Goal: Task Accomplishment & Management: Use online tool/utility

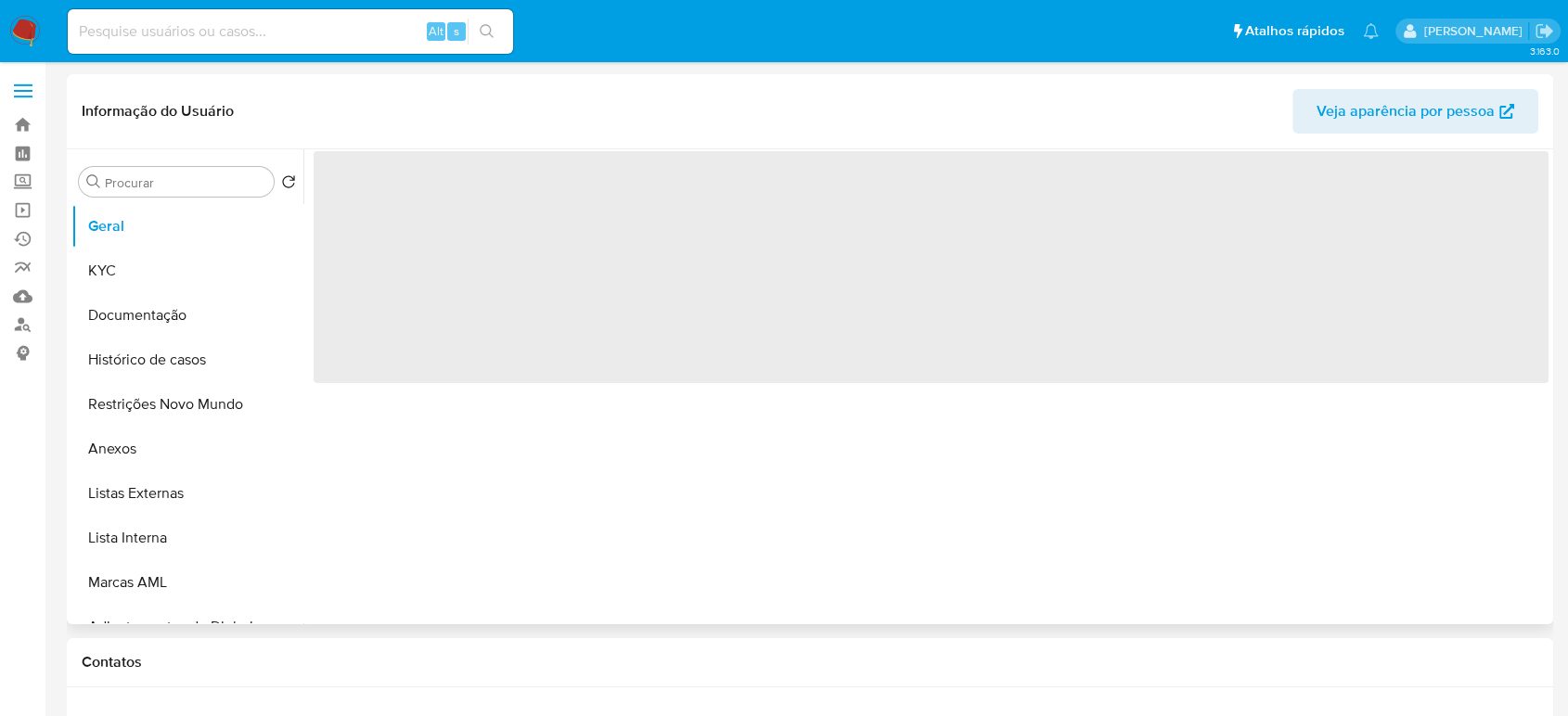
select select "10"
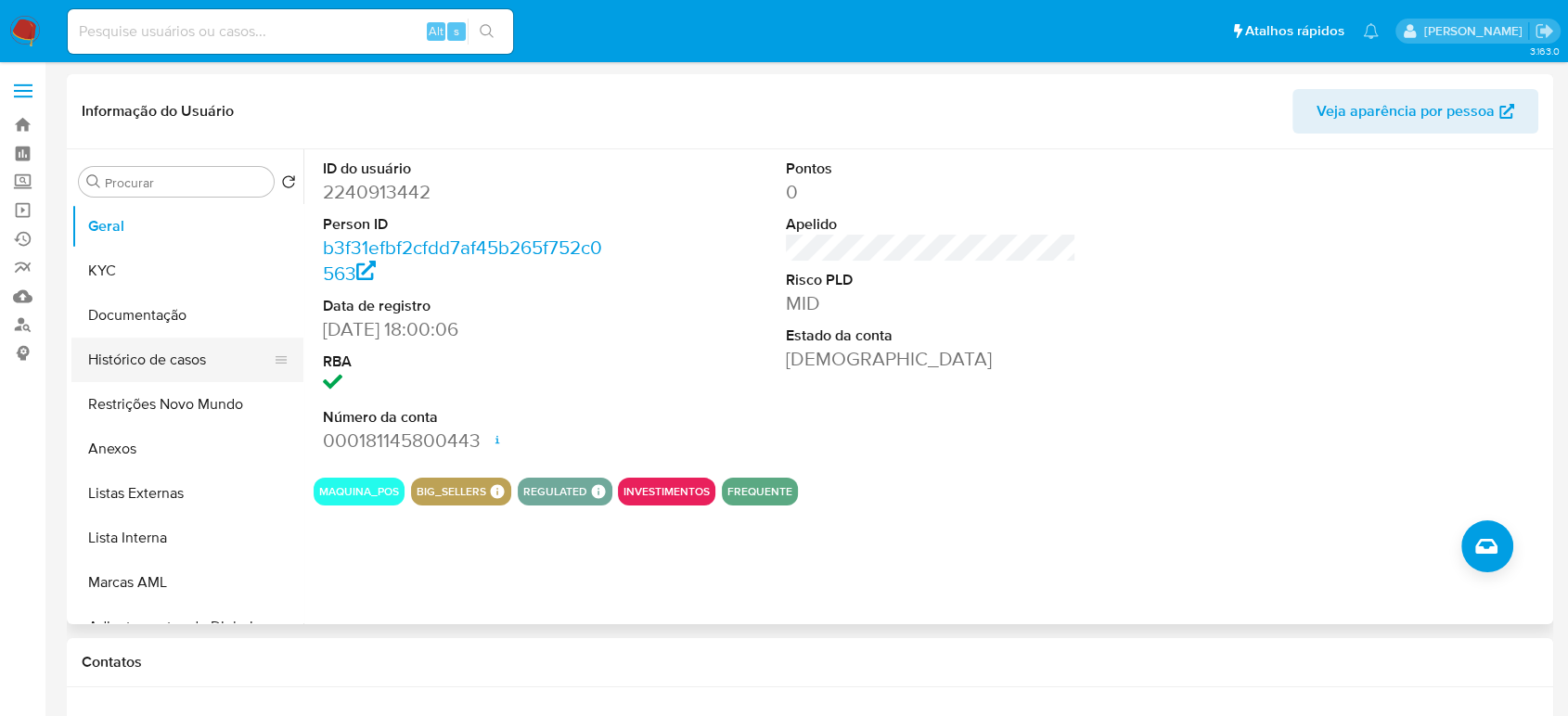
click at [171, 355] on button "Histórico de casos" at bounding box center [180, 360] width 217 height 45
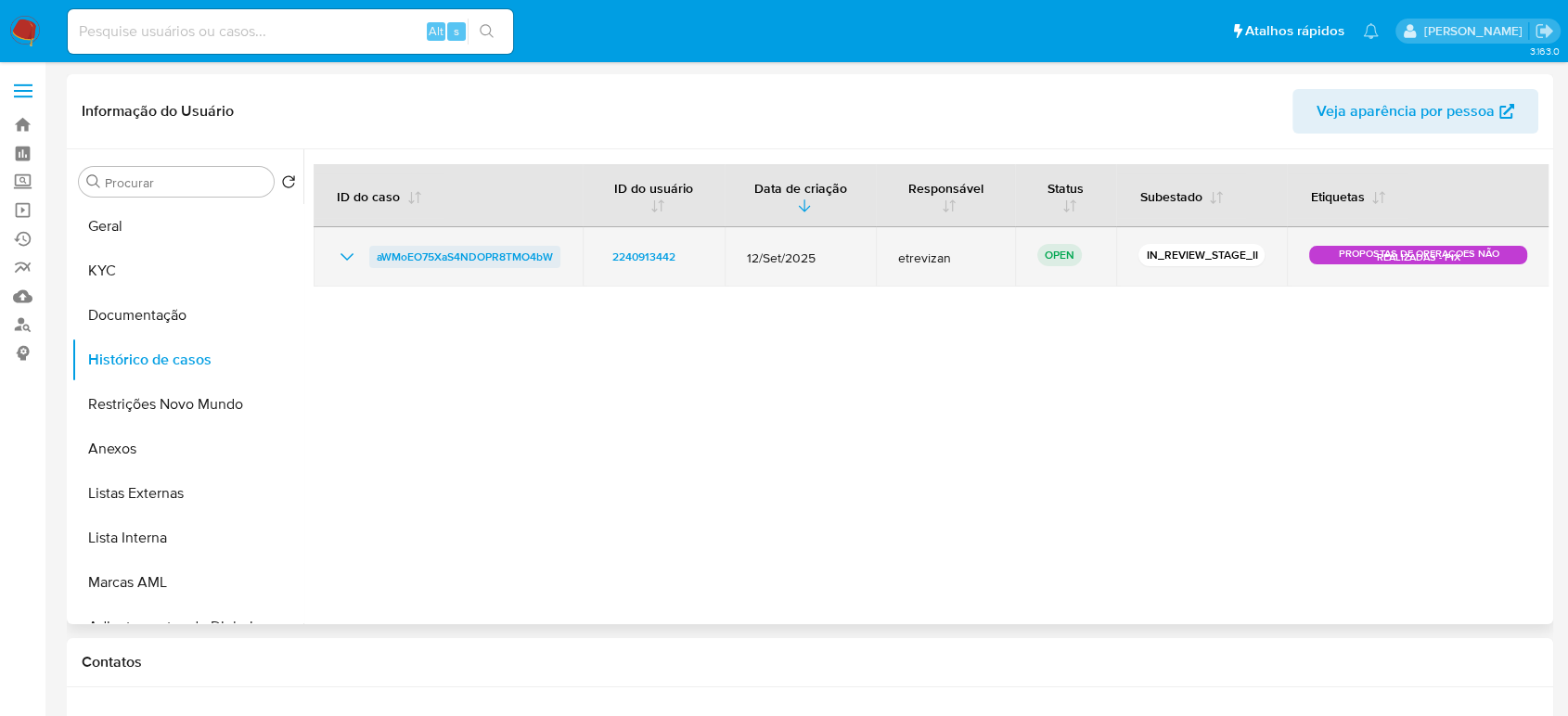
click at [464, 253] on span "aWMoEO75XaS4NDOPR8TMO4bW" at bounding box center [465, 257] width 176 height 22
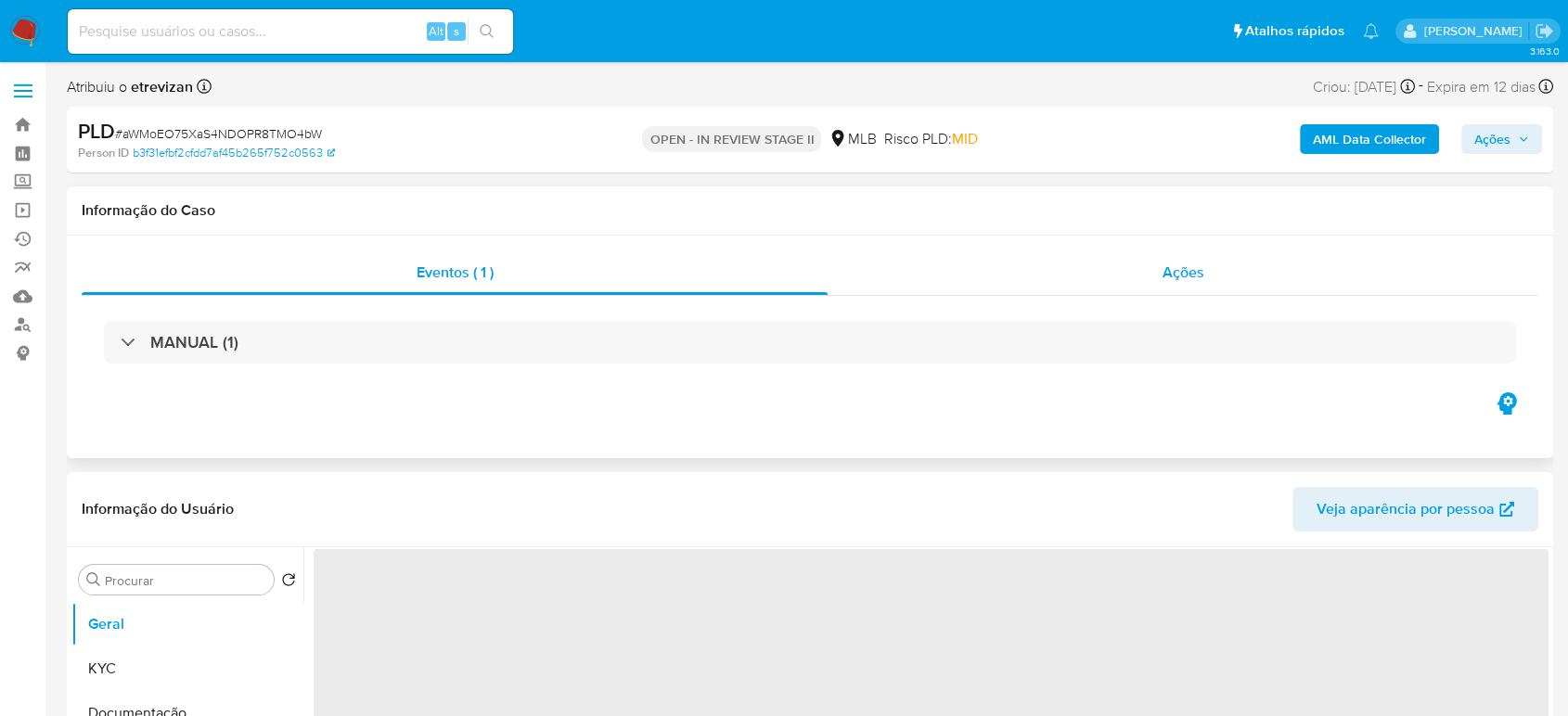
select select "10"
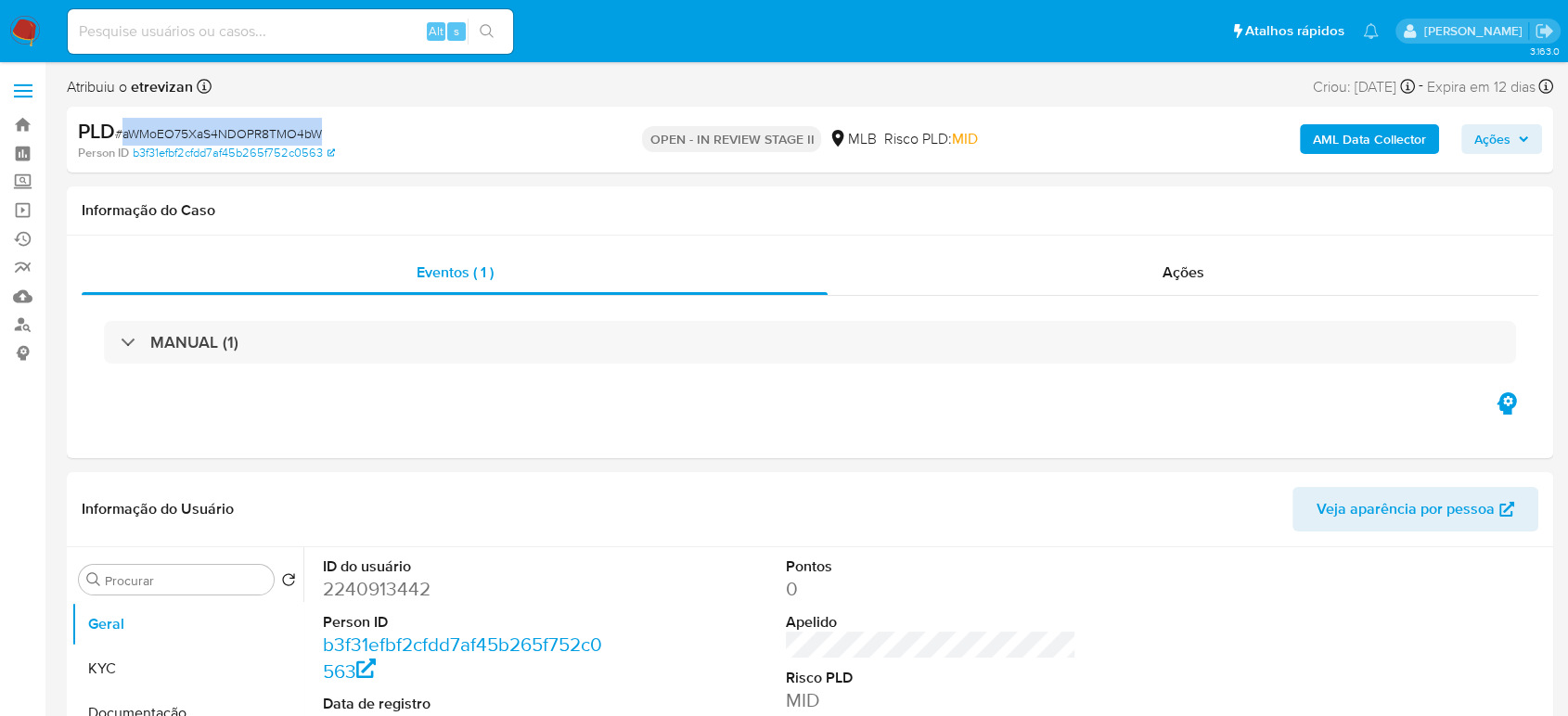
drag, startPoint x: 122, startPoint y: 134, endPoint x: 319, endPoint y: 139, distance: 197.1
click at [319, 139] on span "# aWMoEO75XaS4NDOPR8TMO4bW" at bounding box center [219, 133] width 207 height 19
copy span "aWMoEO75XaS4NDOPR8TMO4bW"
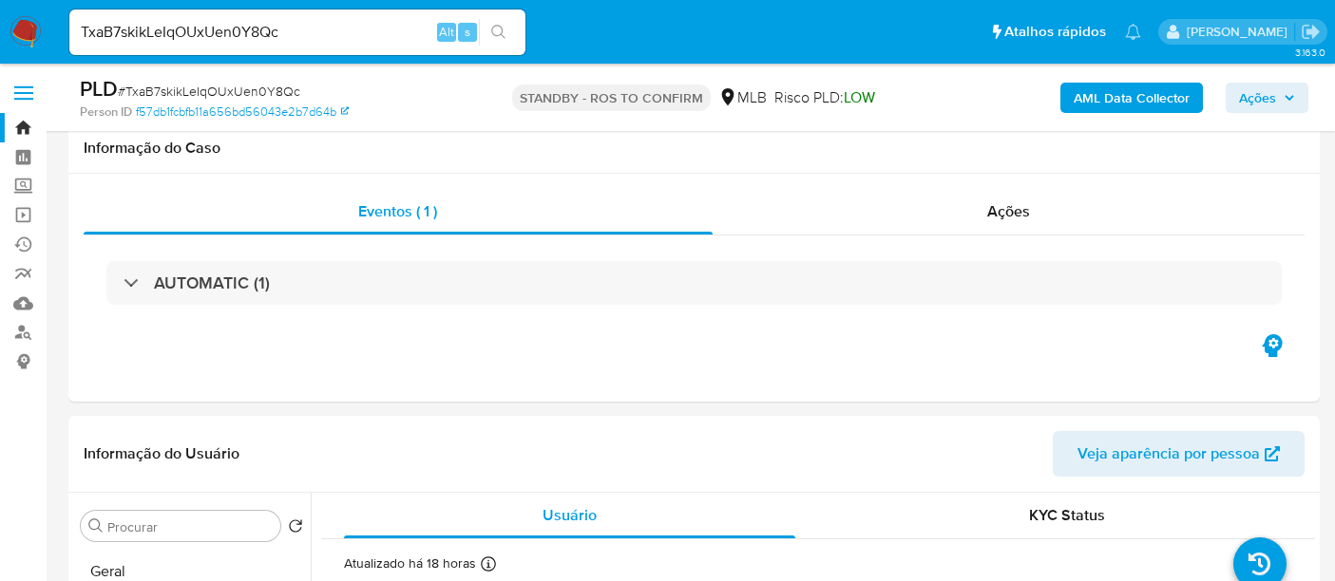
select select "10"
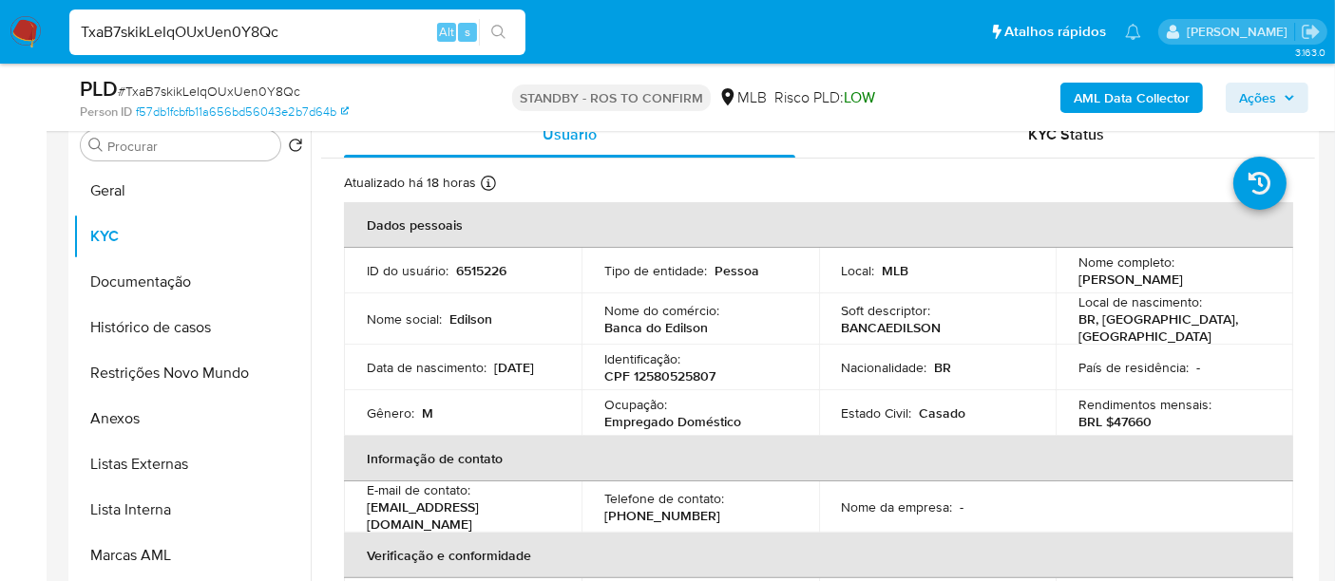
drag, startPoint x: 292, startPoint y: 28, endPoint x: 0, endPoint y: 19, distance: 291.8
click at [0, 19] on nav "Pausado Ver notificaciones TxaB7skikLeIqOUxUen0Y8Qc Alt s Atalhos rápidos Presi…" at bounding box center [667, 32] width 1335 height 64
paste input "aWMoEO75XaS4NDOPR8TMO4bW"
type input "aWMoEO75XaS4NDOPR8TMO4bW"
click at [500, 28] on icon "search-icon" at bounding box center [498, 32] width 15 height 15
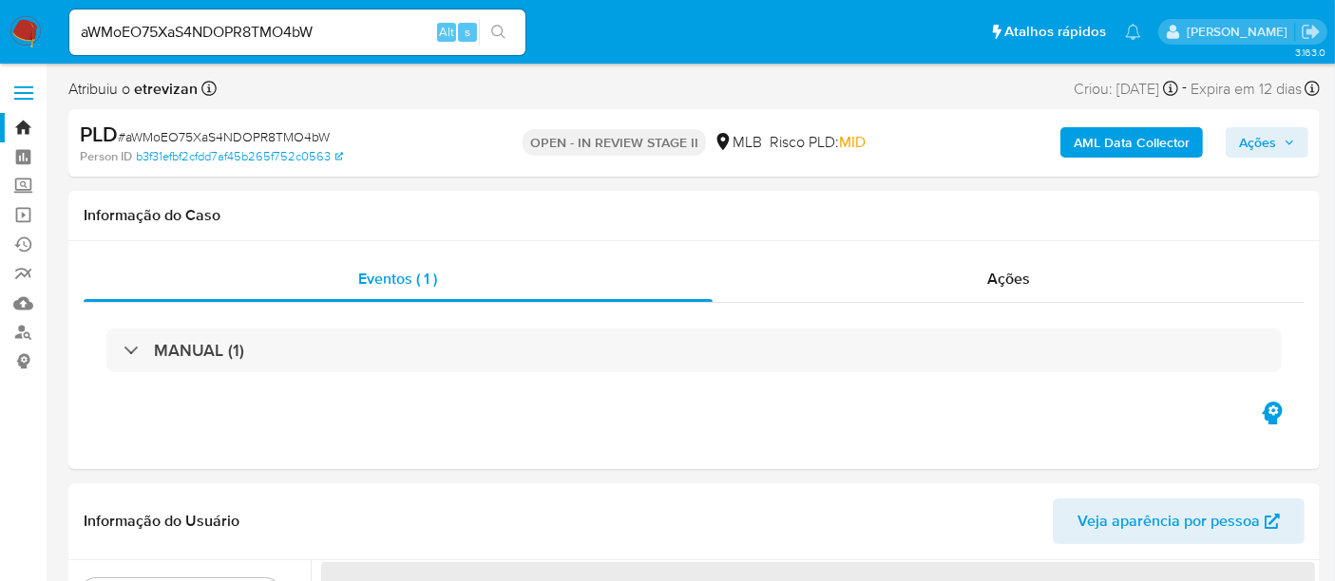
select select "10"
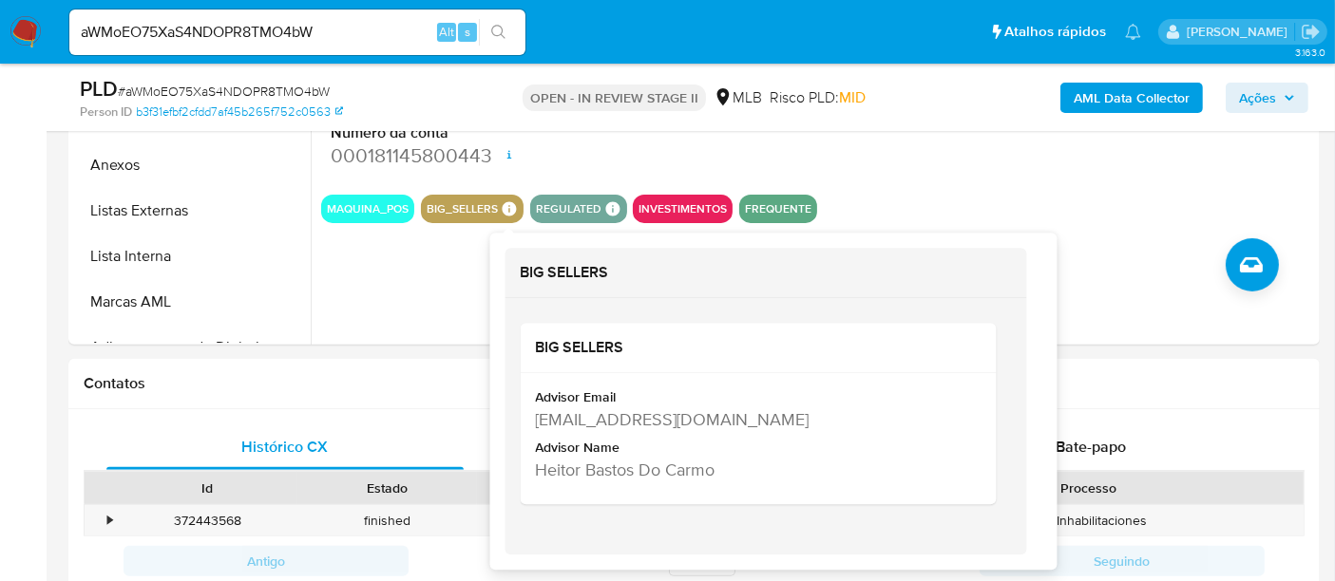
scroll to position [633, 0]
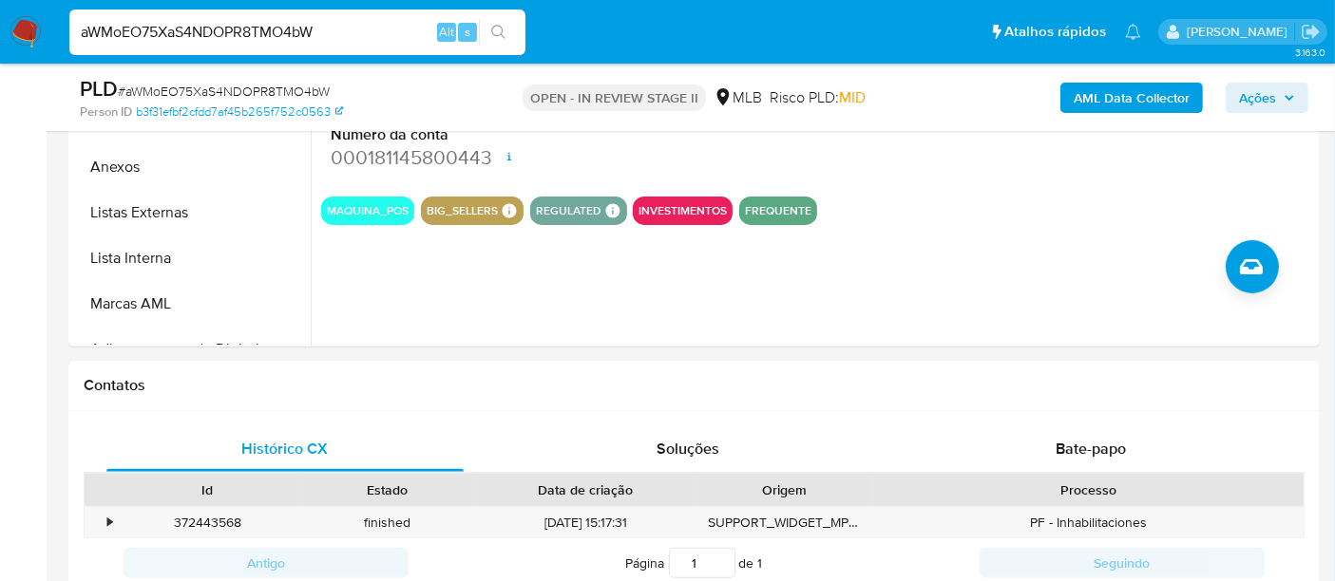
drag, startPoint x: 353, startPoint y: 27, endPoint x: 0, endPoint y: 36, distance: 353.5
click at [0, 36] on nav "Pausado Ver notificaciones aWMoEO75XaS4NDOPR8TMO4bW Alt s Atalhos rápidos Presi…" at bounding box center [667, 32] width 1335 height 64
paste input "fo9PcFWQUvqLWpJbW5zieFlQ"
type input "fo9PcFWQUvqLWpJbW5zieFlQ"
click at [493, 25] on icon "search-icon" at bounding box center [498, 32] width 15 height 15
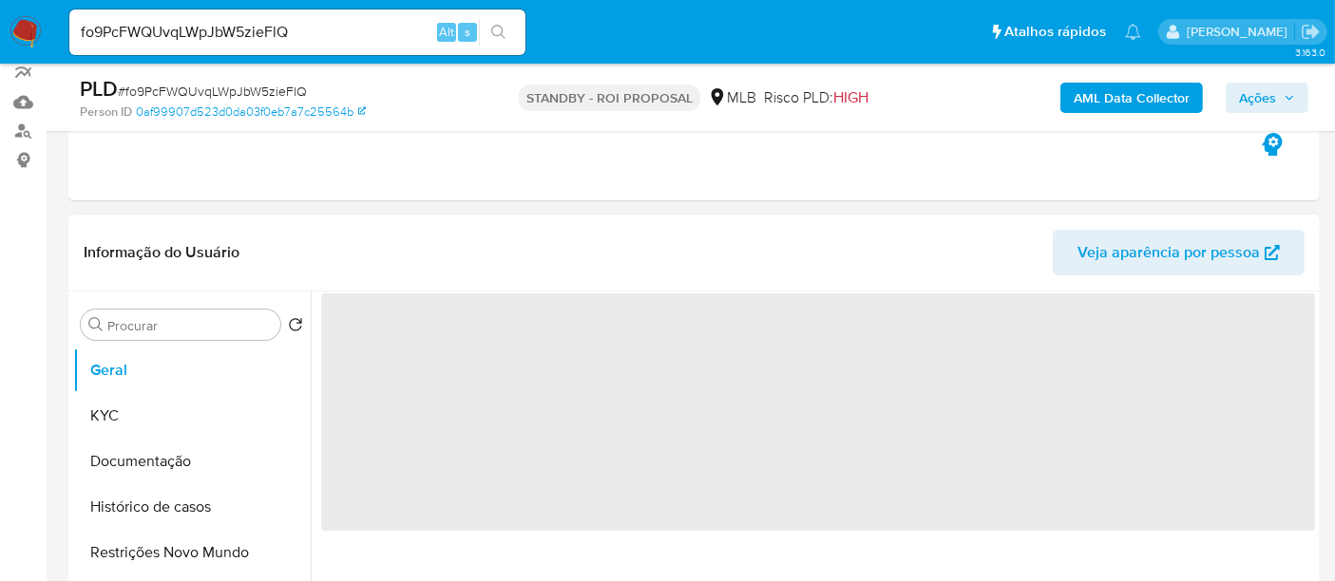
scroll to position [211, 0]
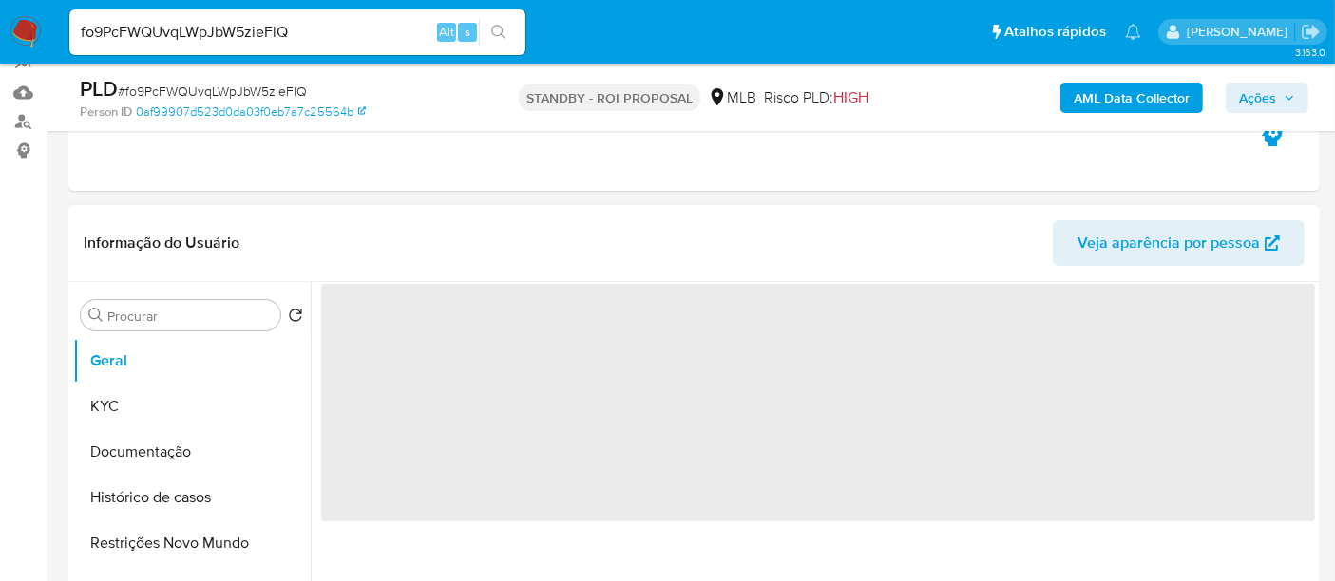
select select "10"
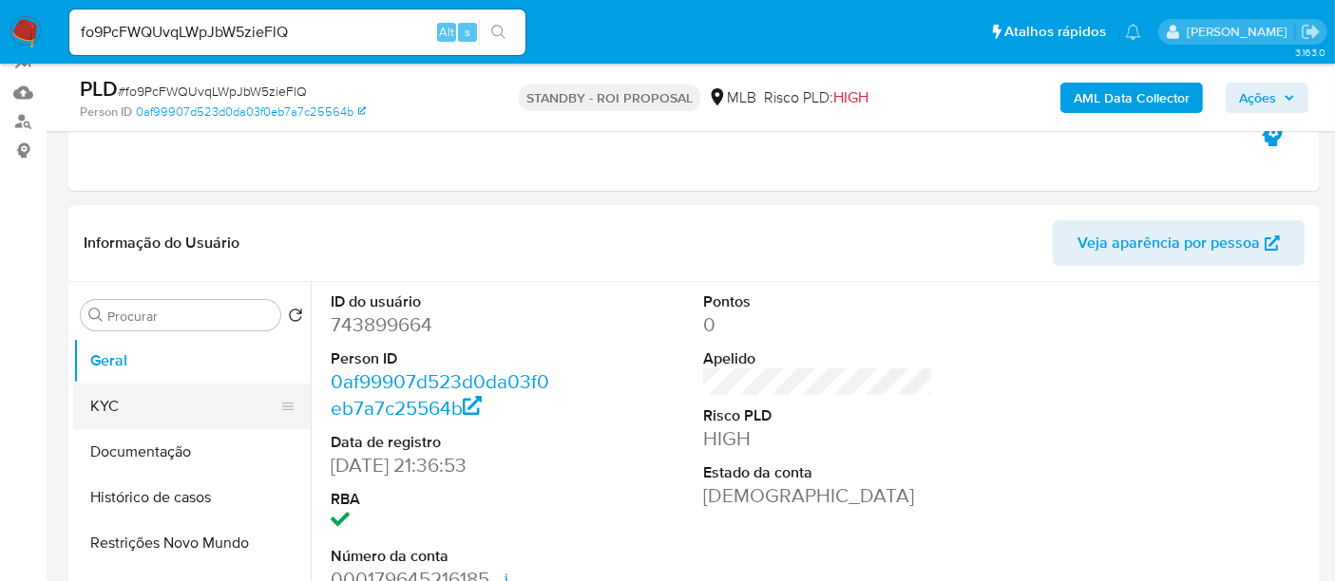
click at [110, 403] on button "KYC" at bounding box center [184, 407] width 222 height 46
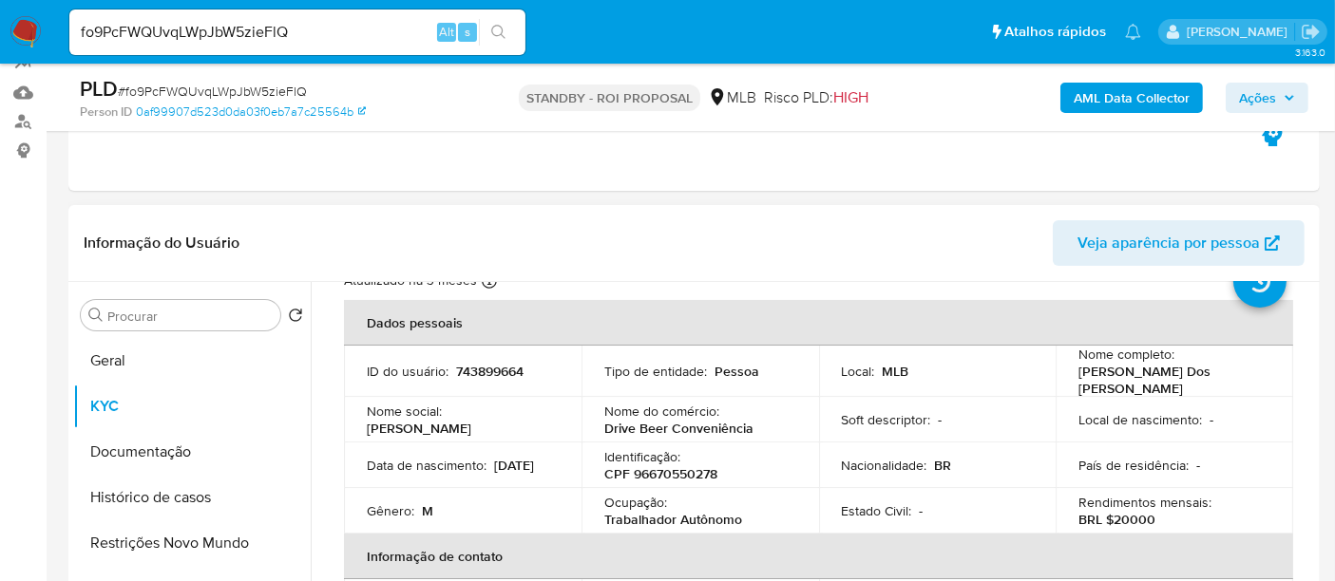
scroll to position [105, 0]
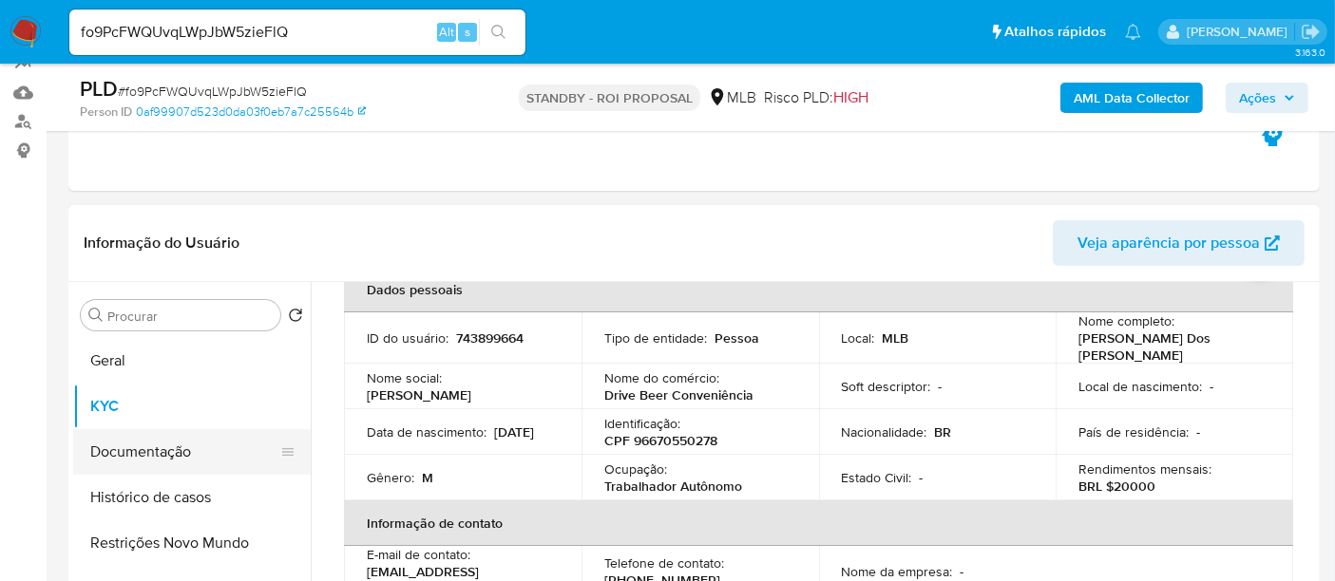
click at [162, 451] on button "Documentação" at bounding box center [184, 452] width 222 height 46
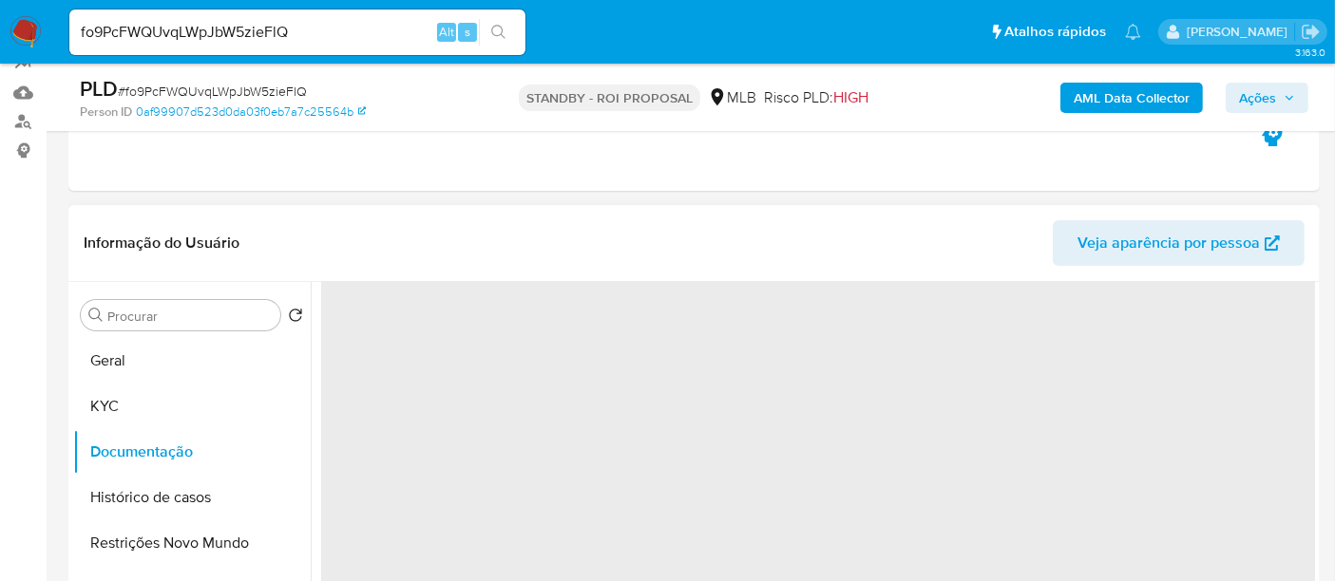
scroll to position [0, 0]
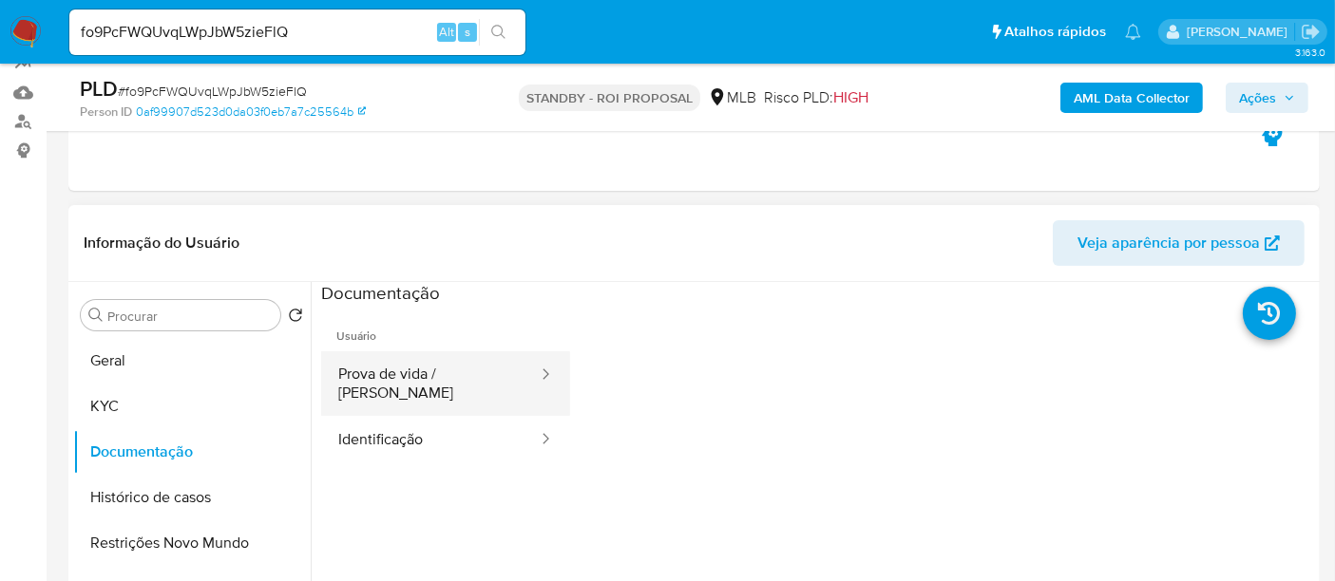
click at [412, 374] on button "Prova de vida / [PERSON_NAME]" at bounding box center [430, 383] width 218 height 65
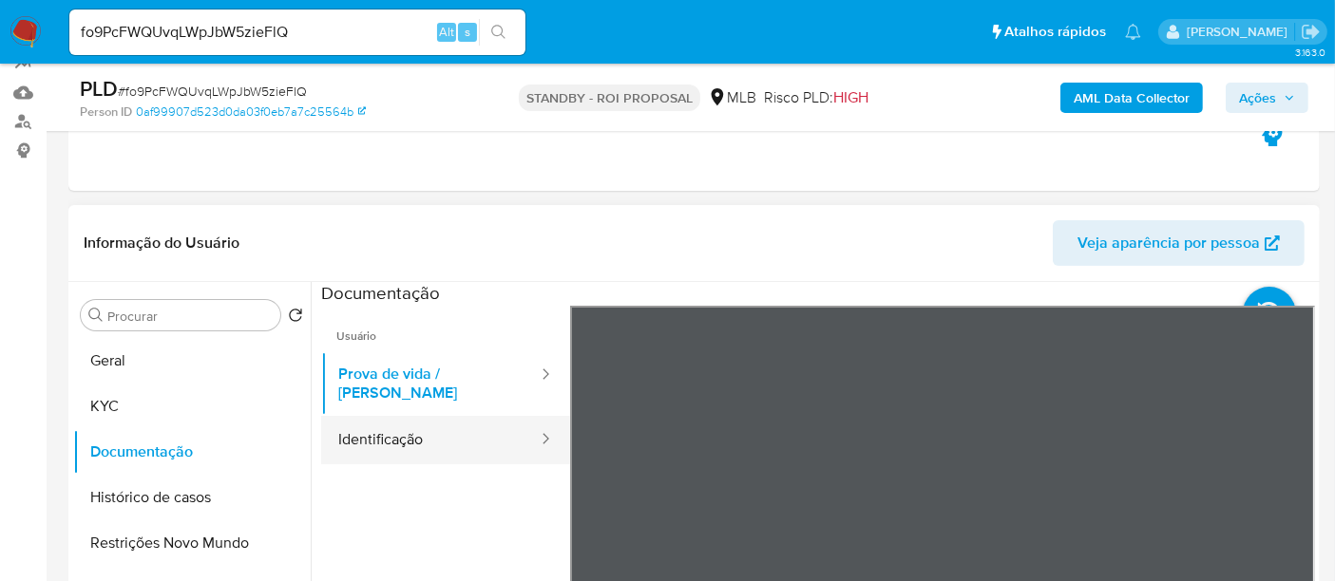
drag, startPoint x: 389, startPoint y: 425, endPoint x: 437, endPoint y: 425, distance: 47.5
click at [391, 425] on button "Identificação" at bounding box center [430, 440] width 218 height 48
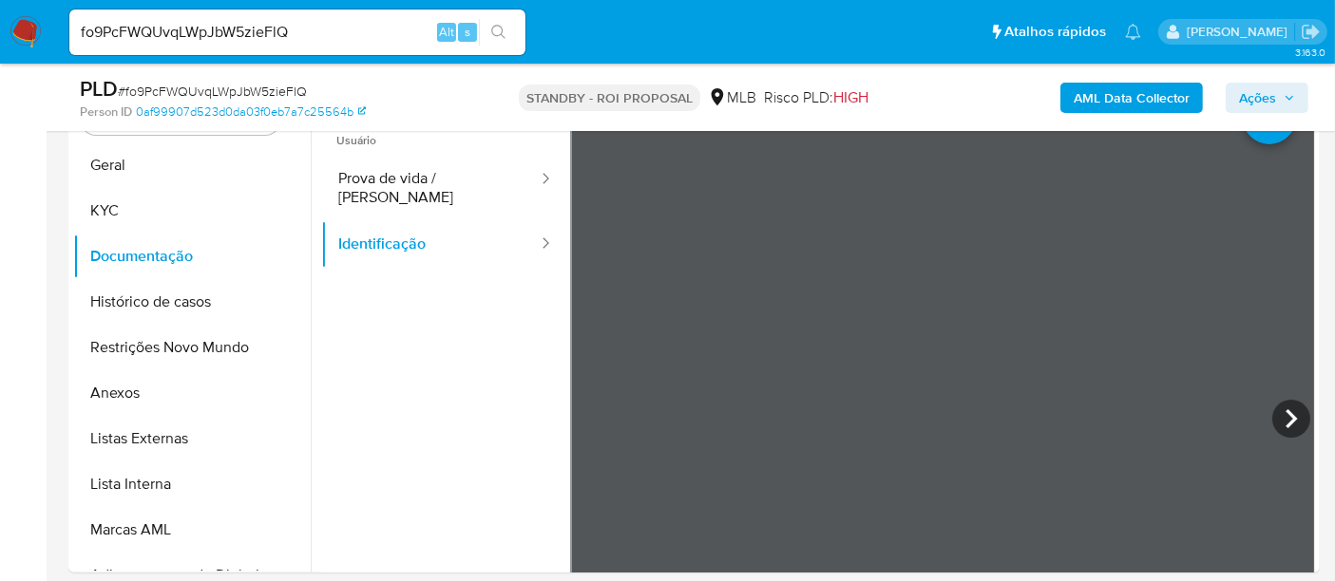
scroll to position [475, 0]
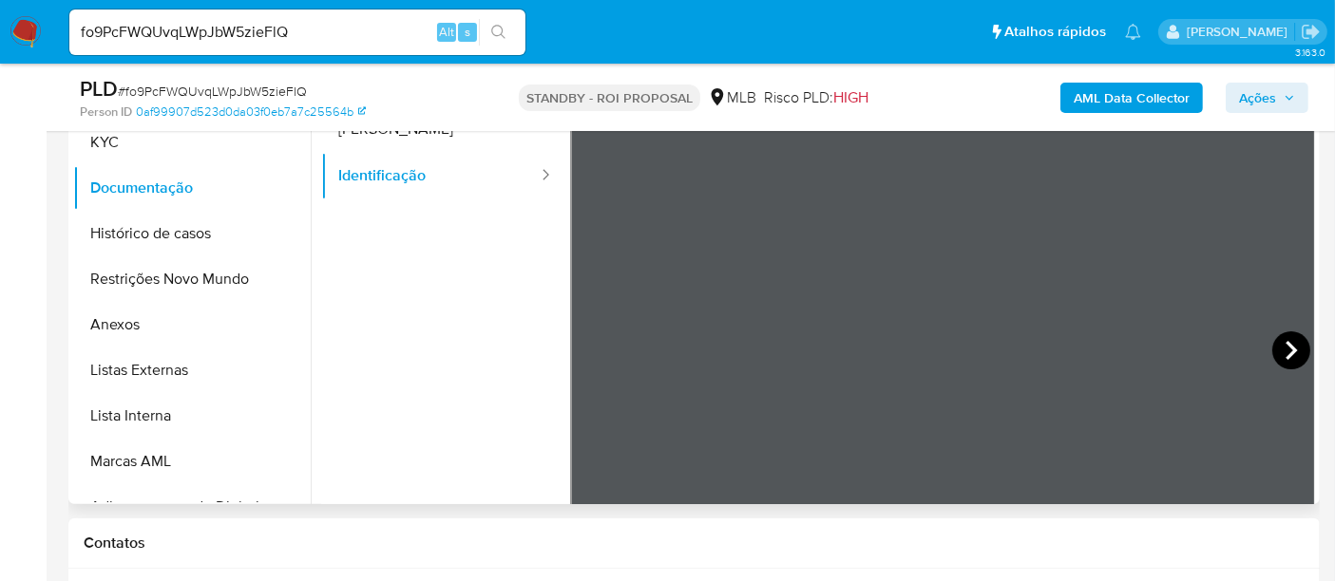
click at [1280, 348] on icon at bounding box center [1291, 351] width 38 height 38
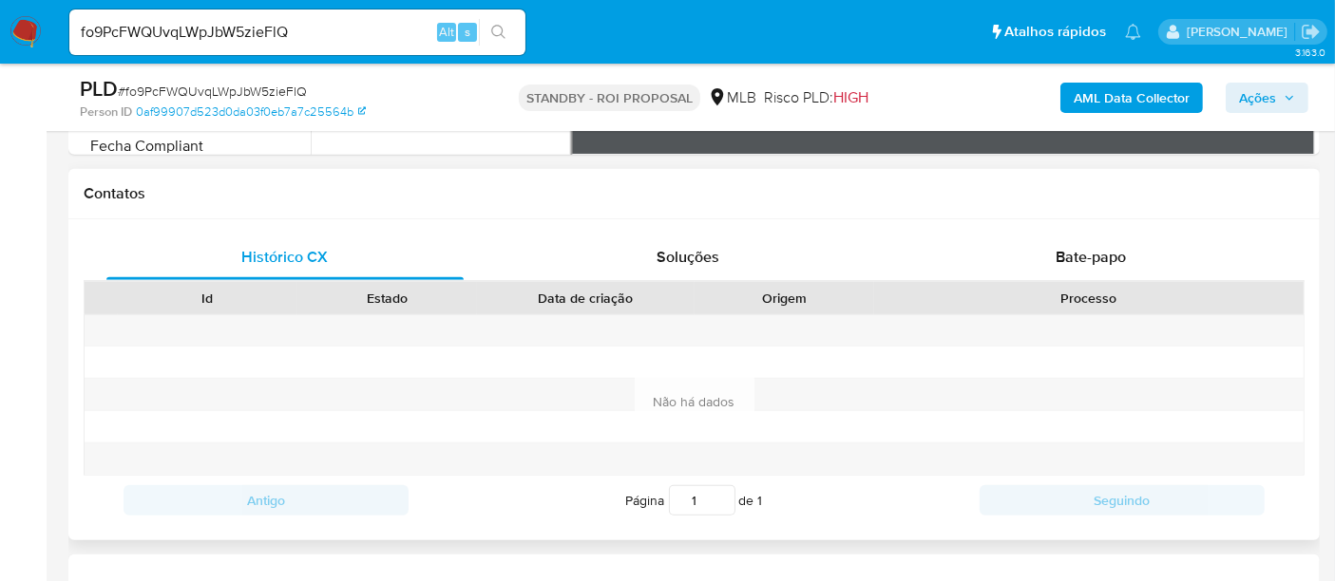
scroll to position [791, 0]
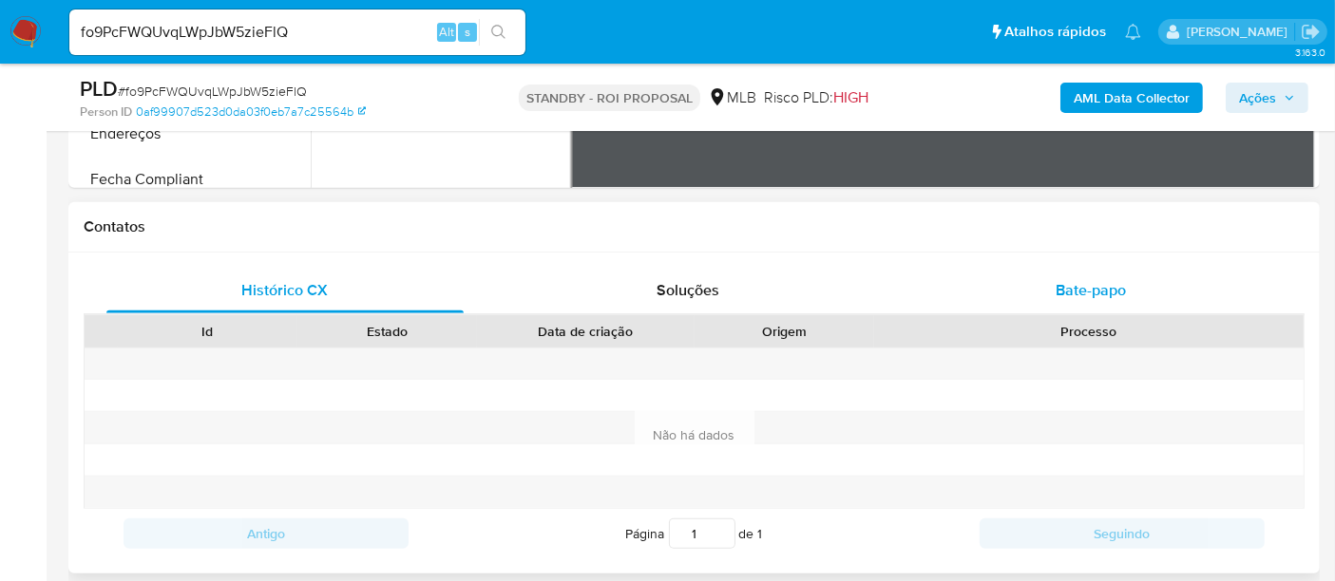
click at [1091, 275] on div "Bate-papo" at bounding box center [1090, 291] width 357 height 46
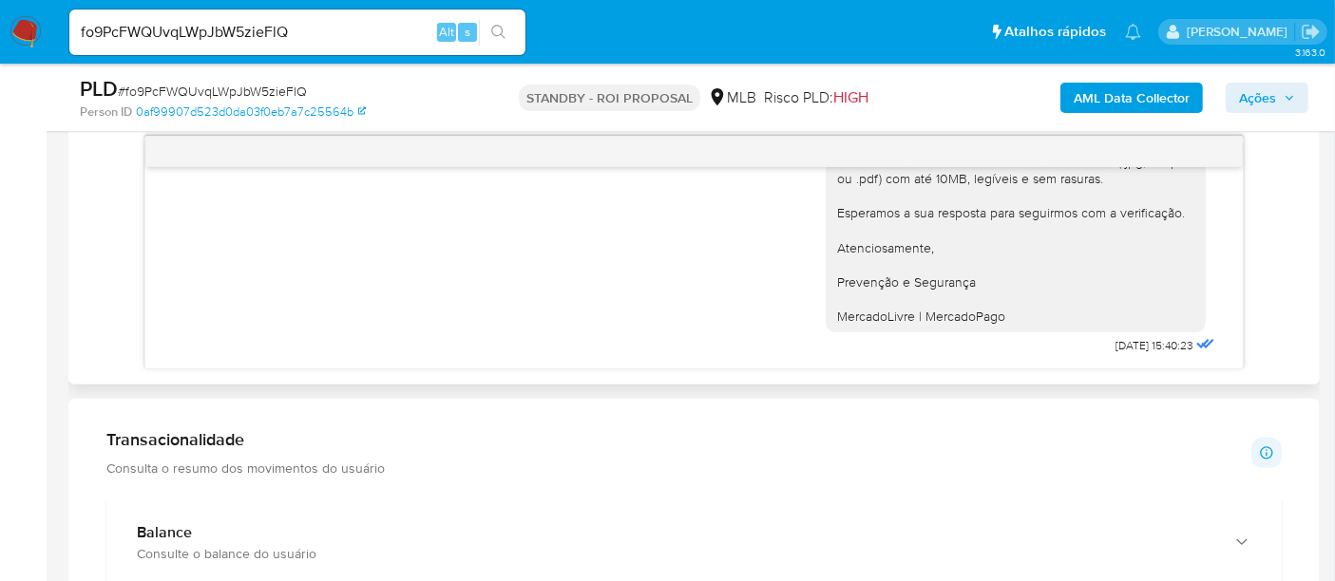
scroll to position [1213, 0]
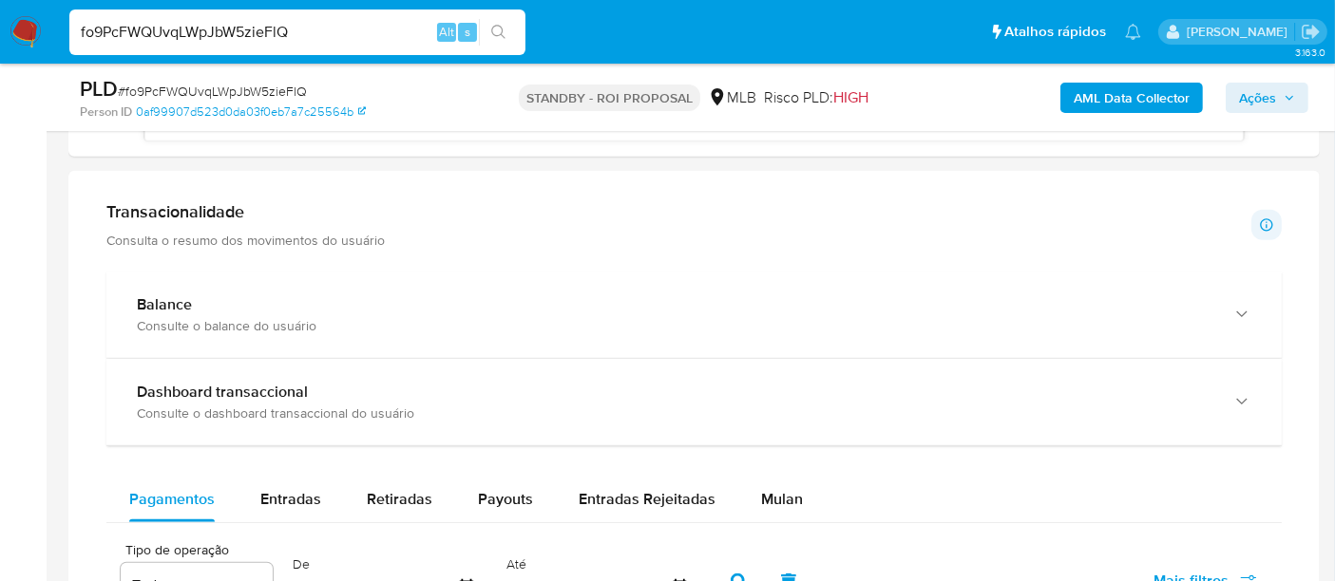
drag, startPoint x: 331, startPoint y: 33, endPoint x: 0, endPoint y: 74, distance: 333.1
click at [0, 74] on div "Pausado Ver notificaciones fo9PcFWQUvqLWpJbW5zieFlQ Alt s Atalhos rápidos Presi…" at bounding box center [667, 258] width 1335 height 2942
paste input "51.342.639/0001-96"
type input "51.342.639/0001-96"
click at [27, 30] on img at bounding box center [25, 32] width 32 height 32
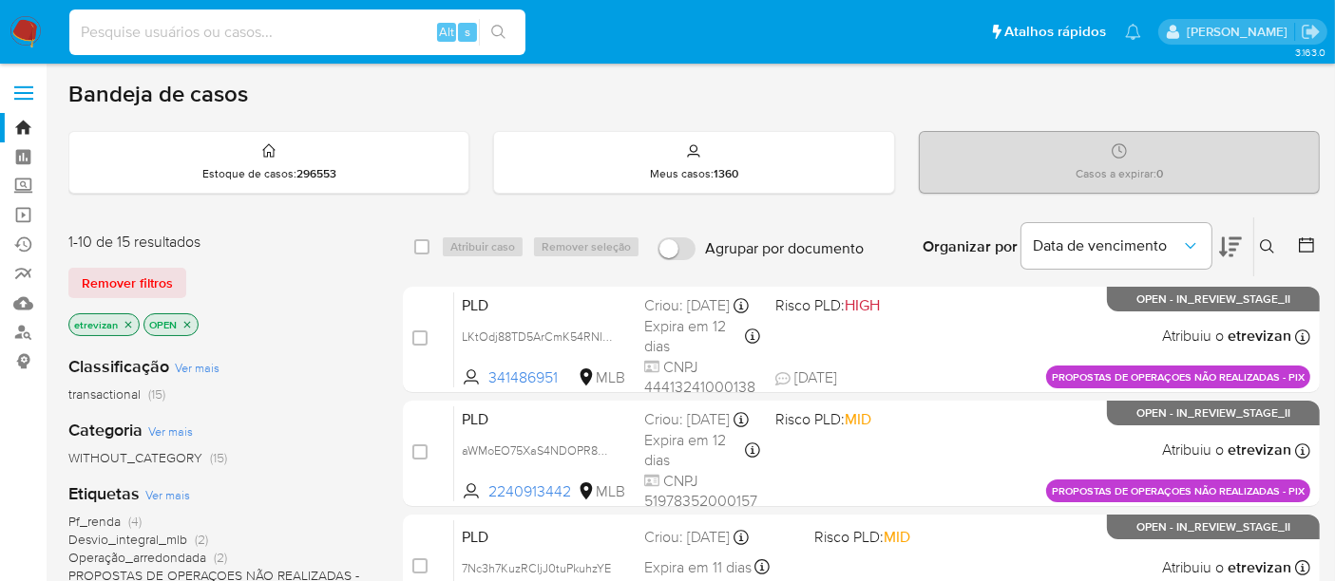
click at [271, 42] on input at bounding box center [297, 32] width 456 height 25
paste input "1952336879"
type input "1952336879"
click at [505, 28] on button "search-icon" at bounding box center [498, 32] width 39 height 27
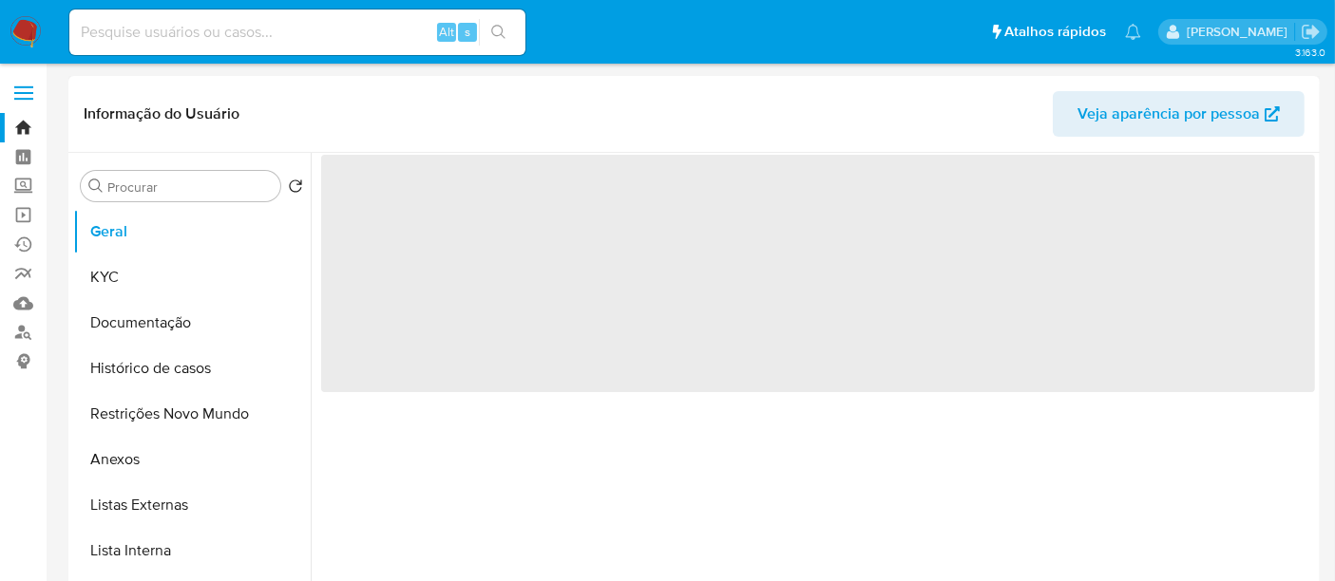
select select "10"
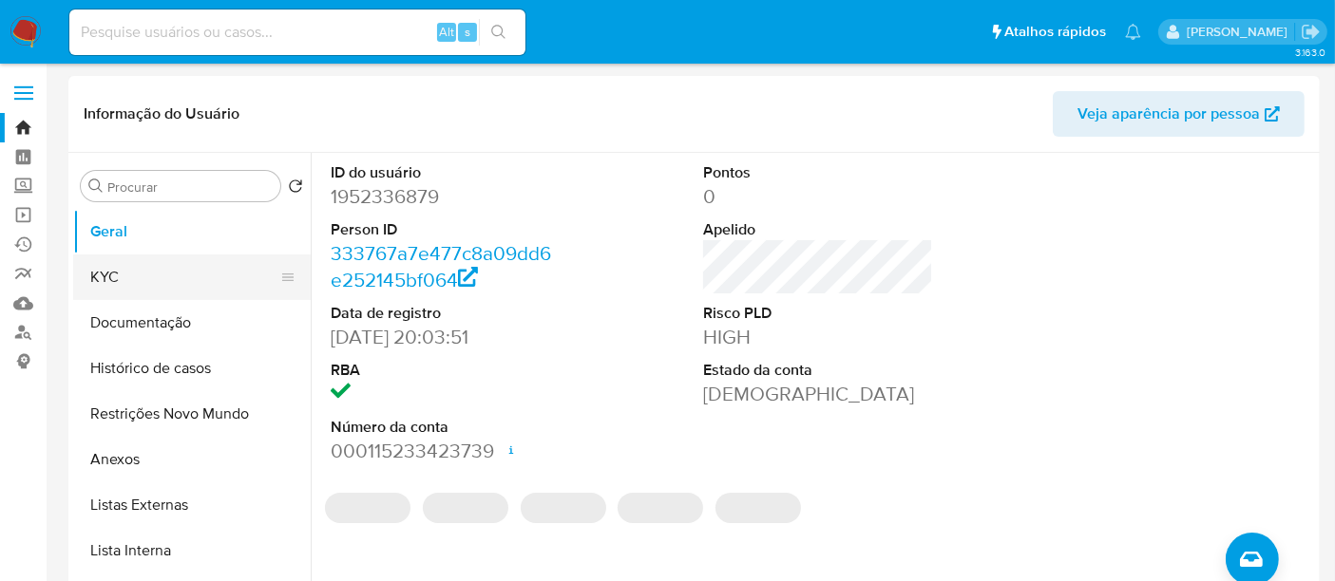
drag, startPoint x: 108, startPoint y: 274, endPoint x: 216, endPoint y: 270, distance: 107.4
click at [108, 273] on button "KYC" at bounding box center [184, 278] width 222 height 46
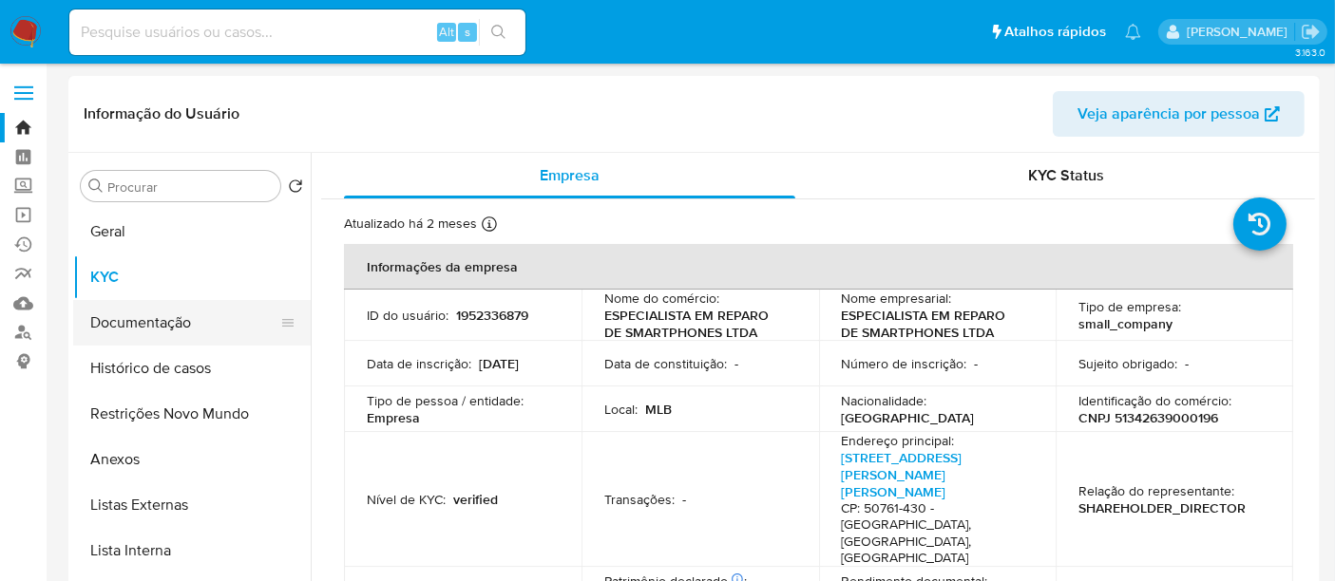
click at [137, 318] on button "Documentação" at bounding box center [184, 323] width 222 height 46
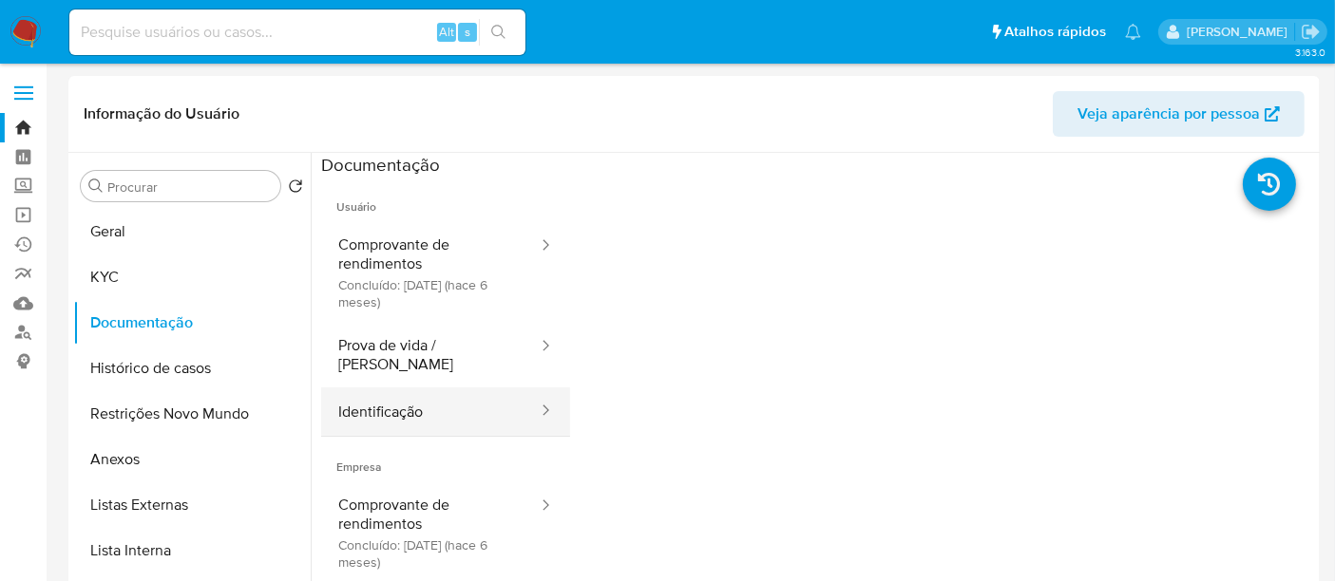
click at [396, 400] on button "Identificação" at bounding box center [430, 412] width 218 height 48
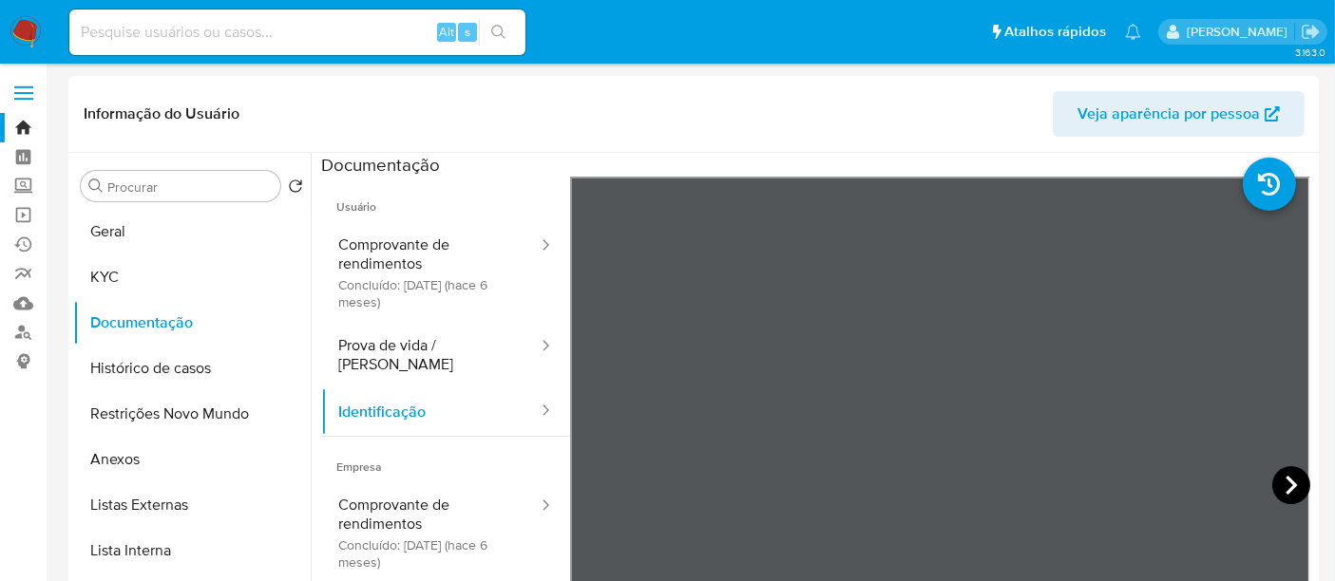
click at [1285, 489] on icon at bounding box center [1290, 485] width 11 height 19
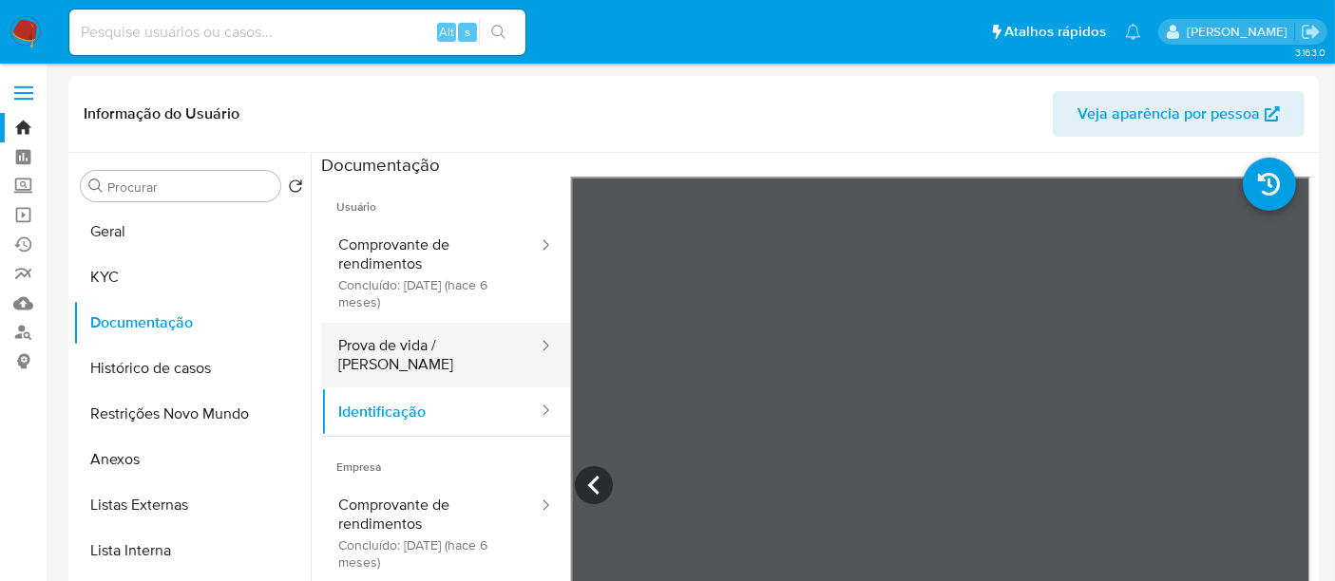
click at [382, 341] on button "Prova de vida / [PERSON_NAME]" at bounding box center [430, 355] width 218 height 65
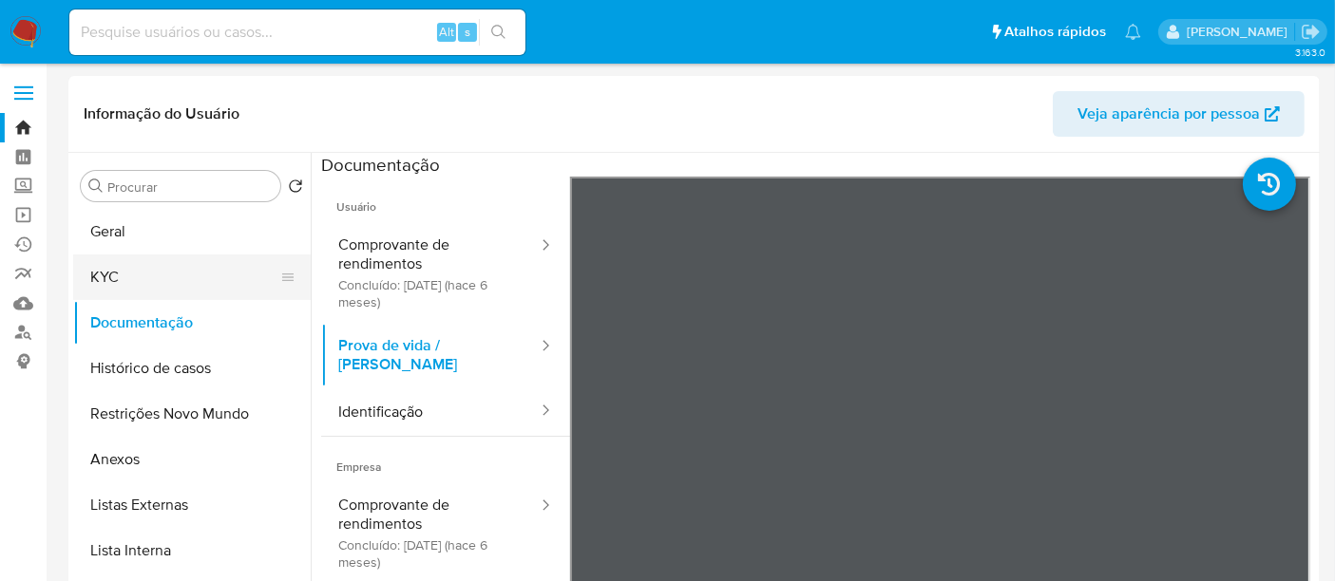
click at [111, 276] on button "KYC" at bounding box center [184, 278] width 222 height 46
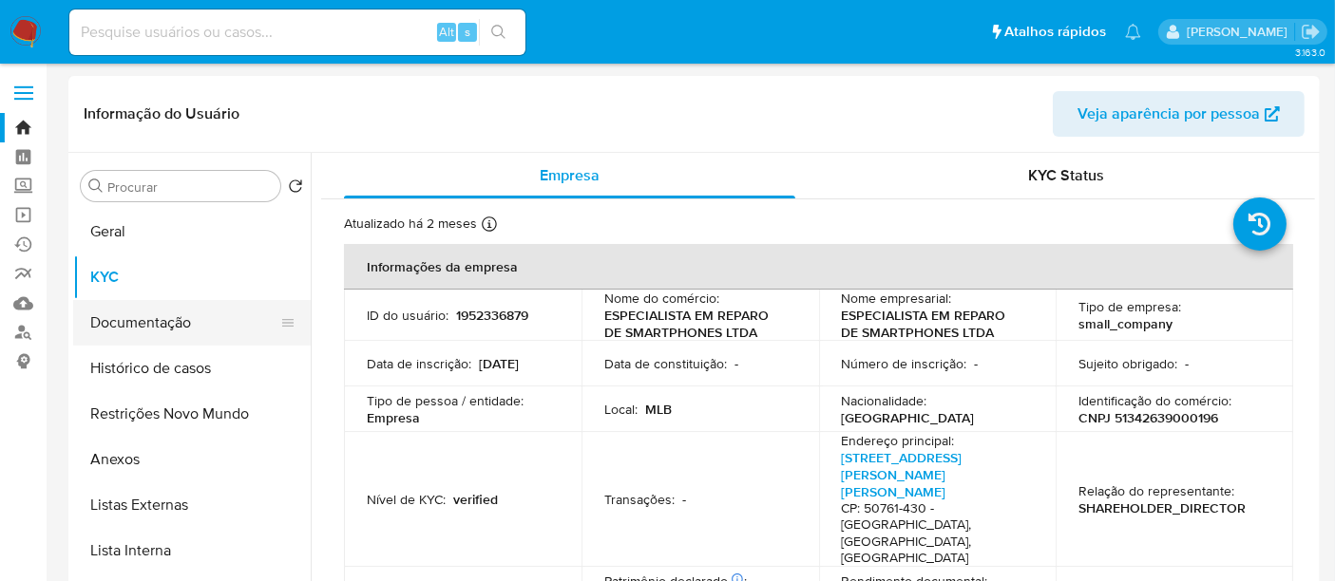
drag, startPoint x: 150, startPoint y: 315, endPoint x: 223, endPoint y: 329, distance: 74.3
click at [151, 315] on button "Documentação" at bounding box center [184, 323] width 222 height 46
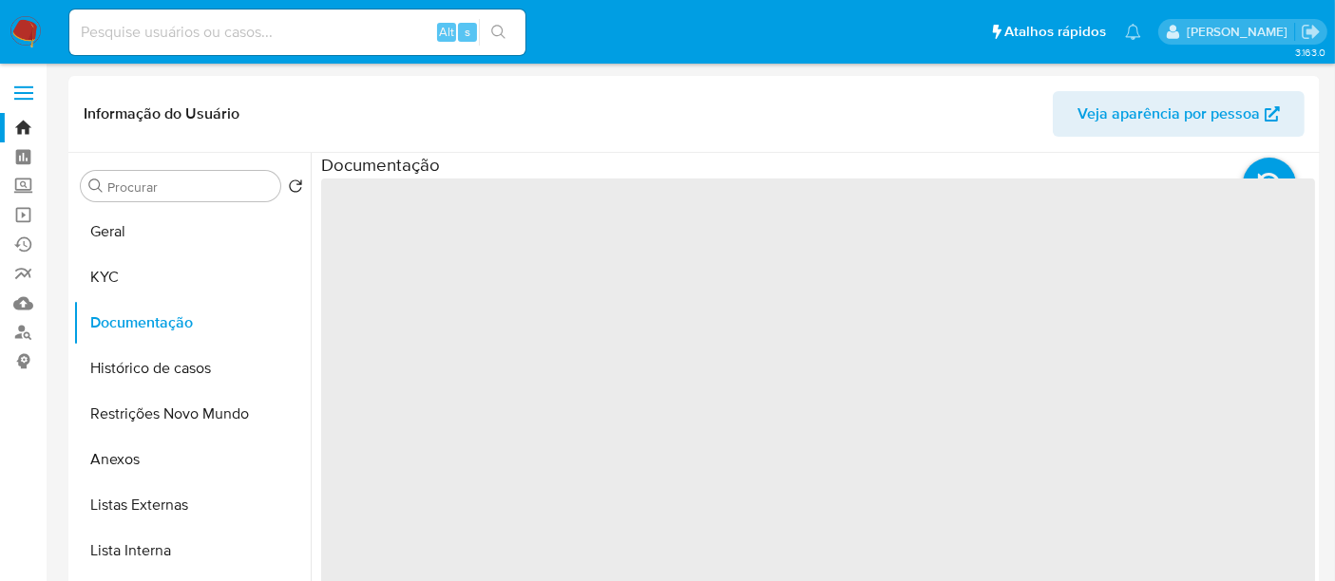
click at [27, 28] on img at bounding box center [25, 32] width 32 height 32
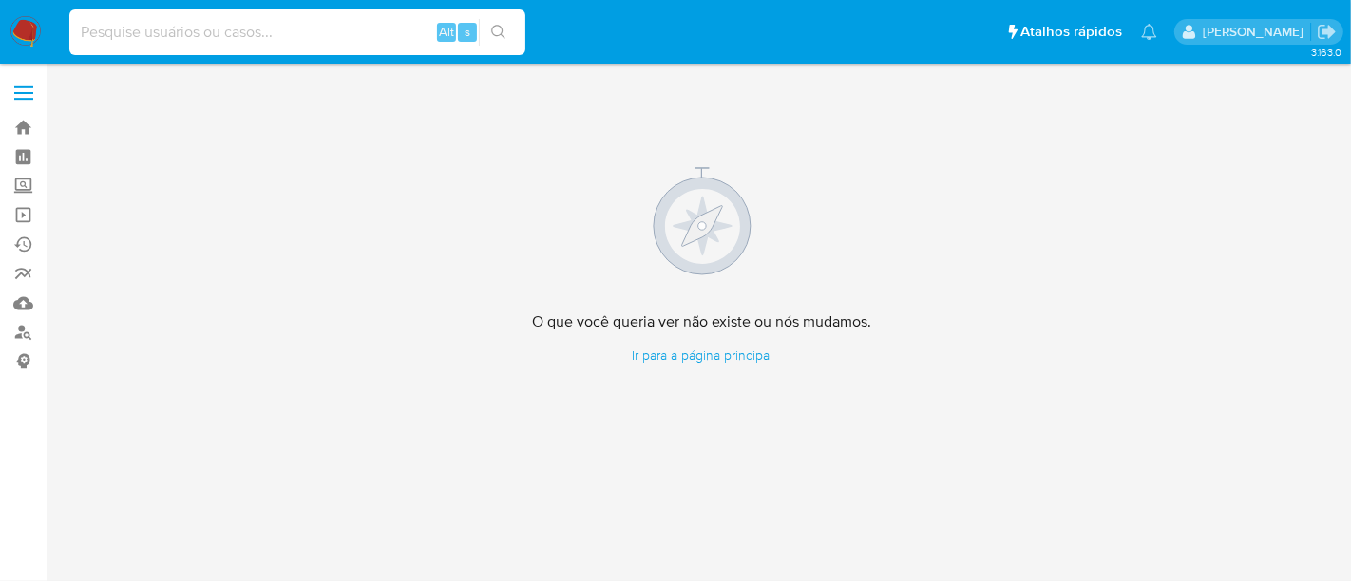
click at [291, 34] on input at bounding box center [297, 32] width 456 height 25
paste input "1952336879"
type input "1952336879"
click at [502, 34] on icon "search-icon" at bounding box center [498, 32] width 14 height 14
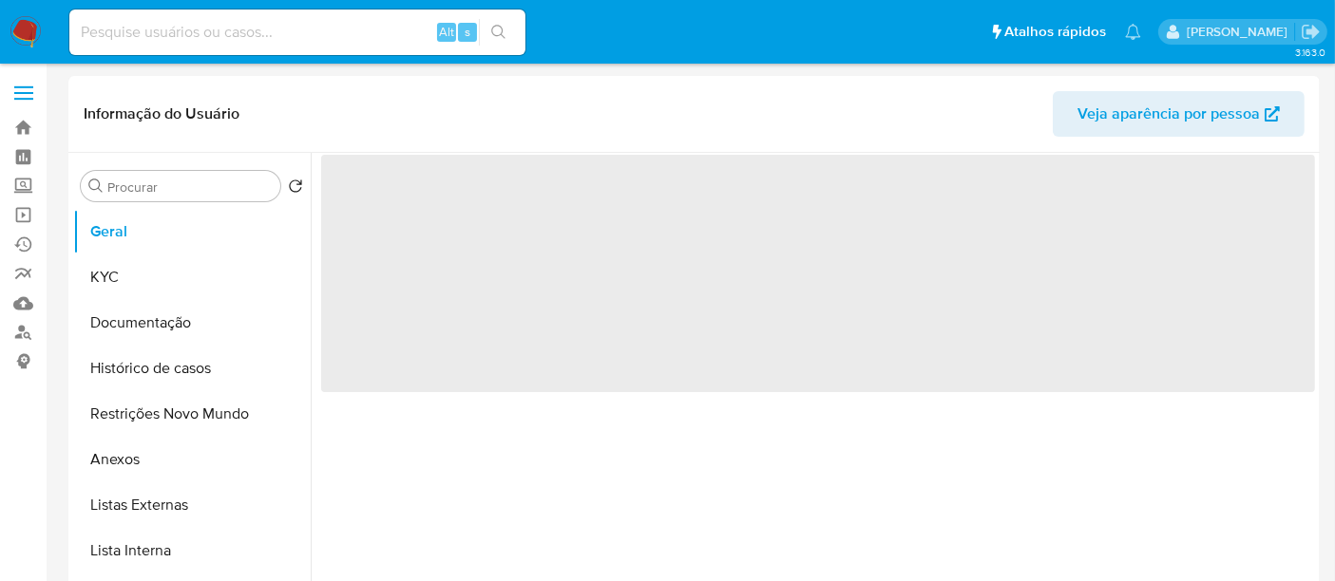
select select "10"
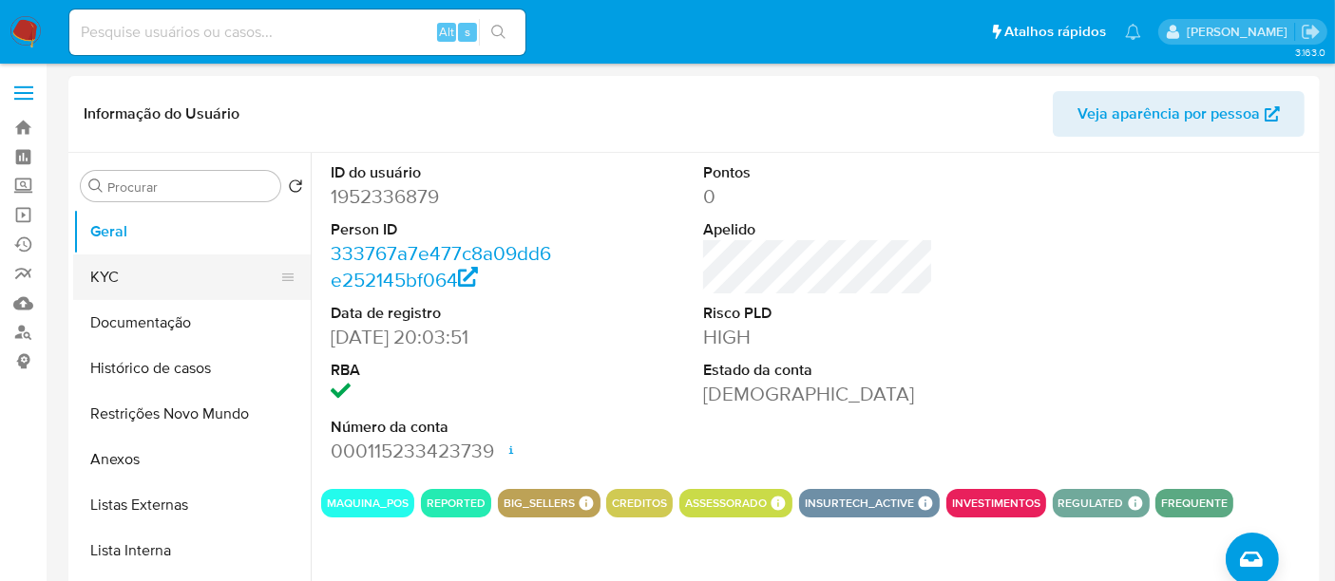
click at [114, 277] on button "KYC" at bounding box center [184, 278] width 222 height 46
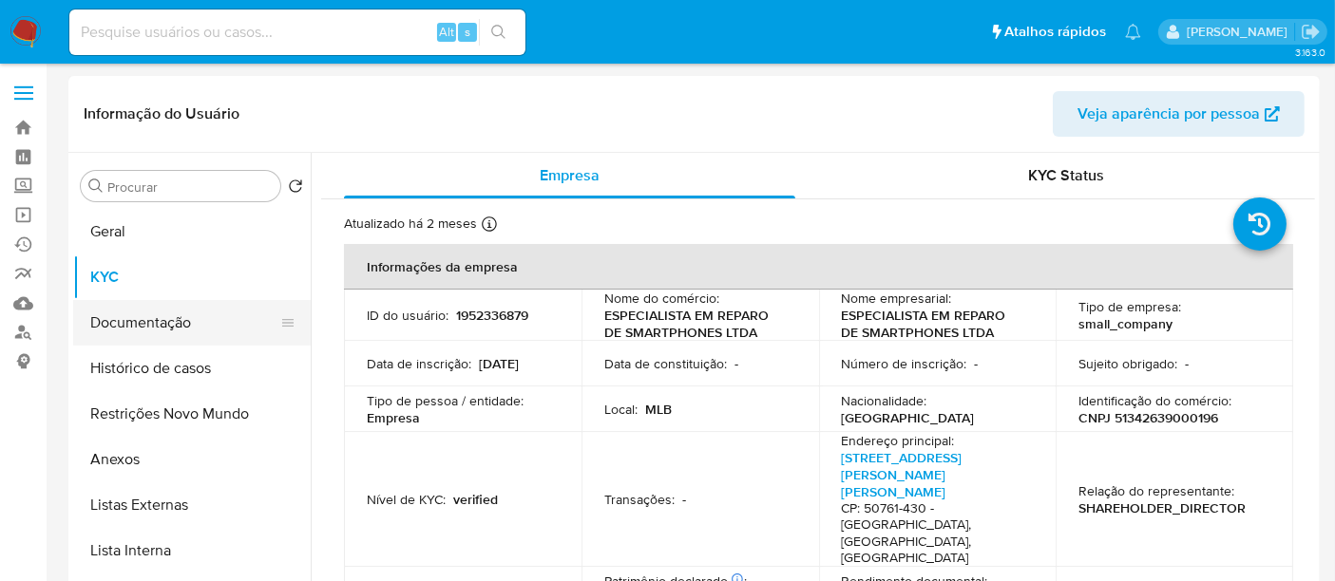
click at [133, 315] on button "Documentação" at bounding box center [184, 323] width 222 height 46
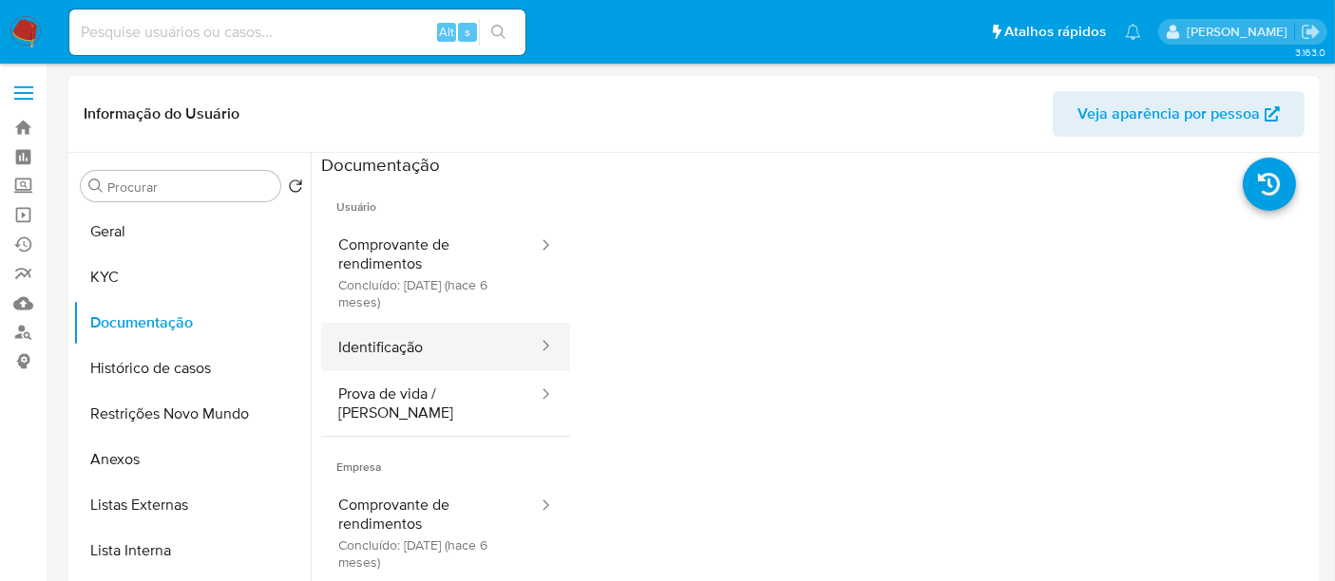
drag, startPoint x: 431, startPoint y: 353, endPoint x: 472, endPoint y: 346, distance: 41.5
click at [431, 352] on button "Identificação" at bounding box center [430, 347] width 218 height 48
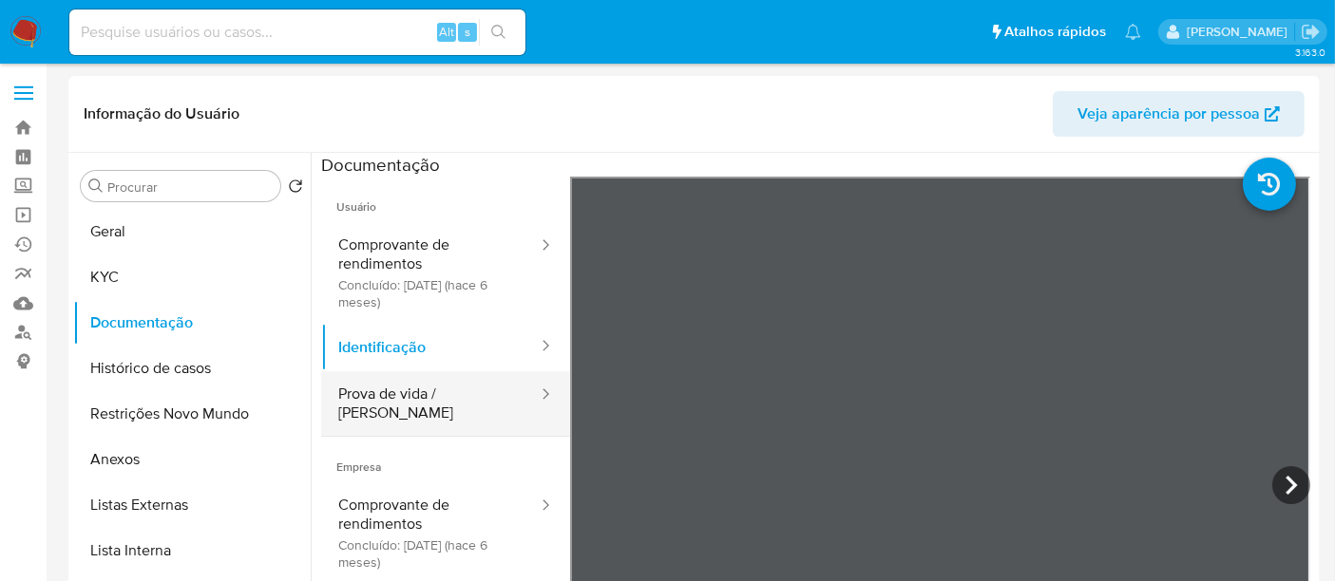
click at [407, 396] on button "Prova de vida / [PERSON_NAME]" at bounding box center [430, 403] width 218 height 65
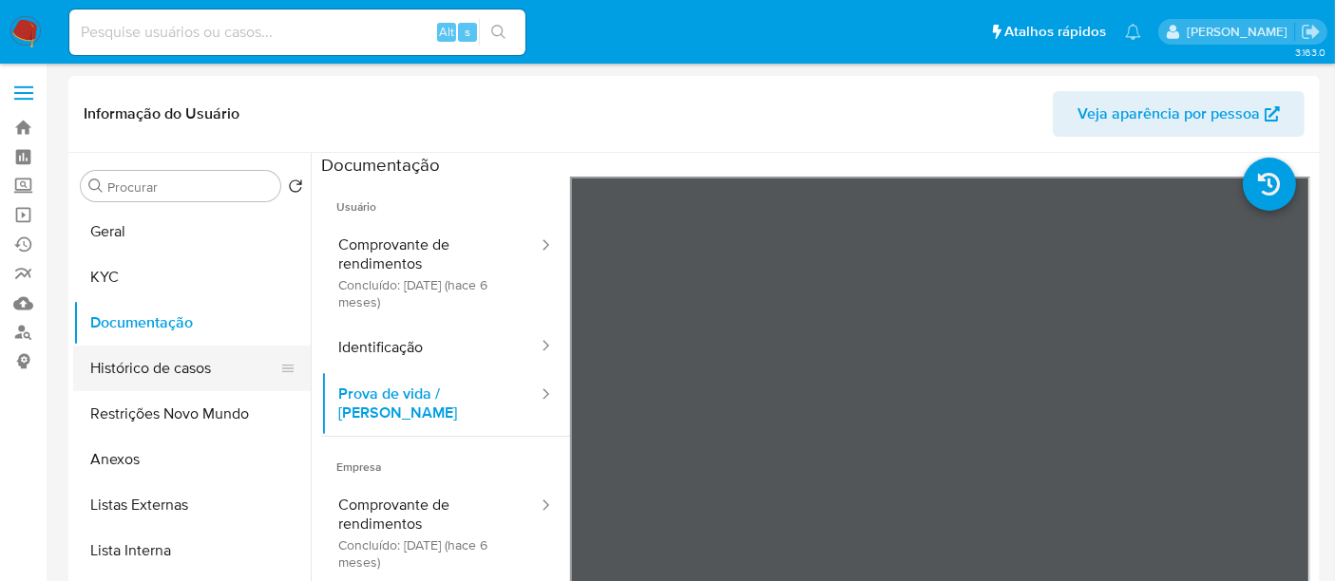
click at [154, 370] on button "Histórico de casos" at bounding box center [184, 369] width 222 height 46
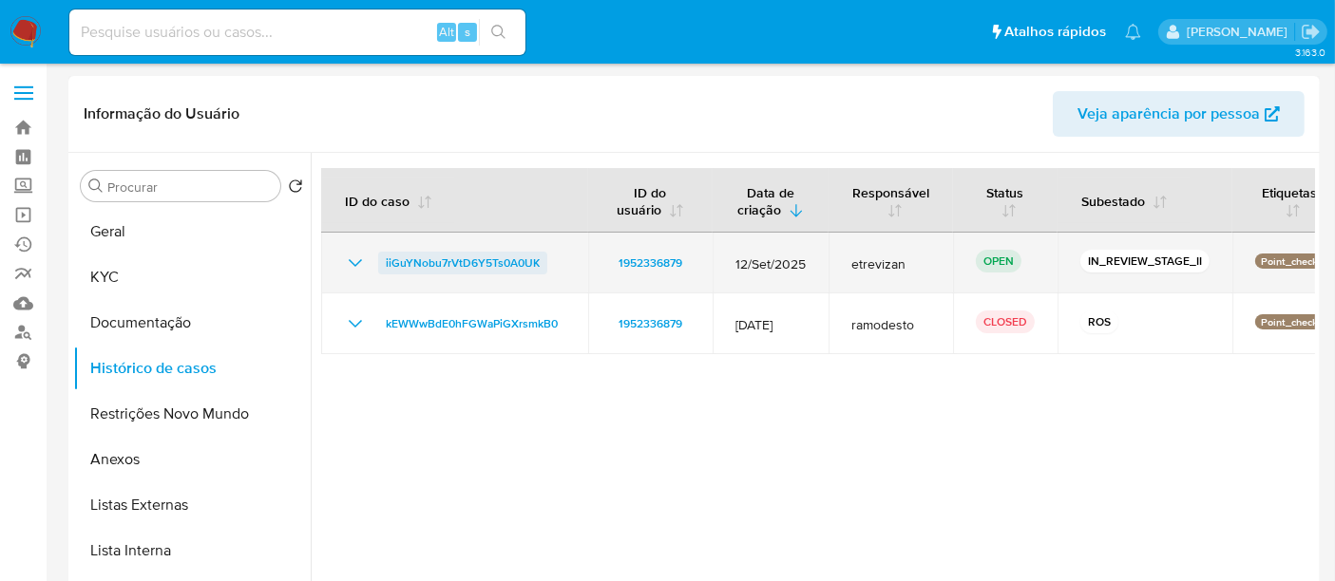
drag, startPoint x: 551, startPoint y: 263, endPoint x: 381, endPoint y: 266, distance: 170.1
click at [381, 266] on div "iiGuYNobu7rVtD6Y5Ts0A0UK" at bounding box center [454, 263] width 221 height 23
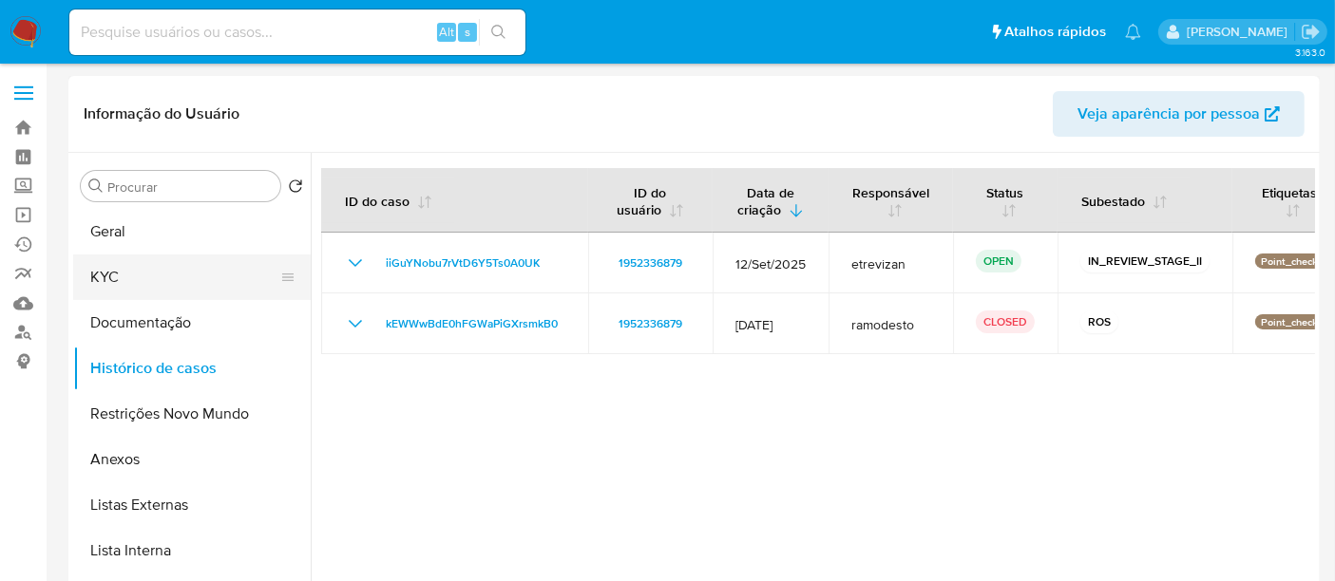
click at [112, 267] on button "KYC" at bounding box center [184, 278] width 222 height 46
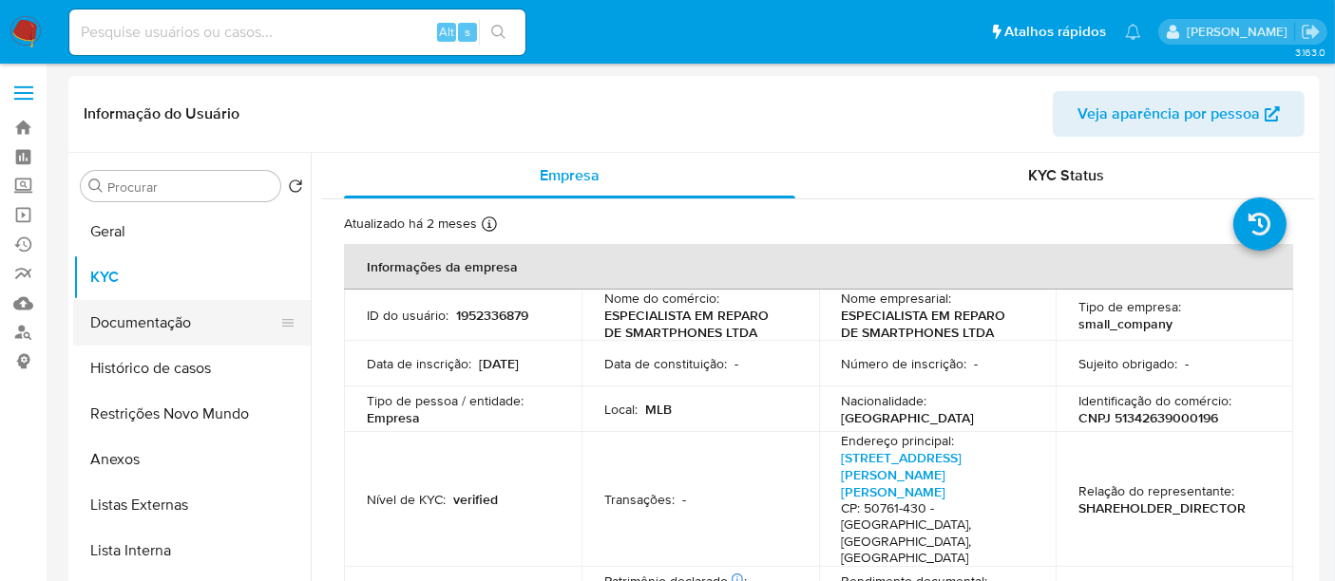
click at [127, 320] on button "Documentação" at bounding box center [184, 323] width 222 height 46
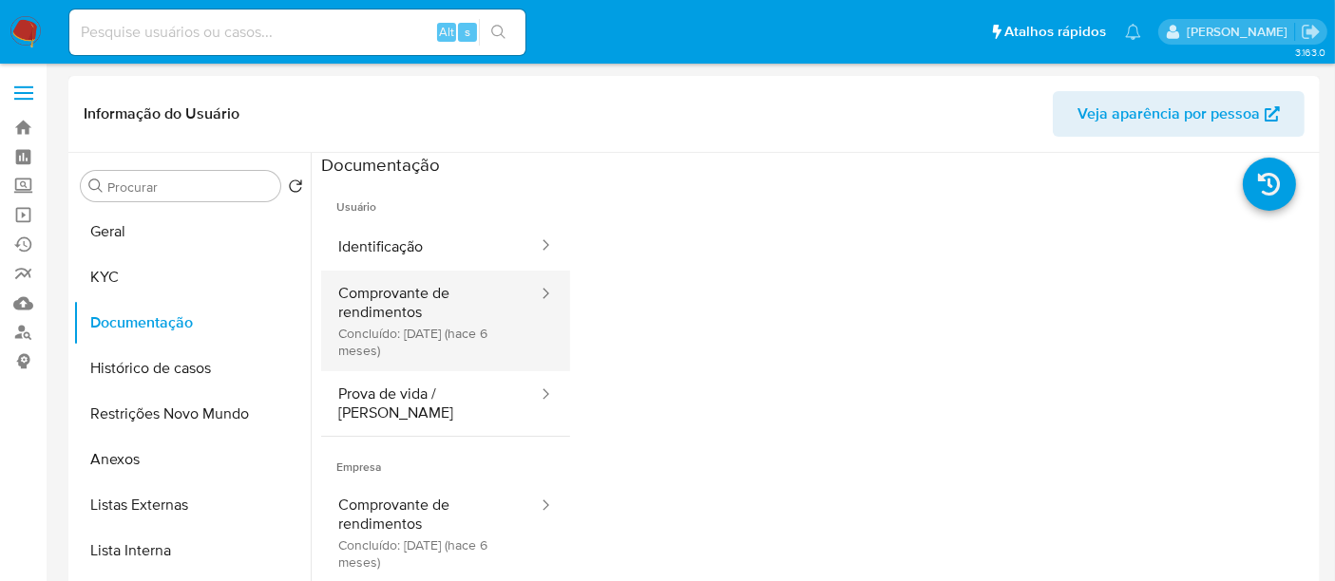
drag, startPoint x: 436, startPoint y: 298, endPoint x: 521, endPoint y: 315, distance: 86.3
click at [436, 299] on button "Comprovante de rendimentos Concluído: 29/04/2025 (hace 6 meses)" at bounding box center [430, 321] width 218 height 101
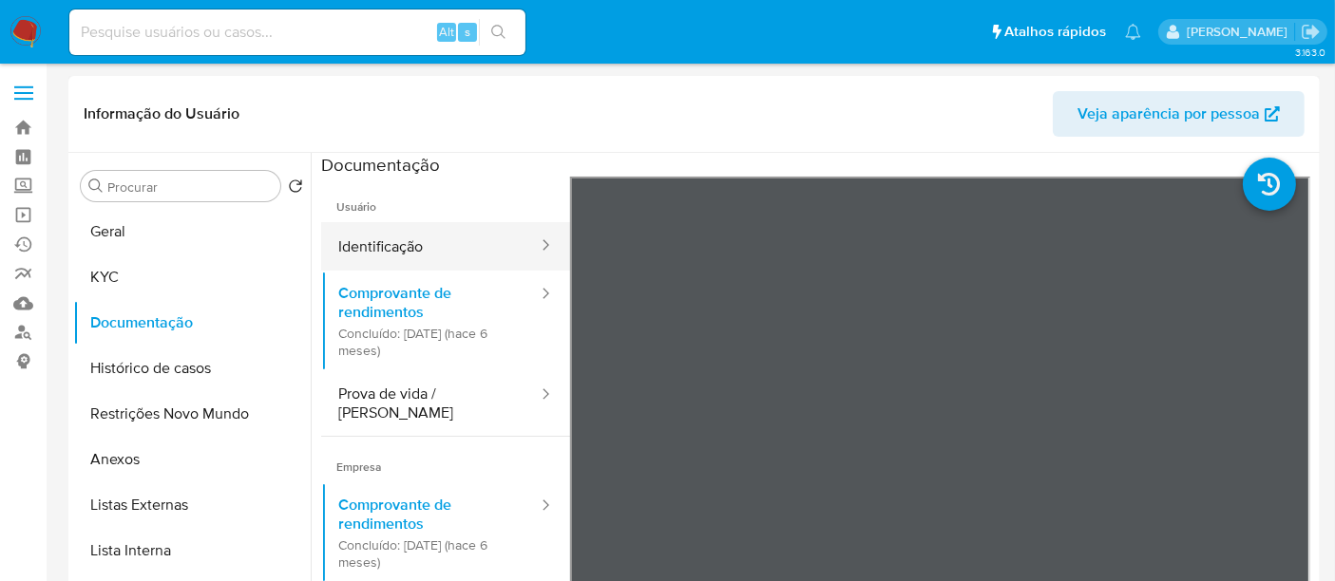
click at [390, 240] on button "Identificação" at bounding box center [430, 246] width 218 height 48
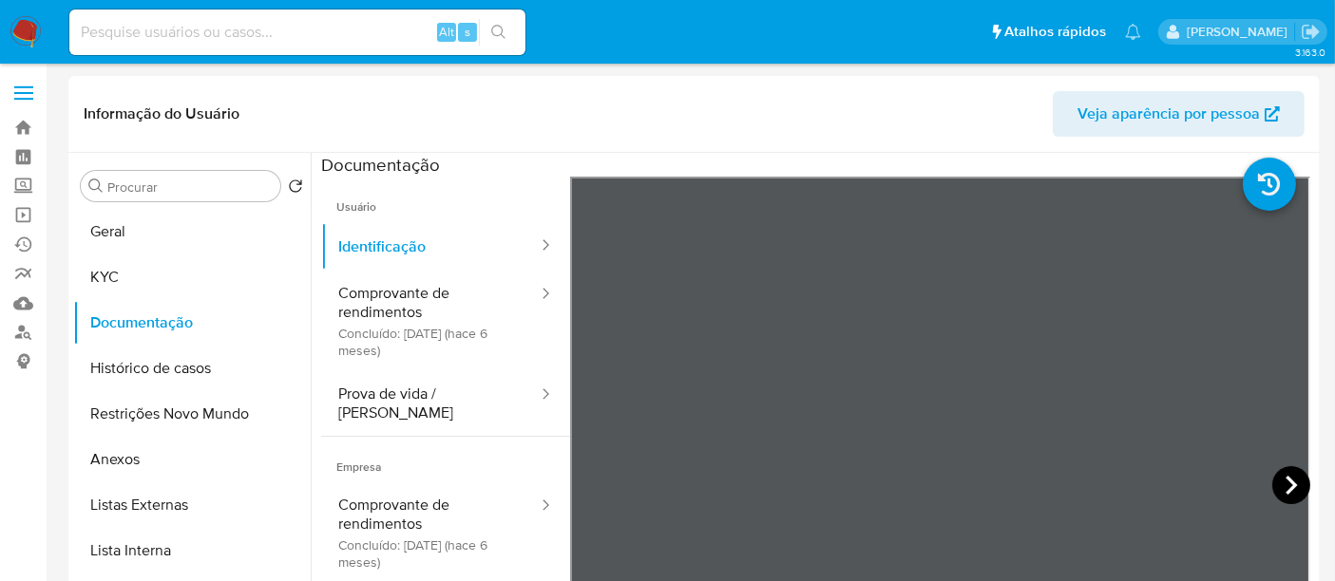
click at [1280, 482] on icon at bounding box center [1291, 485] width 38 height 38
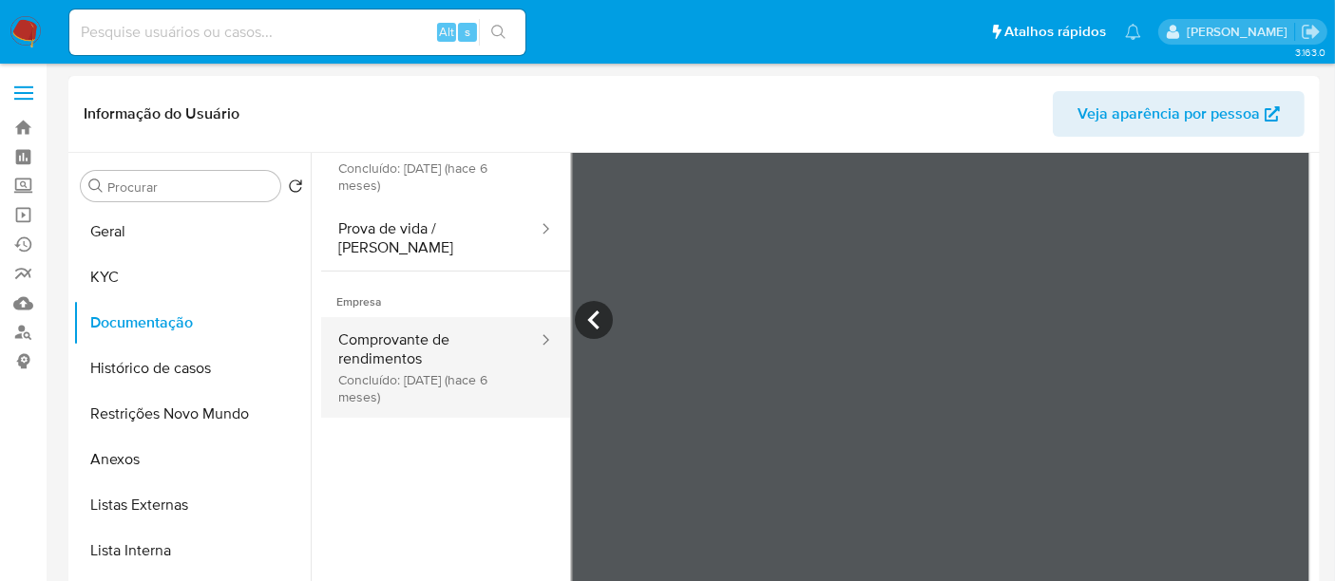
scroll to position [59, 0]
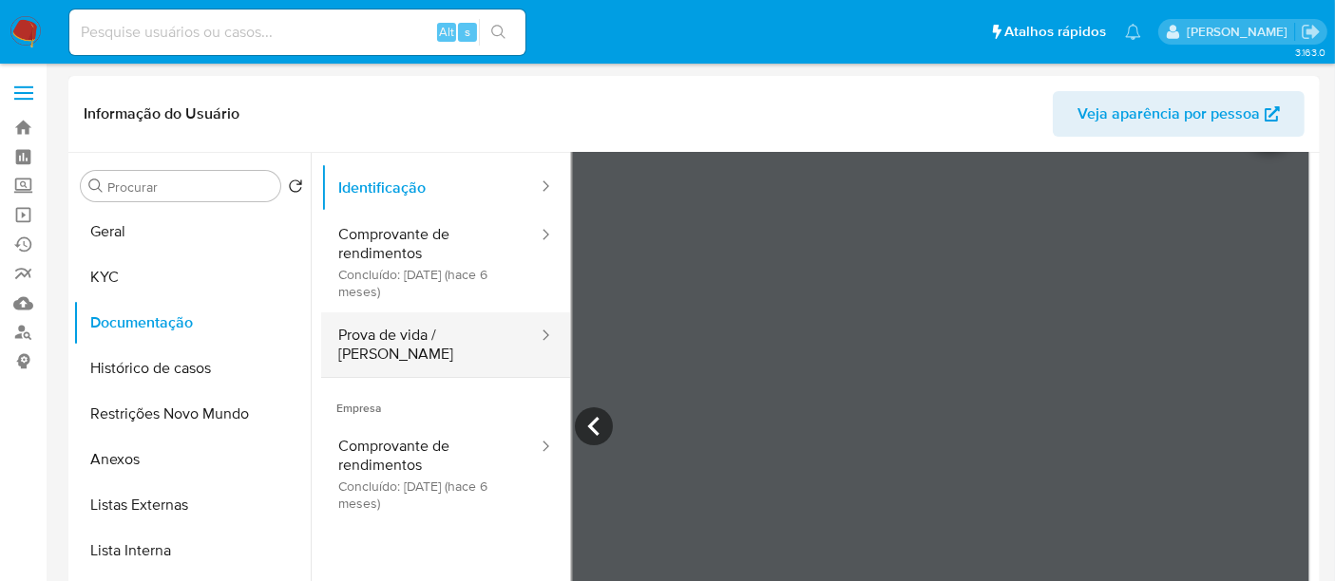
click at [413, 337] on button "Prova de vida / [PERSON_NAME]" at bounding box center [430, 345] width 218 height 65
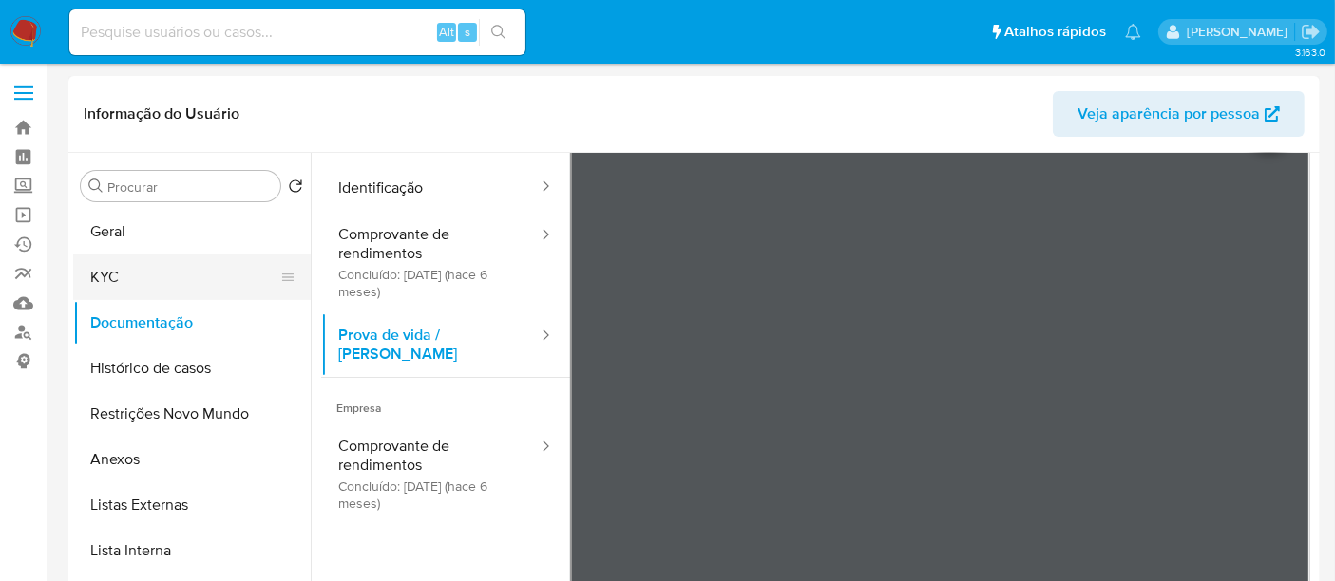
click at [125, 279] on button "KYC" at bounding box center [184, 278] width 222 height 46
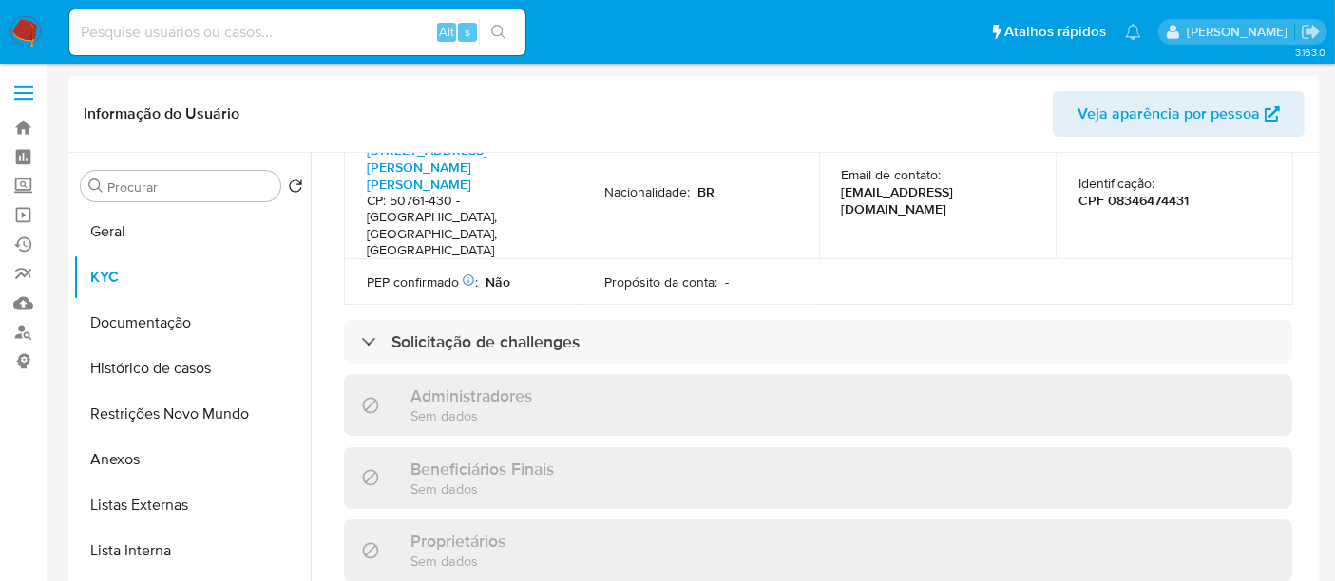
scroll to position [844, 0]
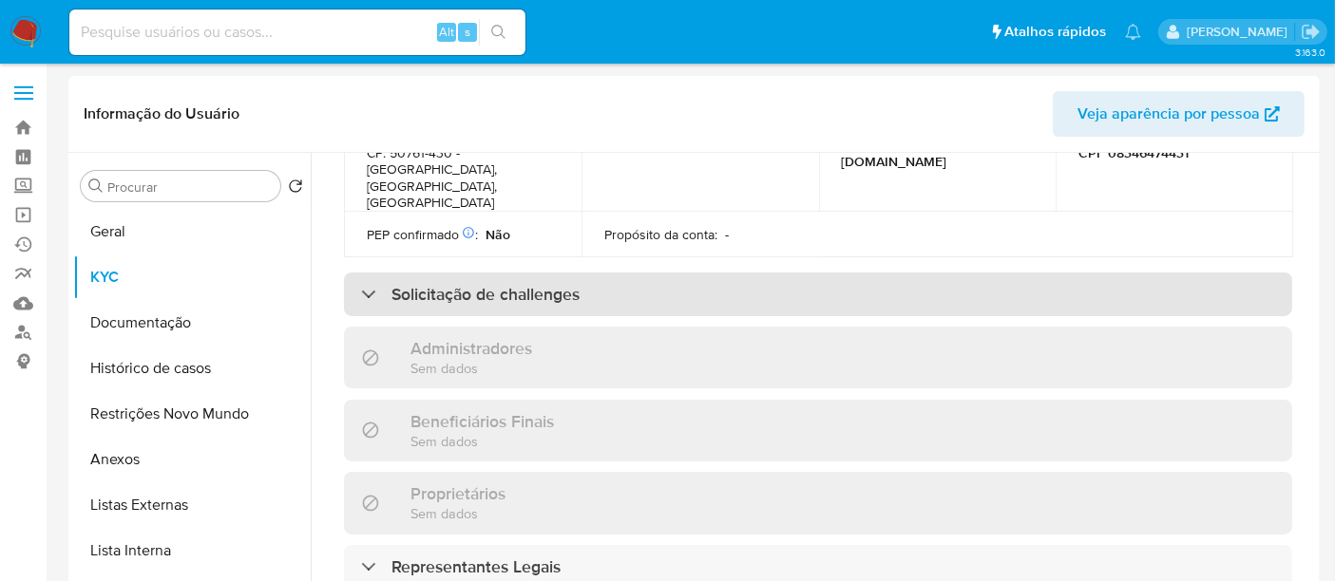
click at [563, 284] on h3 "Solicitação de challenges" at bounding box center [485, 294] width 188 height 21
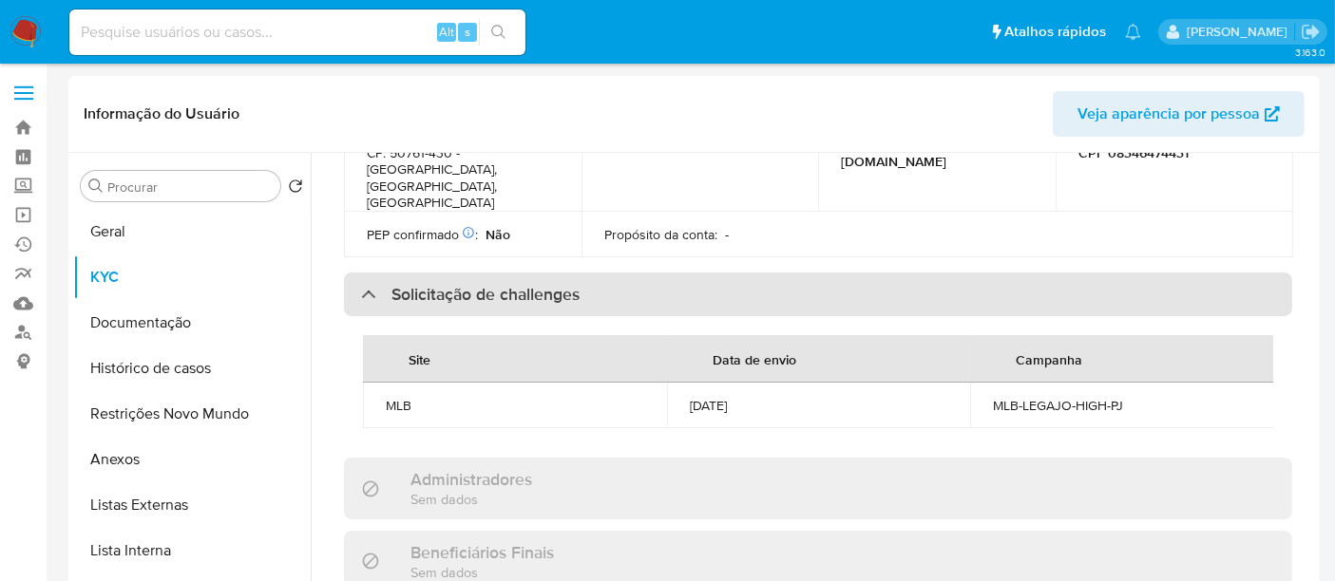
click at [548, 284] on h3 "Solicitação de challenges" at bounding box center [485, 294] width 188 height 21
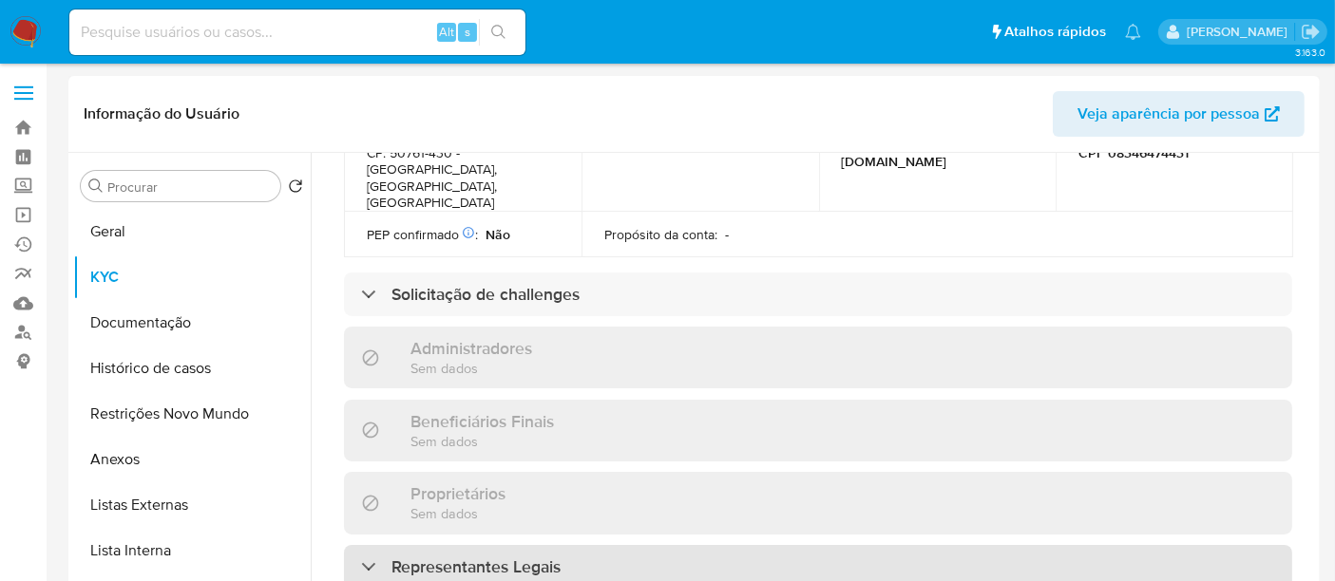
click at [541, 557] on h3 "Representantes Legais" at bounding box center [475, 567] width 169 height 21
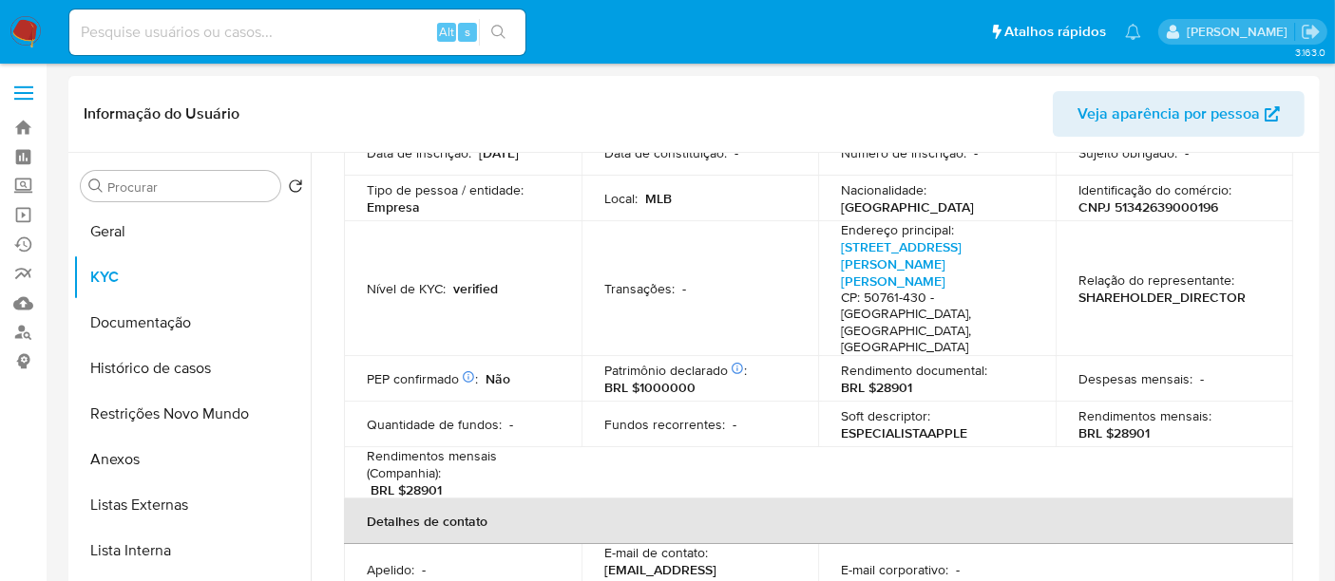
scroll to position [156, 0]
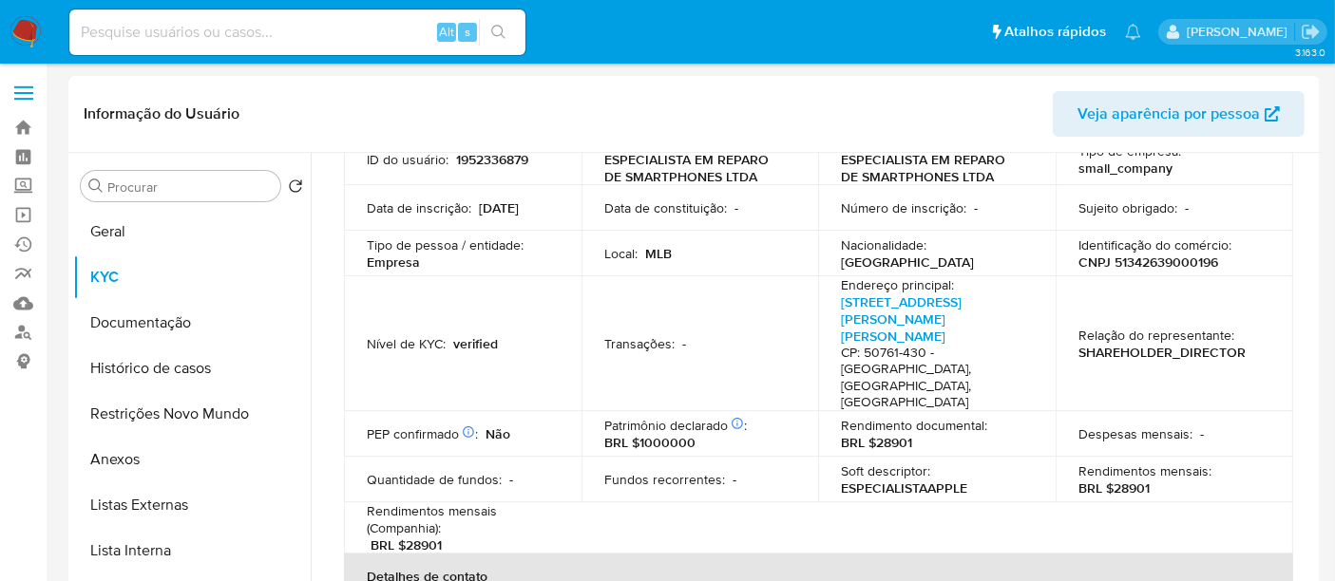
click at [337, 30] on input at bounding box center [297, 32] width 456 height 25
paste input "E43qdMF5BD5xGcTJrrASnrwW"
type input "E43qdMF5BD5xGcTJrrASnrwW"
click at [500, 25] on icon "search-icon" at bounding box center [498, 32] width 15 height 15
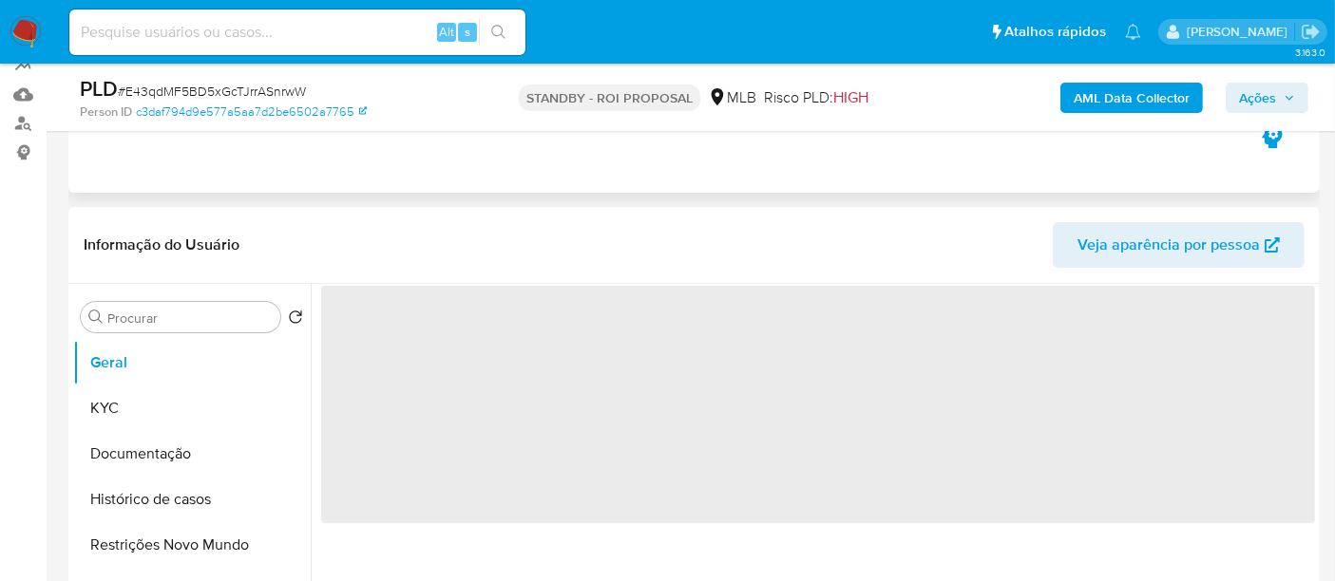
scroll to position [211, 0]
select select "10"
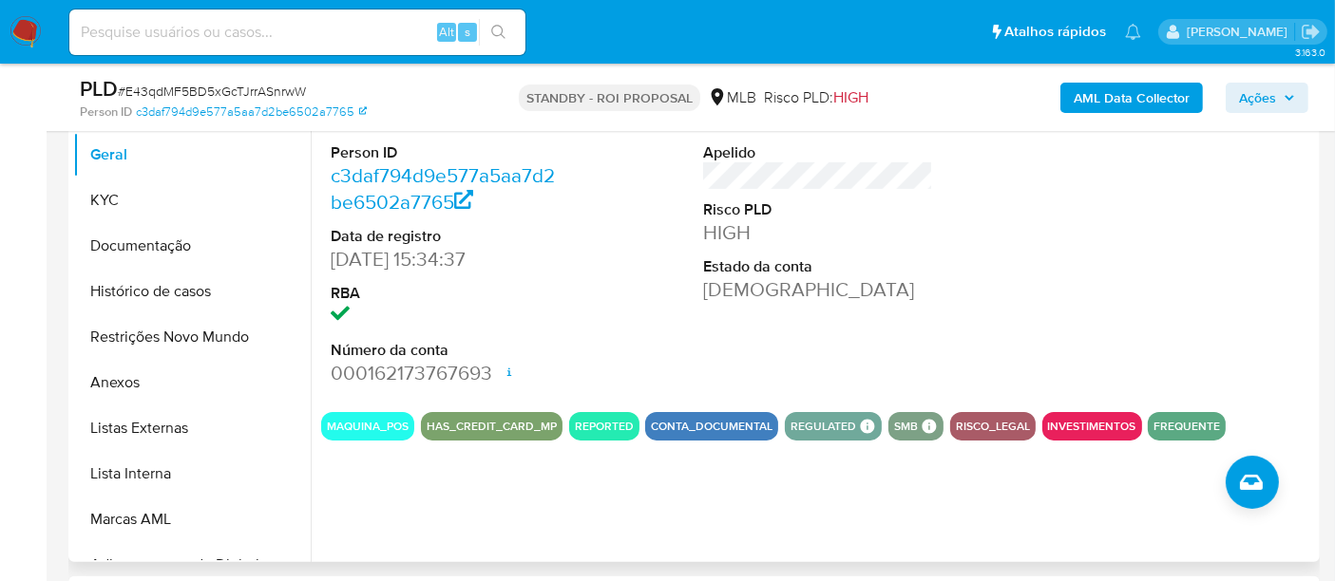
scroll to position [422, 0]
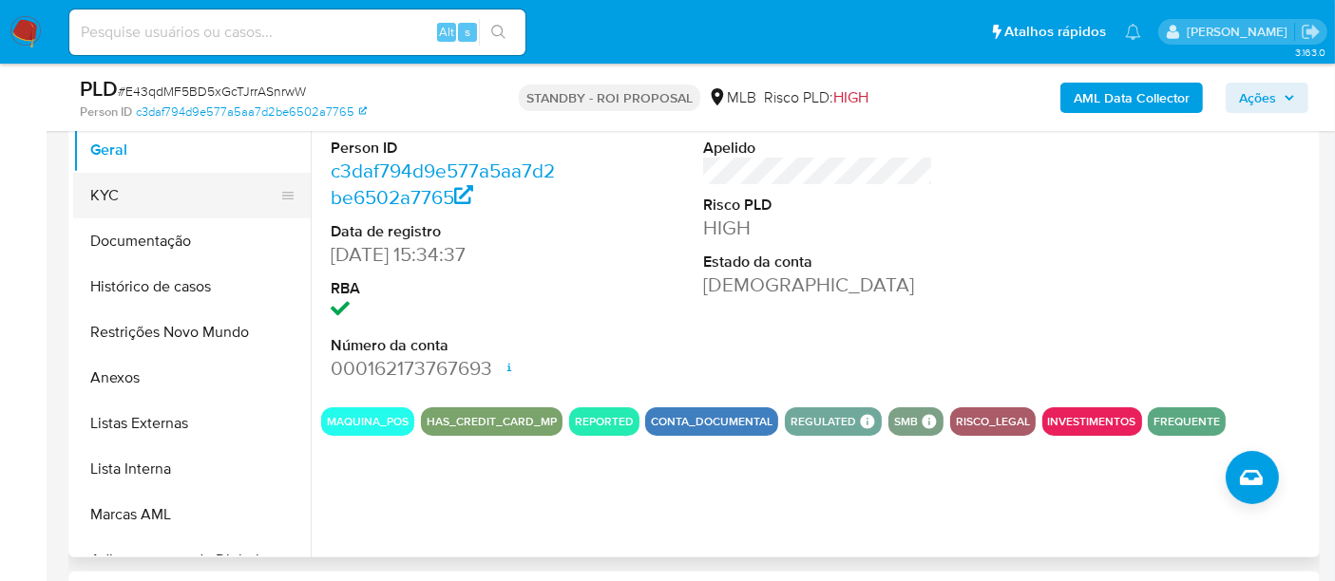
drag, startPoint x: 99, startPoint y: 196, endPoint x: 276, endPoint y: 220, distance: 179.3
click at [100, 196] on button "KYC" at bounding box center [184, 196] width 222 height 46
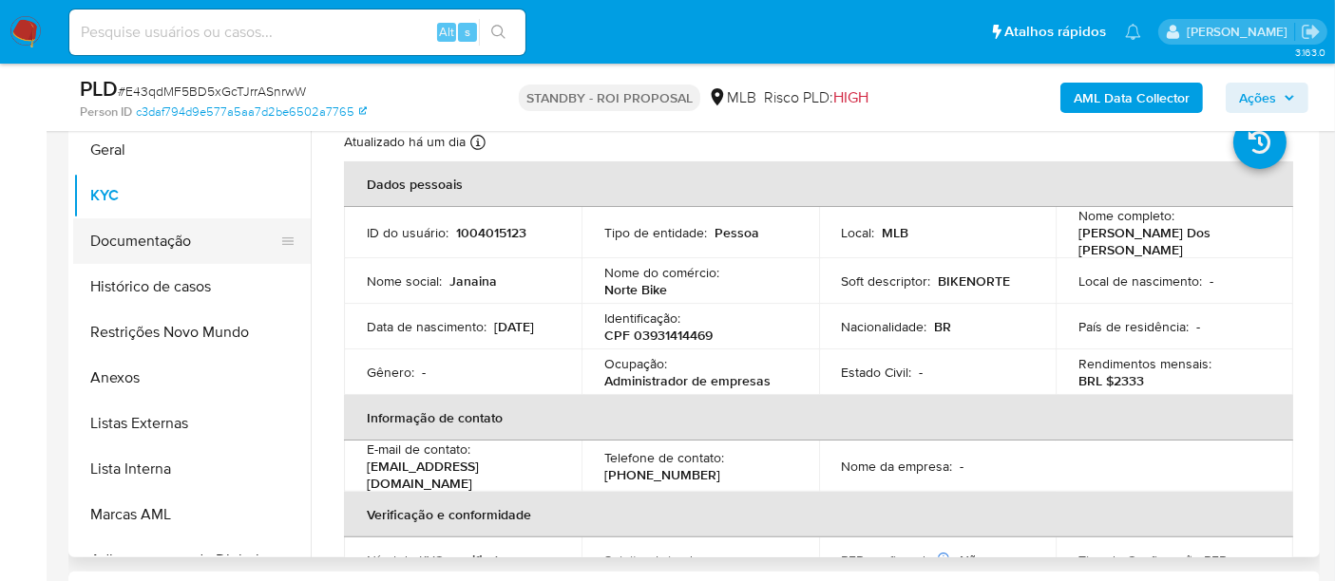
click at [161, 243] on button "Documentação" at bounding box center [184, 241] width 222 height 46
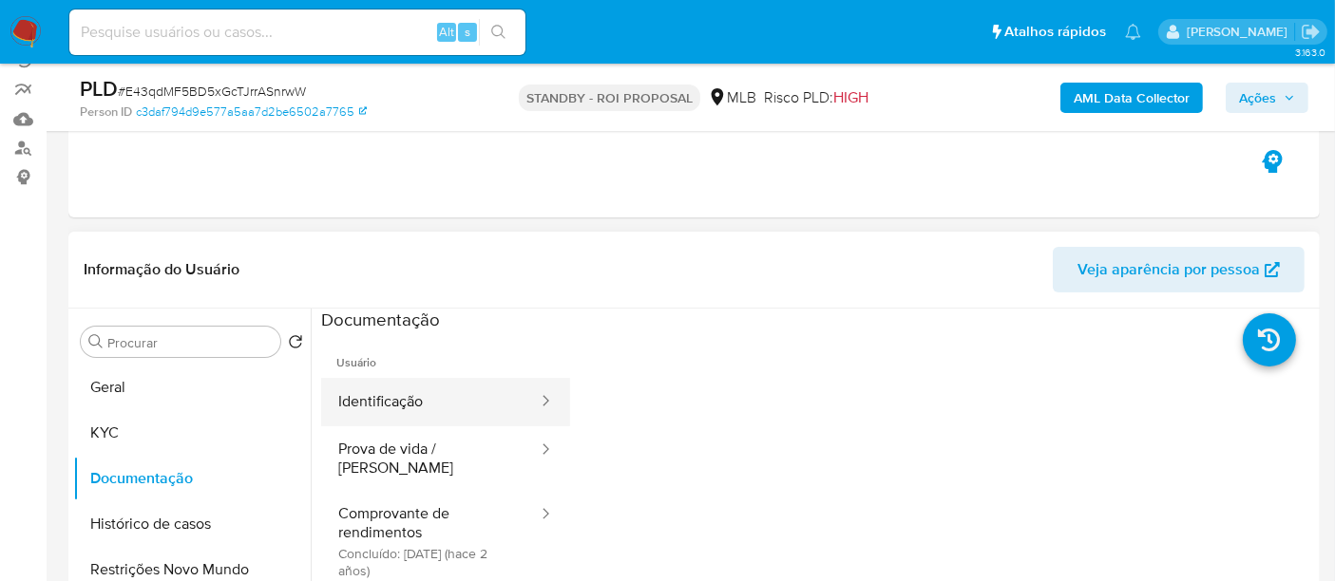
scroll to position [211, 0]
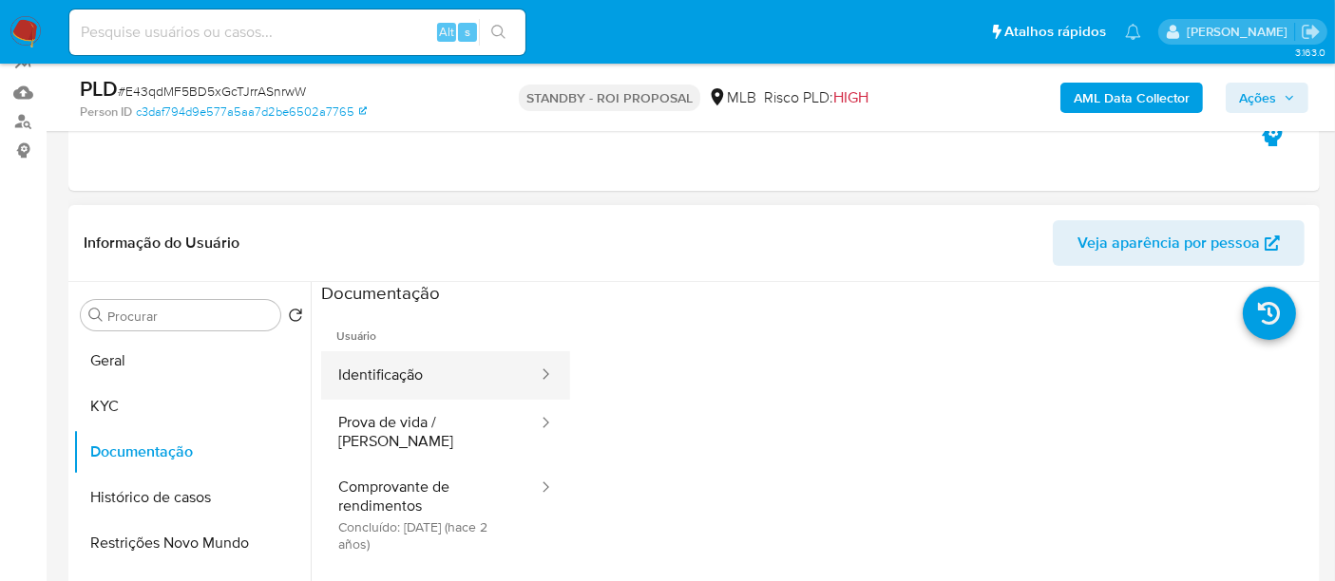
click at [404, 377] on button "Identificação" at bounding box center [430, 375] width 218 height 48
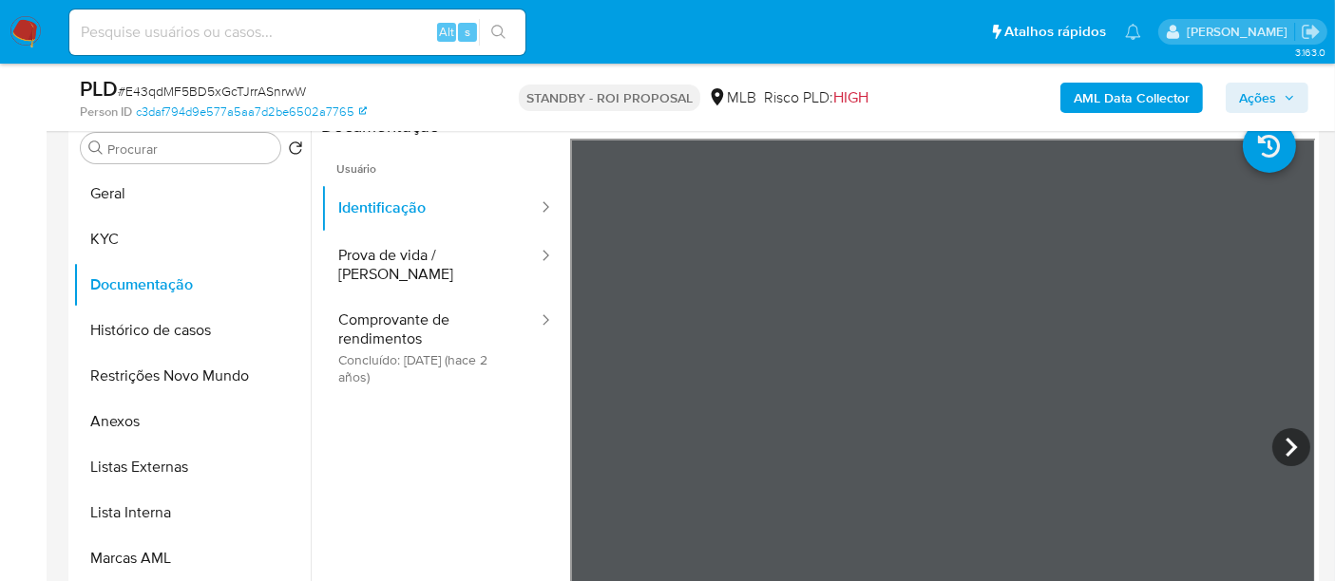
scroll to position [401, 0]
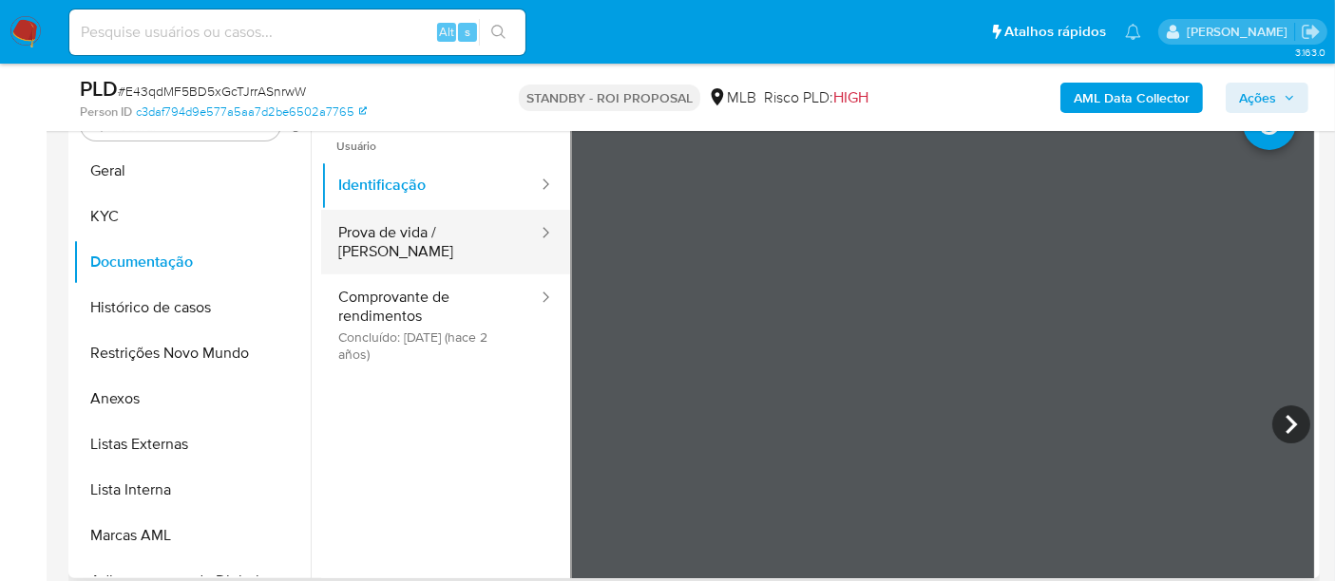
drag, startPoint x: 384, startPoint y: 229, endPoint x: 398, endPoint y: 229, distance: 14.2
click at [383, 227] on button "Prova de vida / Selfie" at bounding box center [430, 242] width 218 height 65
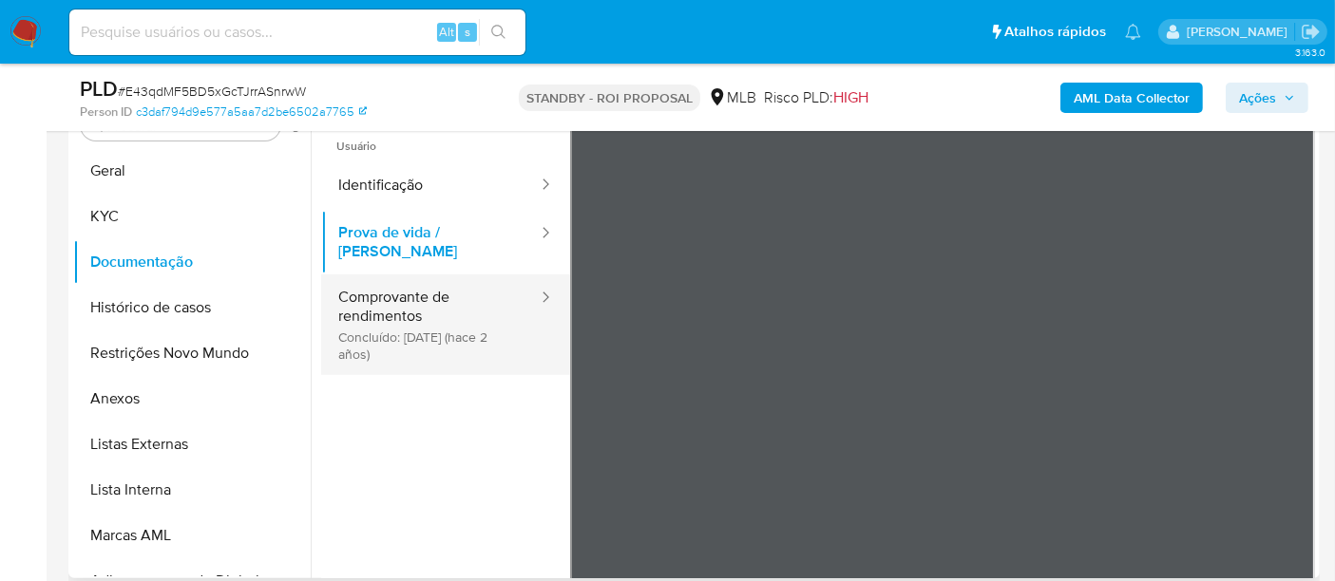
click at [404, 294] on button "Comprovante de rendimentos Concluído: 27/06/2023 (hace 2 años)" at bounding box center [430, 325] width 218 height 101
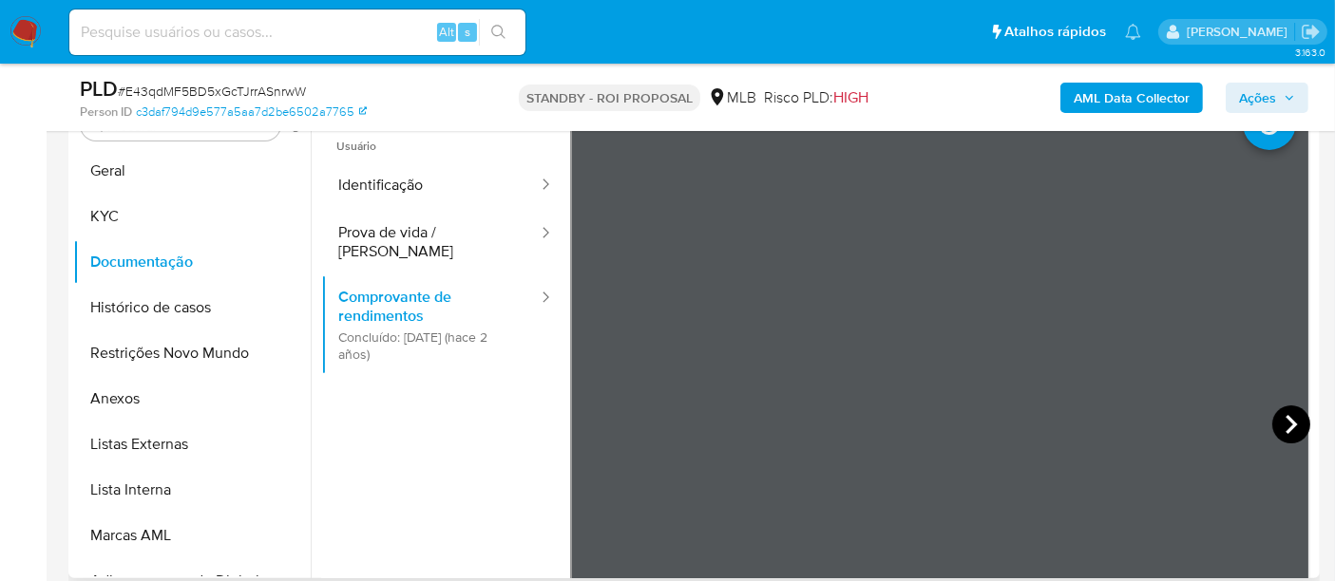
click at [1287, 425] on icon at bounding box center [1290, 424] width 11 height 19
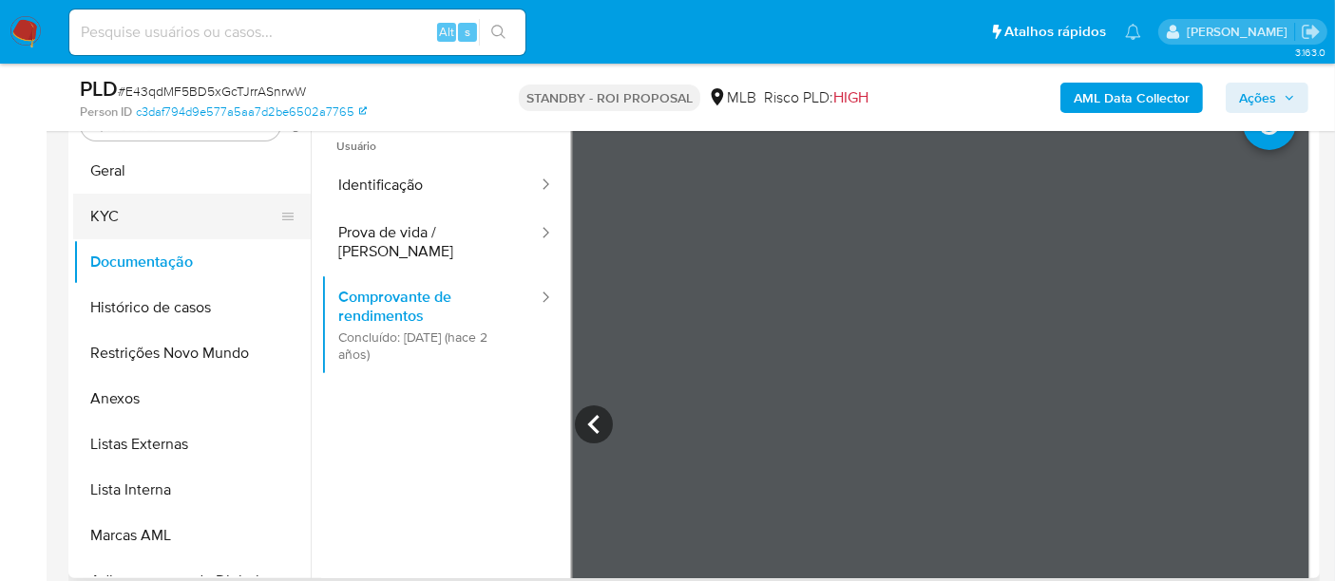
click at [119, 207] on button "KYC" at bounding box center [184, 217] width 222 height 46
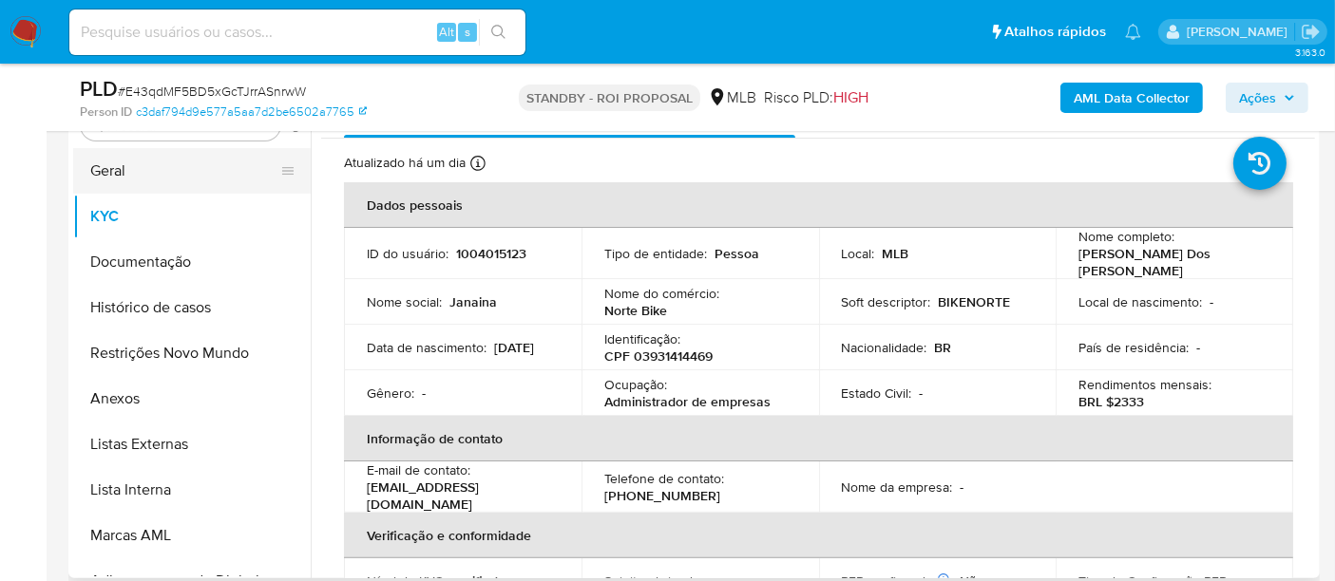
click at [145, 170] on button "Geral" at bounding box center [184, 171] width 222 height 46
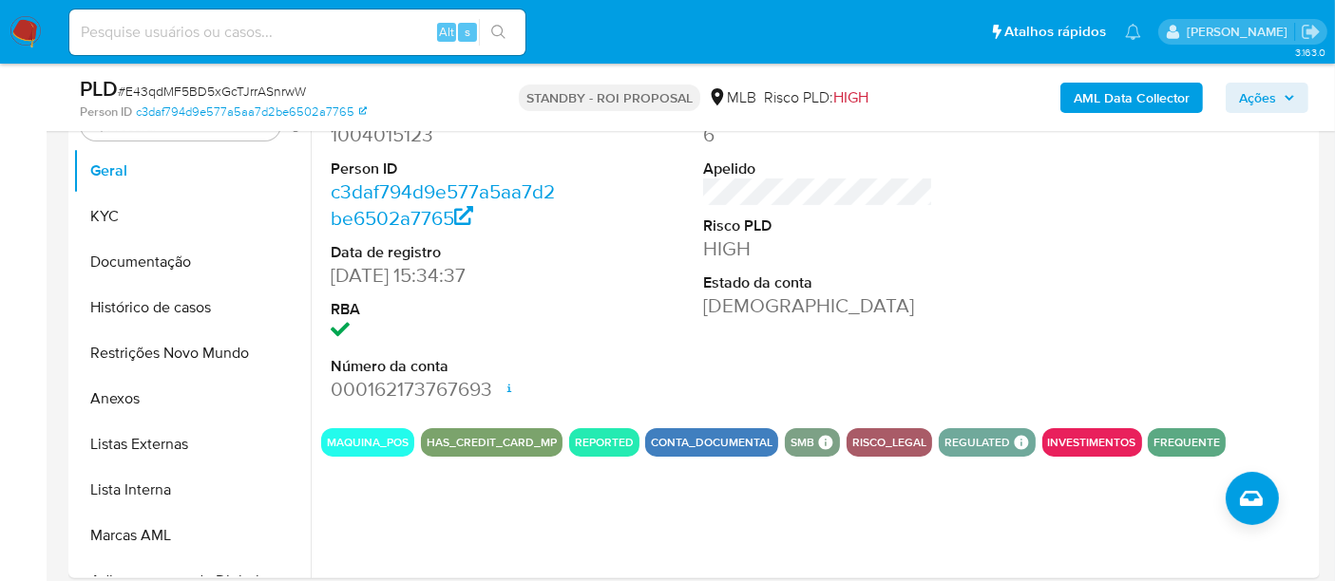
scroll to position [295, 0]
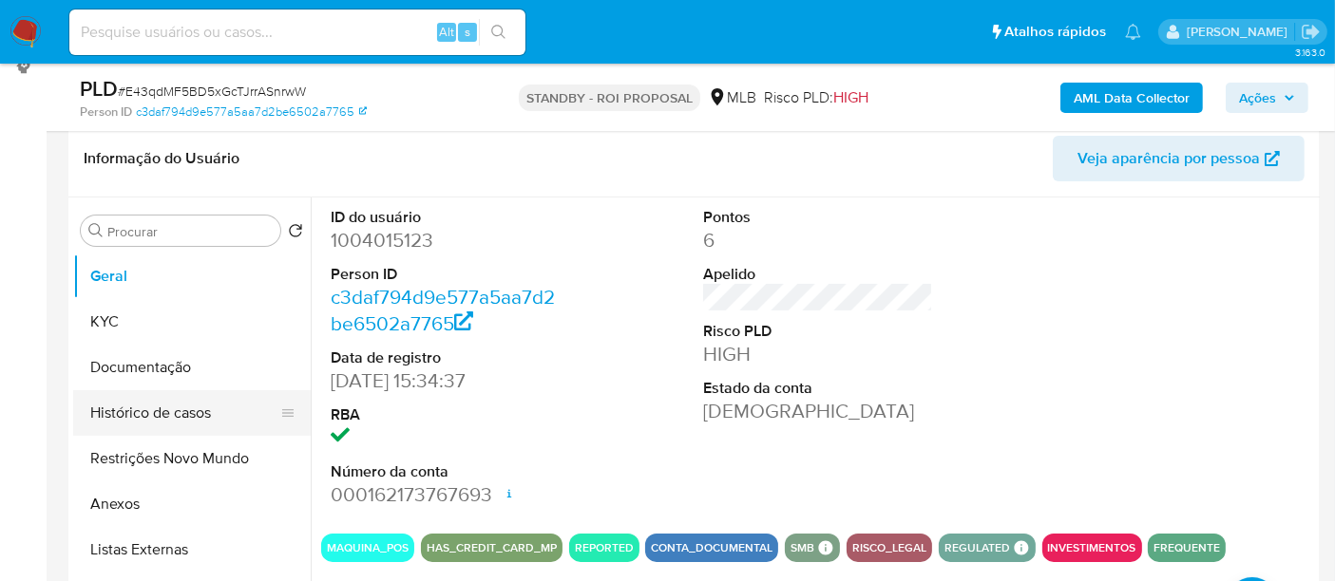
drag, startPoint x: 151, startPoint y: 412, endPoint x: 161, endPoint y: 413, distance: 9.5
click at [151, 412] on button "Histórico de casos" at bounding box center [184, 413] width 222 height 46
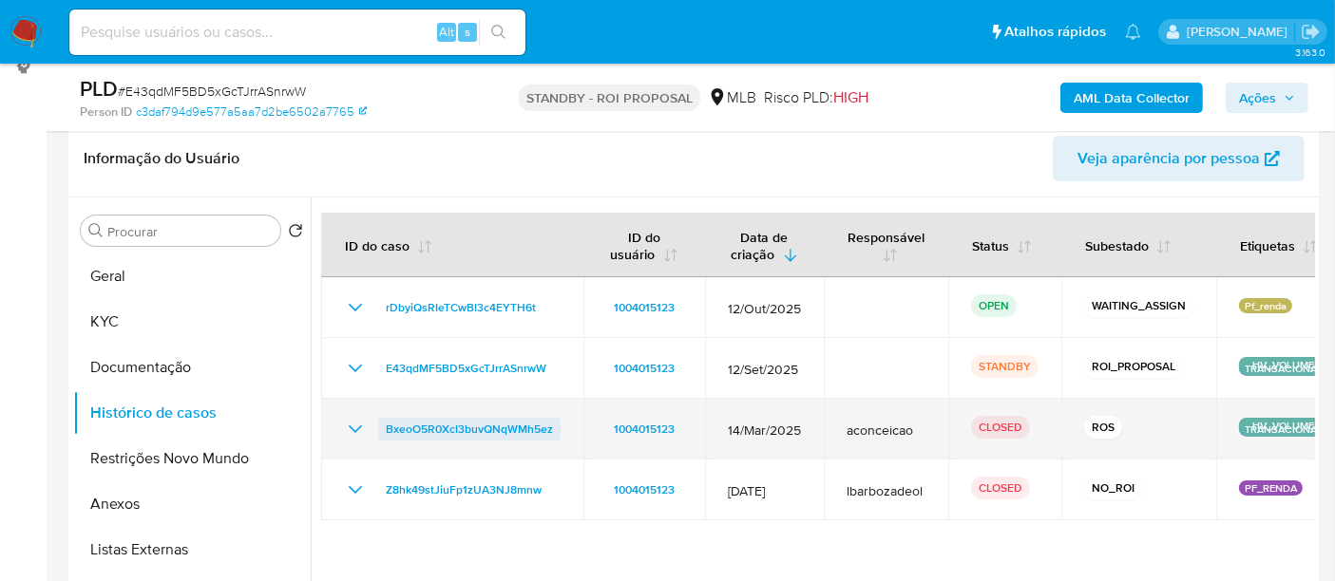
click at [468, 428] on span "BxeoO5R0XcI3buvQNqWMh5ez" at bounding box center [469, 429] width 167 height 23
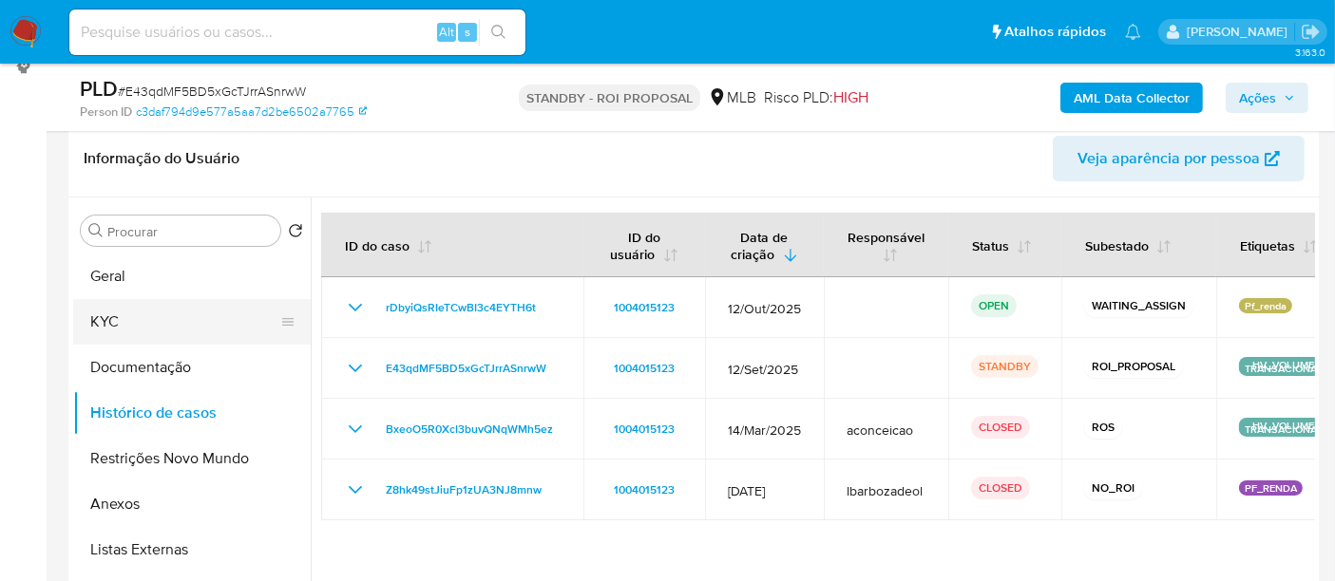
click at [142, 315] on button "KYC" at bounding box center [184, 322] width 222 height 46
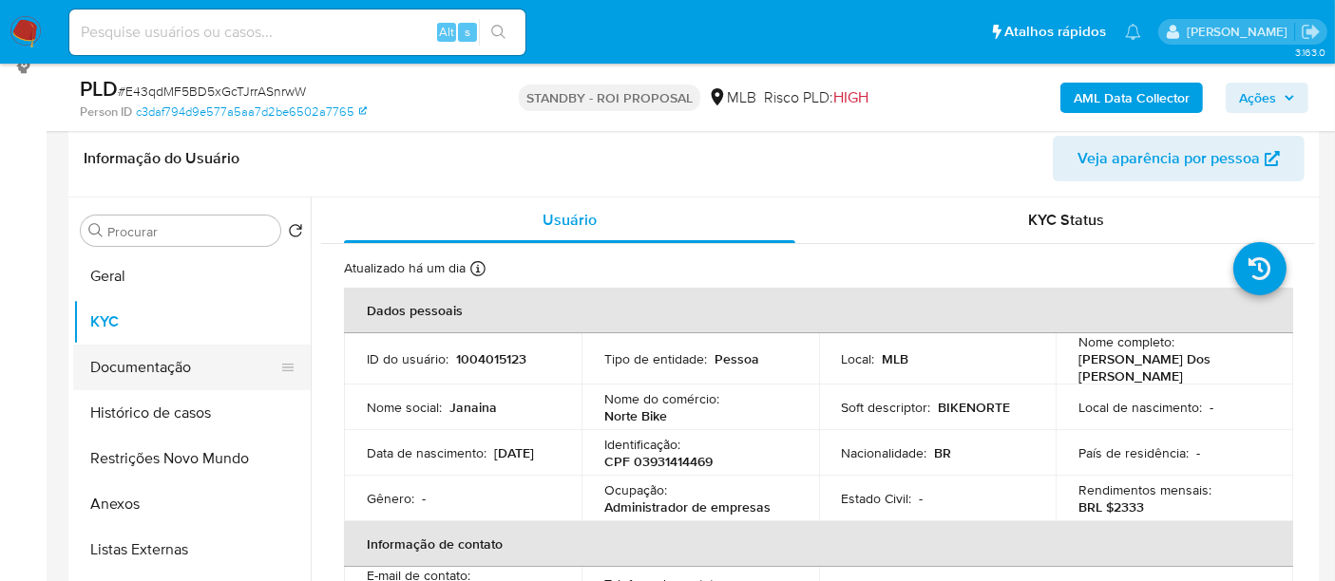
click at [125, 376] on button "Documentação" at bounding box center [184, 368] width 222 height 46
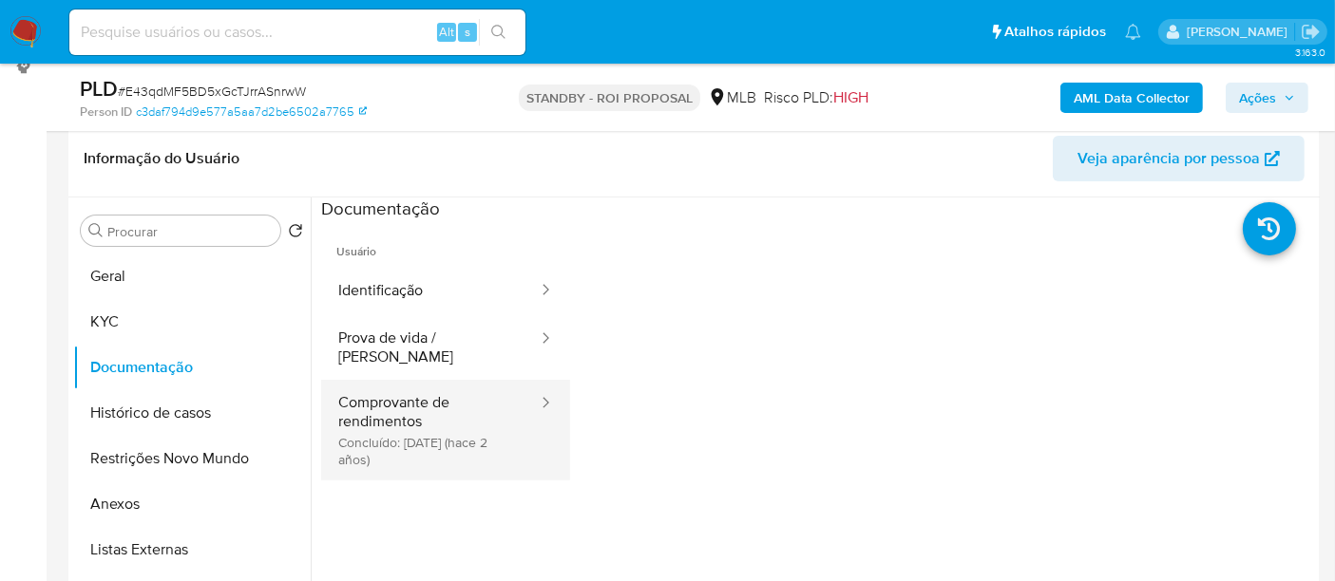
click at [407, 391] on button "Comprovante de rendimentos Concluído: 27/06/2023 (hace 2 años)" at bounding box center [430, 430] width 218 height 101
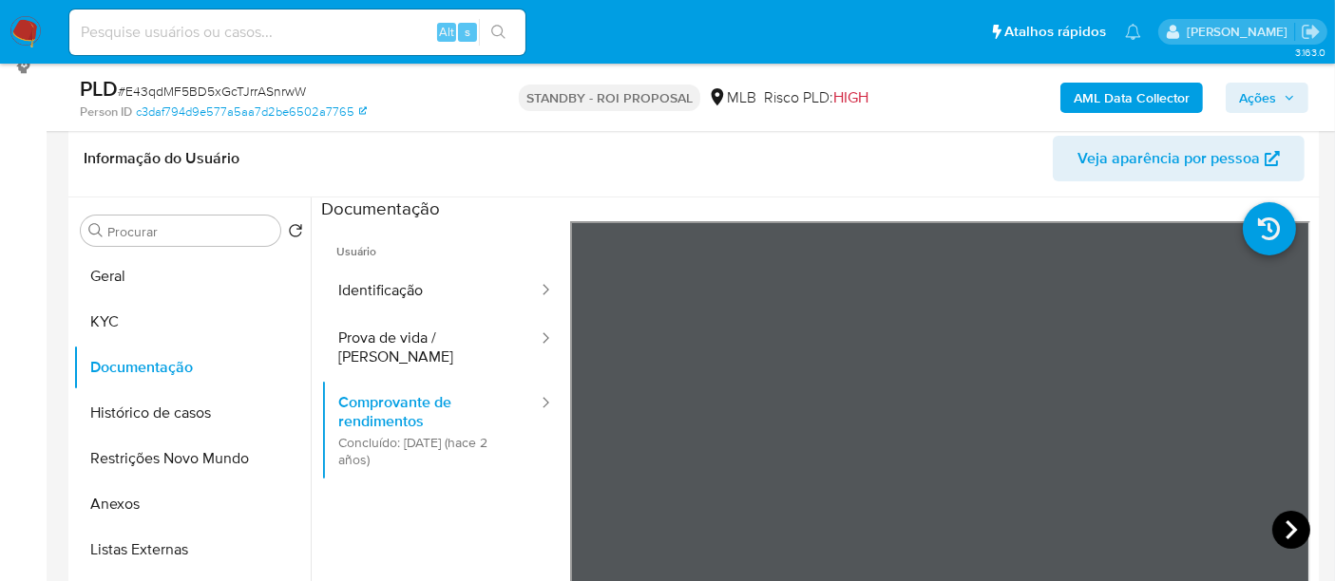
click at [1288, 537] on icon at bounding box center [1291, 530] width 38 height 38
click at [122, 315] on button "KYC" at bounding box center [184, 322] width 222 height 46
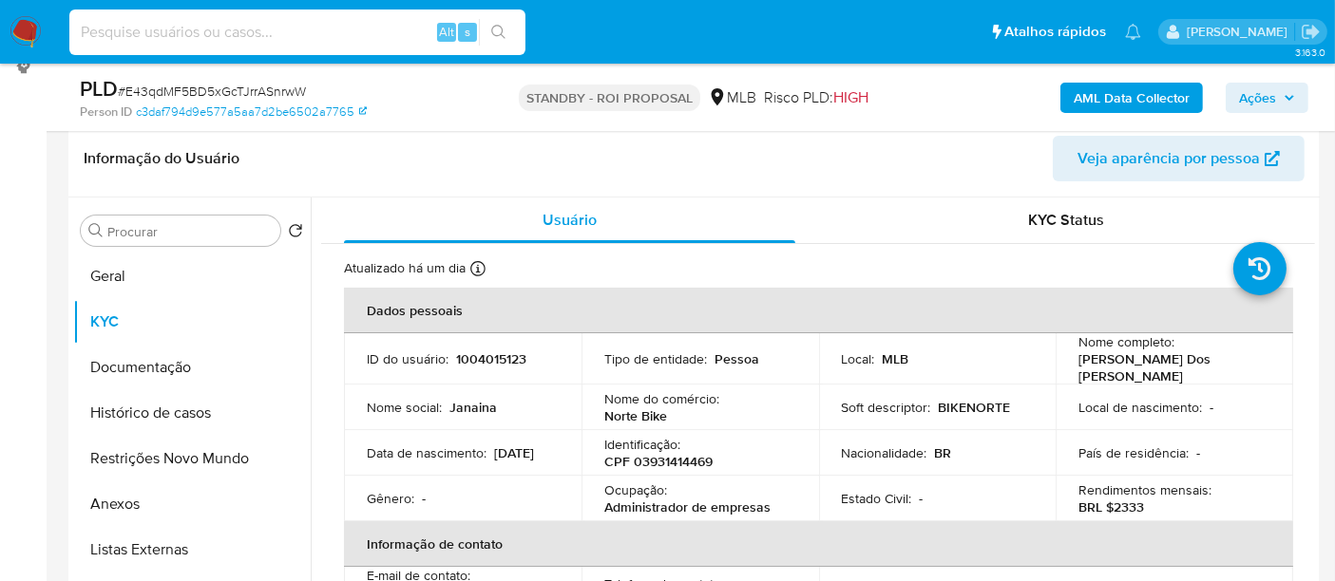
click at [253, 28] on input at bounding box center [297, 32] width 456 height 25
paste input "0F4Dn9I6r7BGEIxTnADOXS8H"
type input "0F4Dn9I6r7BGEIxTnADOXS8H"
click at [501, 26] on icon "search-icon" at bounding box center [498, 32] width 14 height 14
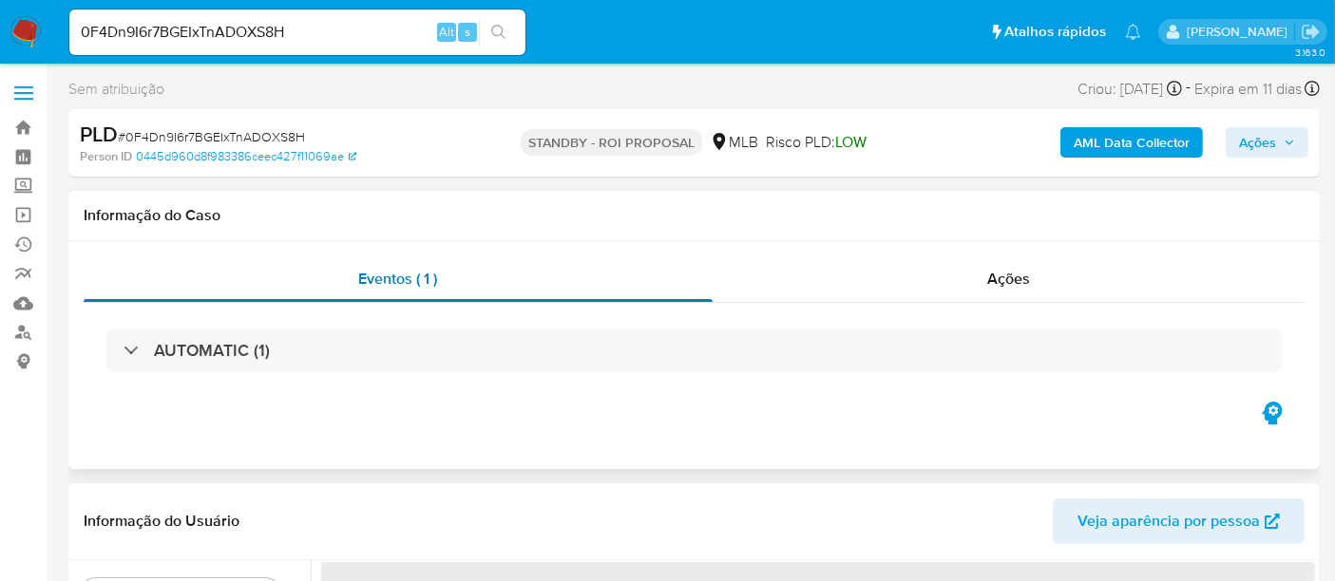
select select "10"
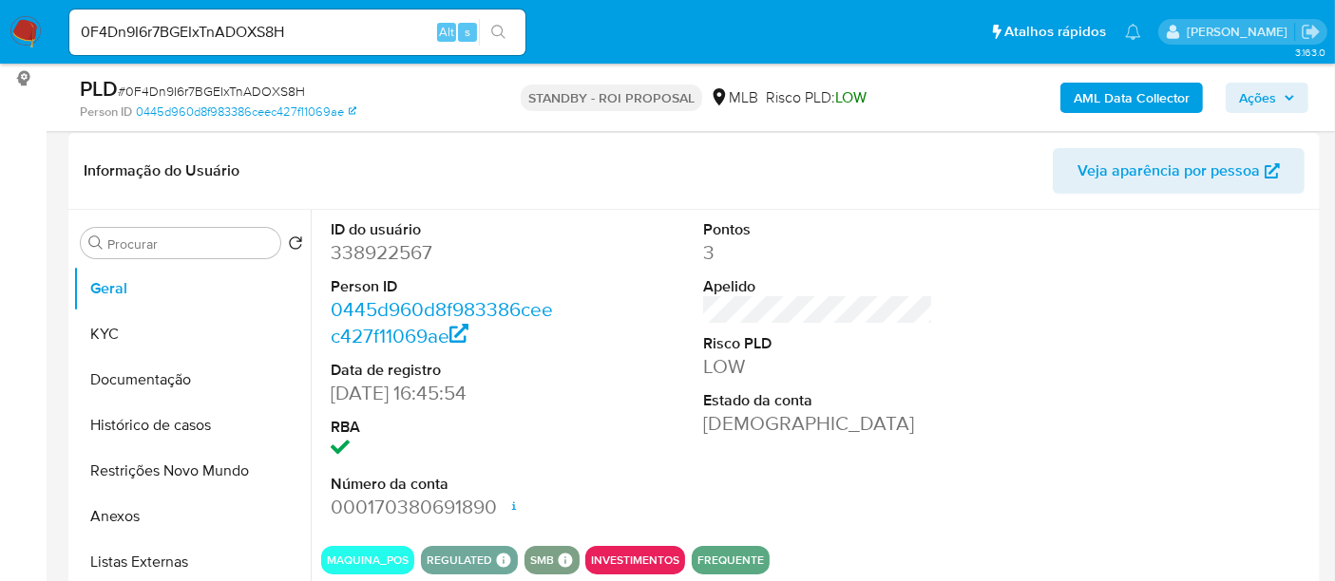
scroll to position [316, 0]
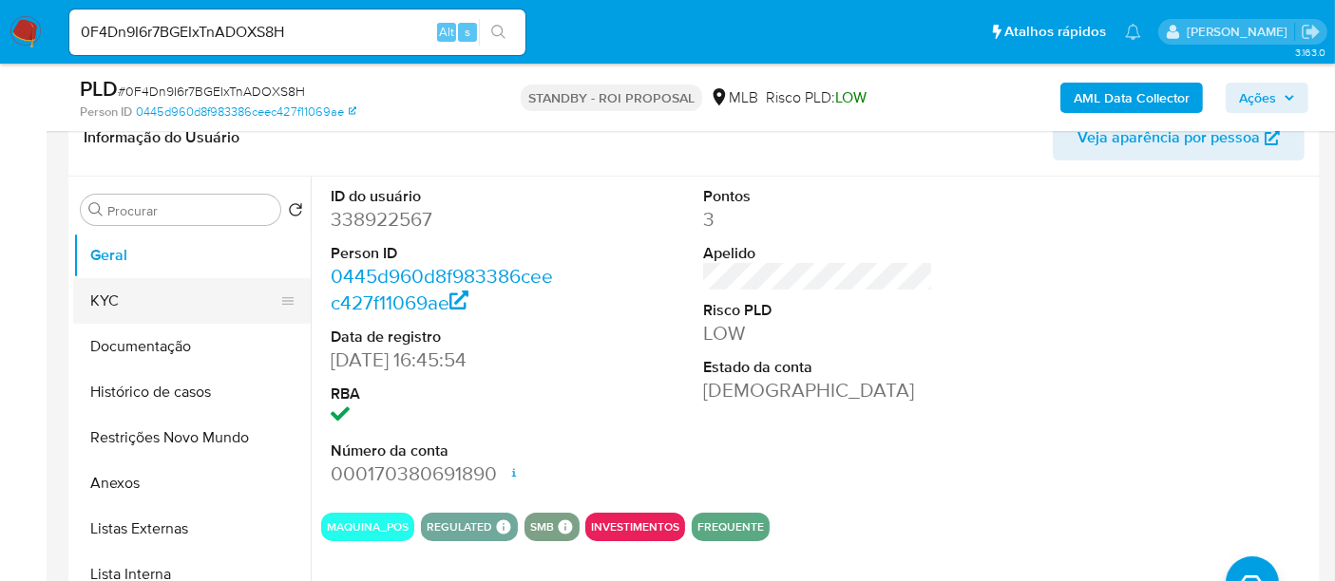
click at [105, 297] on button "KYC" at bounding box center [184, 301] width 222 height 46
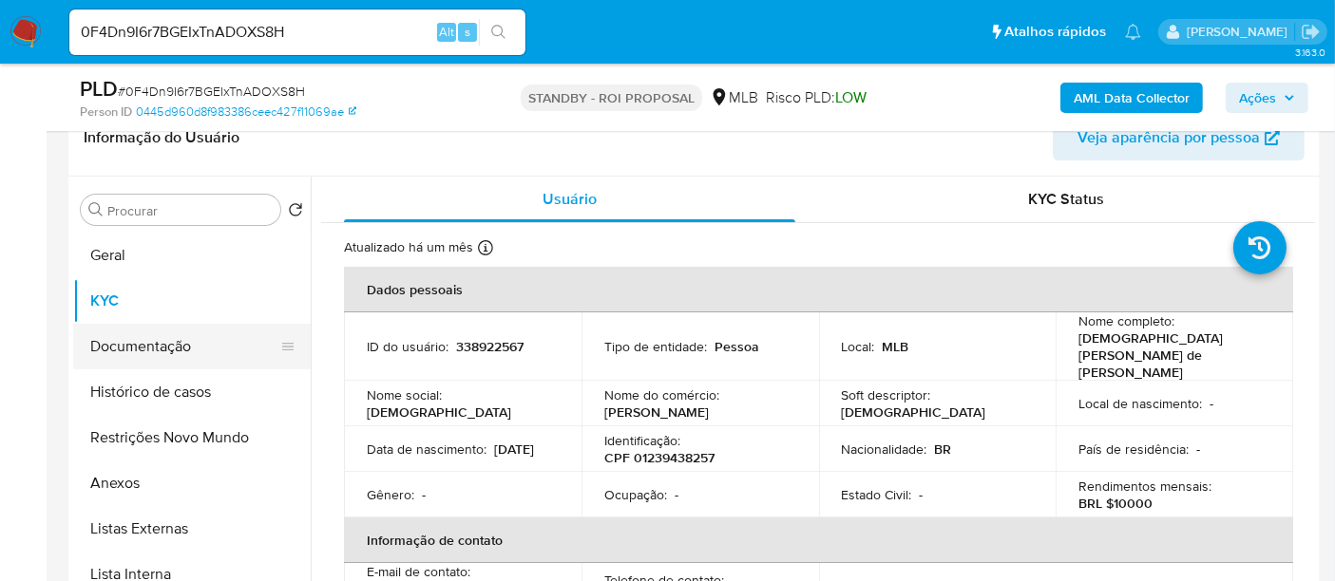
click at [128, 353] on button "Documentação" at bounding box center [184, 347] width 222 height 46
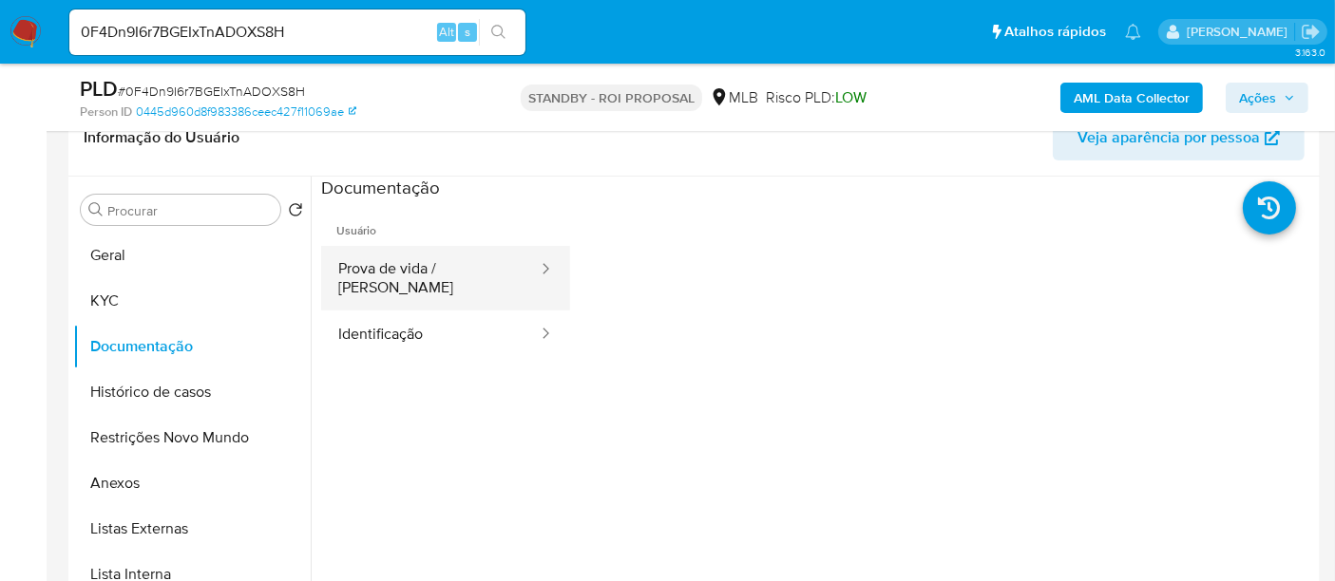
click at [441, 273] on button "Prova de vida / Selfie" at bounding box center [430, 278] width 218 height 65
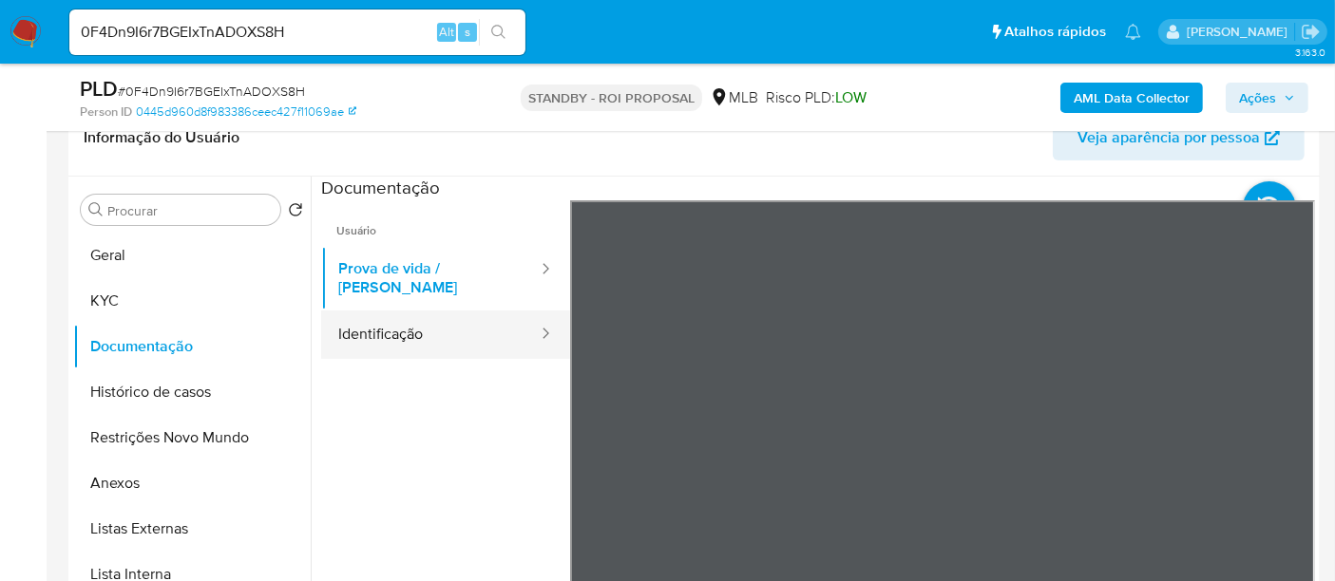
click at [388, 322] on button "Identificação" at bounding box center [430, 335] width 218 height 48
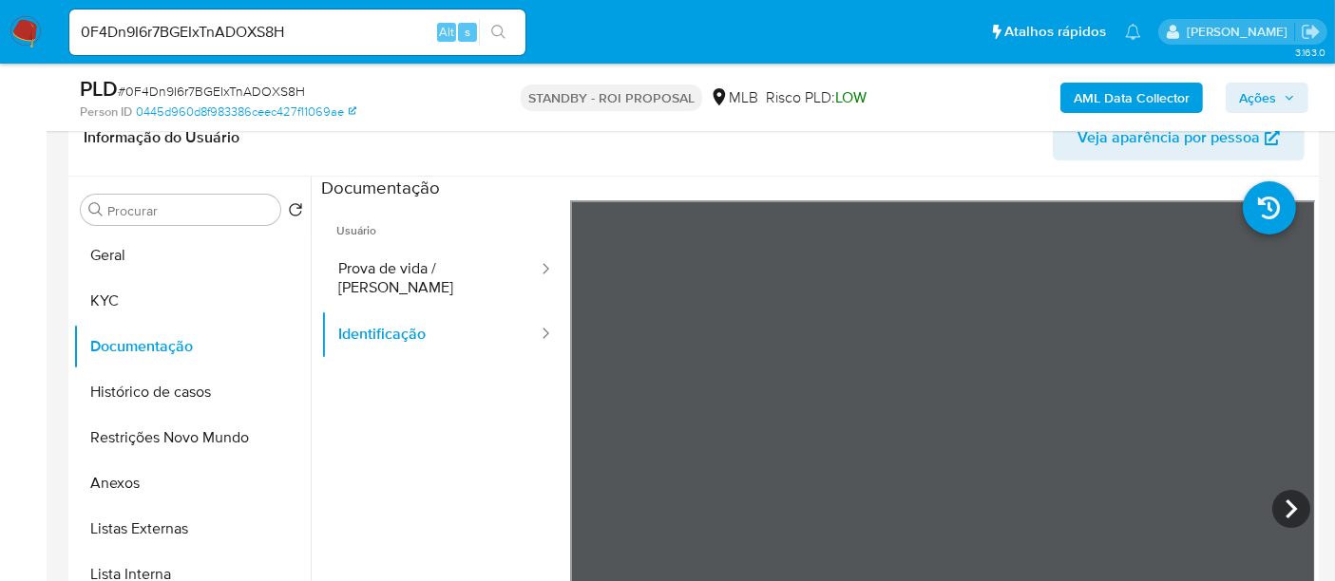
scroll to position [530, 0]
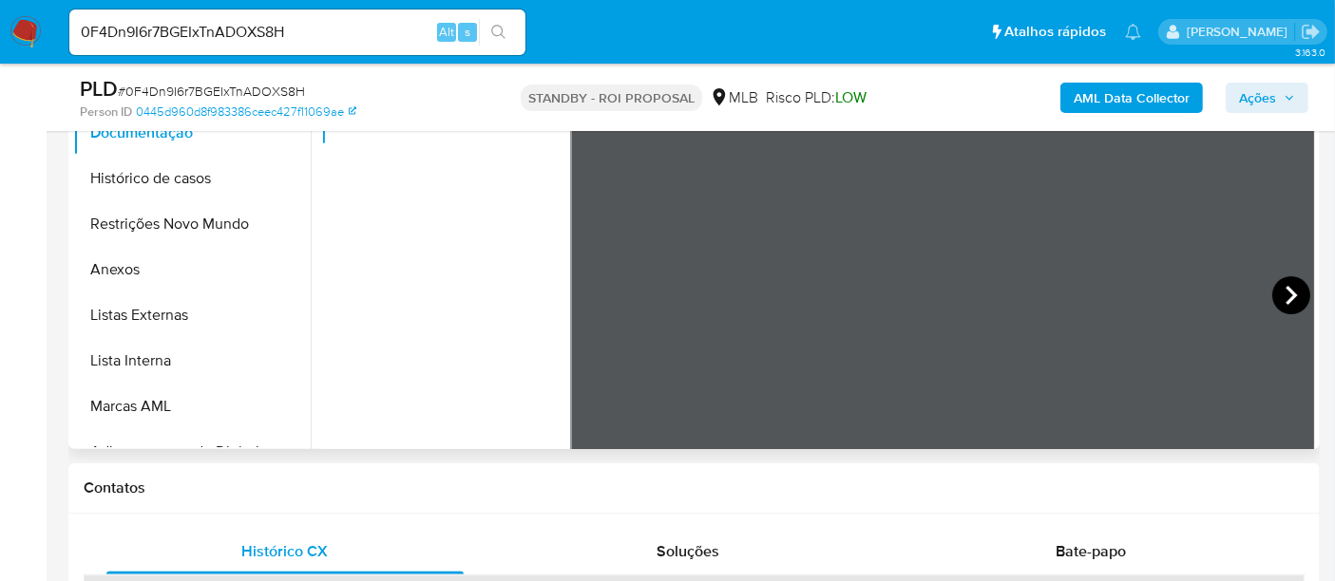
click at [1277, 296] on icon at bounding box center [1291, 295] width 38 height 38
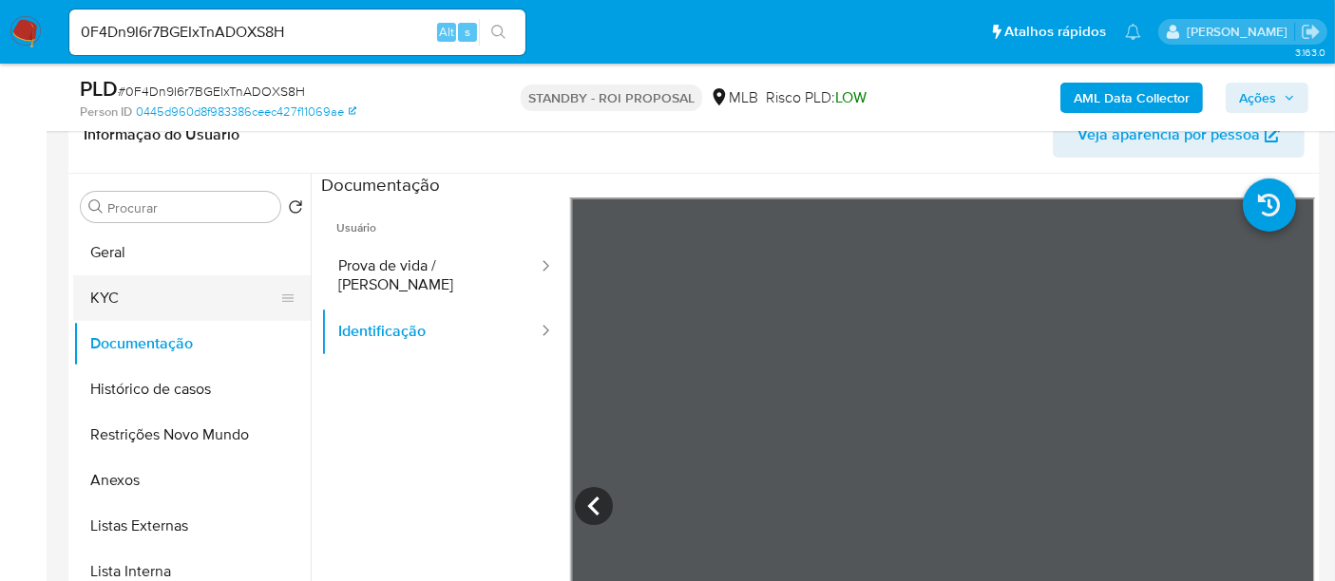
drag, startPoint x: 116, startPoint y: 302, endPoint x: 132, endPoint y: 303, distance: 16.2
click at [116, 302] on button "KYC" at bounding box center [184, 298] width 222 height 46
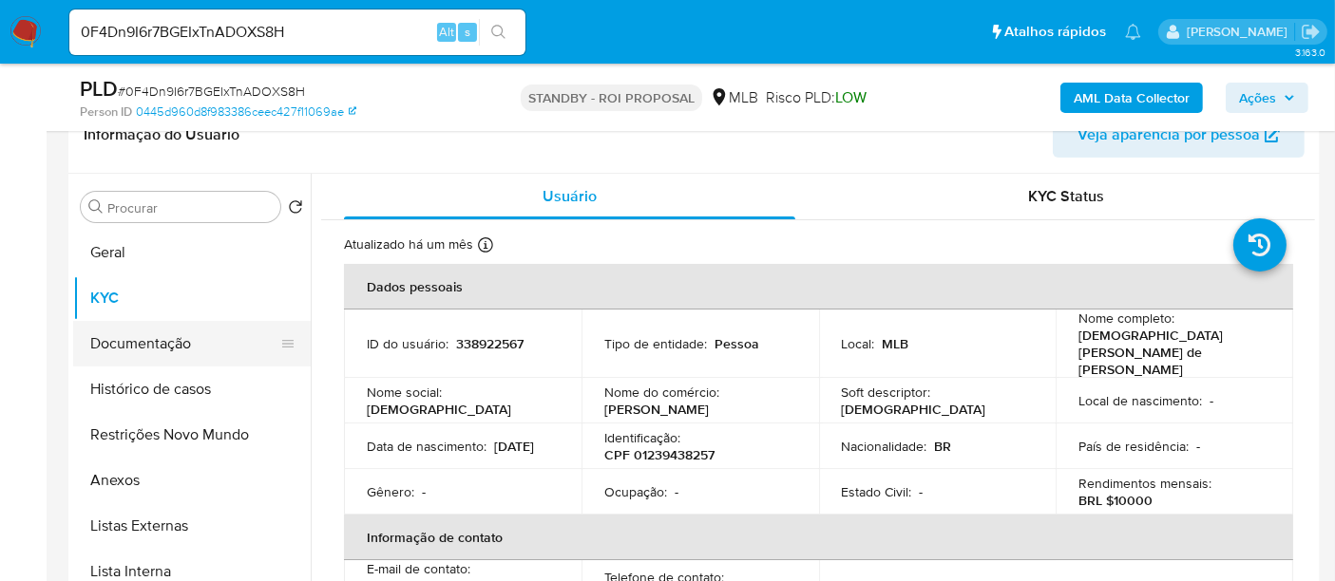
click at [124, 349] on button "Documentação" at bounding box center [184, 344] width 222 height 46
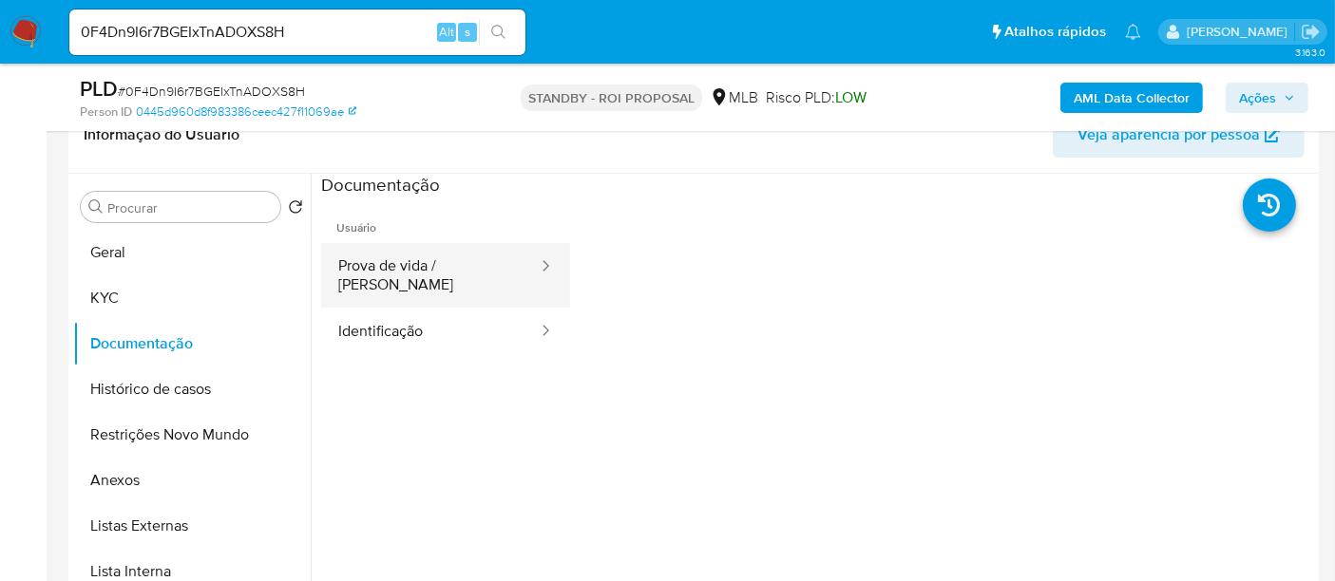
click at [447, 272] on button "Prova de vida / Selfie" at bounding box center [430, 275] width 218 height 65
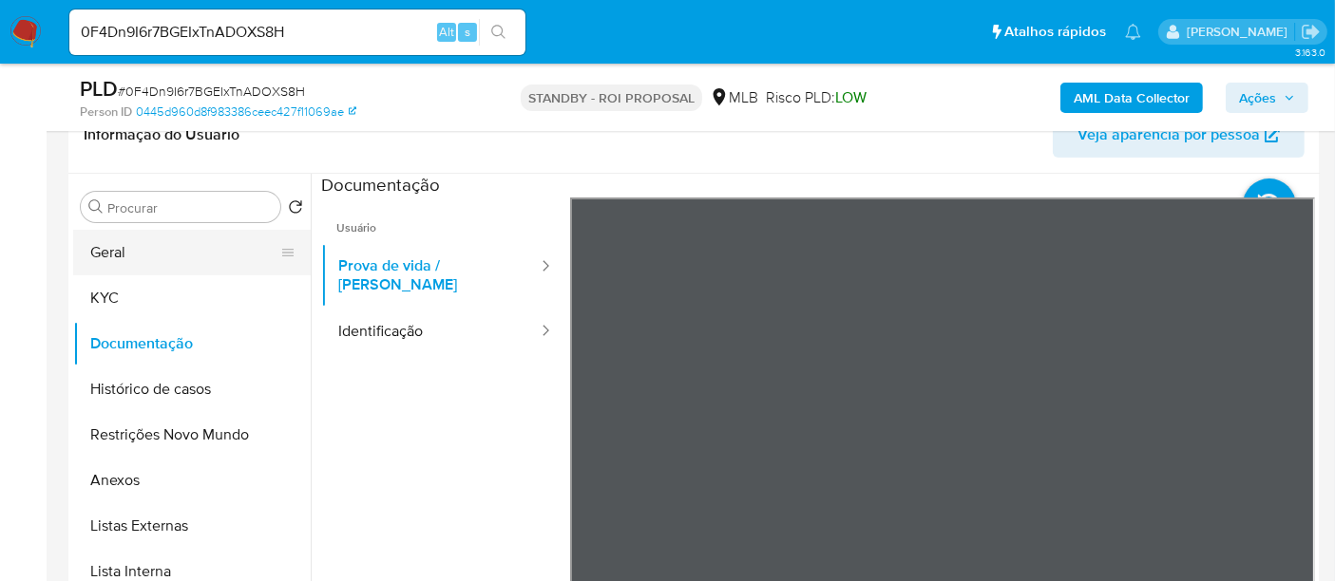
click at [100, 256] on button "Geral" at bounding box center [184, 253] width 222 height 46
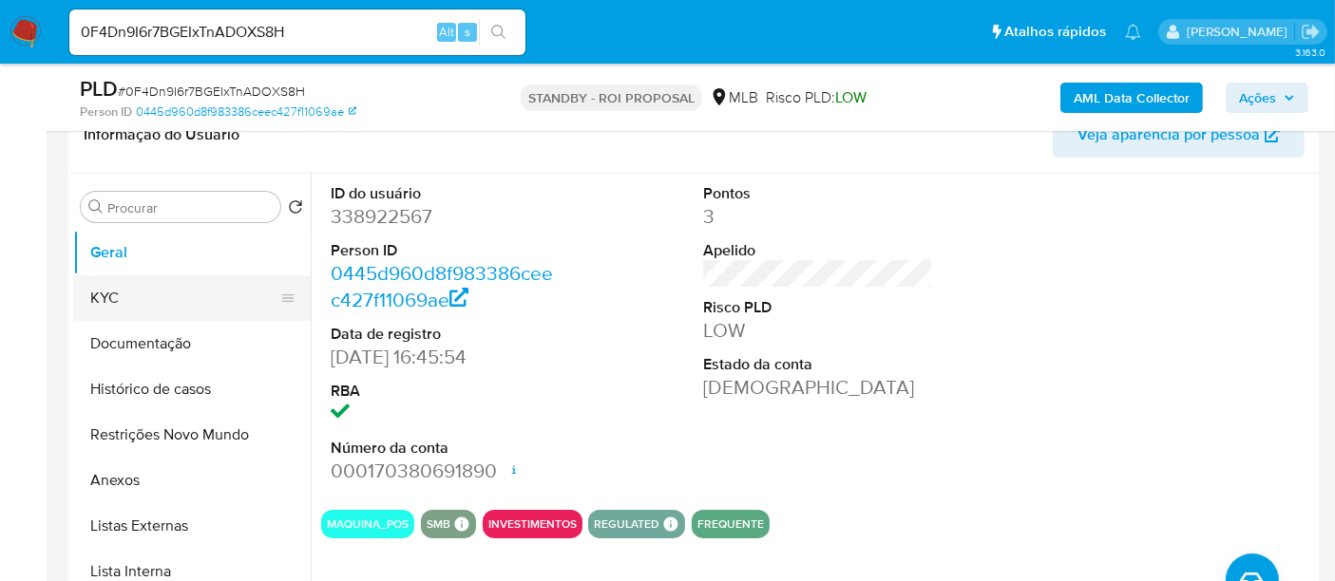
click at [112, 288] on button "KYC" at bounding box center [184, 298] width 222 height 46
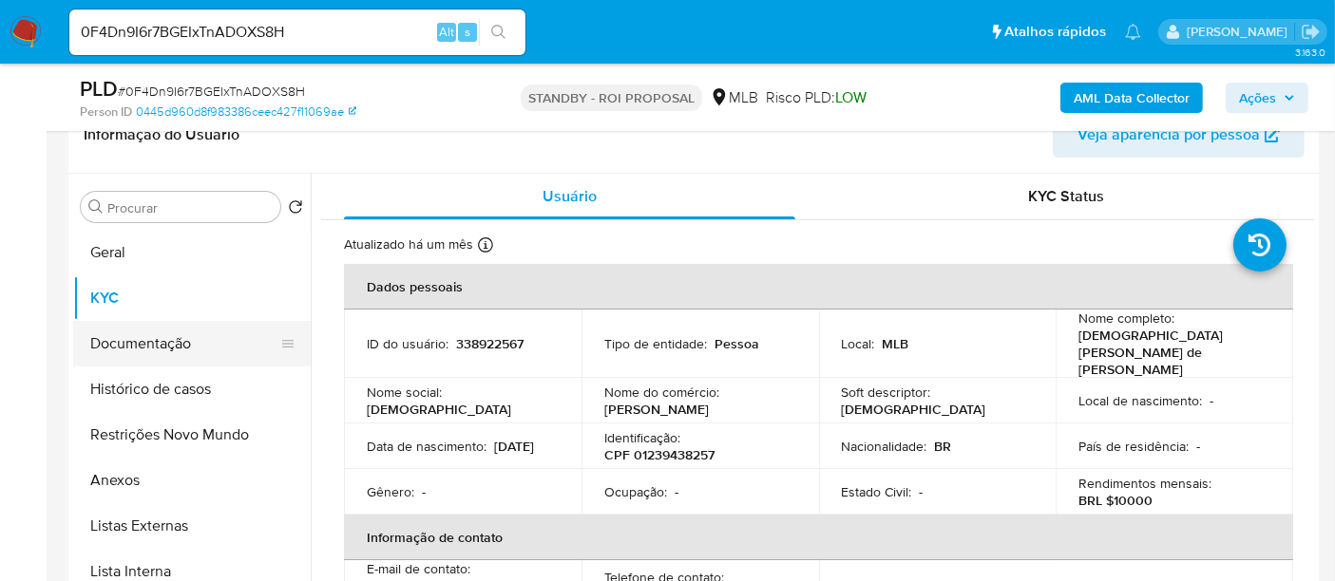
drag, startPoint x: 119, startPoint y: 344, endPoint x: 206, endPoint y: 346, distance: 87.4
click at [123, 344] on button "Documentação" at bounding box center [184, 344] width 222 height 46
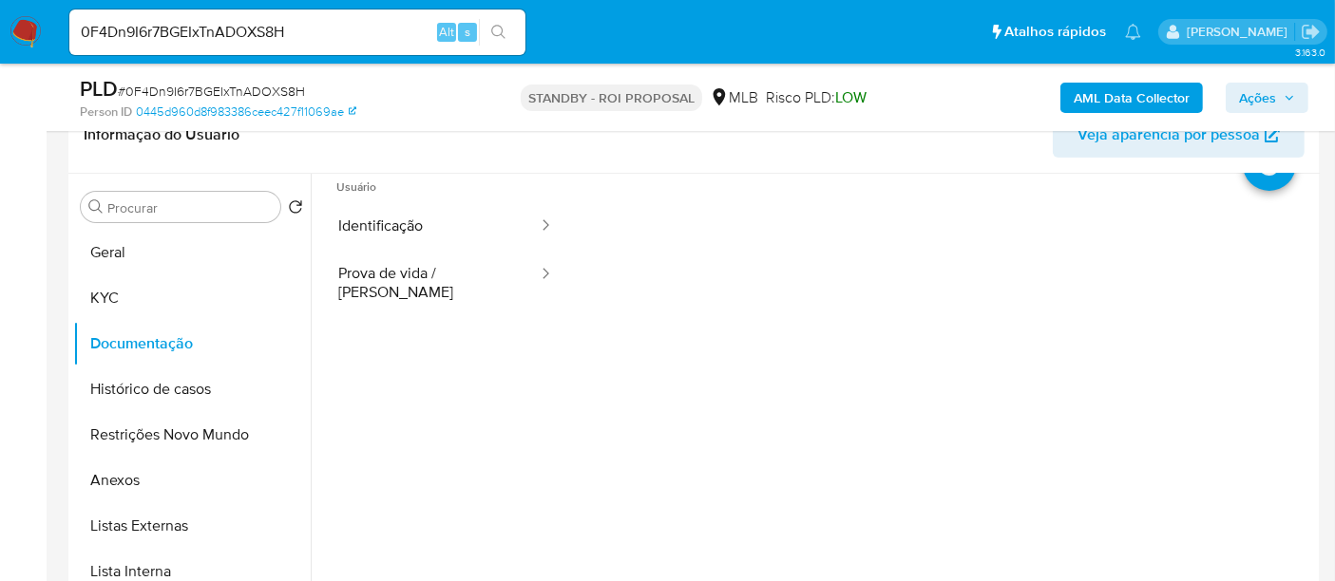
scroll to position [105, 0]
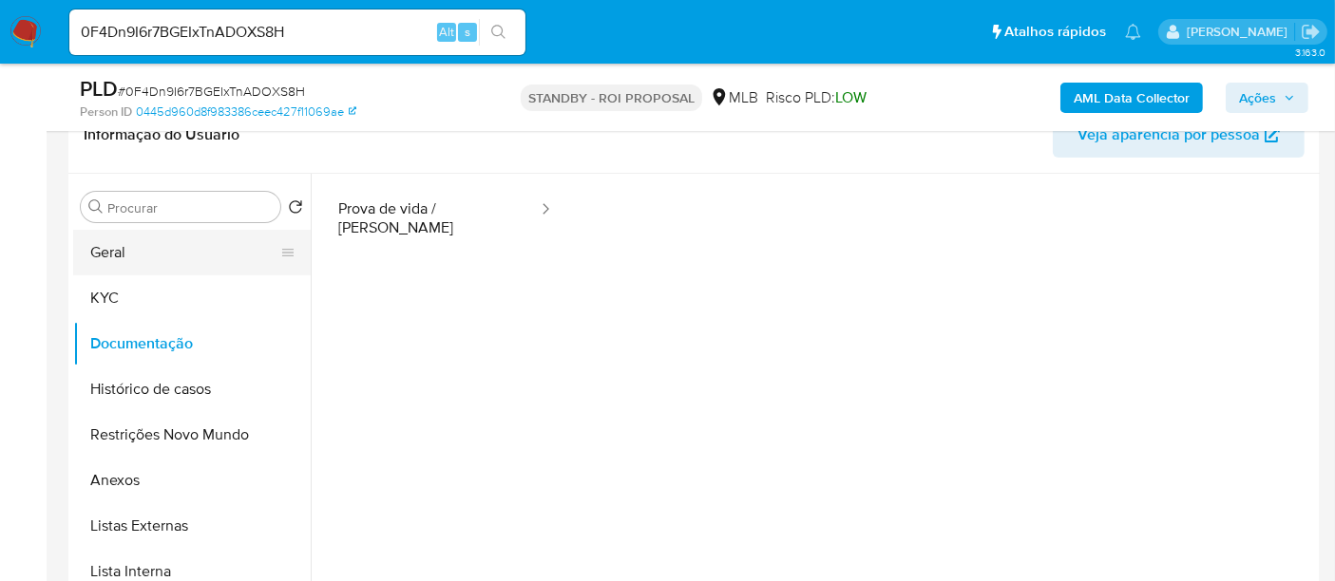
drag, startPoint x: 108, startPoint y: 247, endPoint x: 270, endPoint y: 248, distance: 161.5
click at [115, 244] on button "Geral" at bounding box center [184, 253] width 222 height 46
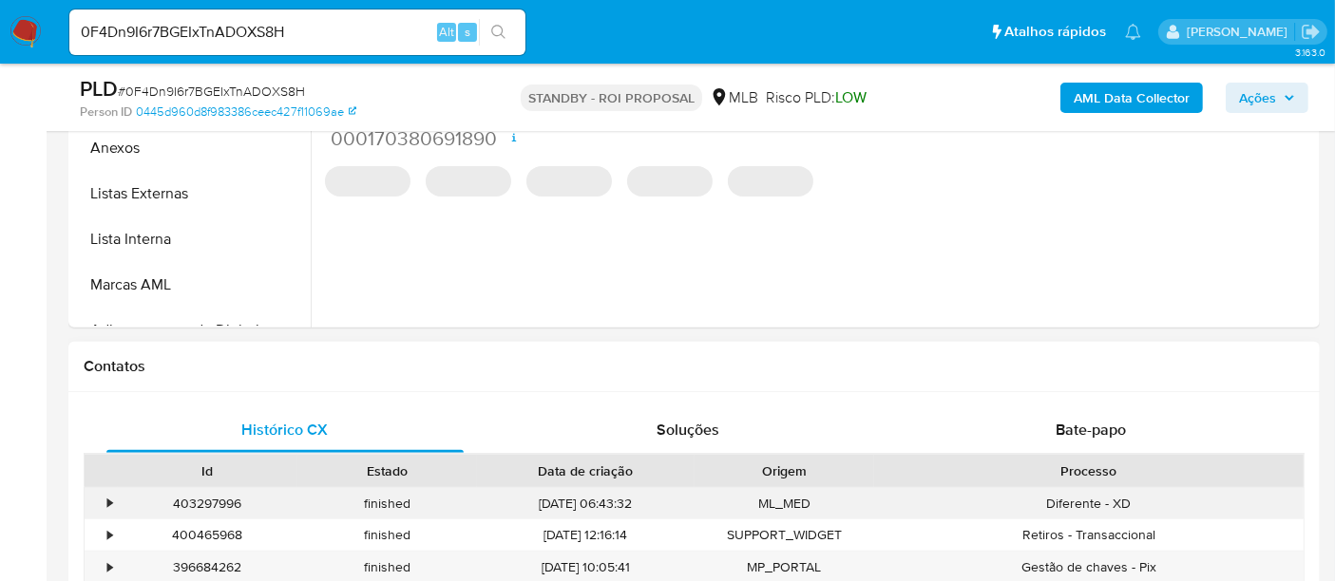
scroll to position [741, 0]
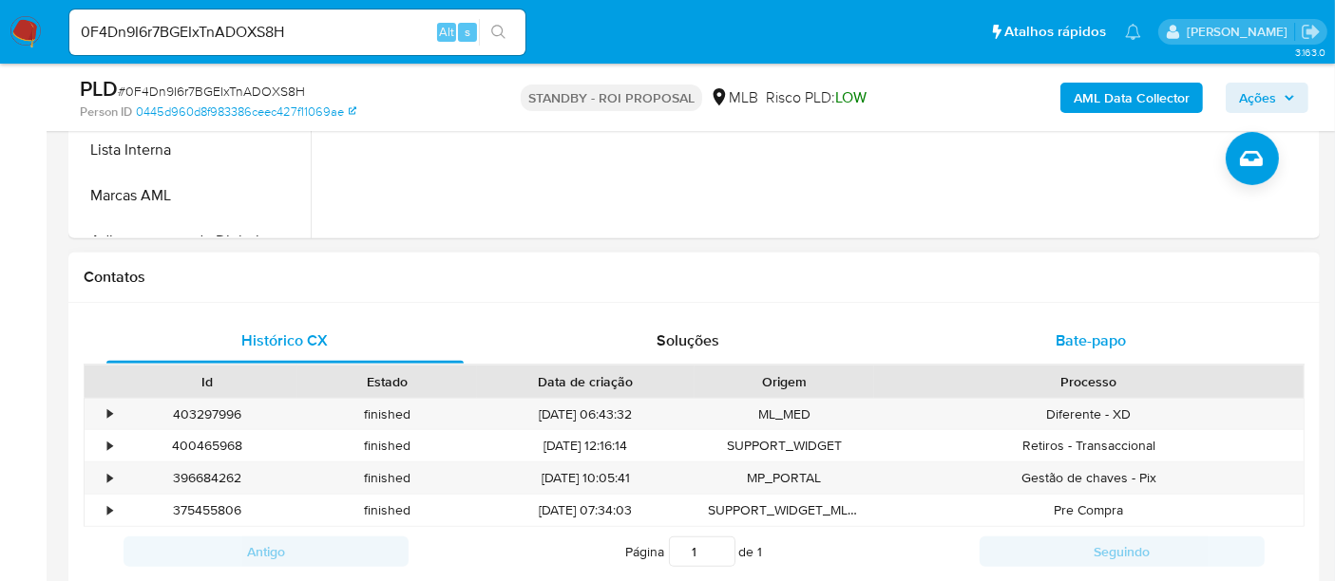
click at [1091, 334] on span "Bate-papo" at bounding box center [1090, 341] width 70 height 22
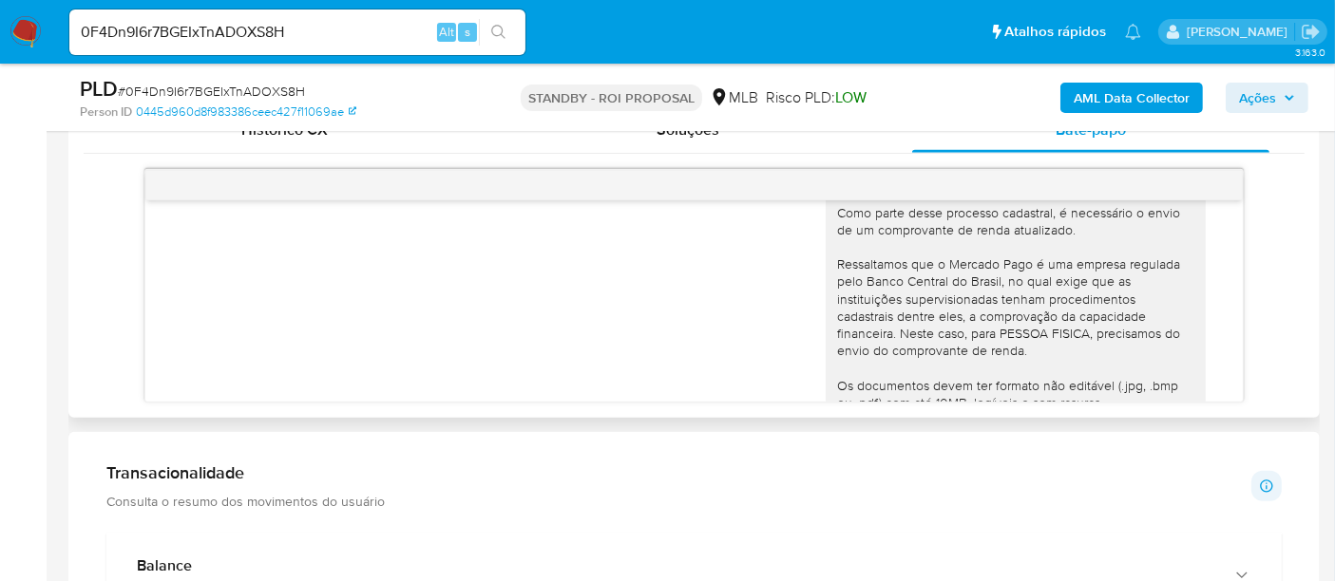
scroll to position [110, 0]
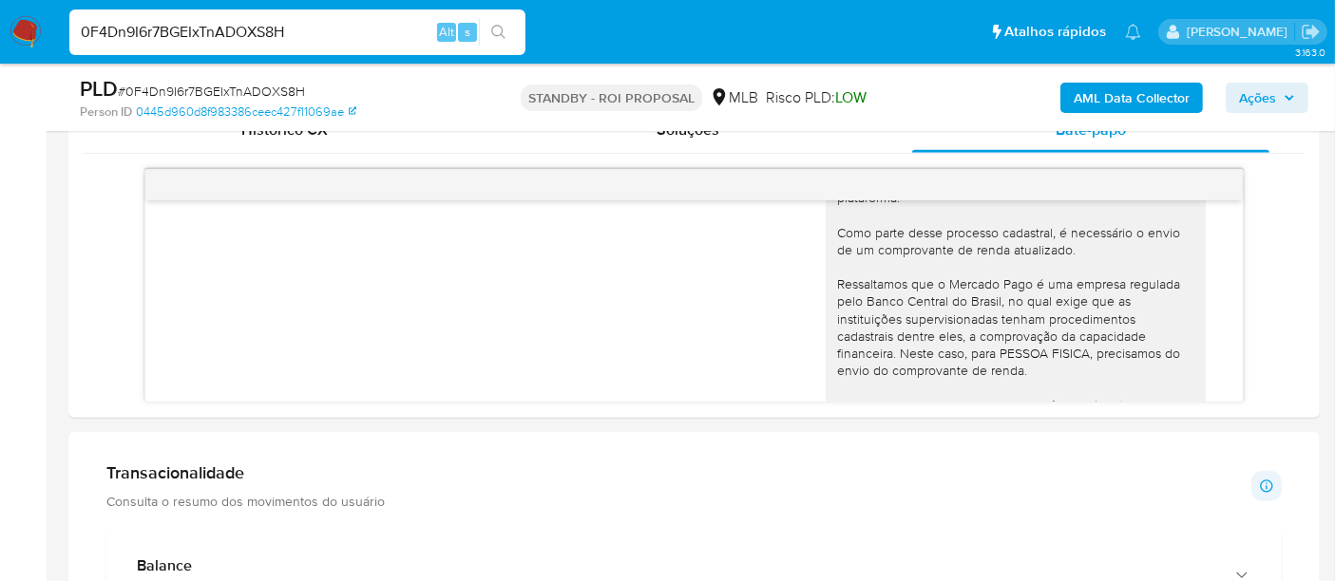
drag, startPoint x: 310, startPoint y: 39, endPoint x: 0, endPoint y: 45, distance: 309.7
click at [0, 45] on nav "Pausado Ver notificaciones 0F4Dn9I6r7BGEIxTnADOXS8H Alt s Atalhos rápidos Presi…" at bounding box center [667, 32] width 1335 height 64
paste input "LSyf4pbmJFcFEf4S559N82XN"
type input "LSyf4pbmJFcFEf4S559N82XN"
click at [498, 23] on button "search-icon" at bounding box center [498, 32] width 39 height 27
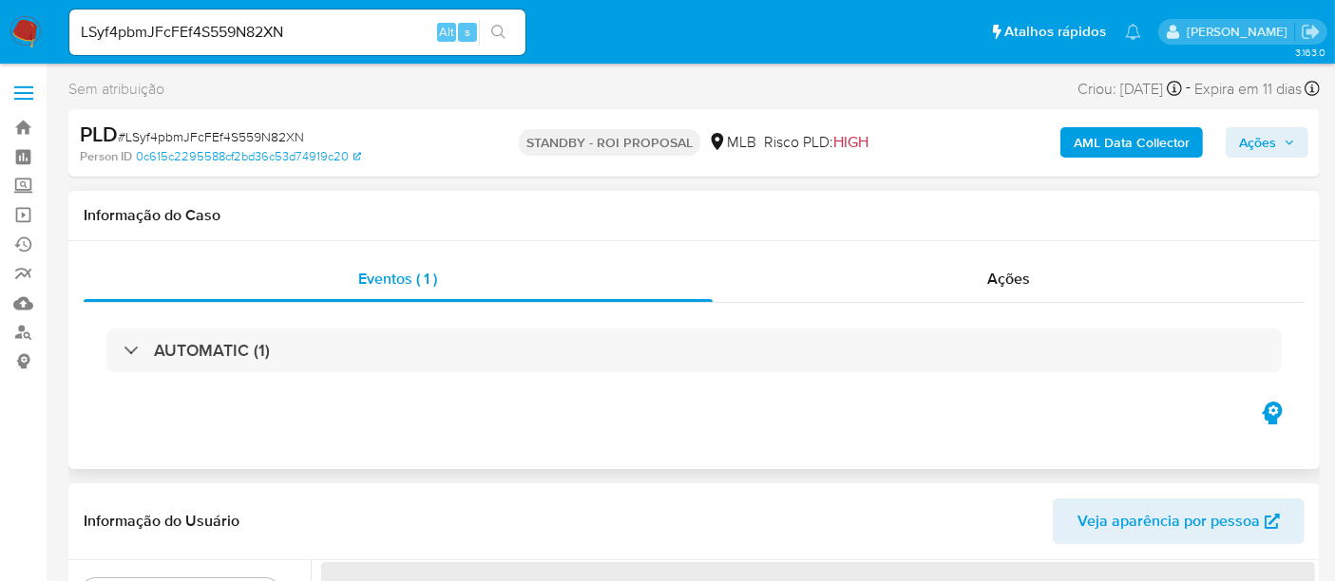
select select "10"
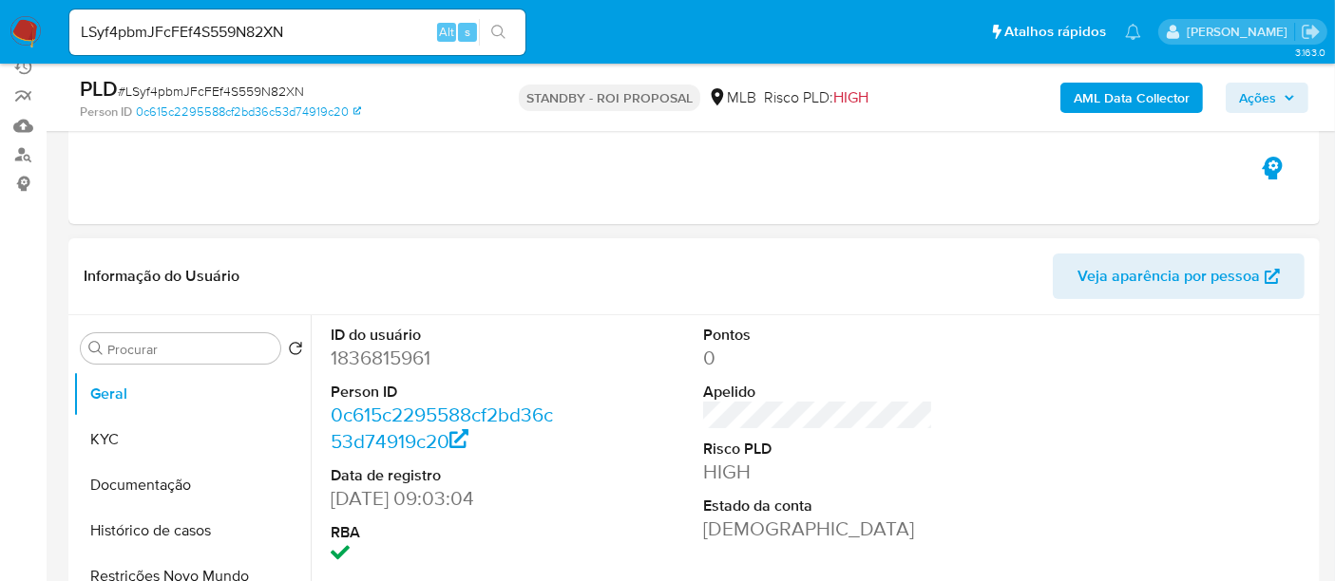
scroll to position [211, 0]
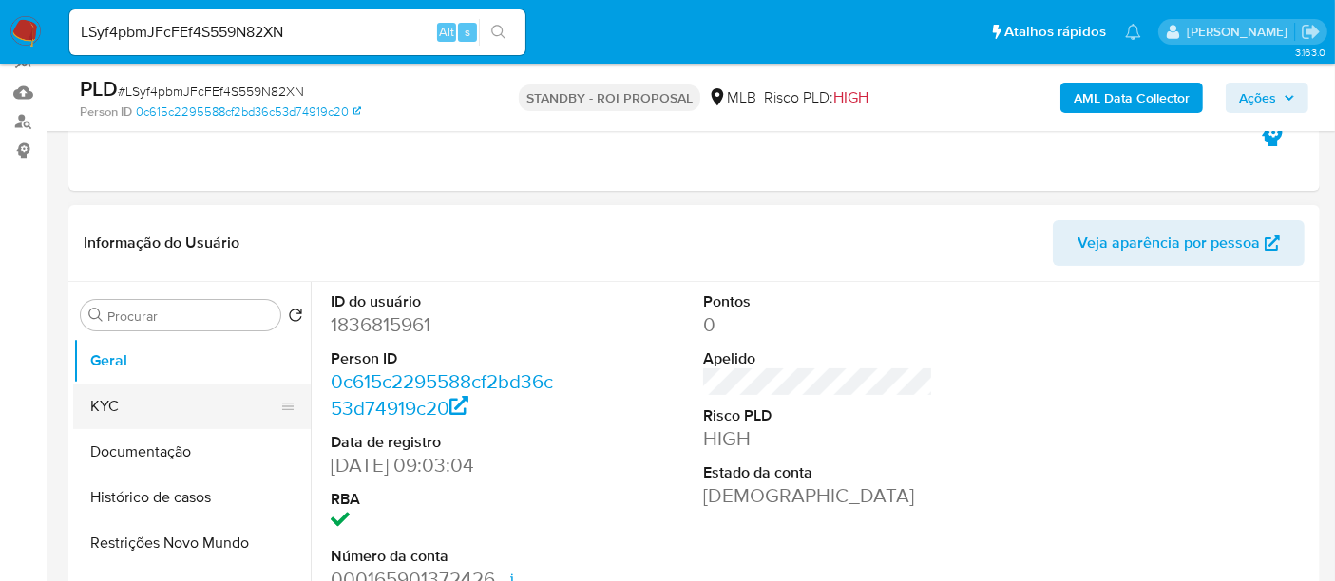
click at [129, 410] on button "KYC" at bounding box center [184, 407] width 222 height 46
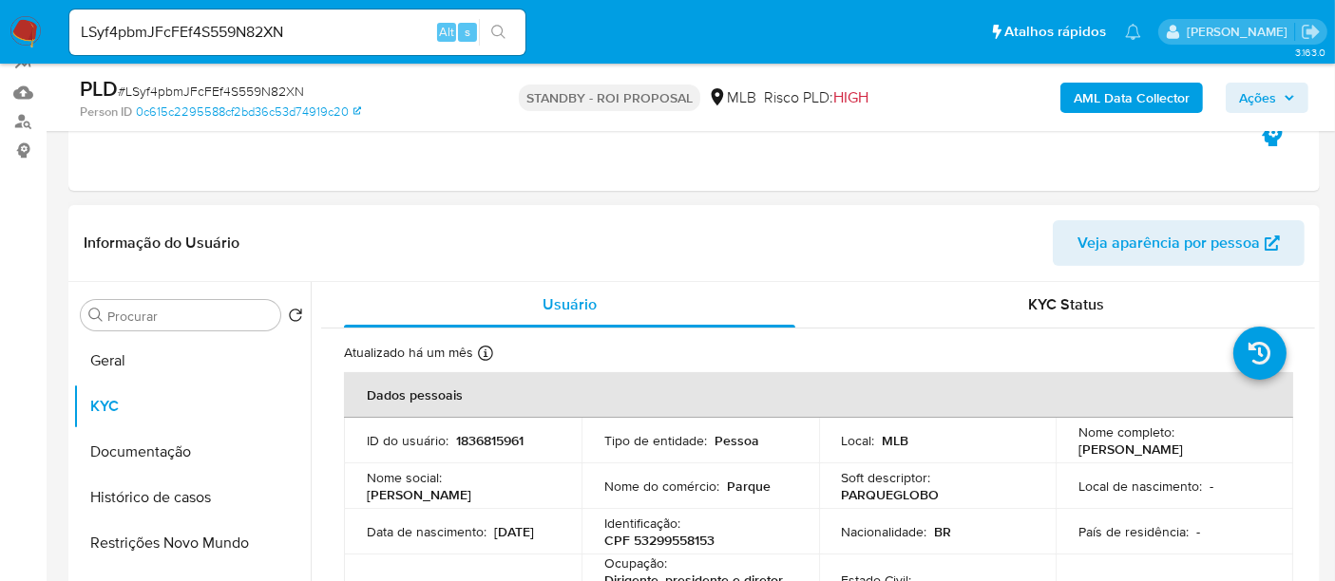
scroll to position [105, 0]
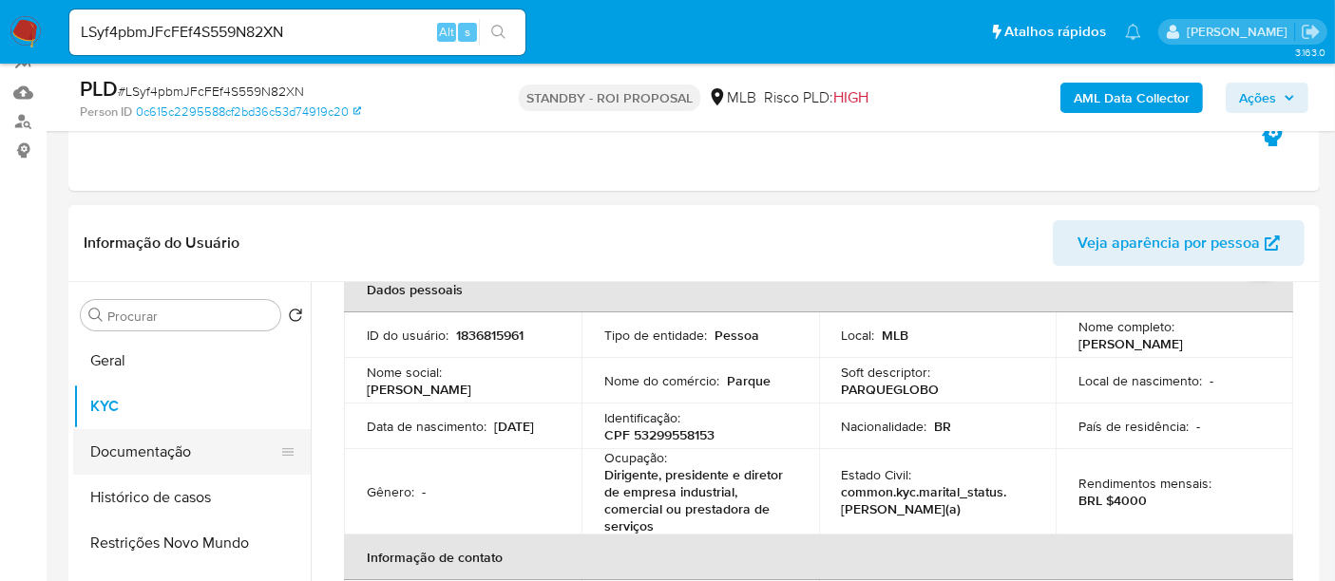
drag, startPoint x: 127, startPoint y: 460, endPoint x: 362, endPoint y: 460, distance: 234.6
click at [129, 460] on button "Documentação" at bounding box center [191, 452] width 237 height 46
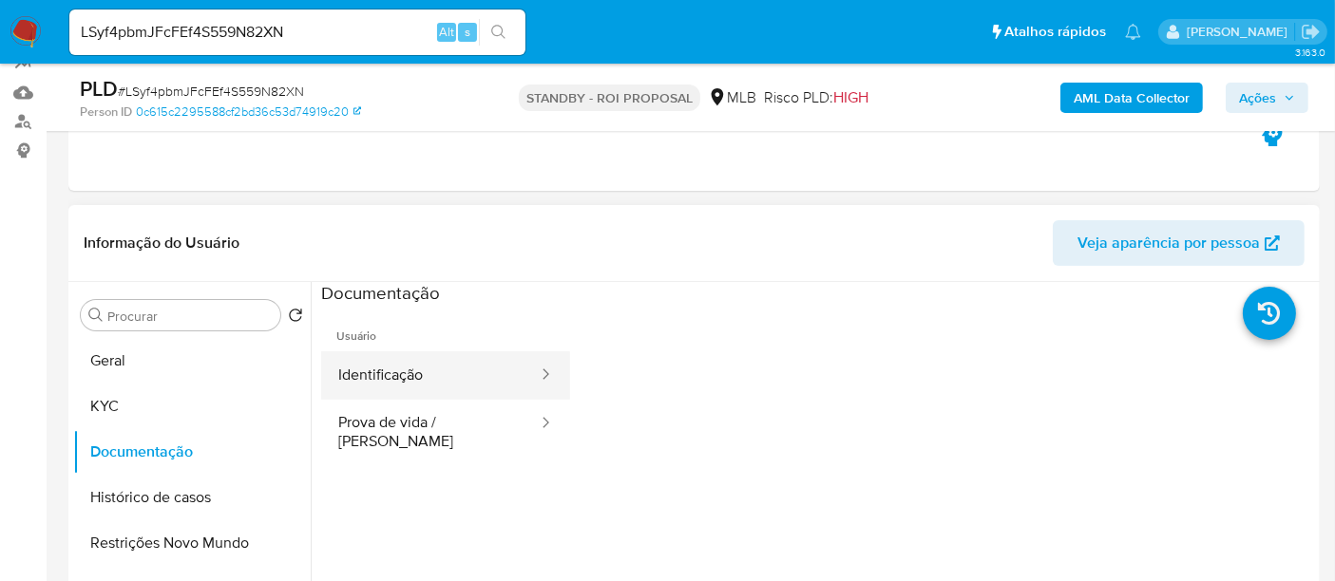
click at [393, 374] on button "Identificação" at bounding box center [430, 375] width 218 height 48
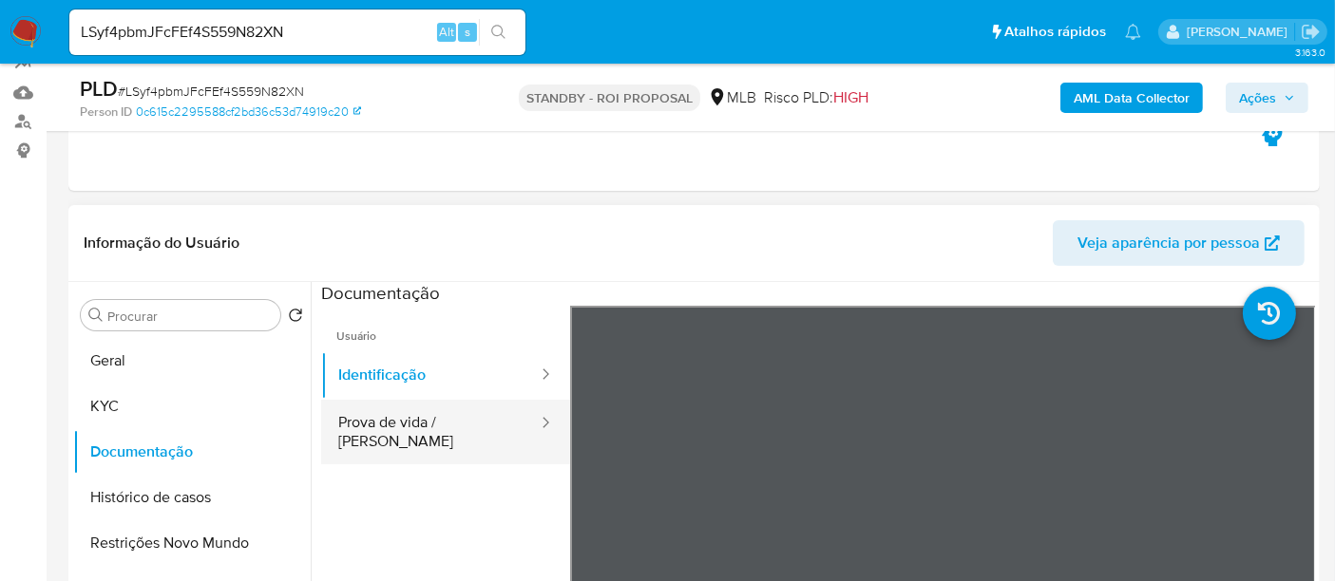
click at [440, 423] on button "Prova de vida / Selfie" at bounding box center [430, 432] width 218 height 65
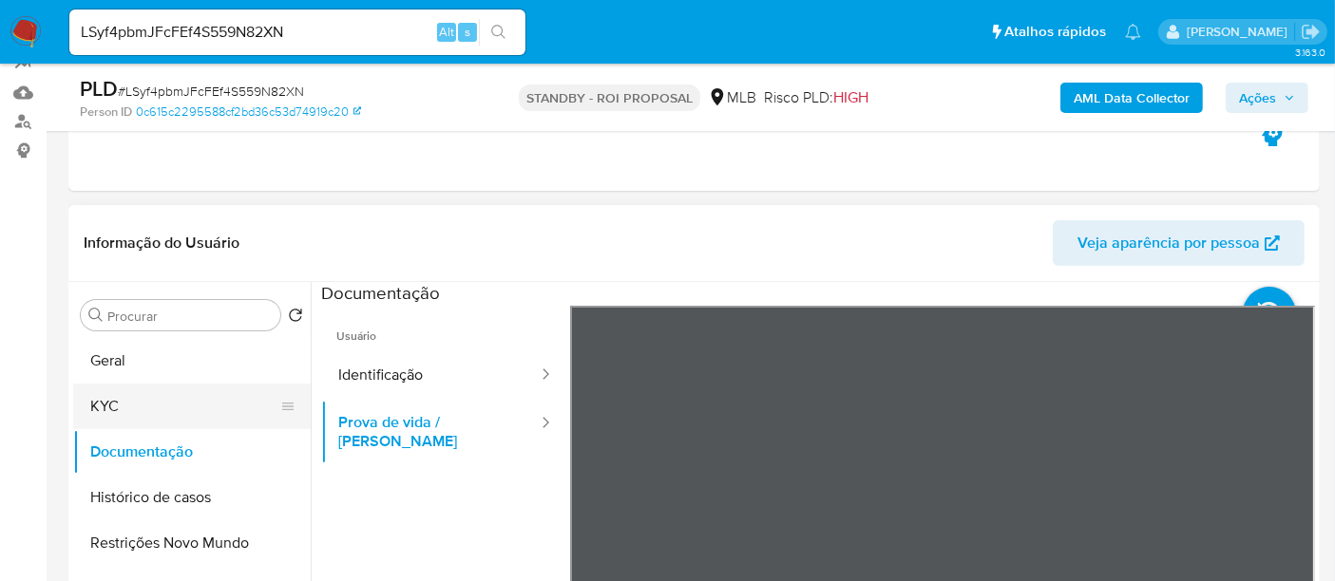
click at [115, 400] on button "KYC" at bounding box center [184, 407] width 222 height 46
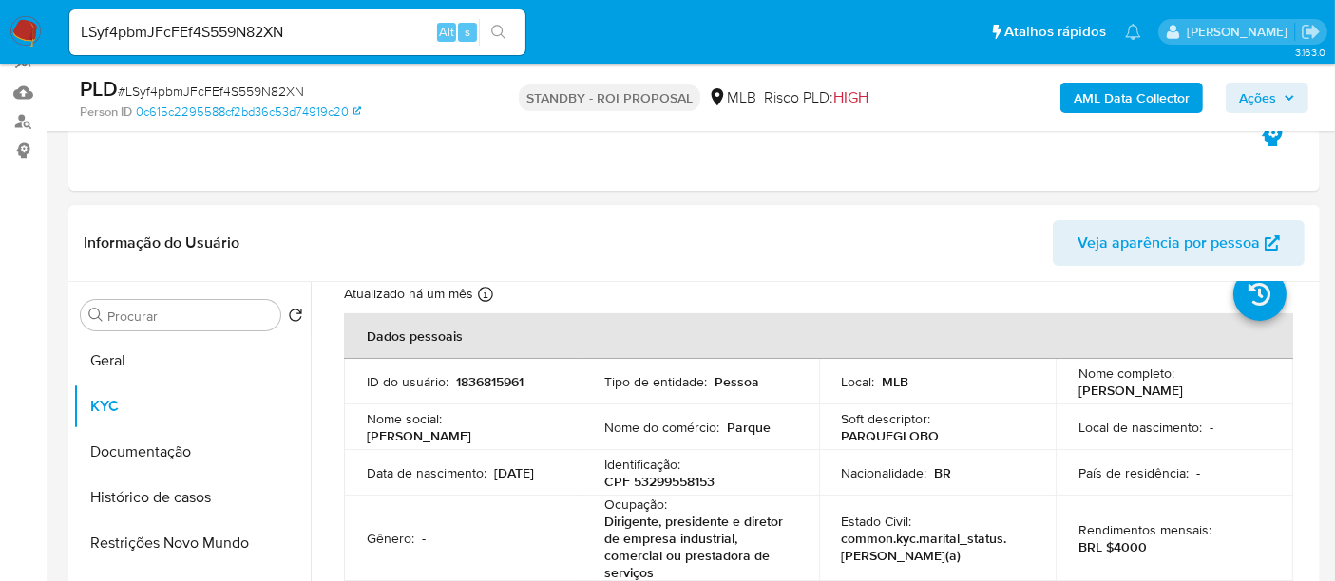
scroll to position [105, 0]
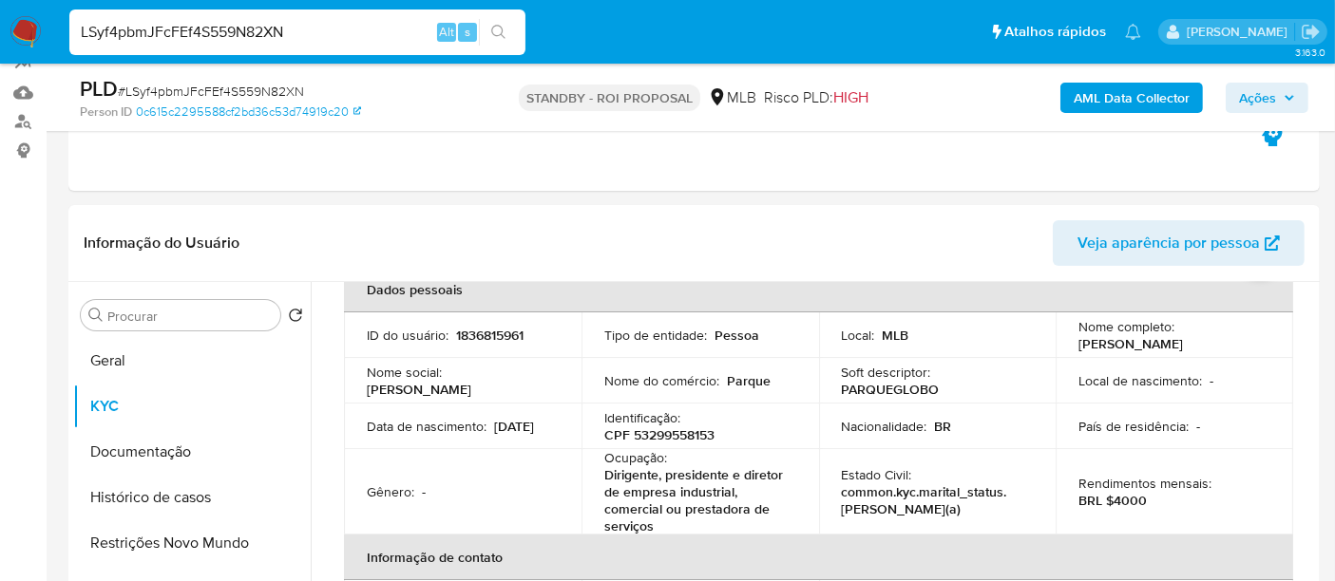
drag, startPoint x: 304, startPoint y: 36, endPoint x: 0, endPoint y: 42, distance: 304.0
click at [0, 42] on nav "Pausado Ver notificaciones LSyf4pbmJFcFEf4S559N82XN Alt s Atalhos rápidos Presi…" at bounding box center [667, 32] width 1335 height 64
paste input "IWqYY3I1iqPrxBbIcuBwck22"
type input "IWqYY3I1iqPrxBbIcuBwck22"
click at [501, 30] on icon "search-icon" at bounding box center [498, 32] width 15 height 15
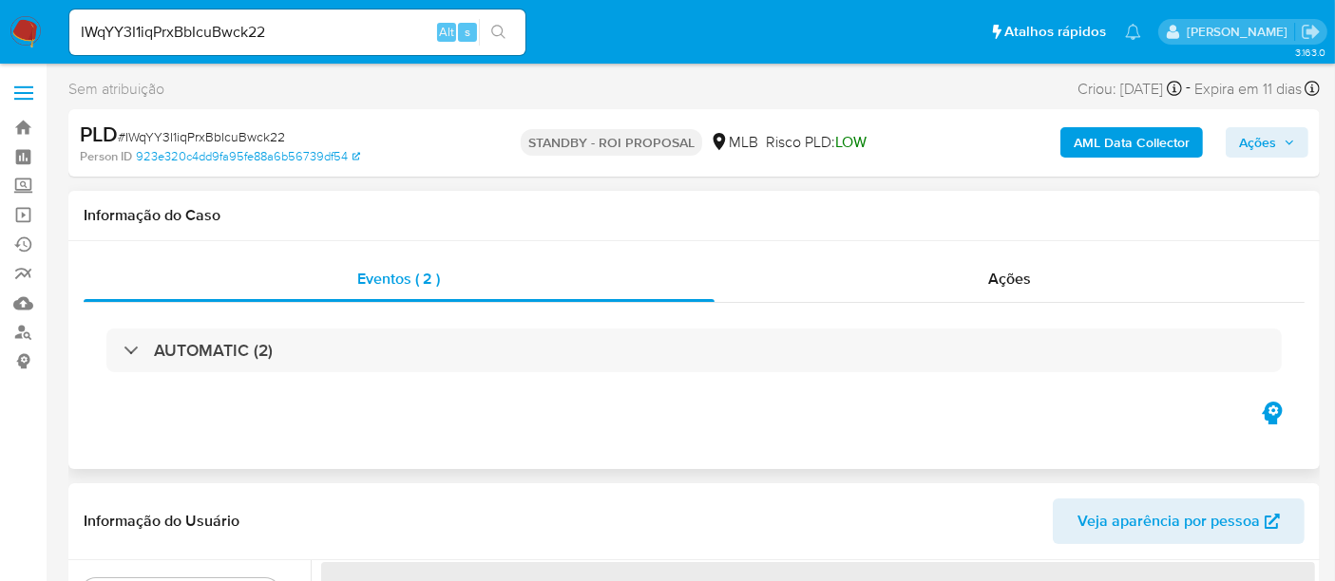
select select "10"
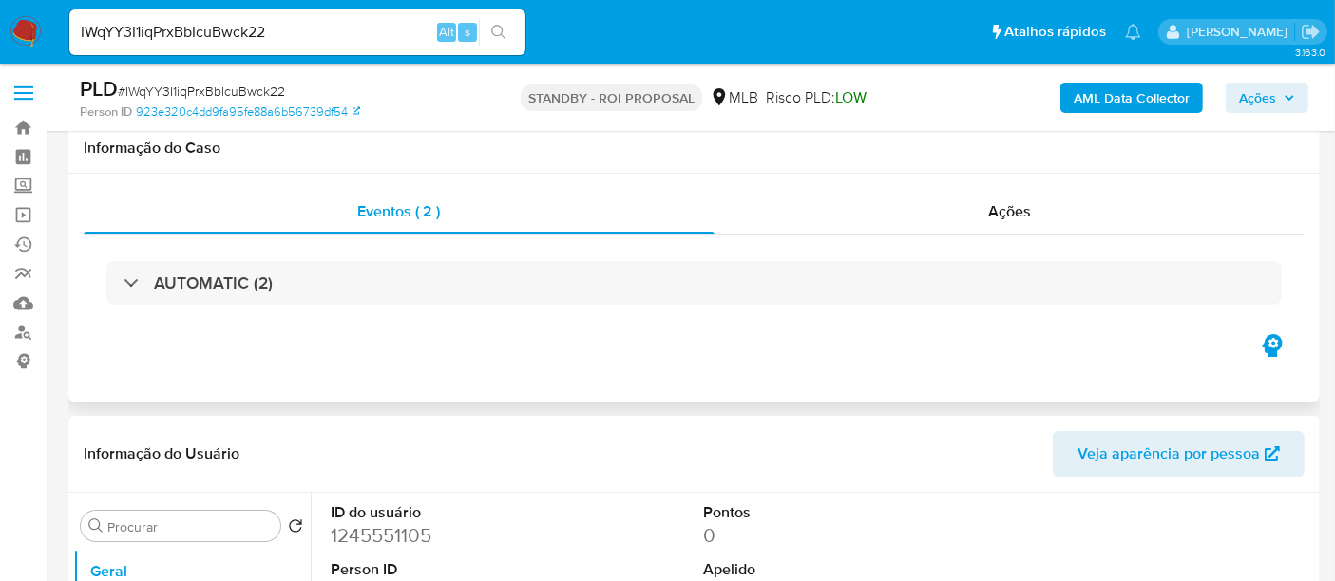
scroll to position [211, 0]
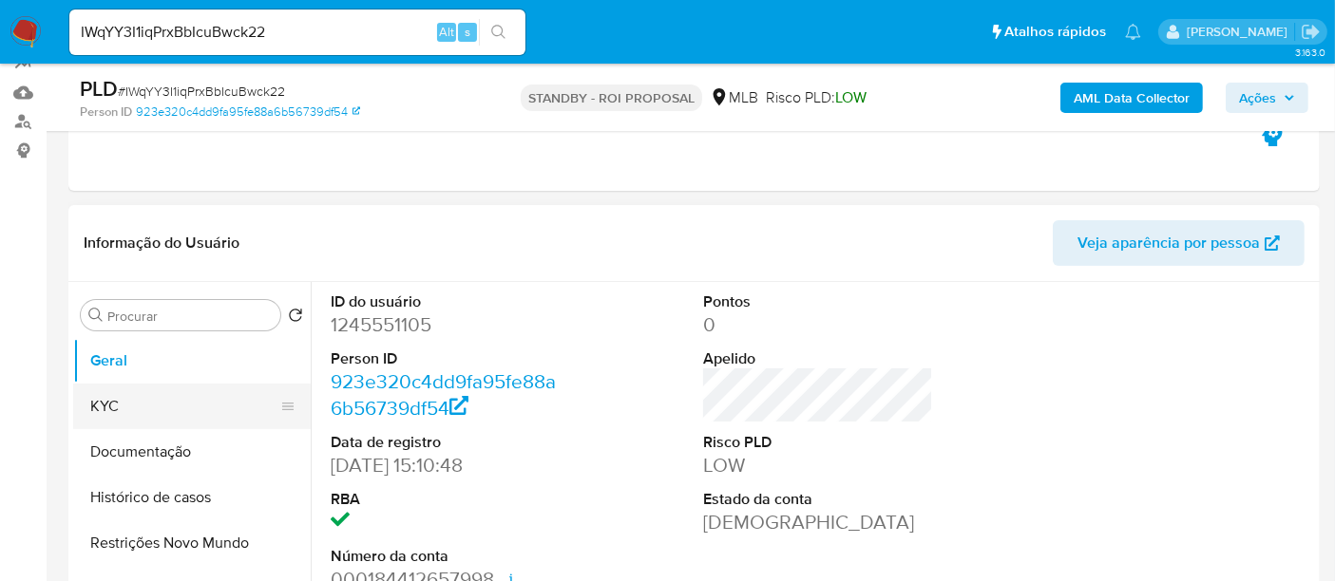
click at [89, 412] on button "KYC" at bounding box center [184, 407] width 222 height 46
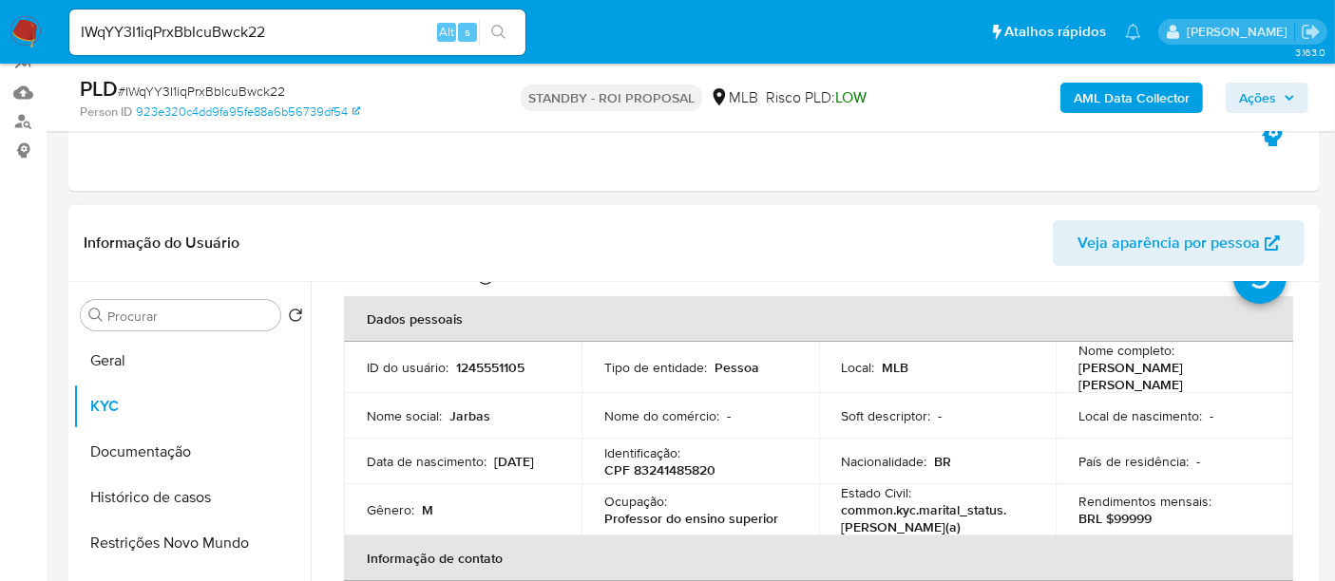
scroll to position [105, 0]
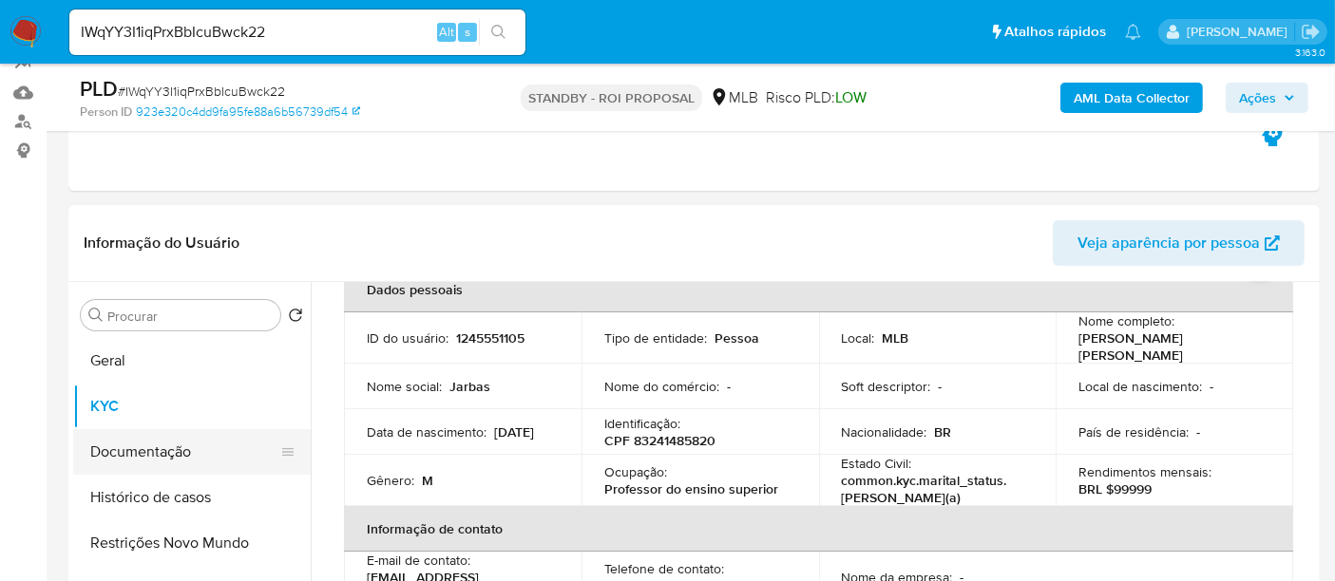
drag, startPoint x: 129, startPoint y: 448, endPoint x: 304, endPoint y: 433, distance: 175.4
click at [129, 448] on button "Documentação" at bounding box center [191, 452] width 237 height 46
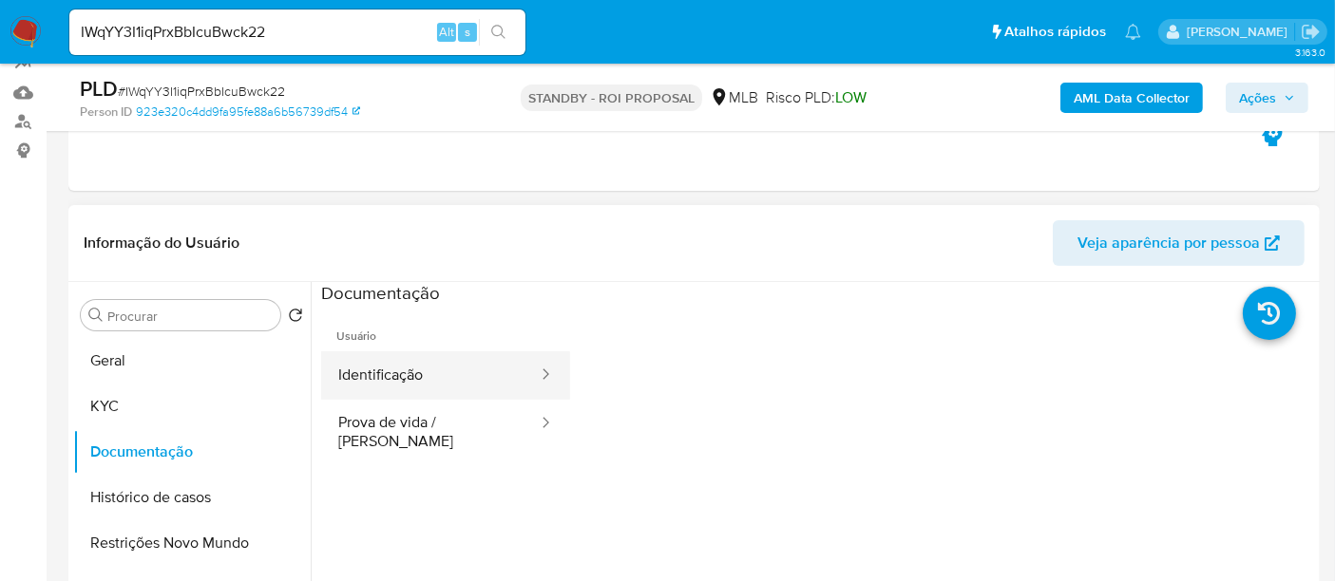
click at [435, 366] on button "Identificação" at bounding box center [430, 375] width 218 height 48
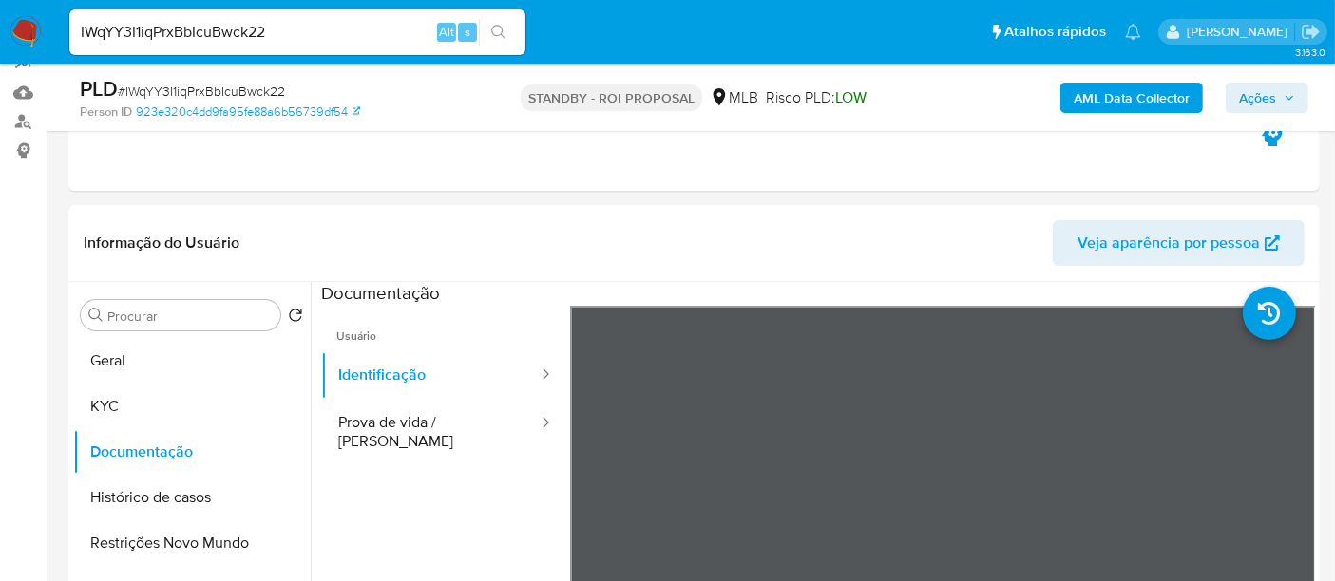
scroll to position [355, 0]
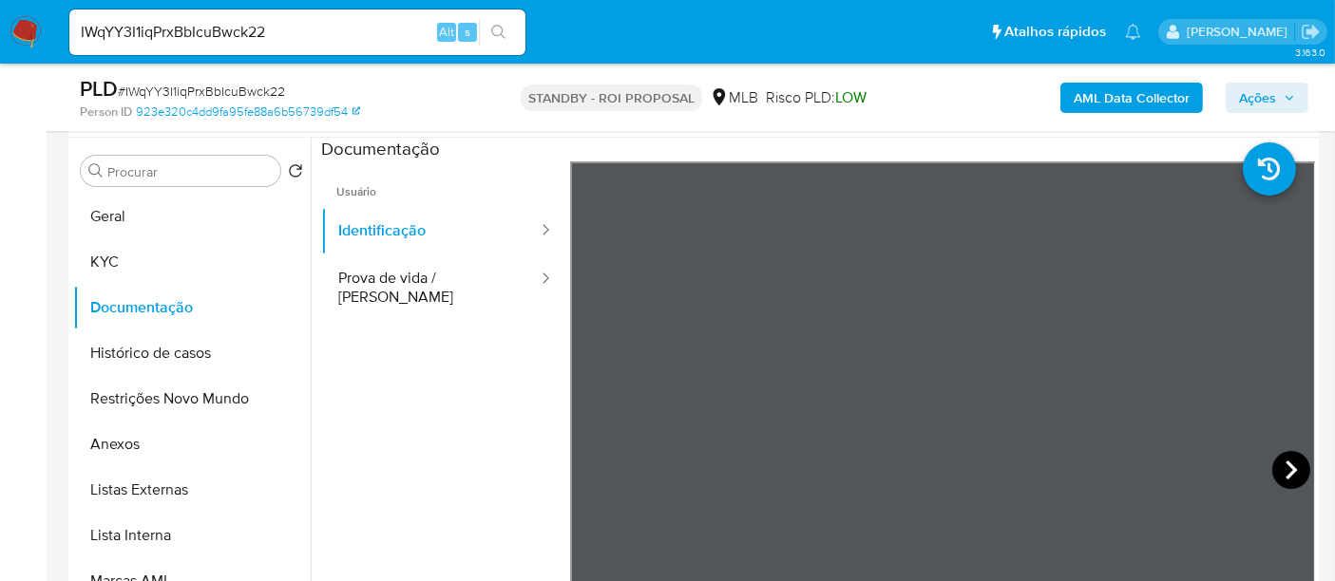
click at [1285, 474] on icon at bounding box center [1290, 470] width 11 height 19
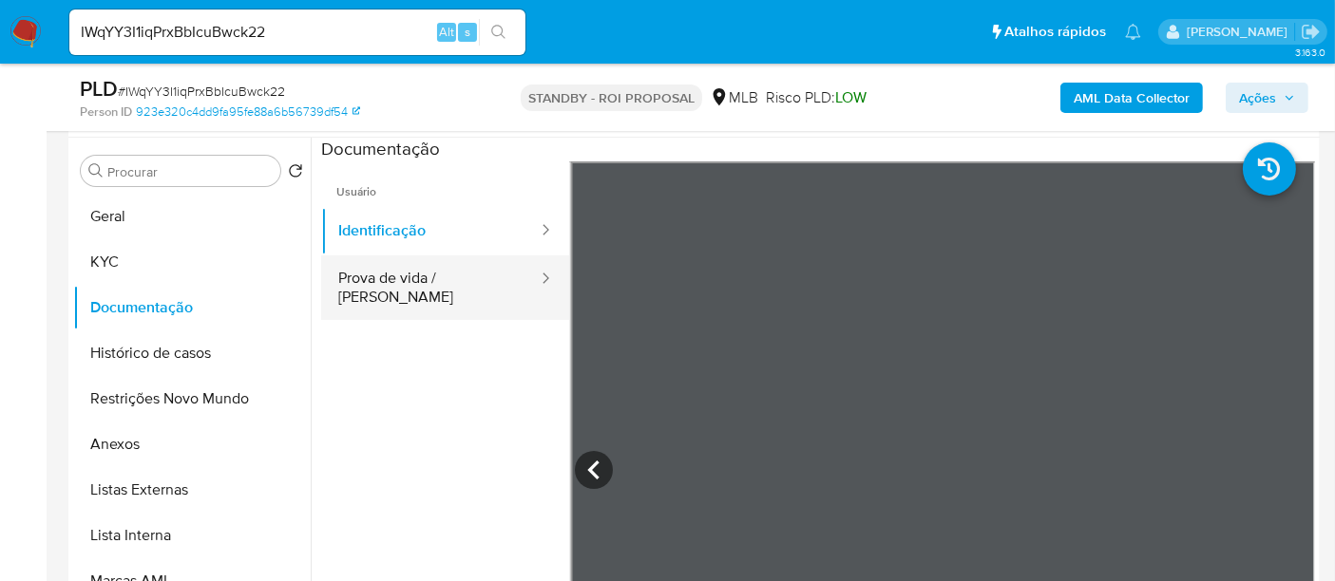
click at [385, 269] on button "Prova de vida / Selfie" at bounding box center [430, 288] width 218 height 65
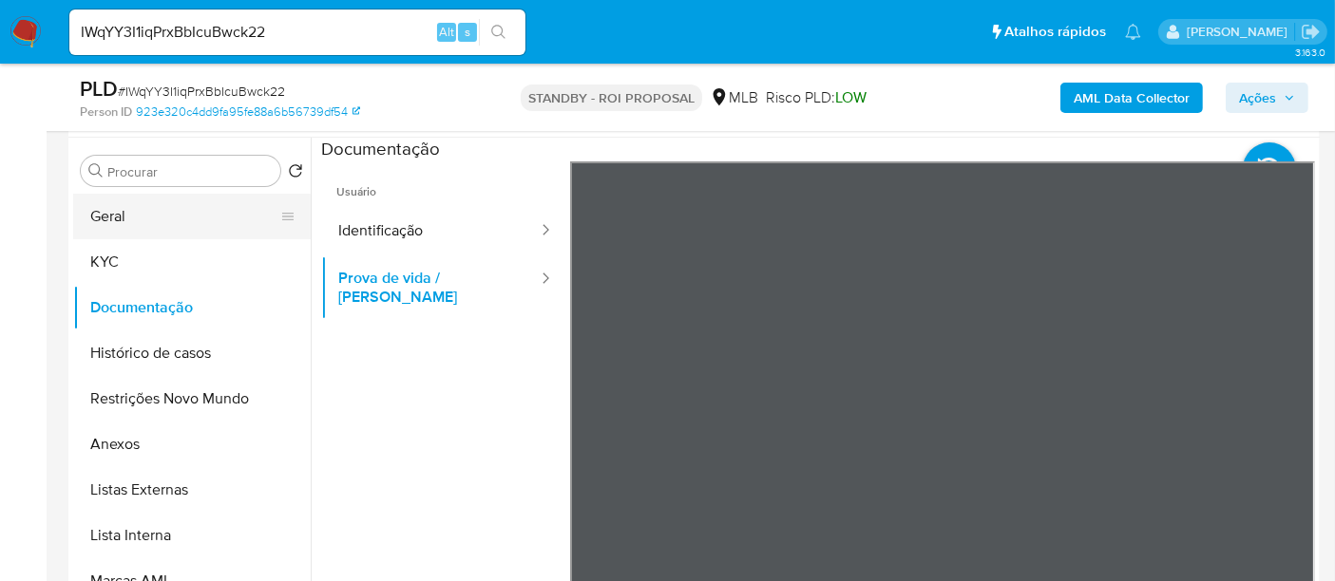
click at [121, 213] on button "Geral" at bounding box center [184, 217] width 222 height 46
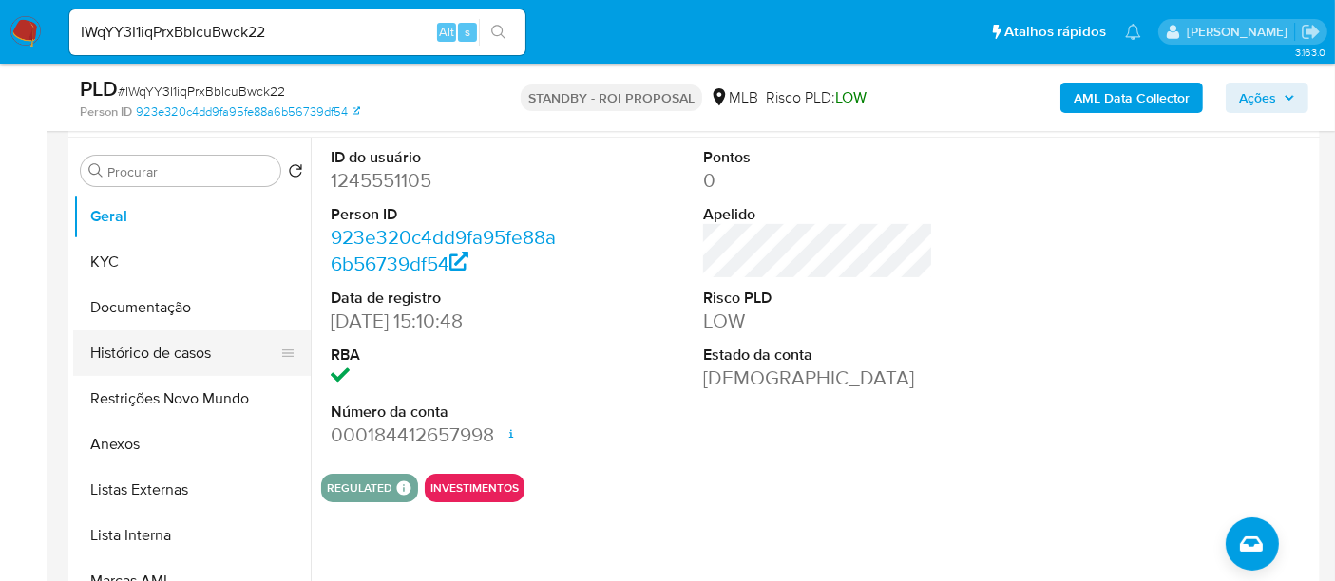
click at [145, 353] on button "Histórico de casos" at bounding box center [184, 354] width 222 height 46
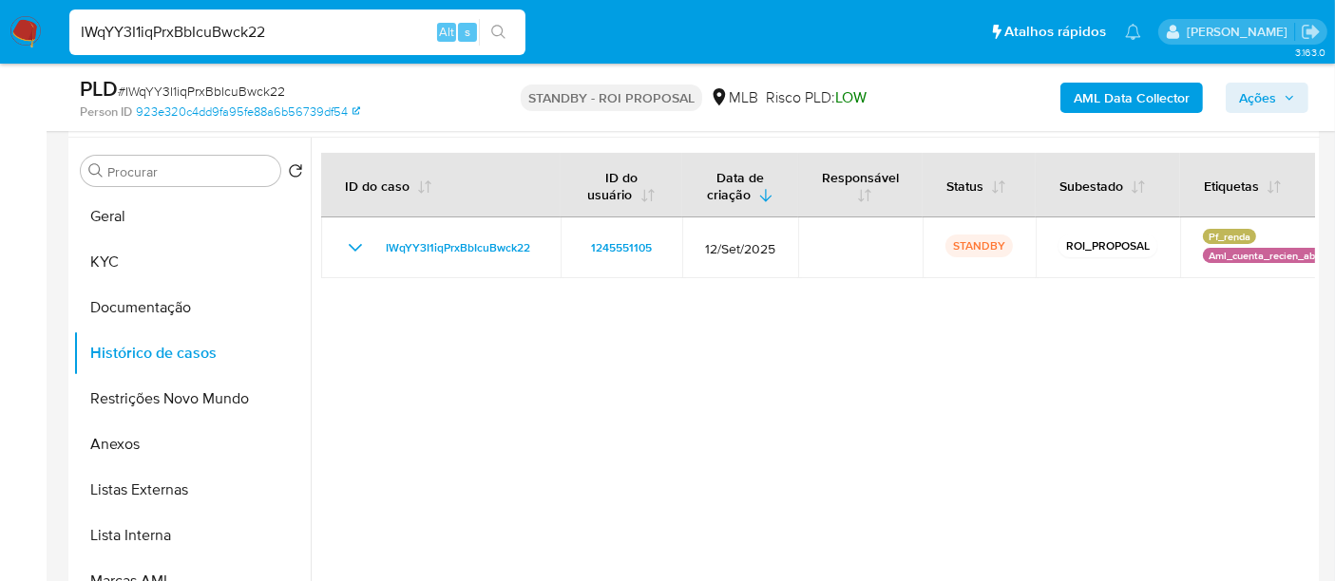
drag, startPoint x: 298, startPoint y: 31, endPoint x: 0, endPoint y: 31, distance: 298.3
click at [0, 31] on nav "Pausado Ver notificaciones IWqYY3I1iqPrxBbIcuBwck22 Alt s Atalhos rápidos Presi…" at bounding box center [667, 32] width 1335 height 64
paste input "OZVCUIDTvraaEptnCHSqlKh6"
type input "OZVCUIDTvraaEptnCHSqlKh6"
click at [501, 28] on icon "search-icon" at bounding box center [498, 32] width 15 height 15
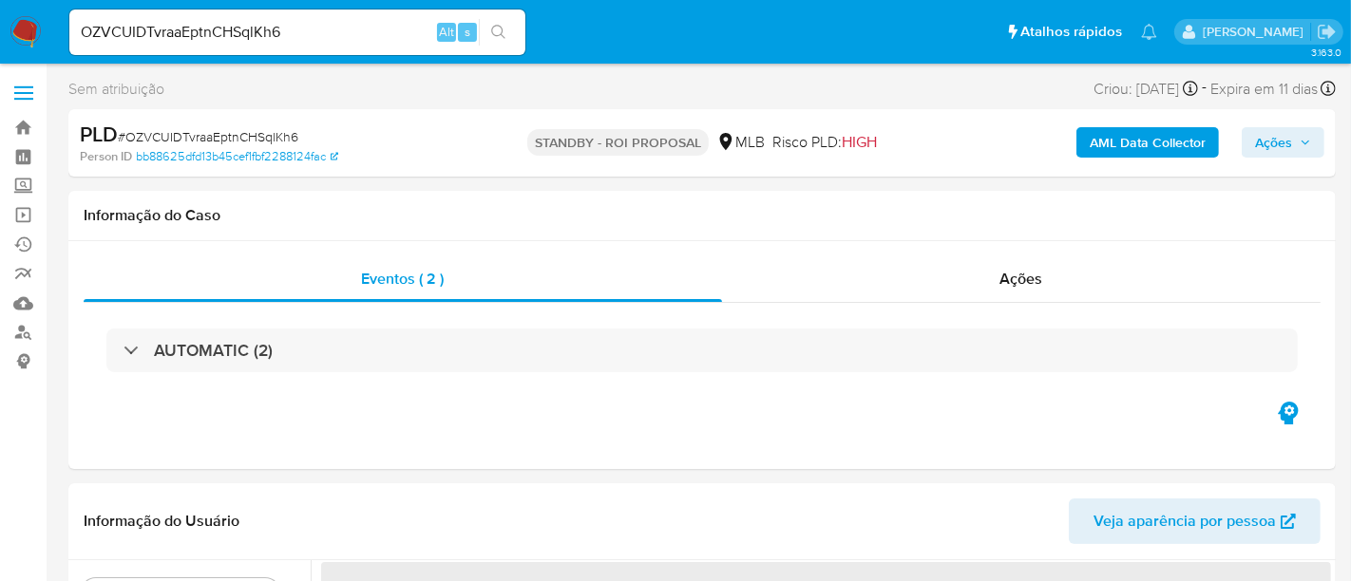
select select "10"
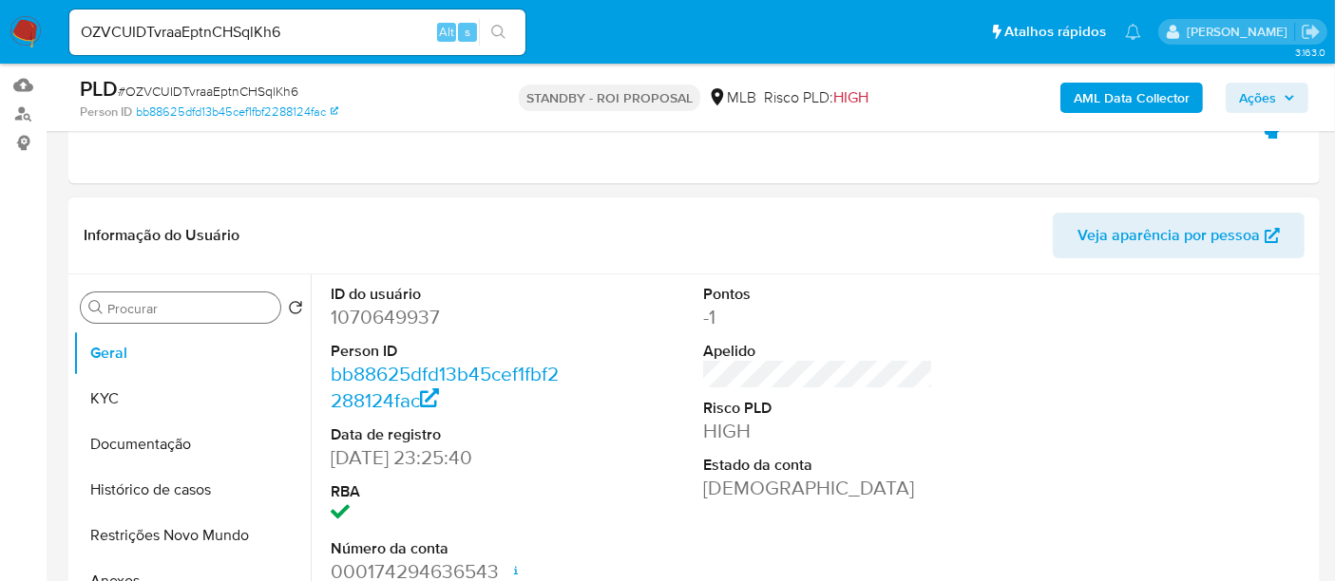
scroll to position [211, 0]
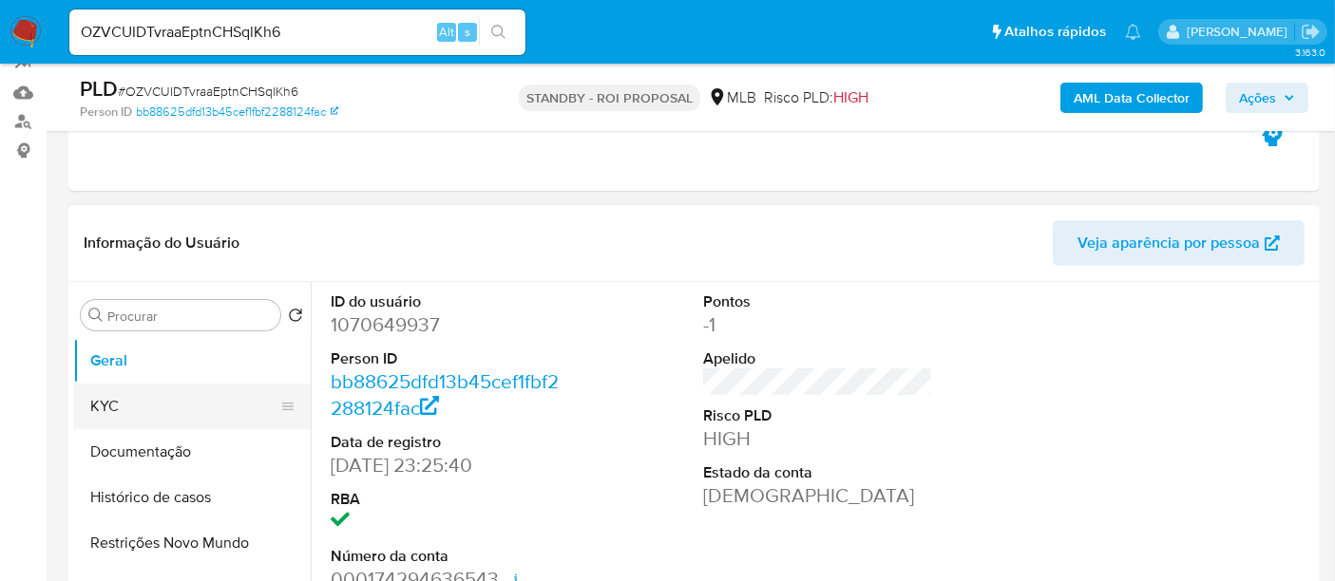
drag, startPoint x: 112, startPoint y: 408, endPoint x: 151, endPoint y: 409, distance: 39.0
click at [113, 409] on button "KYC" at bounding box center [184, 407] width 222 height 46
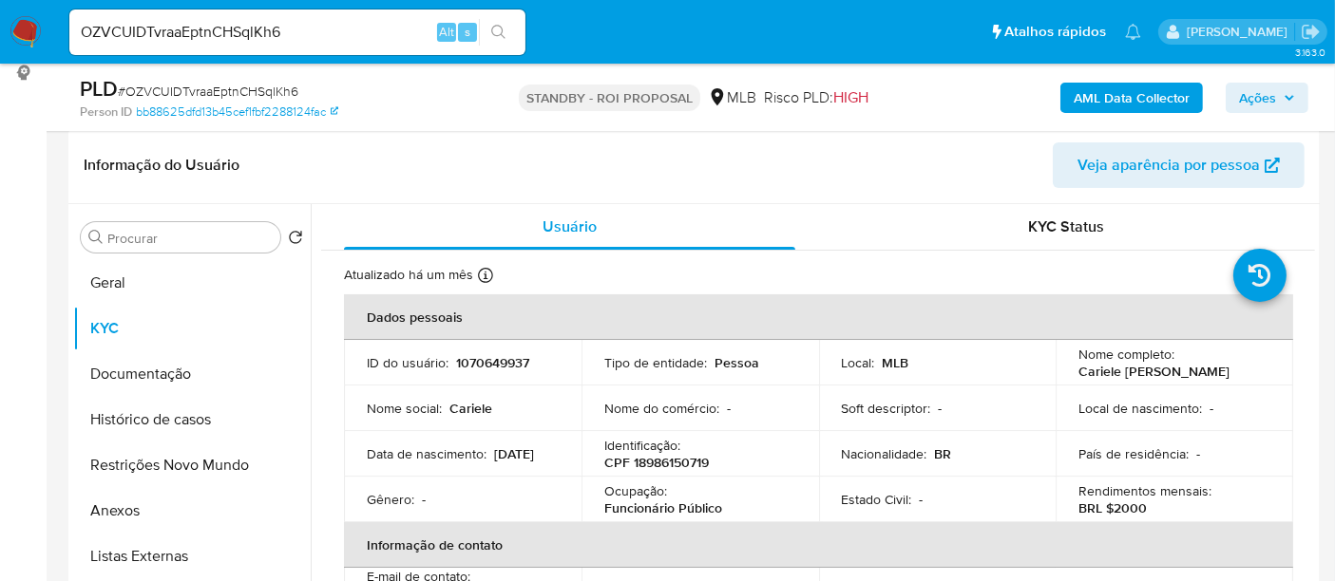
scroll to position [293, 0]
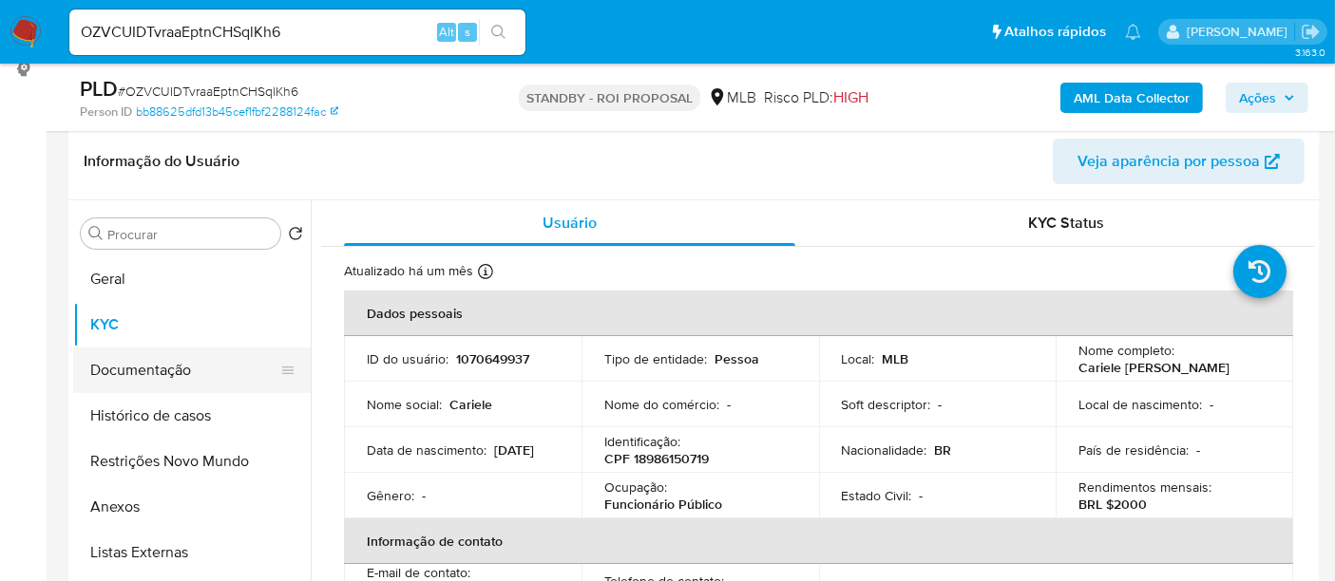
click at [130, 381] on button "Documentação" at bounding box center [184, 371] width 222 height 46
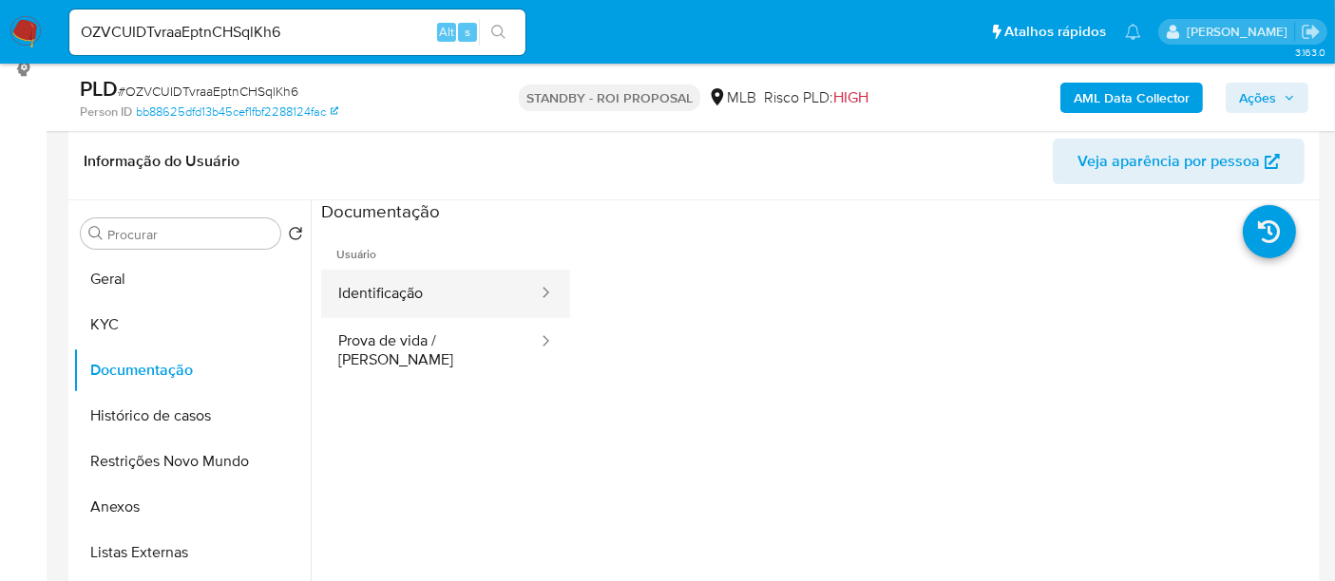
click at [420, 292] on button "Identificação" at bounding box center [430, 294] width 218 height 48
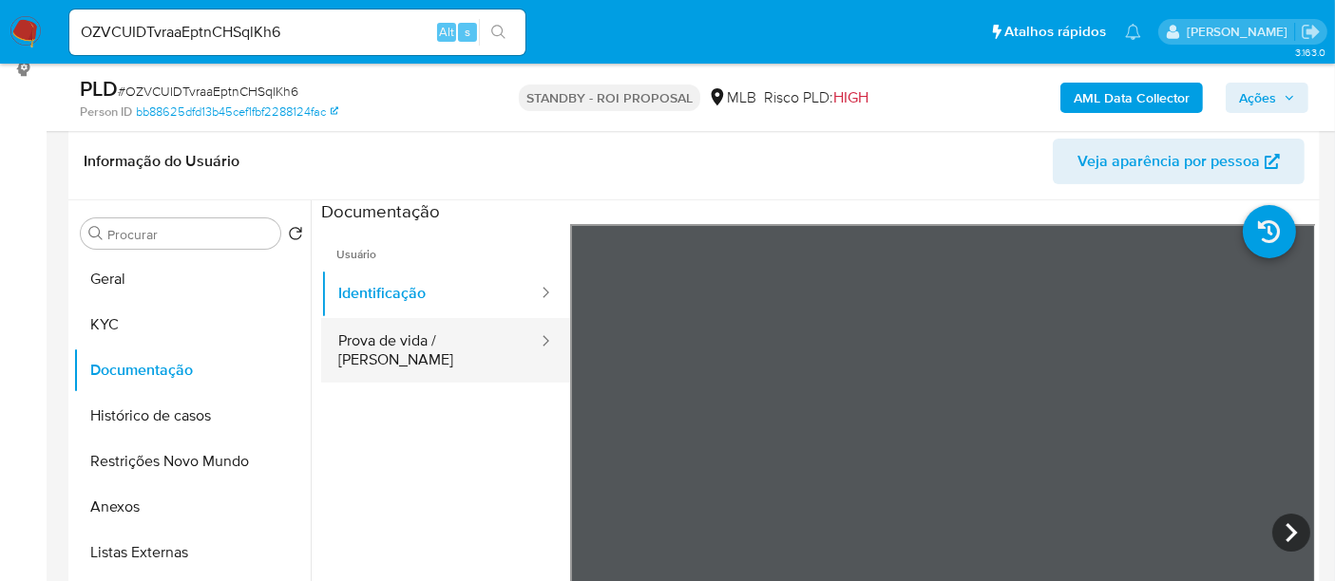
click at [375, 349] on button "Prova de vida / Selfie" at bounding box center [430, 350] width 218 height 65
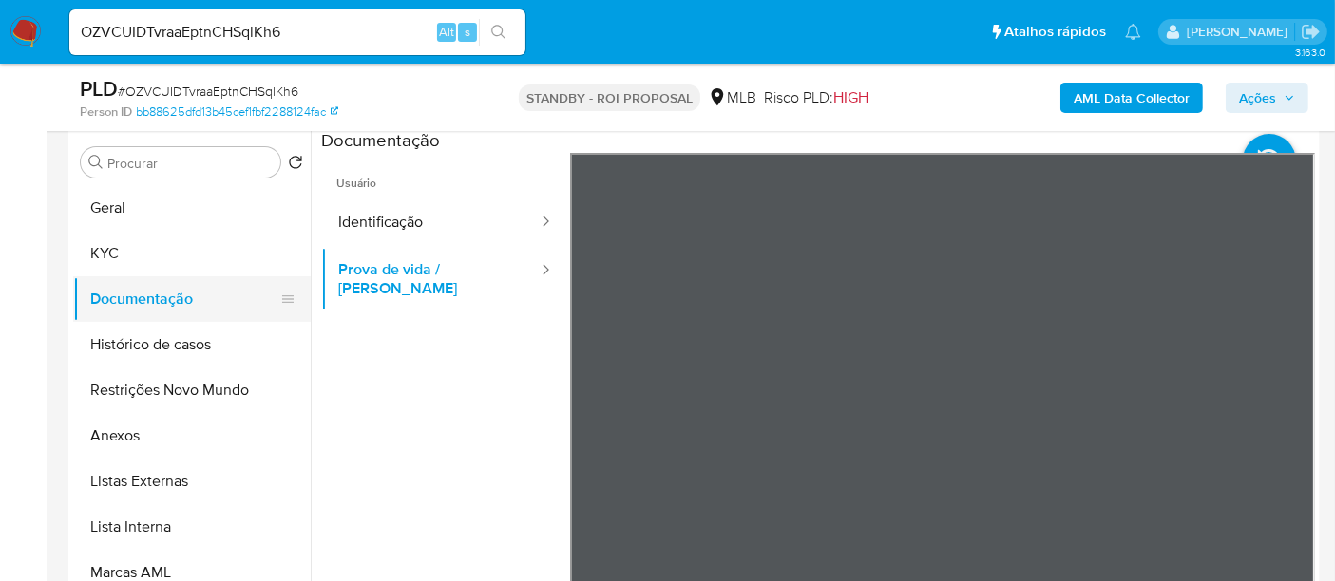
scroll to position [318, 0]
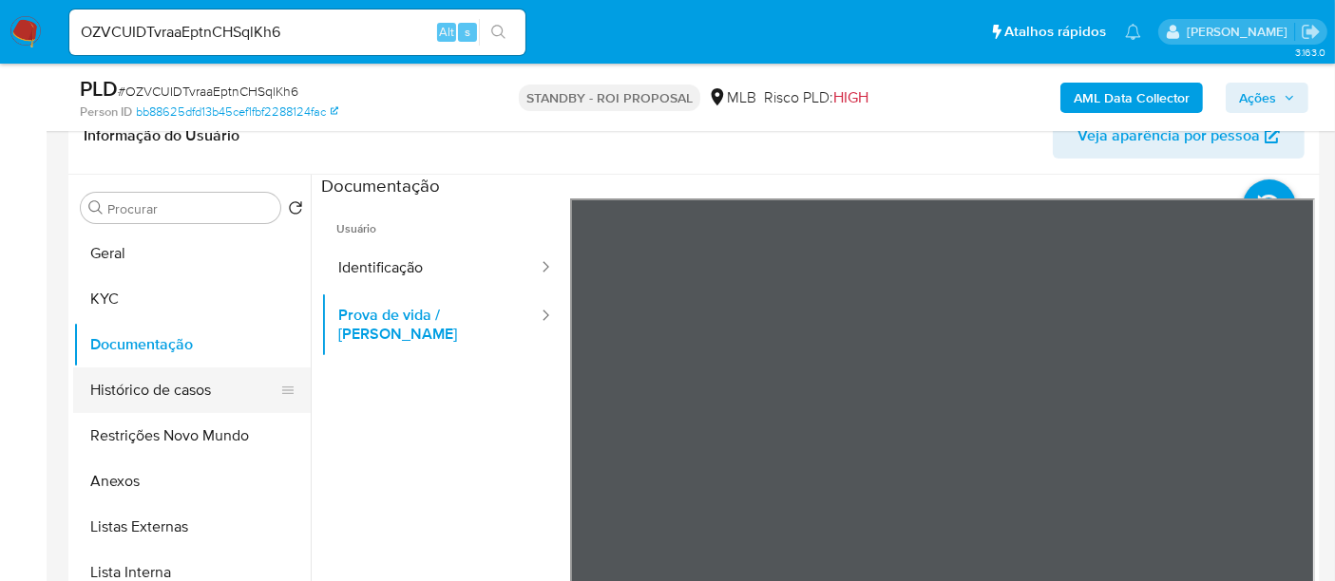
click at [118, 387] on button "Histórico de casos" at bounding box center [184, 391] width 222 height 46
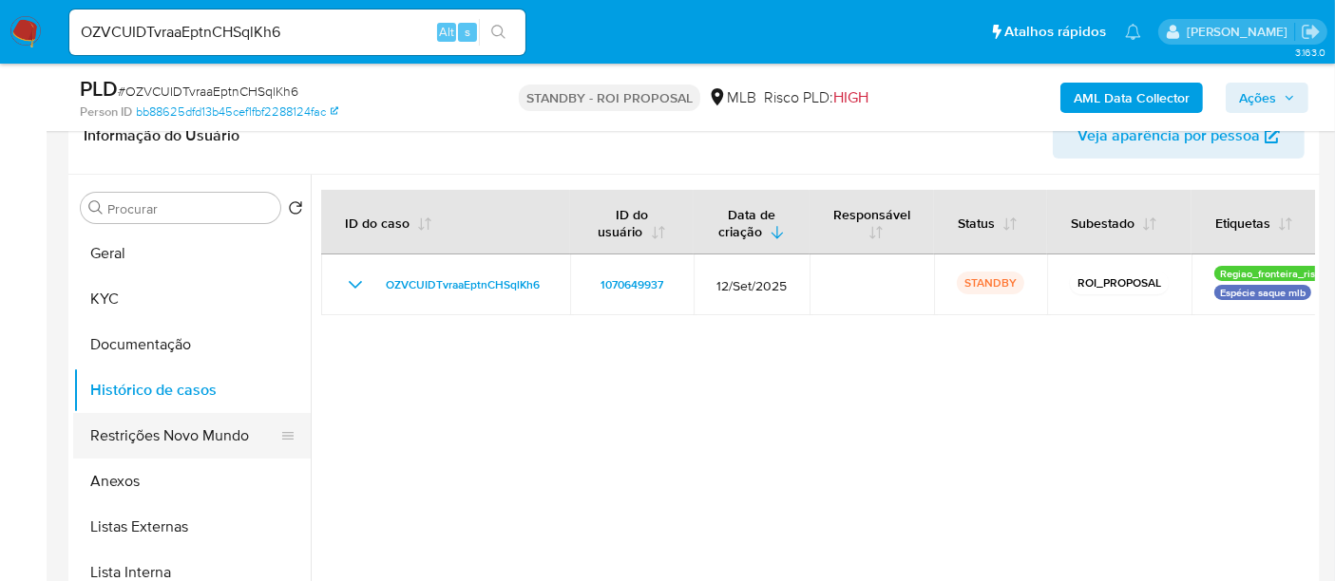
click at [132, 435] on button "Restrições Novo Mundo" at bounding box center [184, 436] width 222 height 46
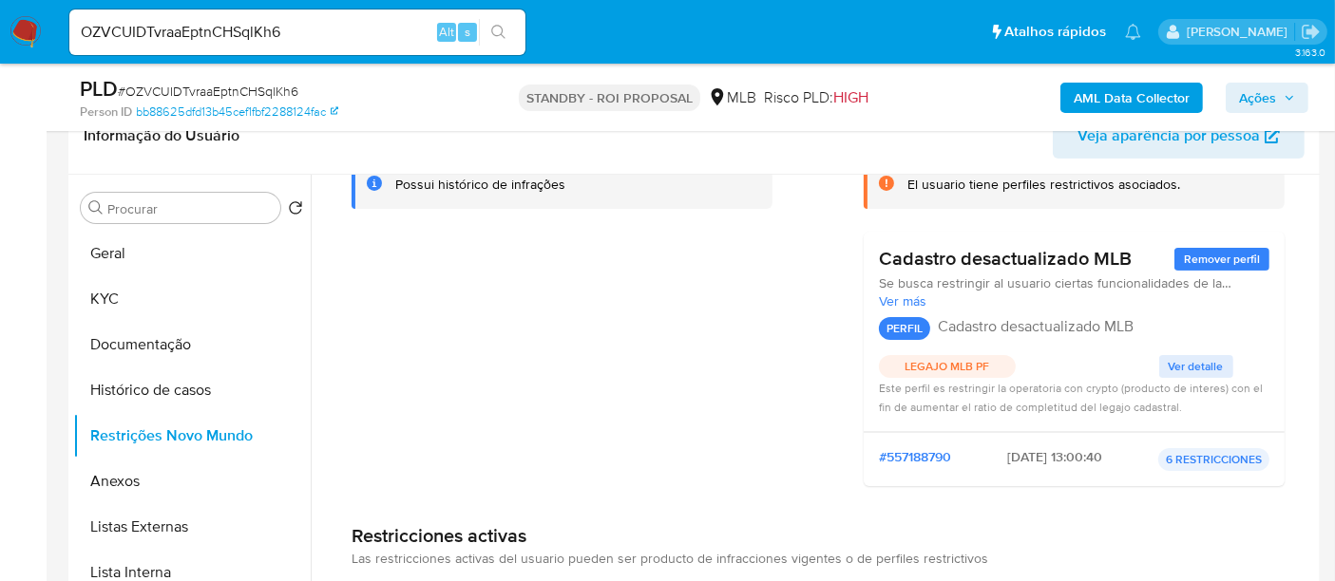
scroll to position [105, 0]
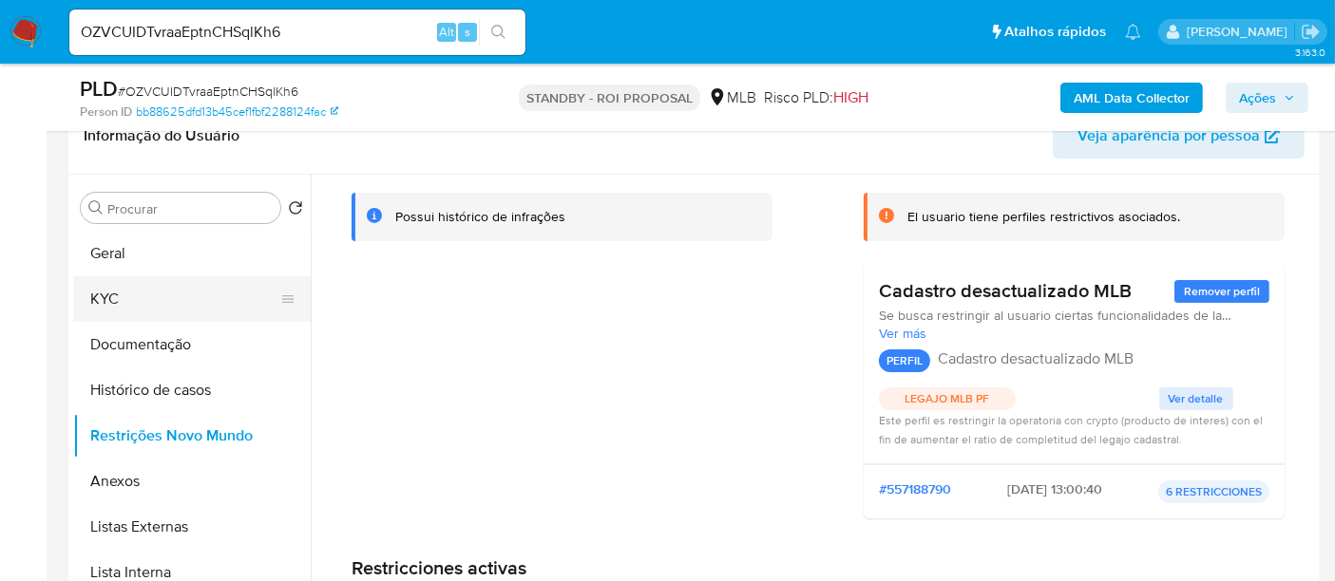
drag, startPoint x: 139, startPoint y: 294, endPoint x: 171, endPoint y: 303, distance: 33.4
click at [146, 294] on button "KYC" at bounding box center [184, 299] width 222 height 46
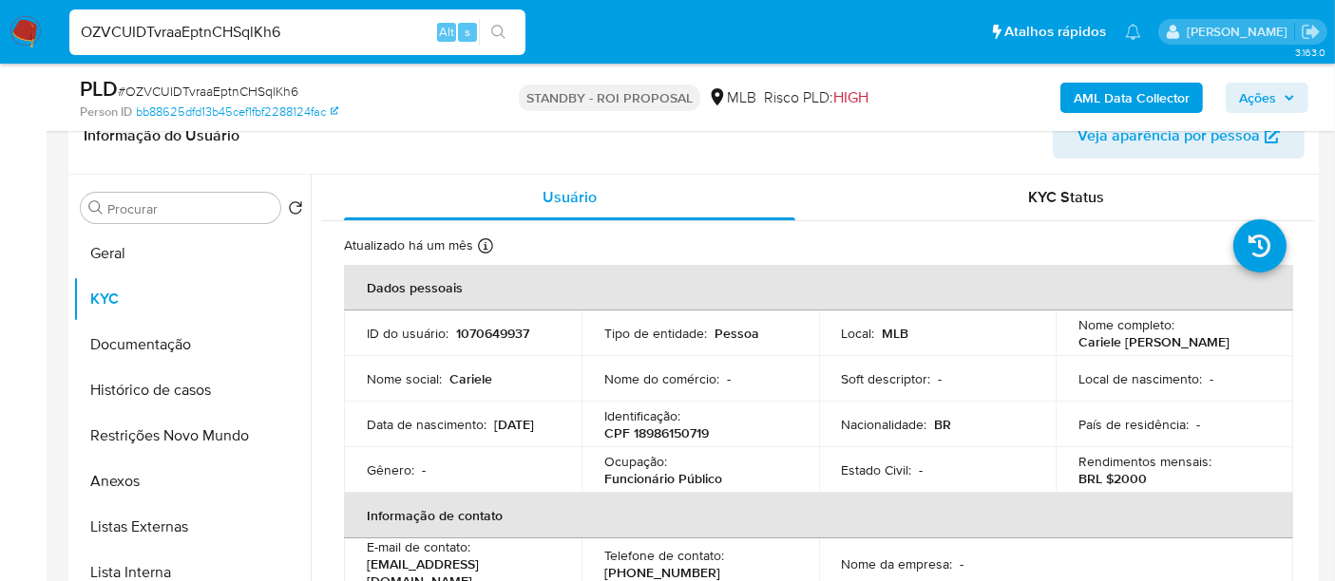
drag, startPoint x: 320, startPoint y: 24, endPoint x: 0, endPoint y: 28, distance: 320.1
click at [0, 28] on nav "Pausado Ver notificaciones OZVCUIDTvraaEptnCHSqlKh6 Alt s Atalhos rápidos Presi…" at bounding box center [667, 32] width 1335 height 64
paste input "epvSKjDPYJwfmtbqRVuX68zw"
type input "epvSKjDPYJwfmtbqRVuX68zw"
drag, startPoint x: 502, startPoint y: 23, endPoint x: 606, endPoint y: 47, distance: 107.4
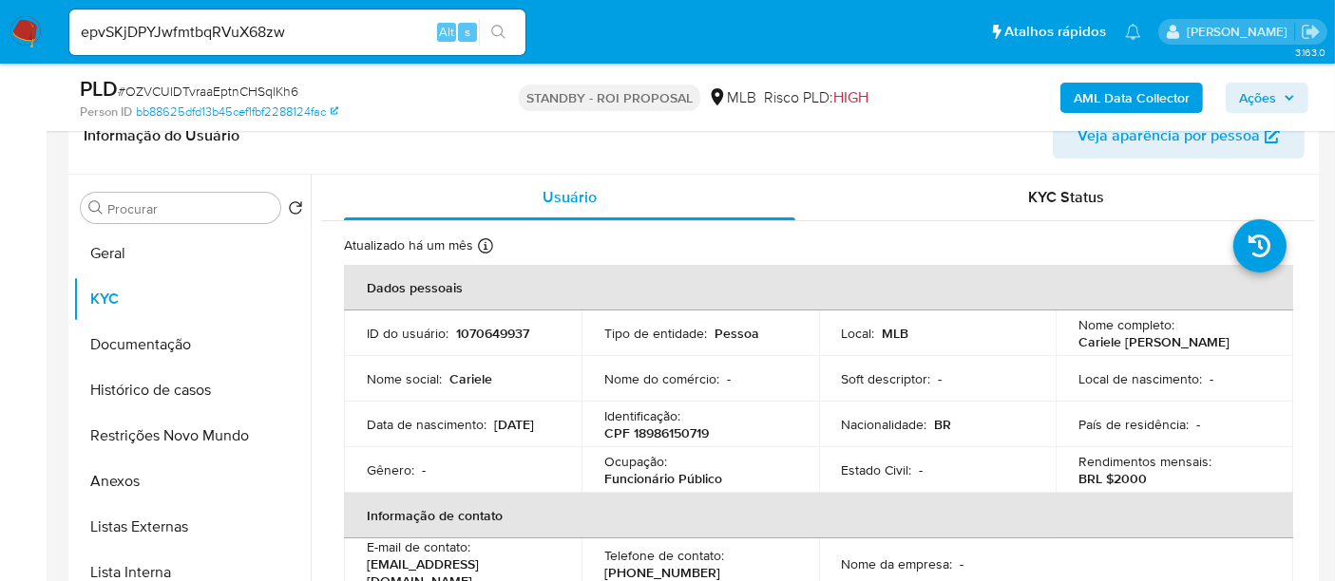
click at [502, 24] on button "search-icon" at bounding box center [498, 32] width 39 height 27
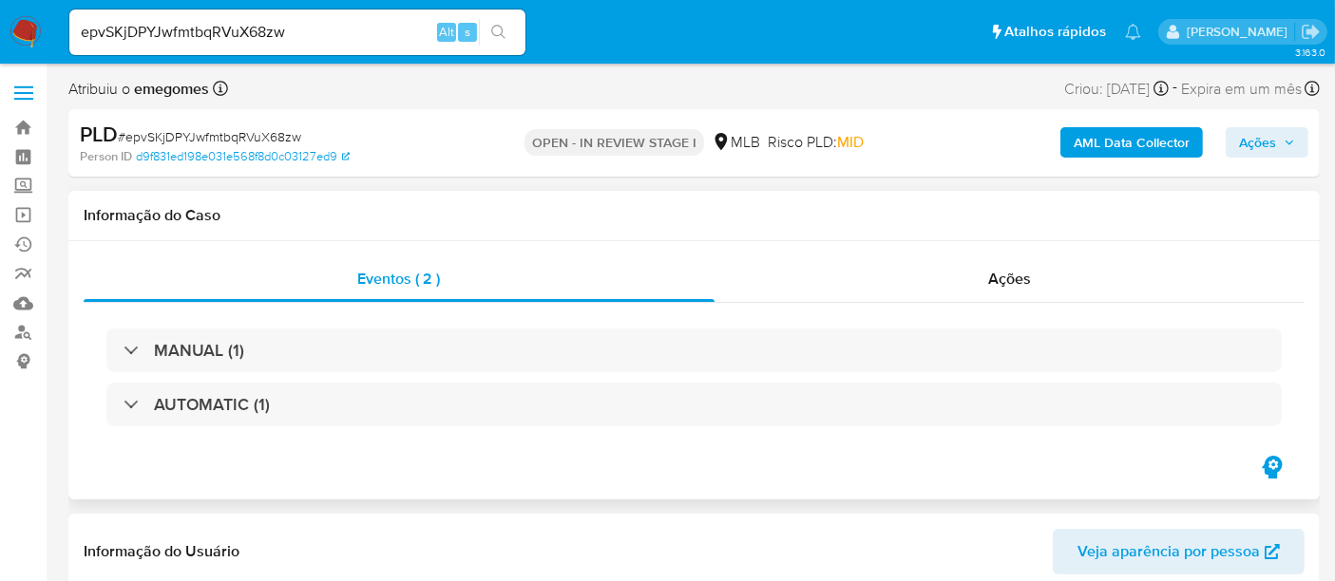
select select "10"
click at [1002, 281] on span "Ações" at bounding box center [1009, 279] width 43 height 22
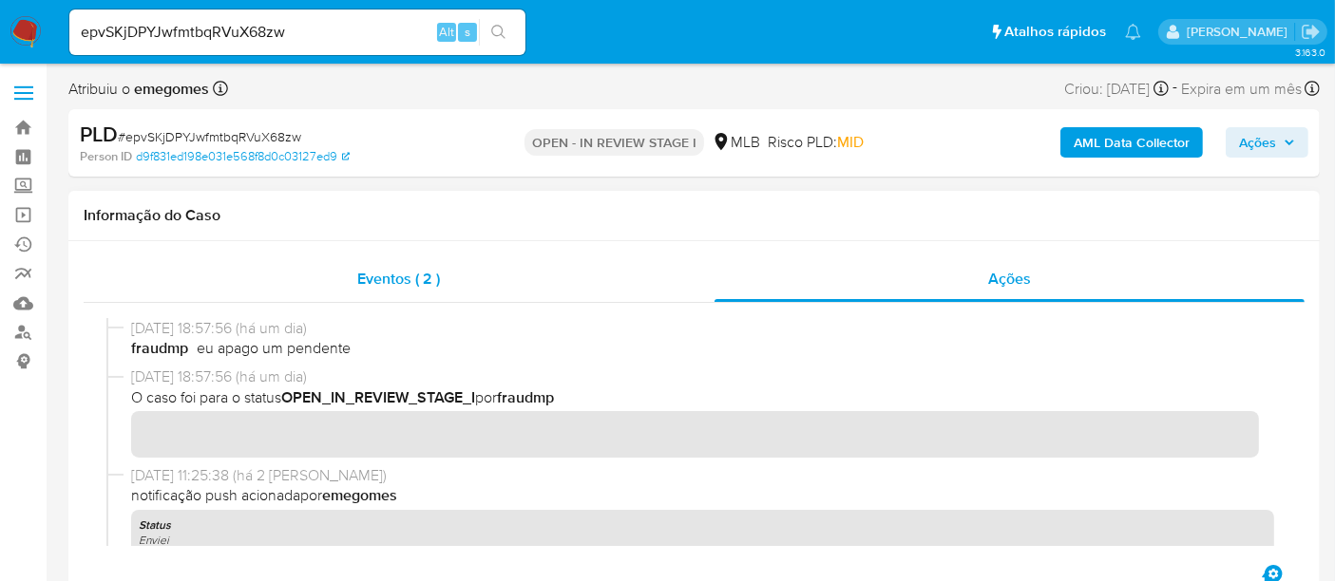
click at [386, 281] on span "Eventos ( 2 )" at bounding box center [398, 279] width 83 height 22
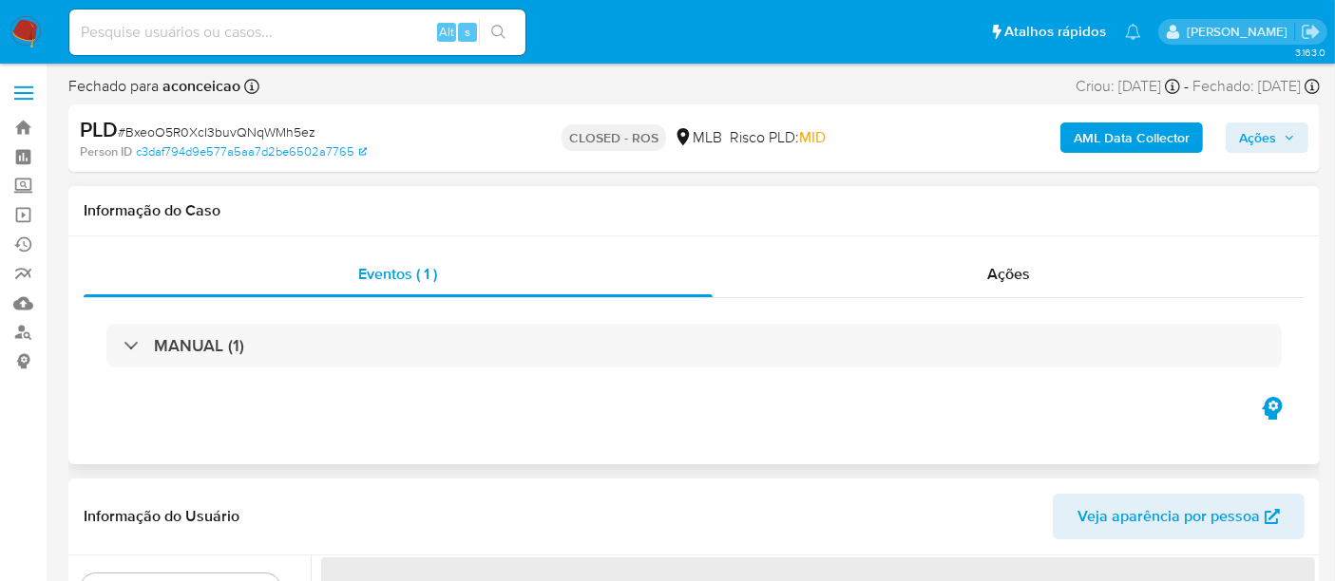
select select "10"
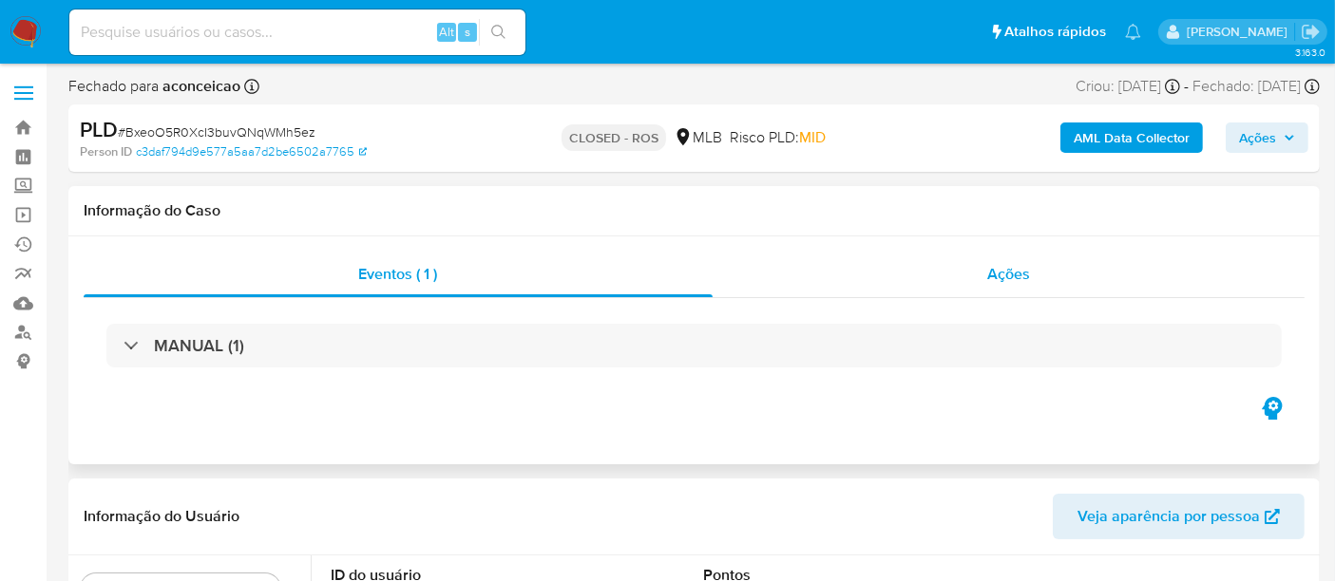
click at [1012, 274] on span "Ações" at bounding box center [1008, 274] width 43 height 22
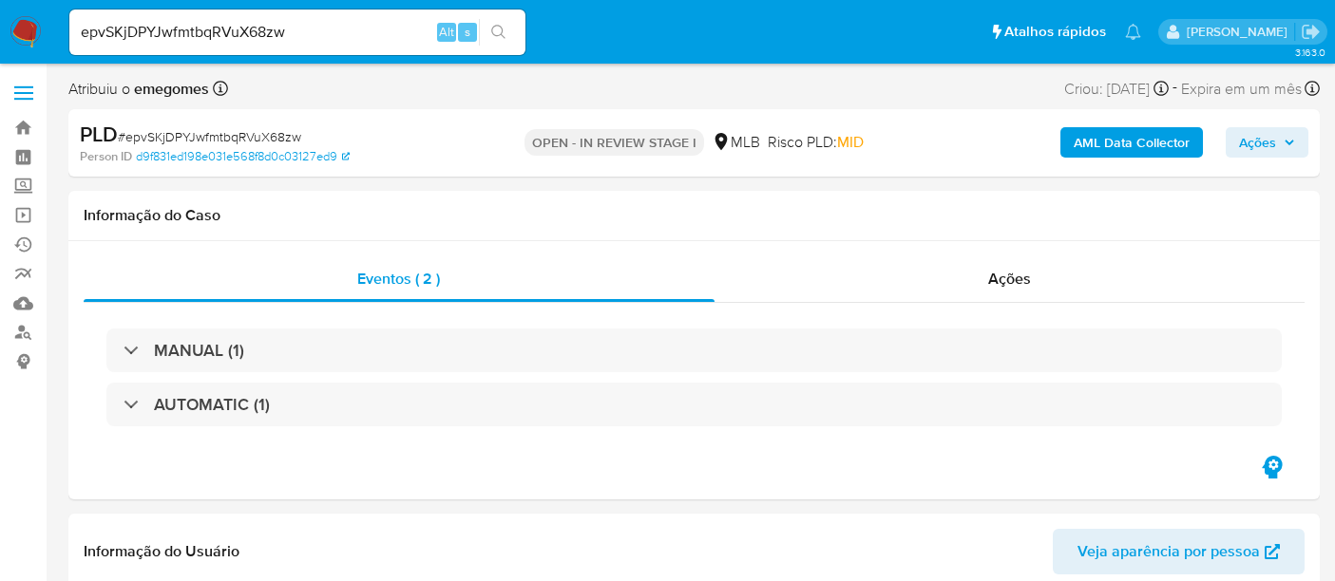
select select "10"
drag, startPoint x: 304, startPoint y: 33, endPoint x: 0, endPoint y: 39, distance: 304.0
click at [0, 39] on nav "Pausado Ver notificaciones epvSKjDPYJwfmtbqRVuX68zw Alt s Atalhos rápidos Presi…" at bounding box center [667, 32] width 1335 height 64
paste input "38vEs4Hfsnwu5ZccbfrJKPXq"
type input "38vEs4Hfsnwu5ZccbfrJKPXq"
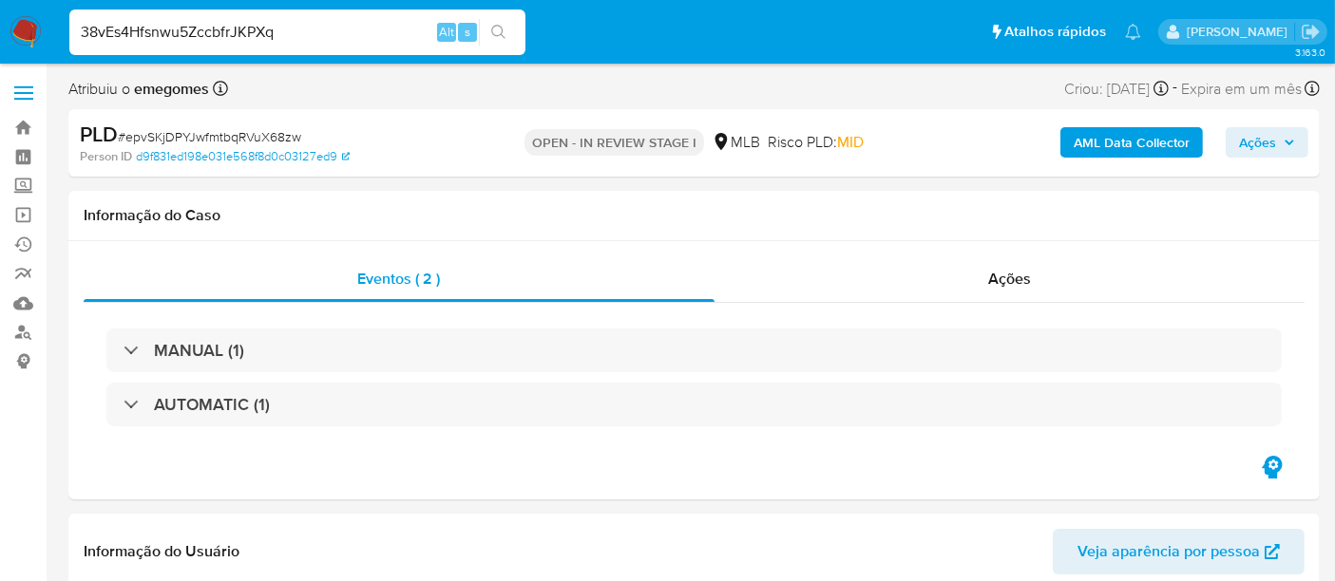
click at [502, 25] on icon "search-icon" at bounding box center [498, 32] width 15 height 15
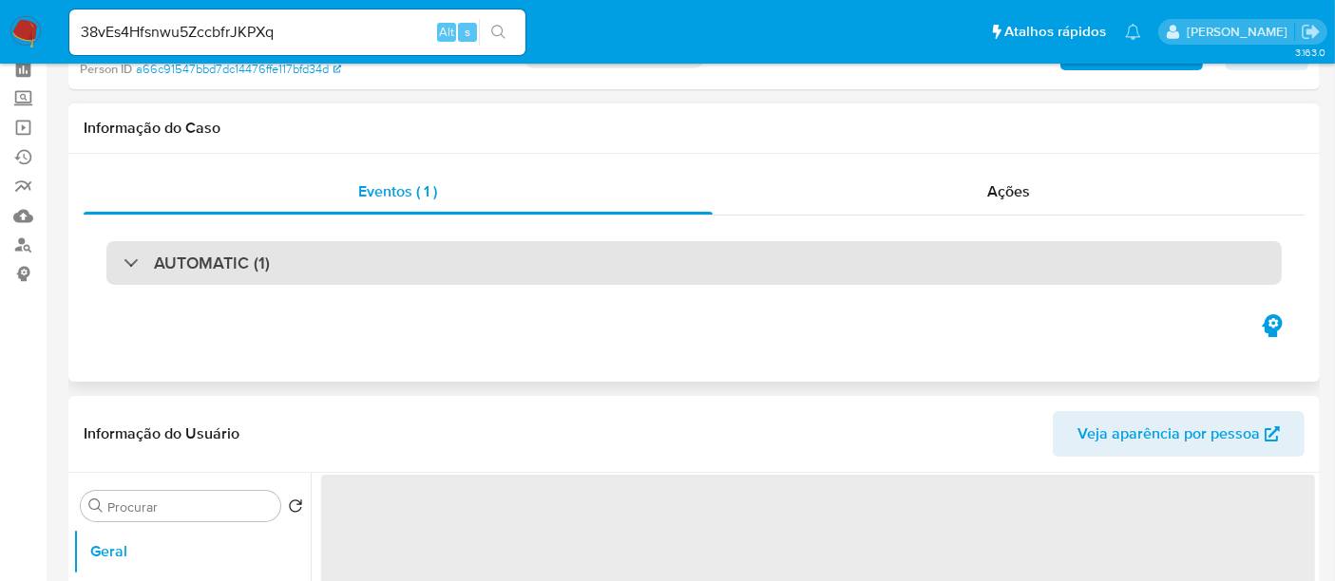
scroll to position [211, 0]
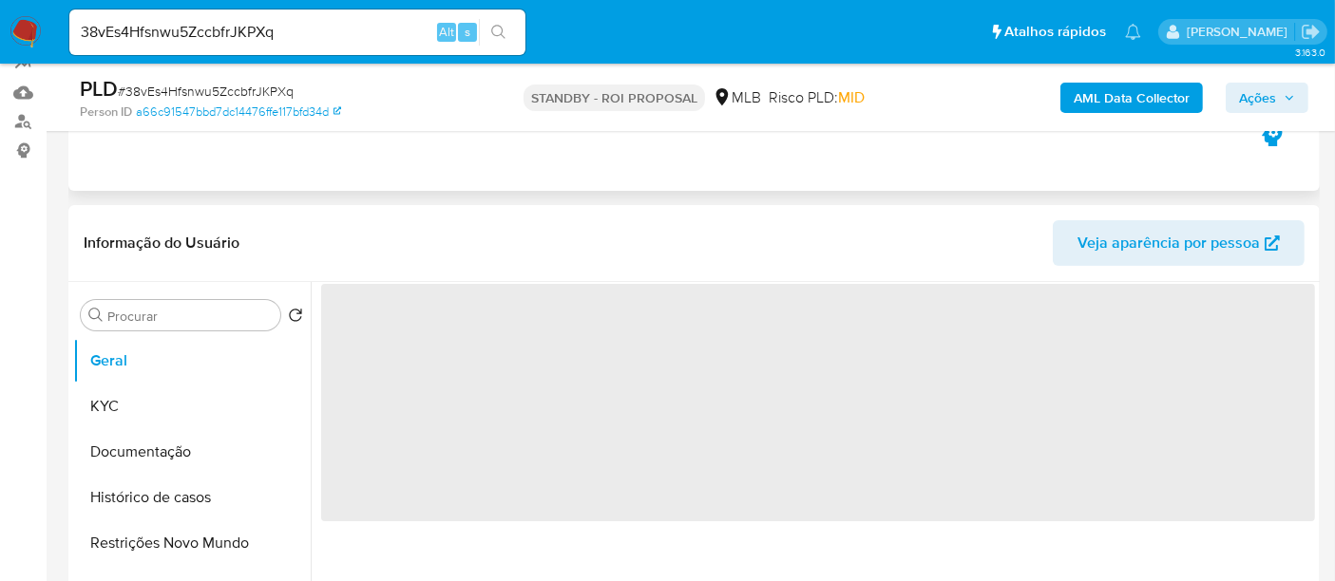
select select "10"
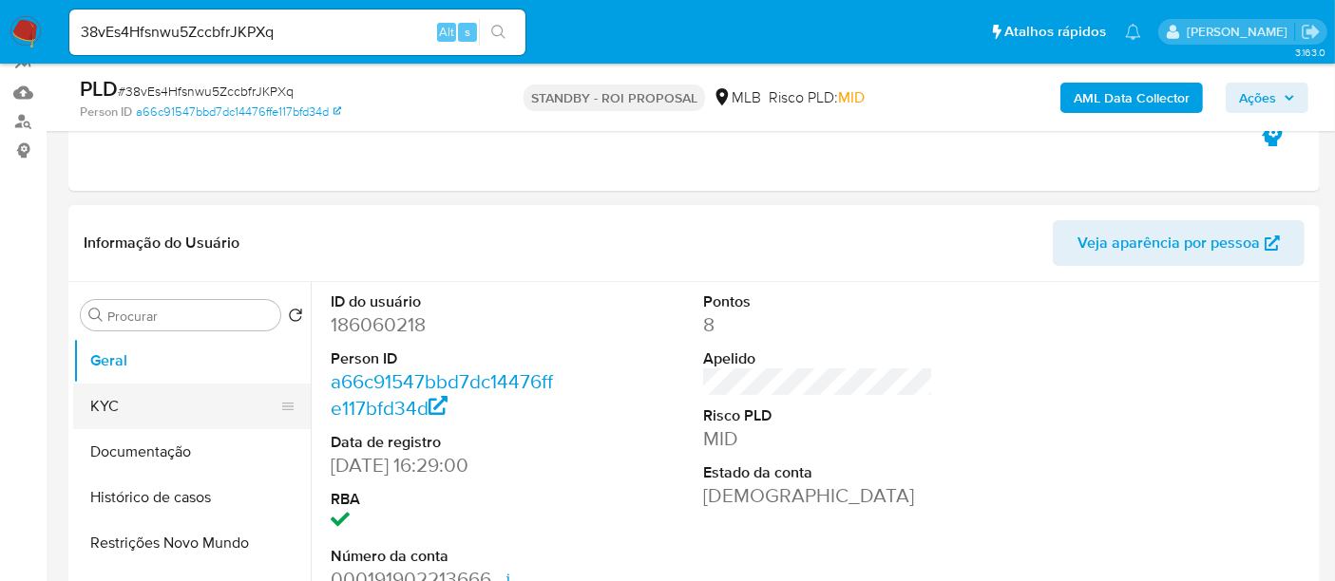
click at [122, 405] on button "KYC" at bounding box center [184, 407] width 222 height 46
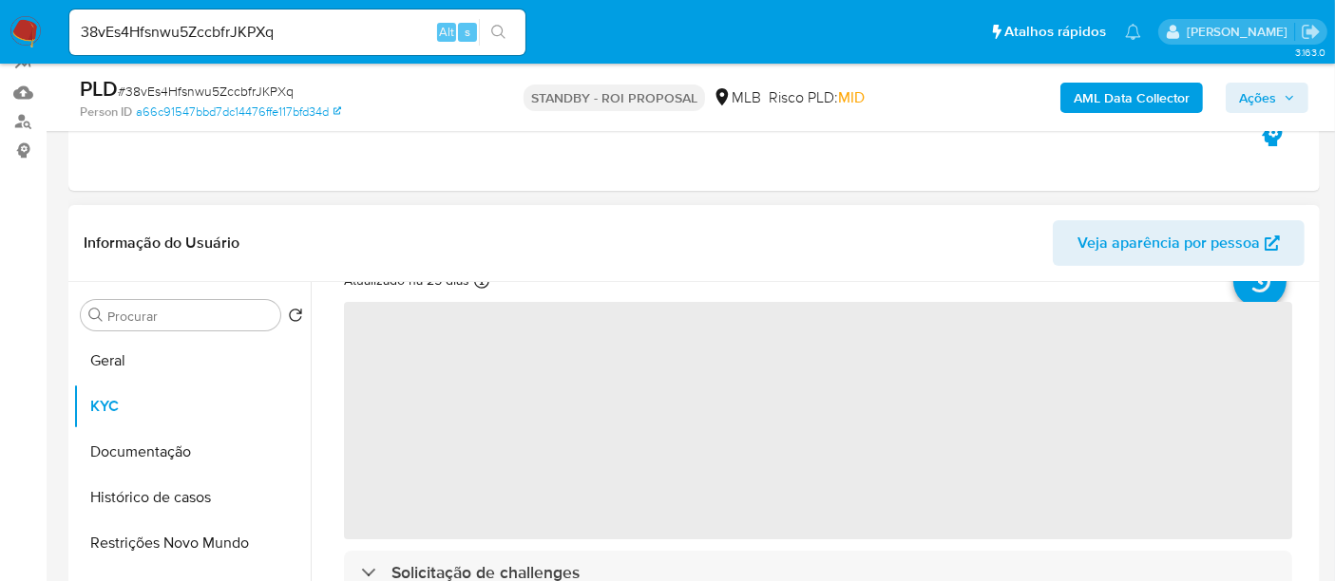
scroll to position [105, 0]
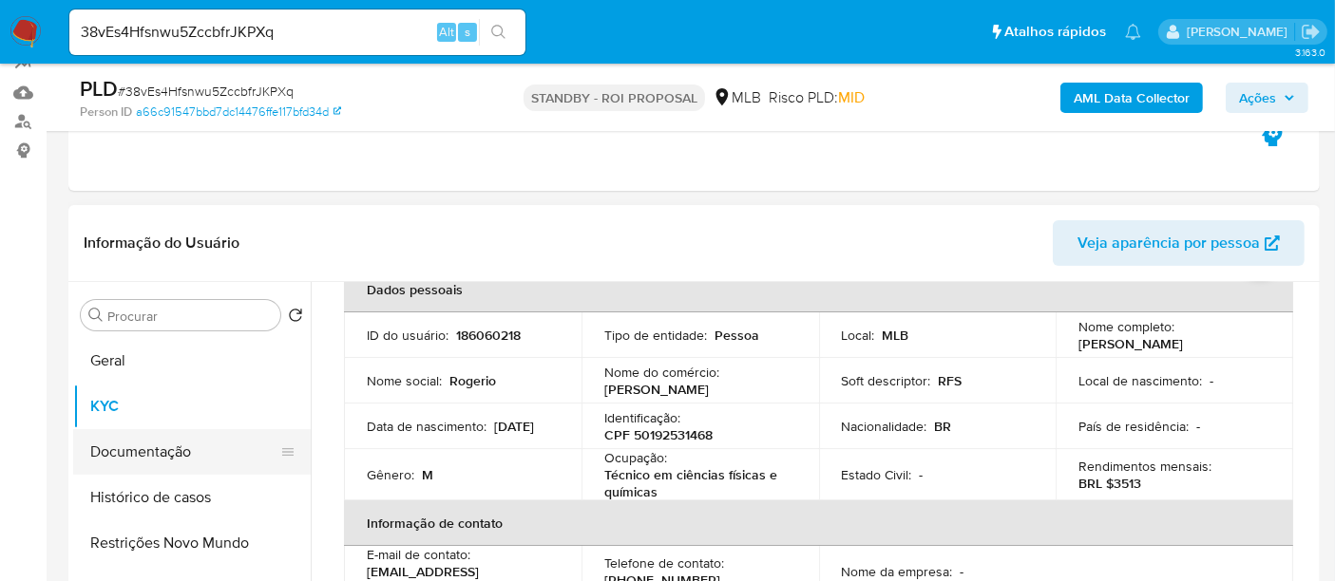
click at [139, 453] on button "Documentação" at bounding box center [184, 452] width 222 height 46
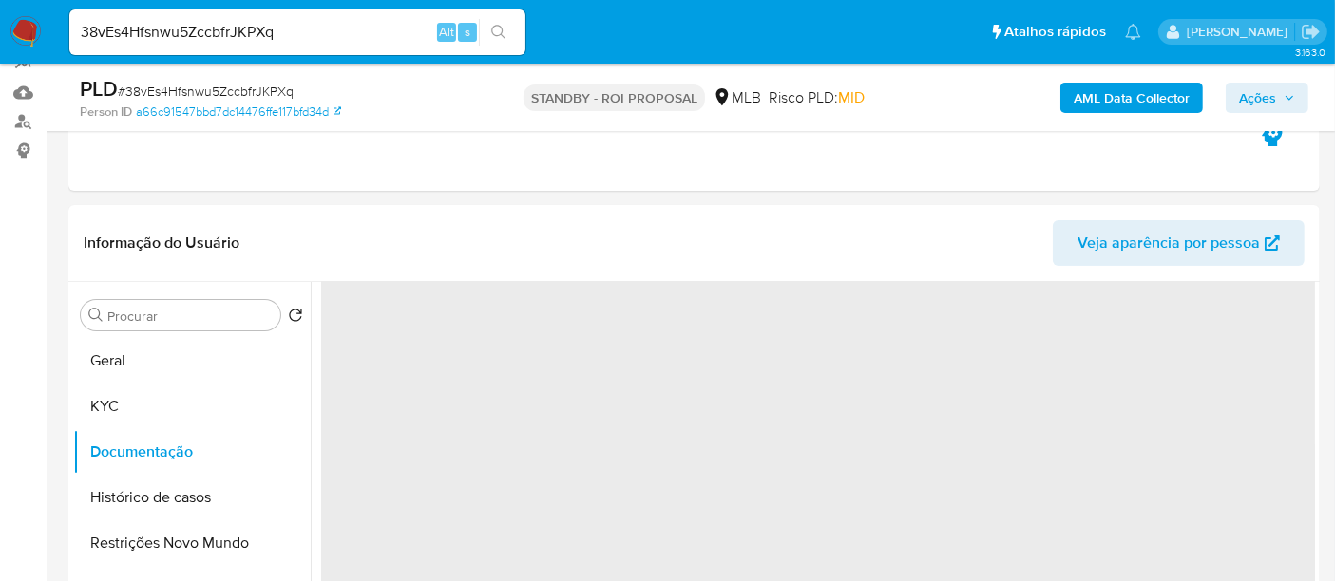
scroll to position [0, 0]
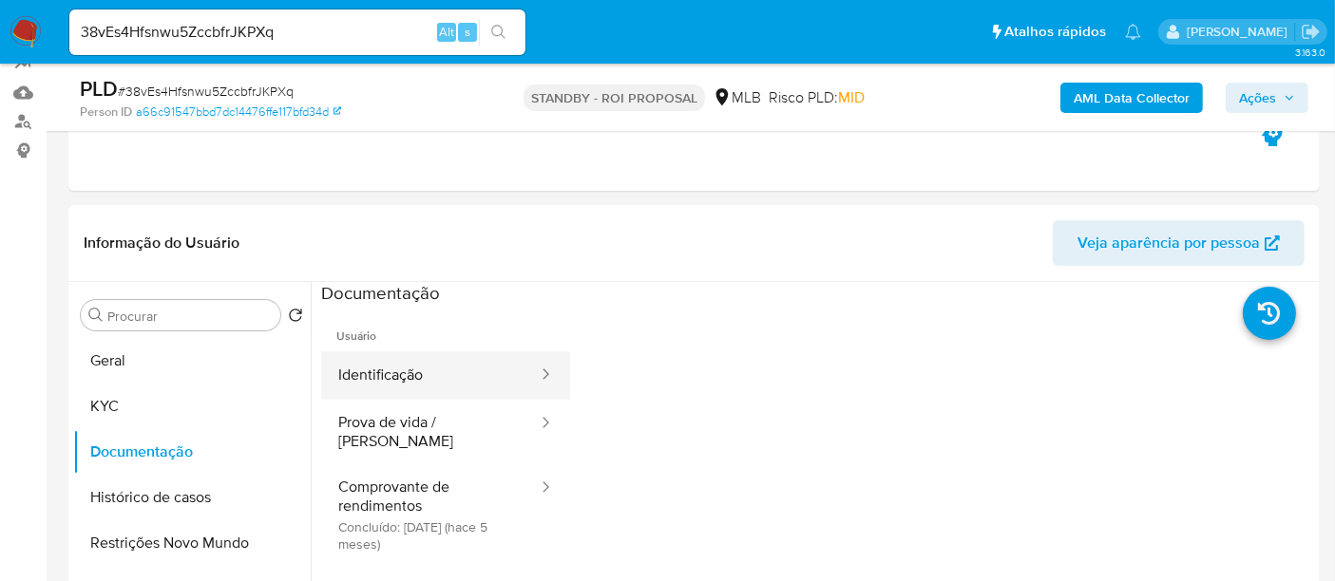
click at [437, 381] on button "Identificação" at bounding box center [430, 375] width 218 height 48
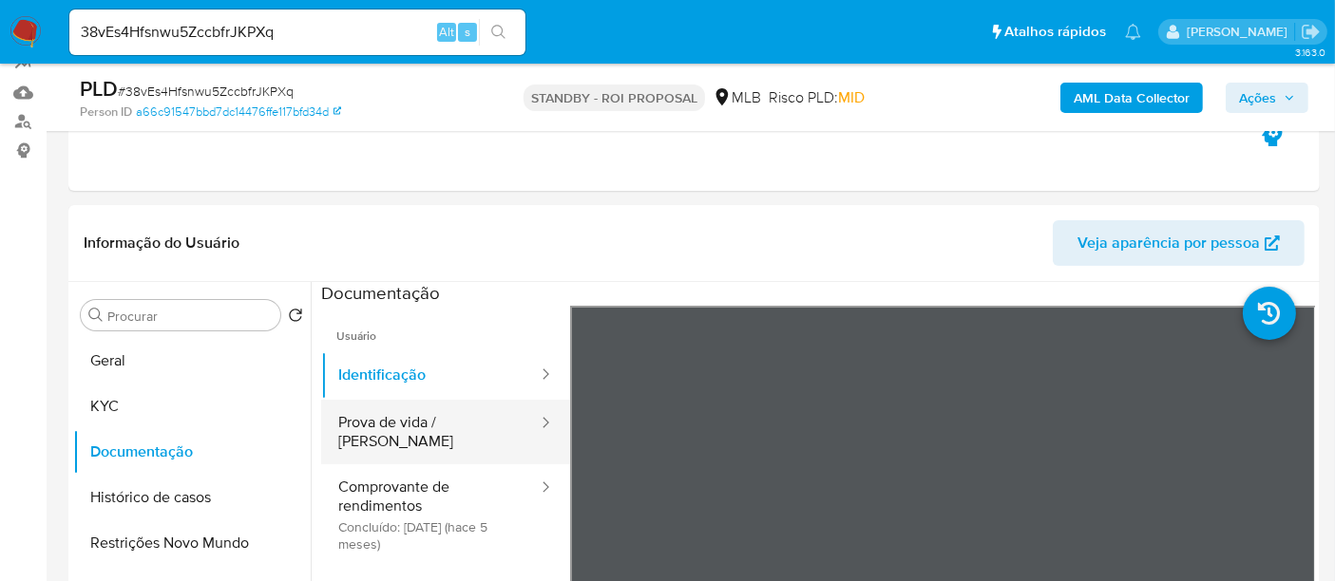
drag, startPoint x: 384, startPoint y: 428, endPoint x: 543, endPoint y: 427, distance: 159.6
click at [386, 428] on button "Prova de vida / [PERSON_NAME]" at bounding box center [430, 432] width 218 height 65
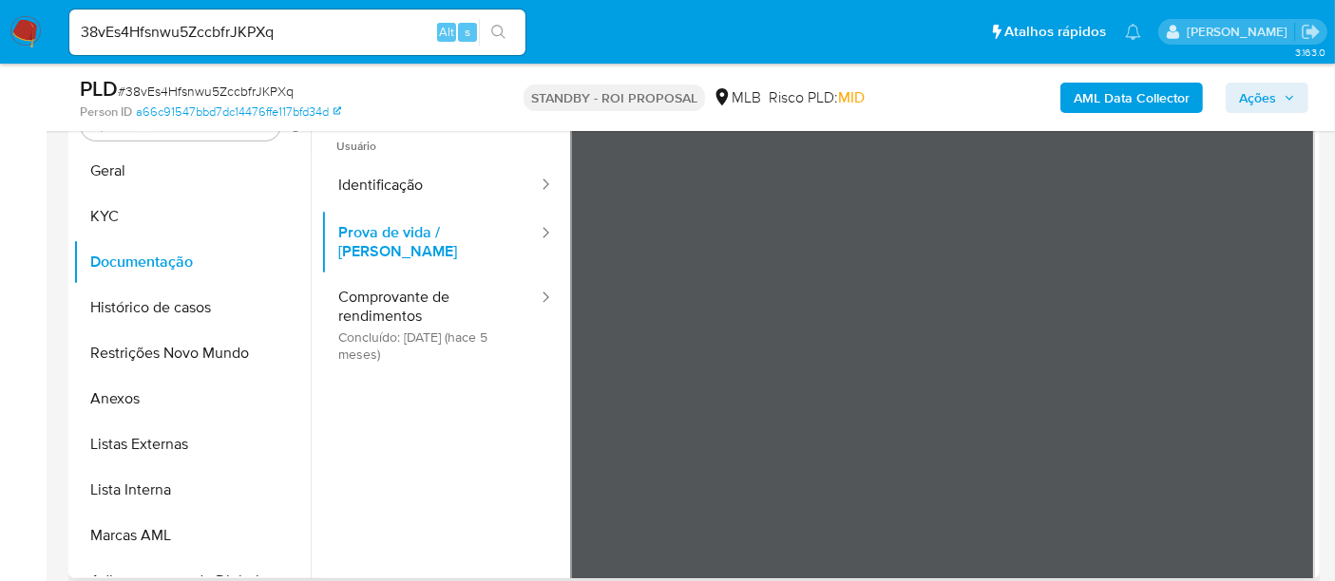
scroll to position [408, 0]
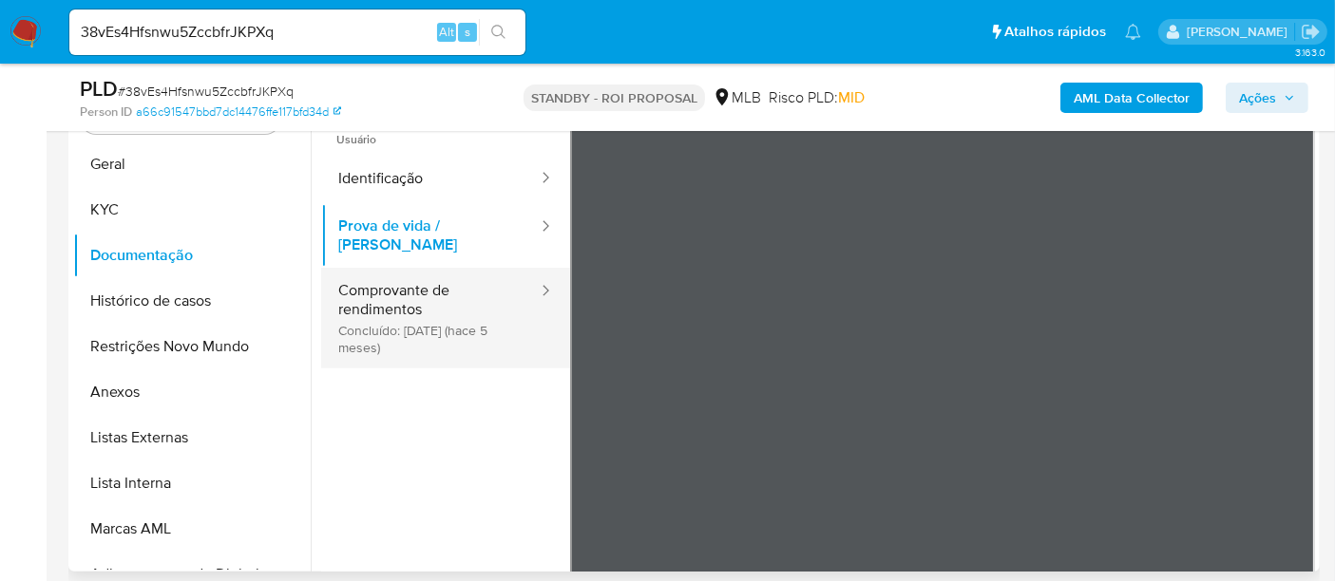
click at [390, 289] on button "Comprovante de rendimentos Concluído: [DATE] (hace 5 meses)" at bounding box center [430, 318] width 218 height 101
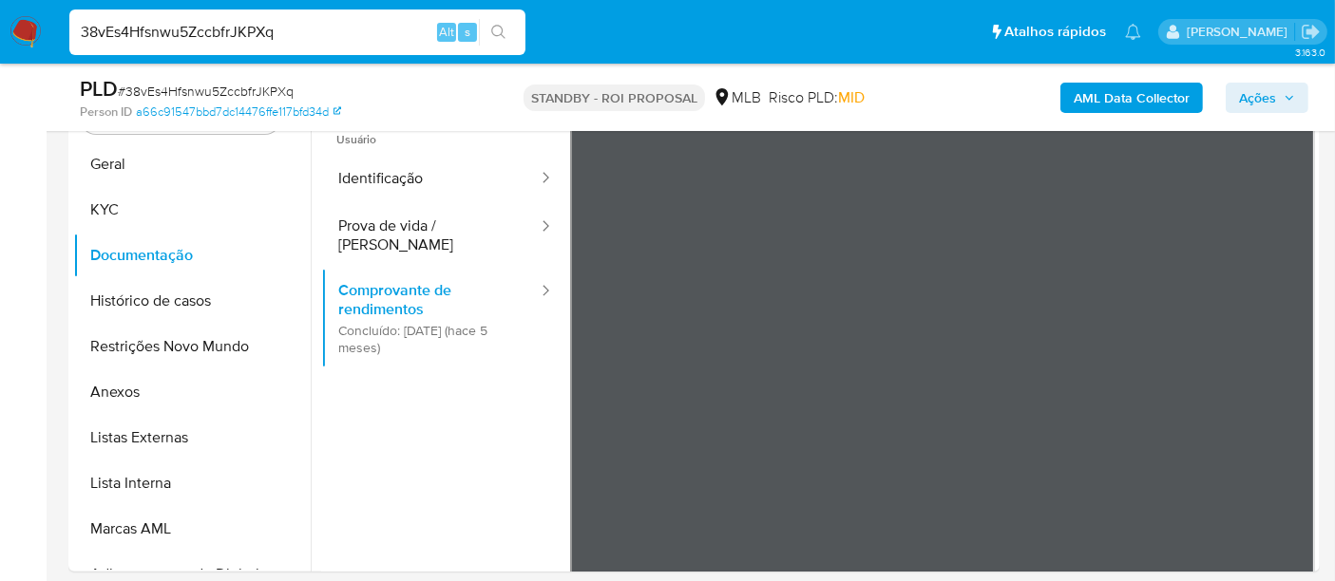
drag, startPoint x: 299, startPoint y: 32, endPoint x: 0, endPoint y: 43, distance: 299.4
click at [0, 43] on nav "Pausado Ver notificaciones 38vEs4Hfsnwu5ZccbfrJKPXq Alt s Atalhos rápidos Presi…" at bounding box center [667, 32] width 1335 height 64
paste input "mvFIhsYFrsFvdIxtkGiZbFj5"
type input "mvFIhsYFrsFvdIxtkGiZbFj5"
click at [502, 23] on button "search-icon" at bounding box center [498, 32] width 39 height 27
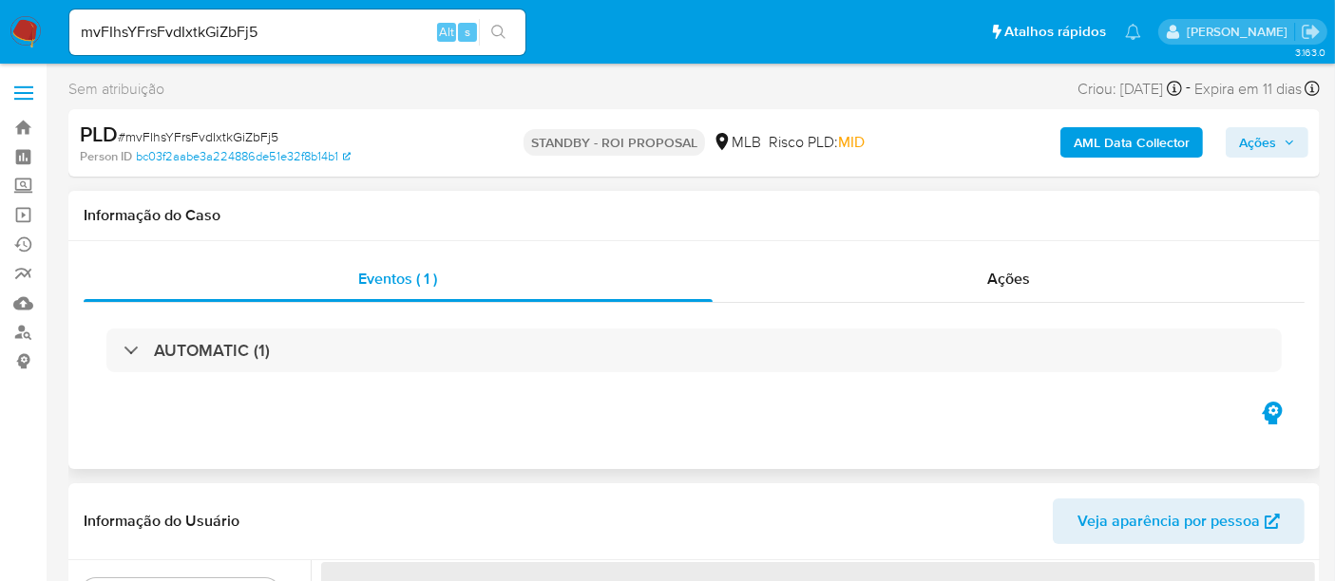
select select "10"
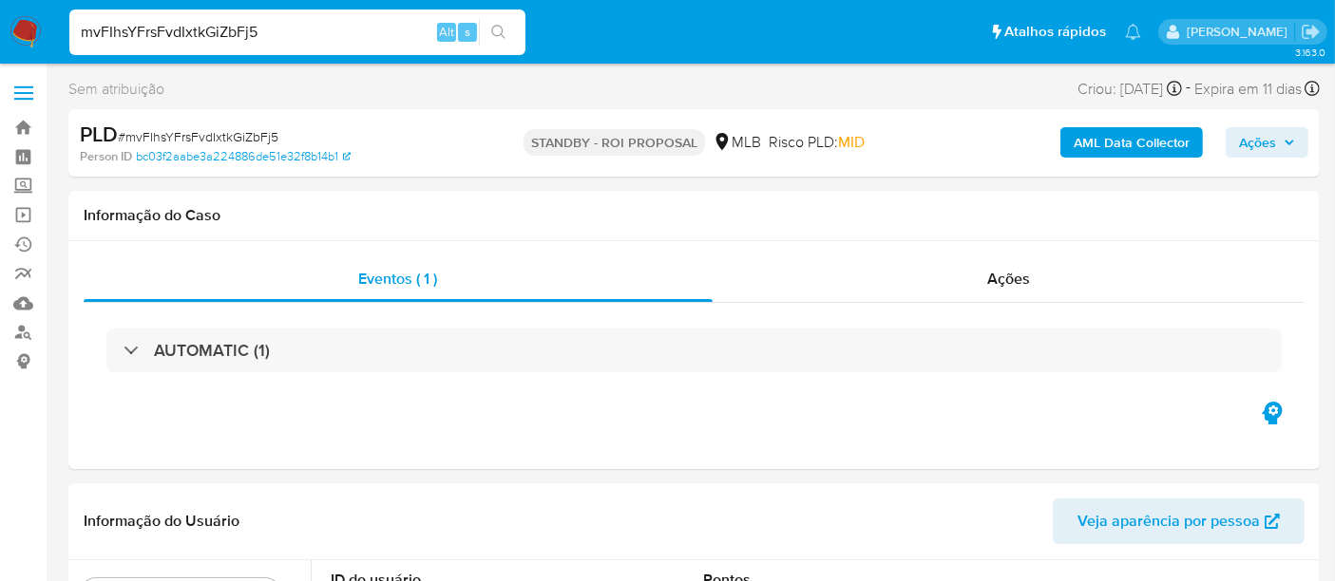
drag, startPoint x: 278, startPoint y: 32, endPoint x: 0, endPoint y: 48, distance: 278.8
click at [0, 48] on nav "Pausado Ver notificaciones mvFIhsYFrsFvdIxtkGiZbFj5 Alt s Atalhos rápidos Presi…" at bounding box center [667, 32] width 1335 height 64
drag, startPoint x: 494, startPoint y: 28, endPoint x: 530, endPoint y: 64, distance: 50.4
click at [494, 28] on icon "search-icon" at bounding box center [498, 32] width 15 height 15
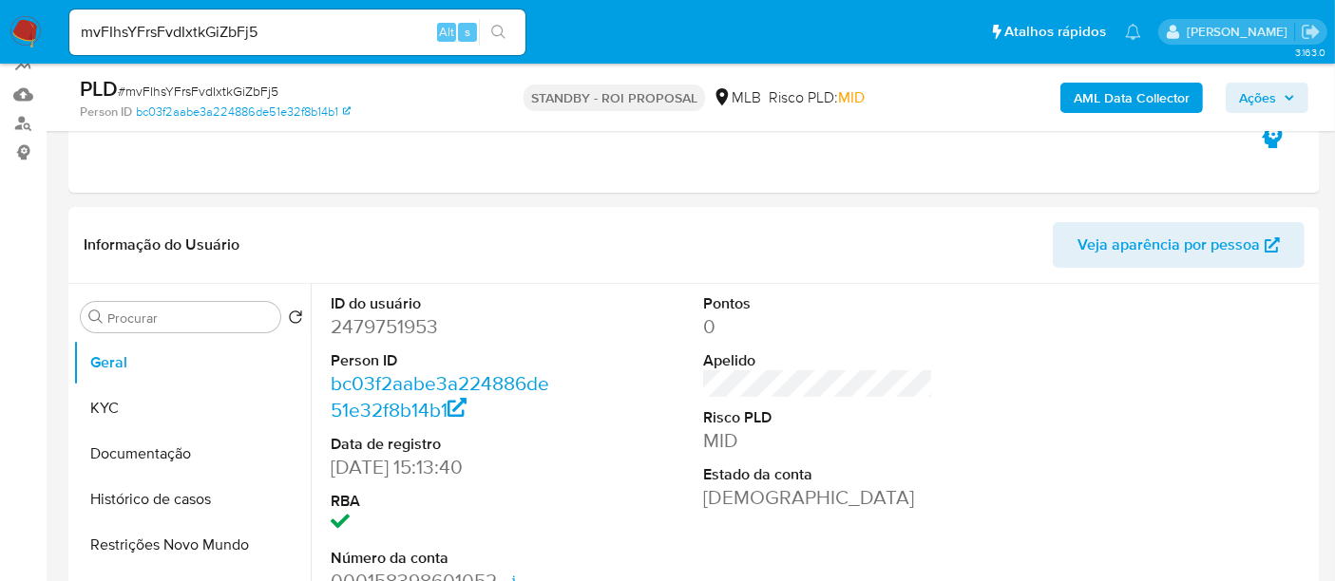
scroll to position [211, 0]
click at [118, 452] on button "Documentação" at bounding box center [184, 452] width 222 height 46
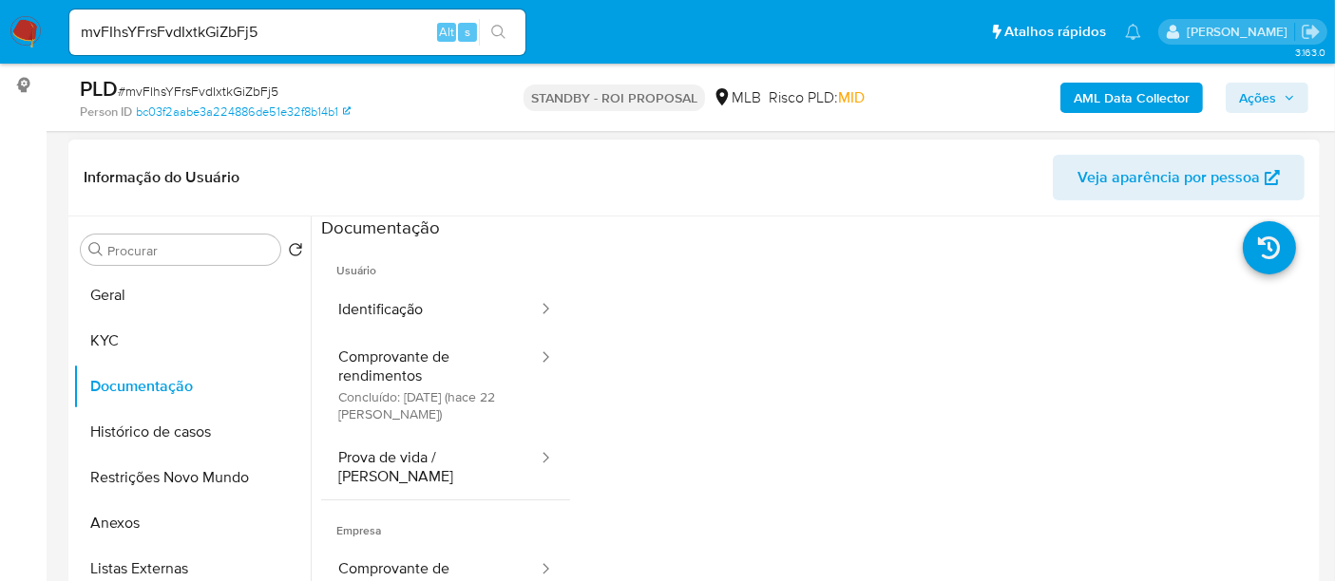
scroll to position [279, 0]
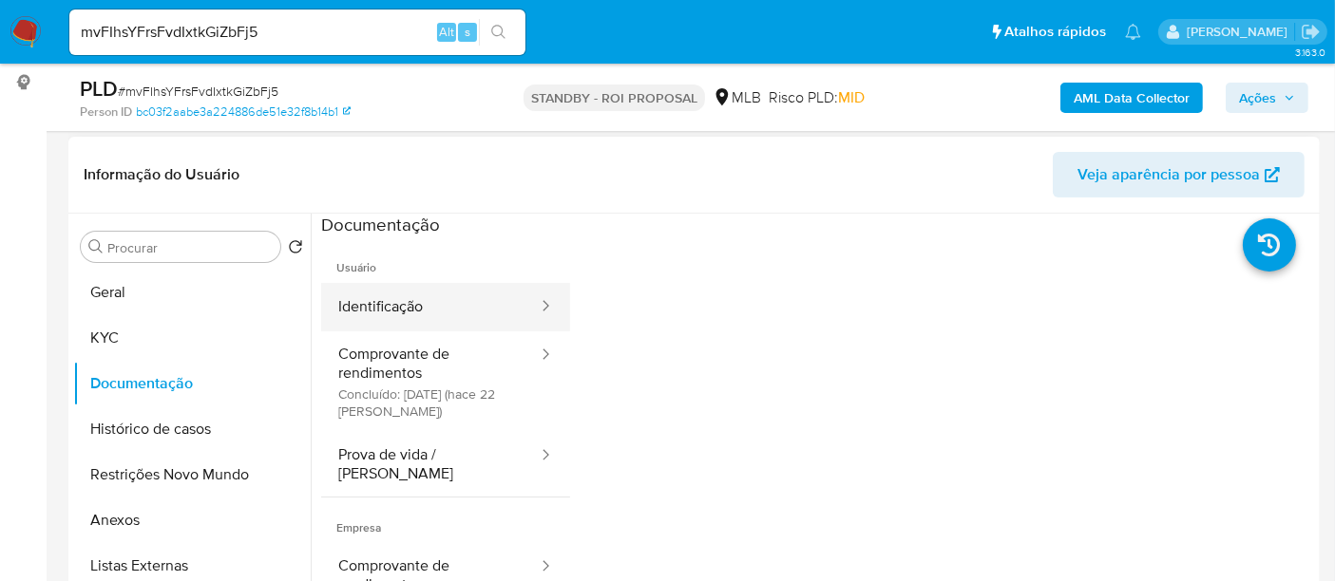
click at [429, 296] on button "Identificação" at bounding box center [430, 307] width 218 height 48
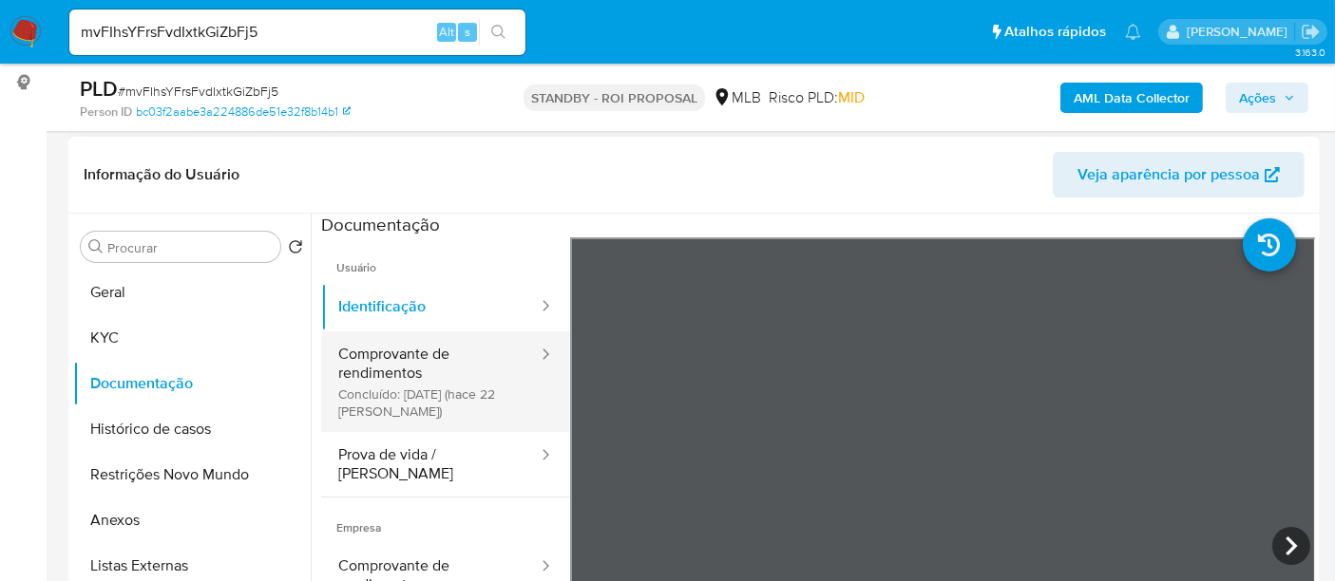
click at [416, 360] on button "Comprovante de rendimentos Concluído: 23/09/2025 (hace 22 días)" at bounding box center [430, 382] width 218 height 101
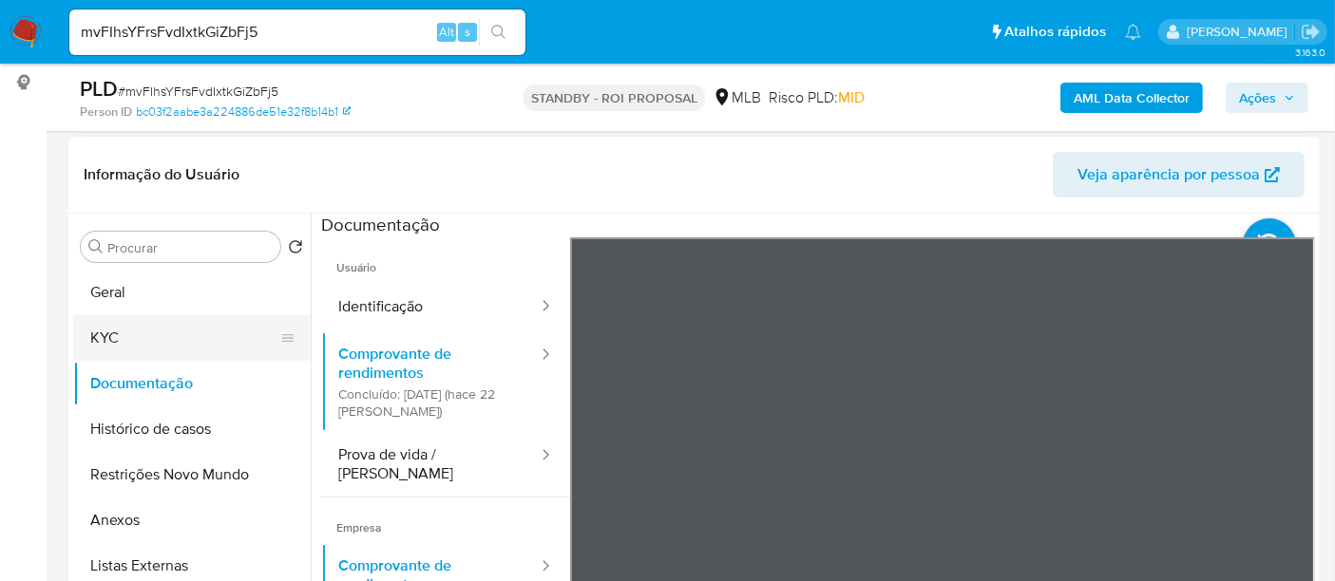
click at [101, 343] on button "KYC" at bounding box center [184, 338] width 222 height 46
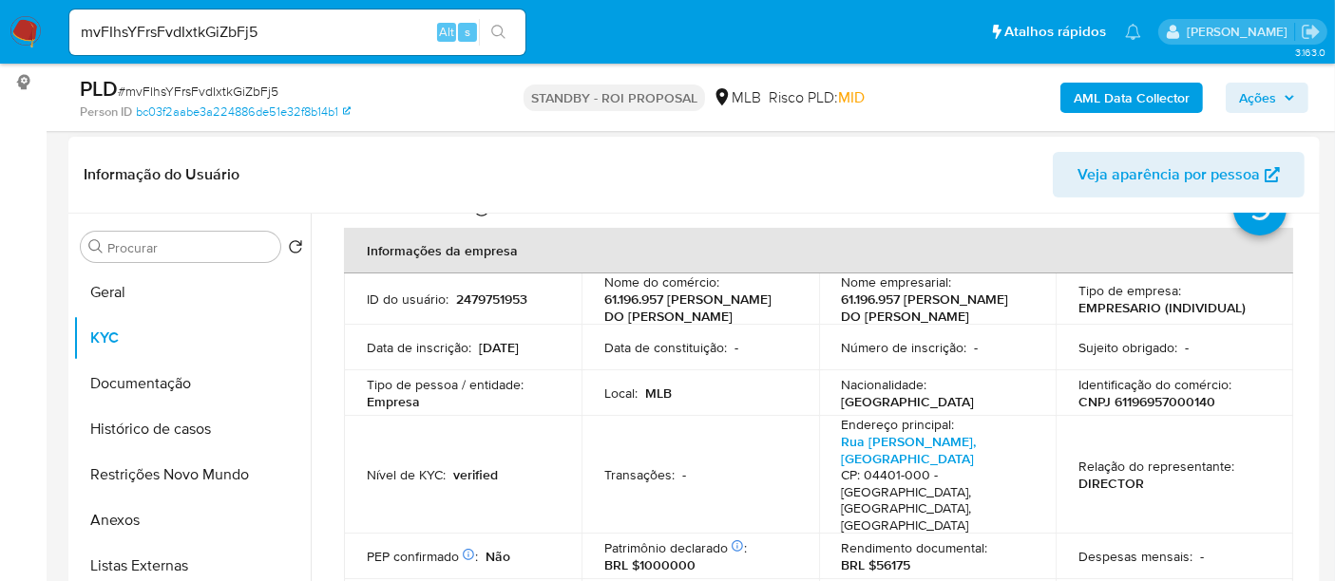
scroll to position [105, 0]
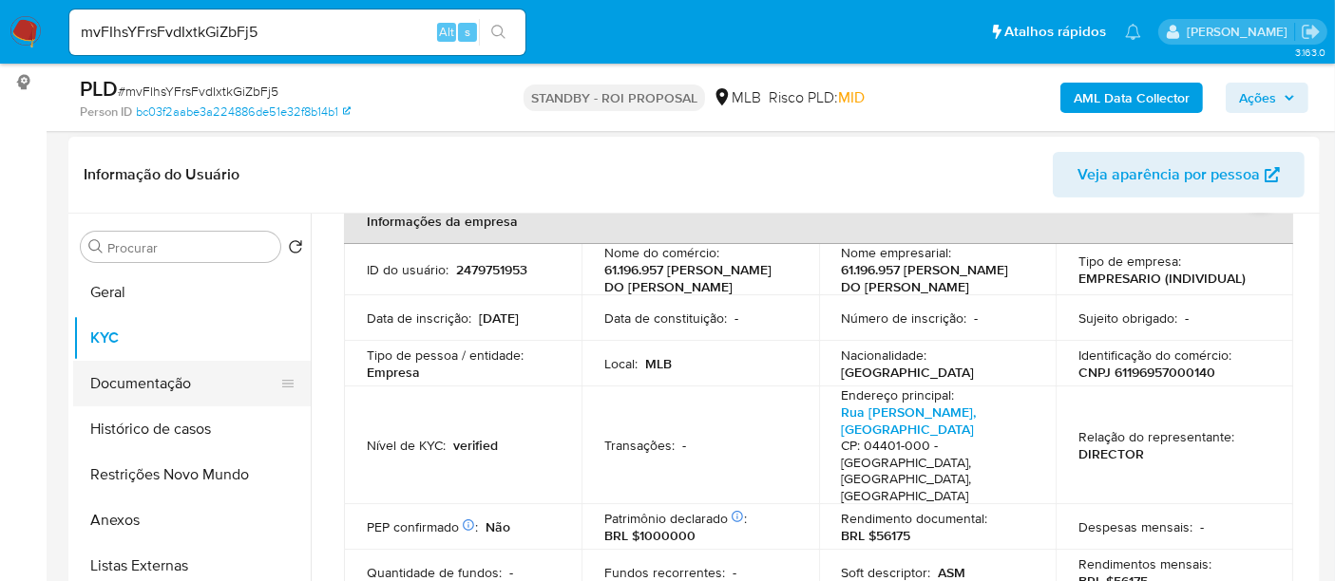
click at [157, 387] on button "Documentação" at bounding box center [184, 384] width 222 height 46
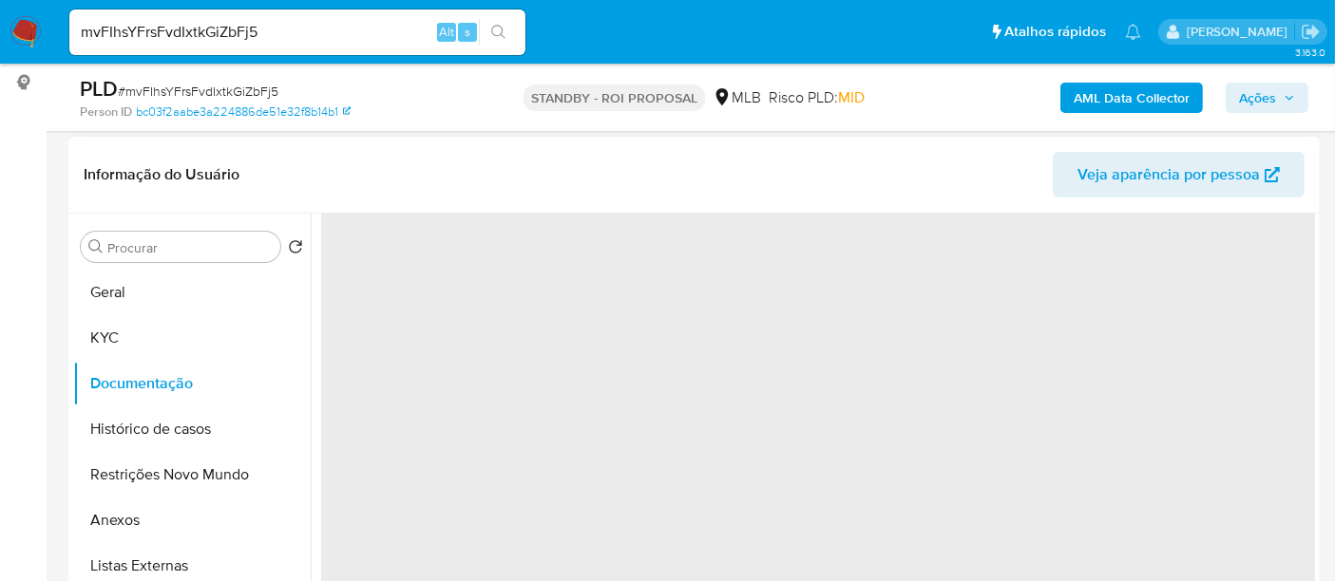
scroll to position [0, 0]
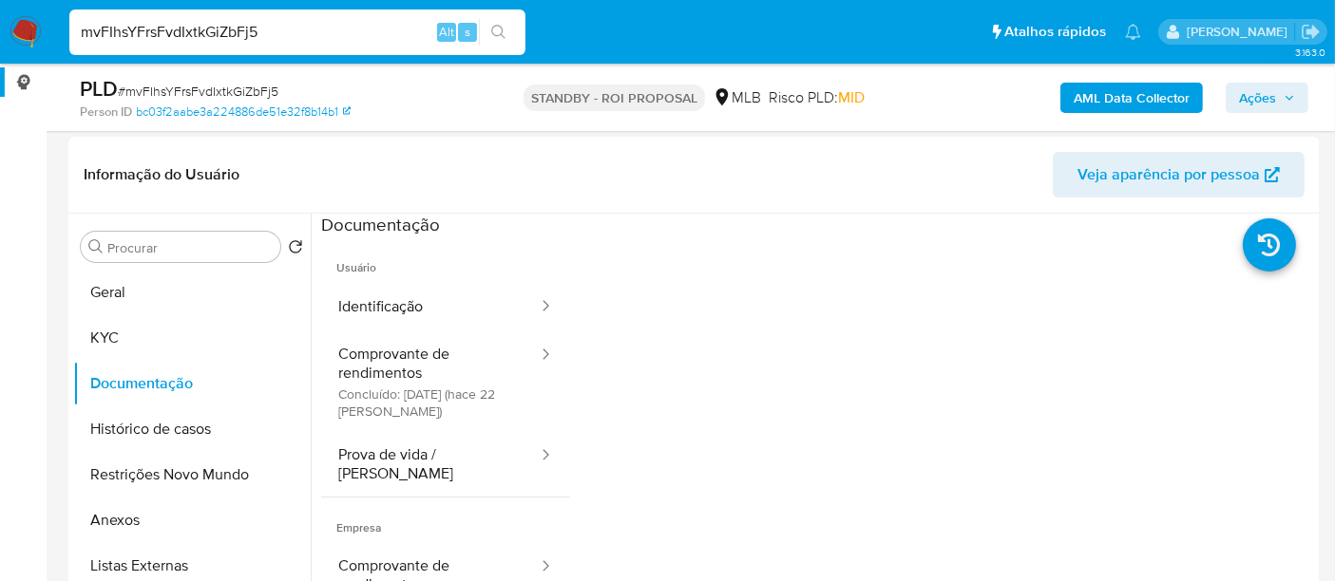
paste input "qZTvkkcu7znYF0dR6fGpe2Ub"
type input "qZTvkkcu7znYF0dR6fGpe2Ub"
click at [505, 30] on icon "search-icon" at bounding box center [498, 32] width 15 height 15
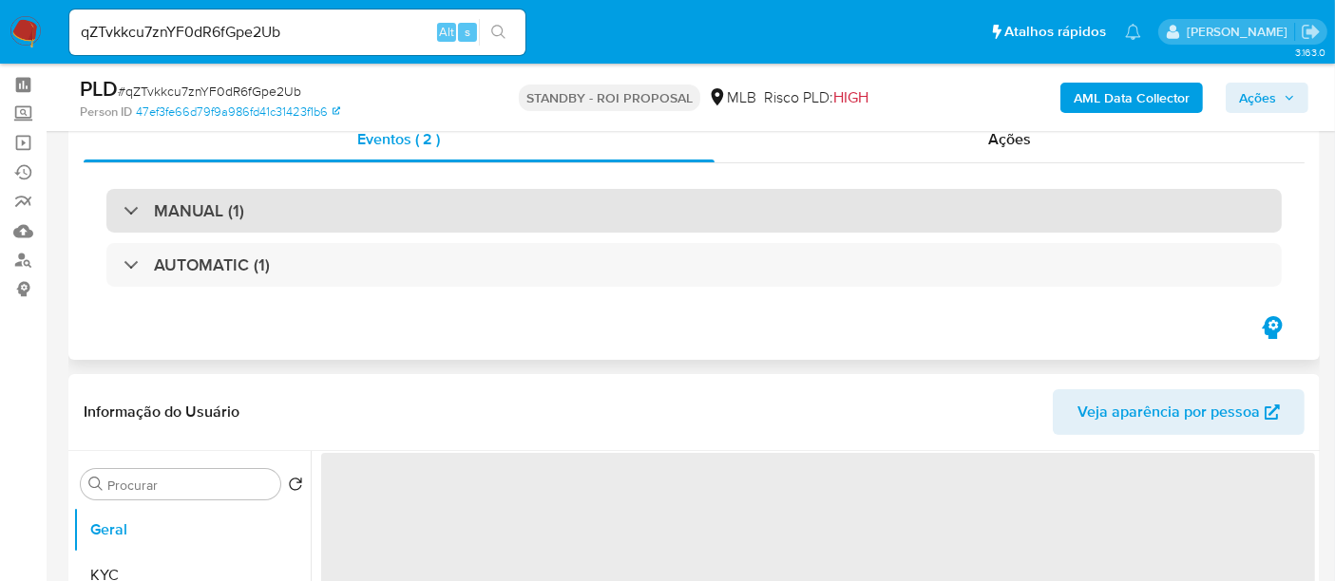
scroll to position [105, 0]
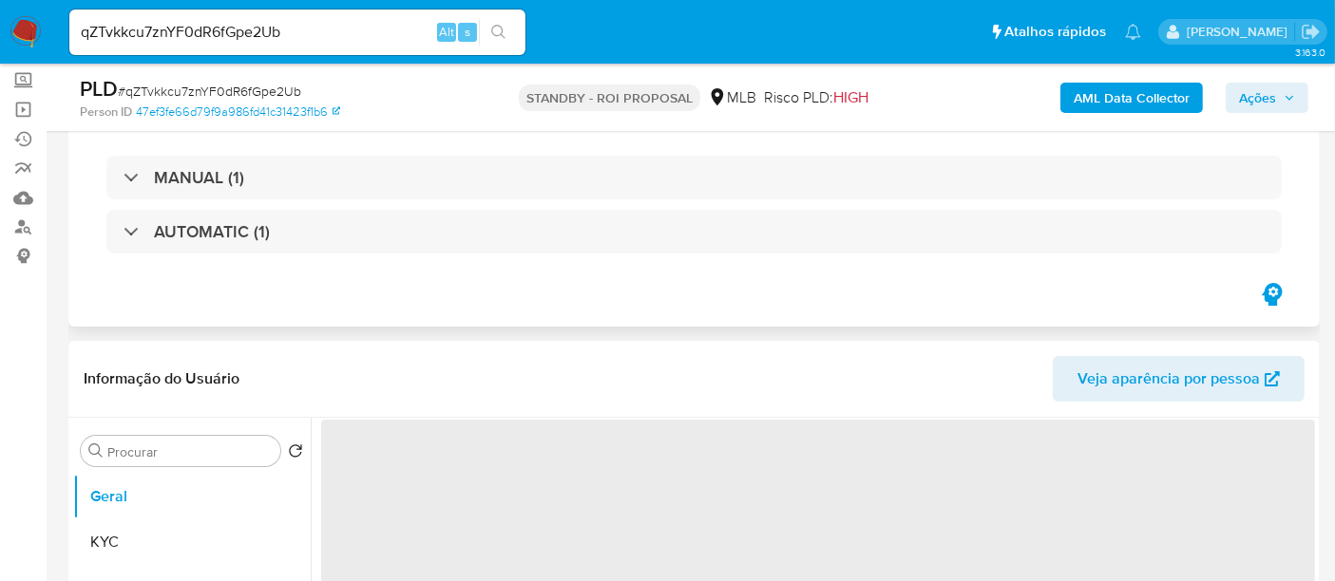
select select "10"
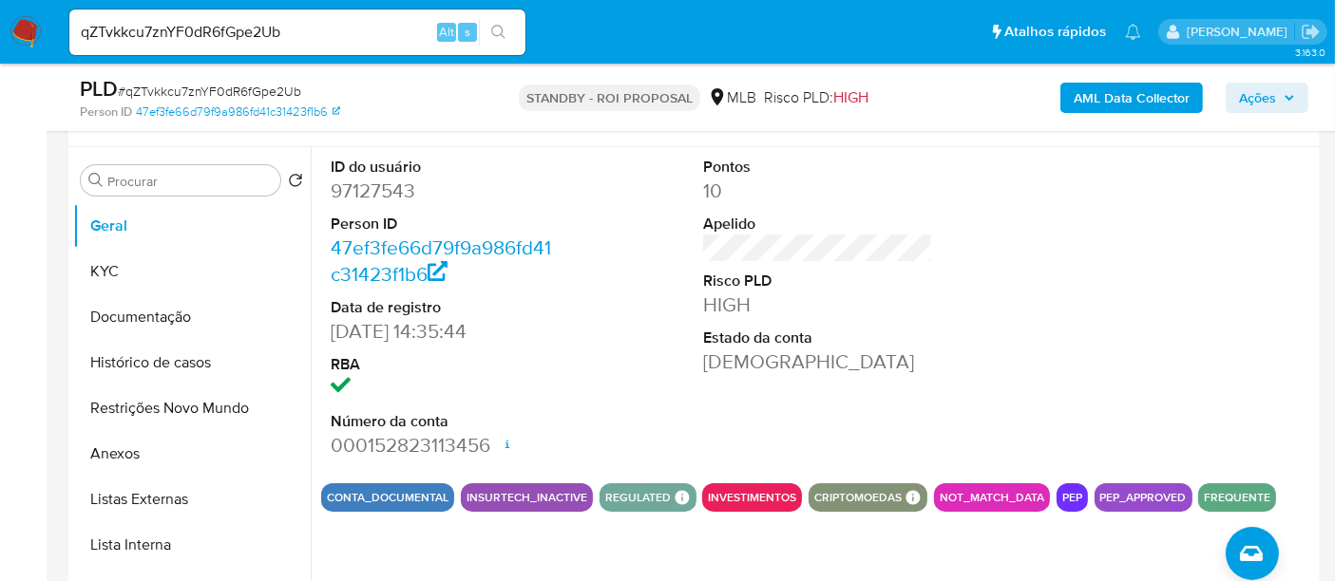
scroll to position [422, 0]
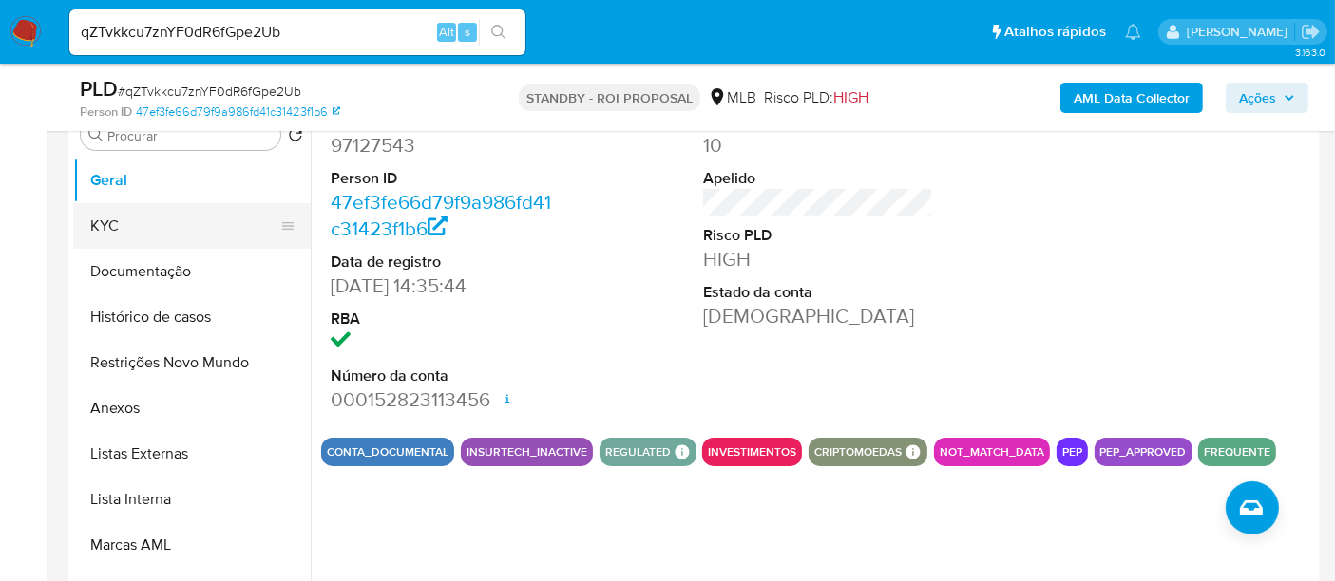
click at [108, 213] on button "KYC" at bounding box center [184, 226] width 222 height 46
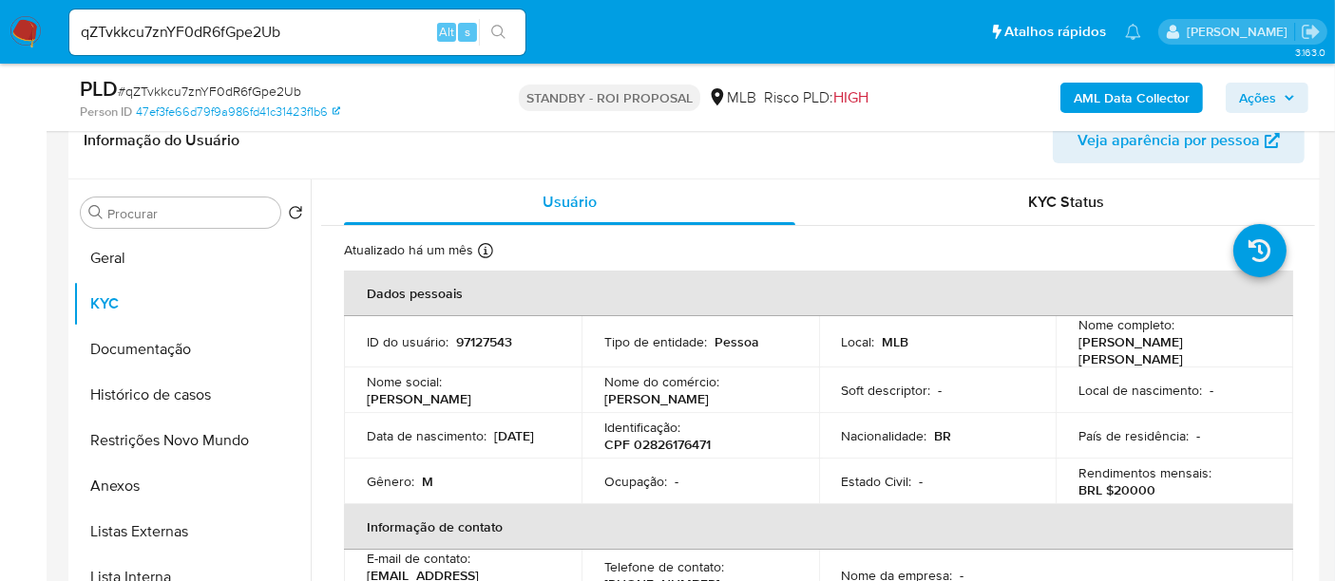
scroll to position [316, 0]
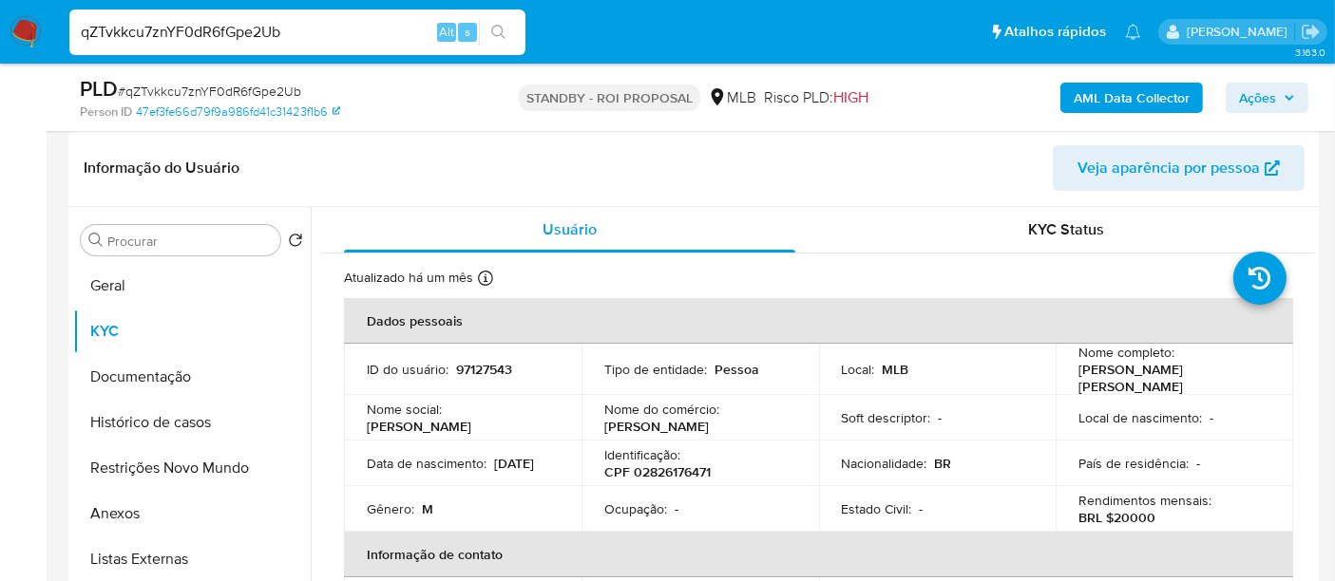
drag, startPoint x: 324, startPoint y: 30, endPoint x: 0, endPoint y: 33, distance: 323.9
click at [0, 33] on nav "Pausado Ver notificaciones qZTvkkcu7znYF0dR6fGpe2Ub Alt s Atalhos rápidos Presi…" at bounding box center [667, 32] width 1335 height 64
paste input "12612797"
type input "12612797"
click at [499, 25] on icon "search-icon" at bounding box center [498, 32] width 15 height 15
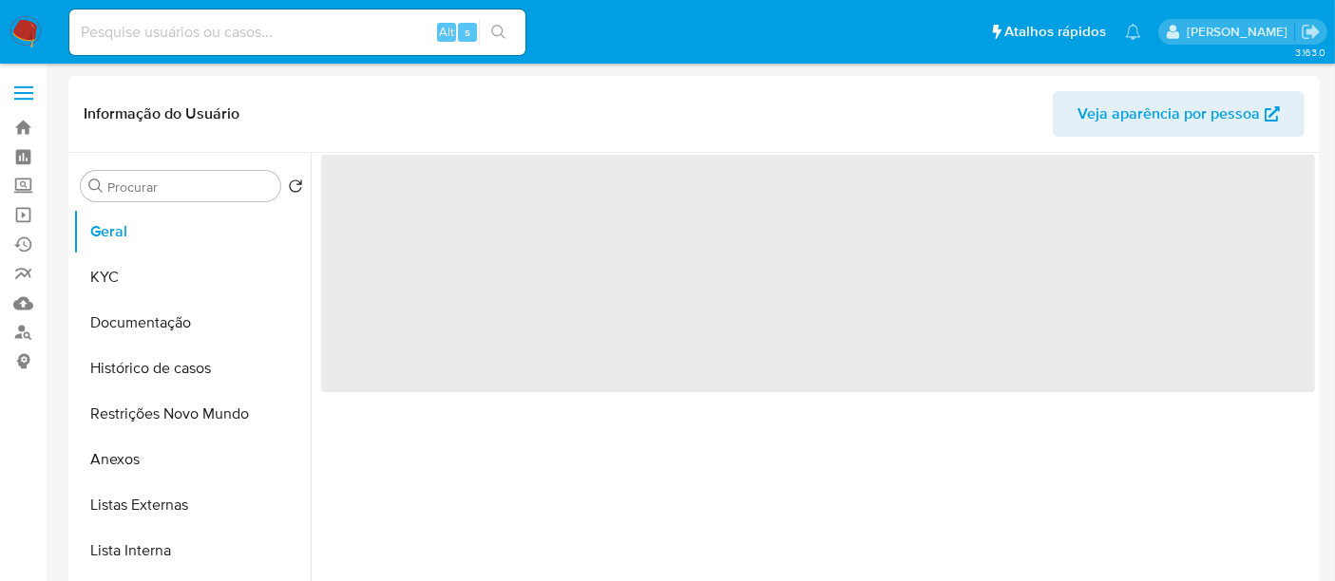
select select "10"
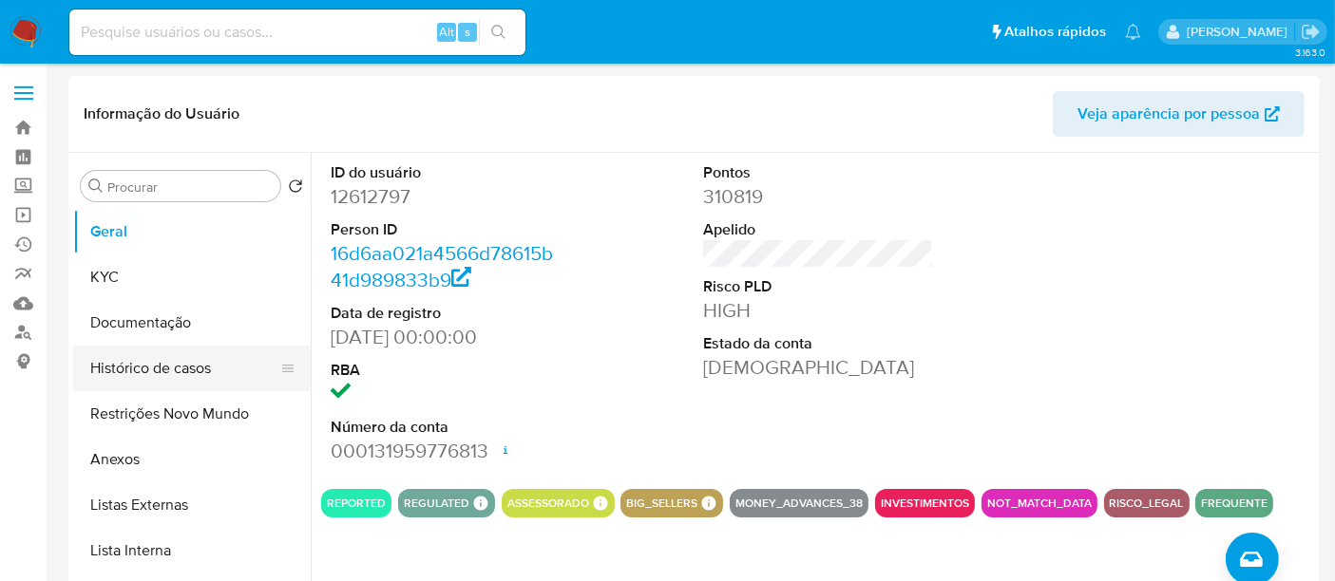
click at [161, 365] on button "Histórico de casos" at bounding box center [184, 369] width 222 height 46
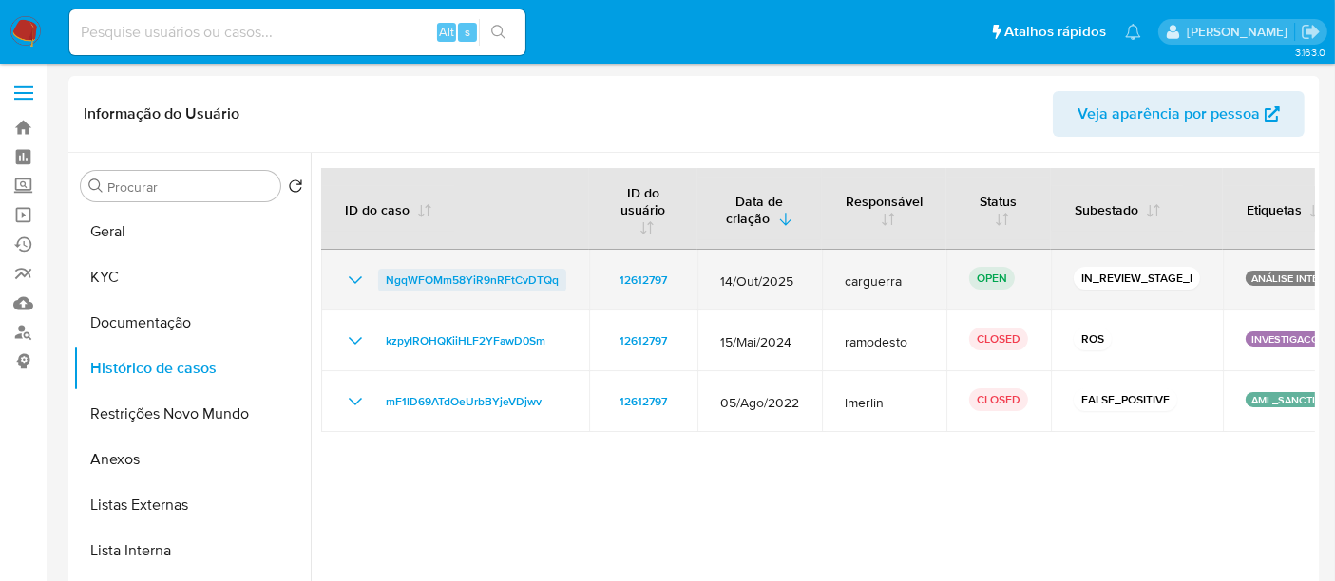
click at [517, 271] on span "NgqWFOMm58YiR9nRFtCvDTQq" at bounding box center [472, 280] width 173 height 23
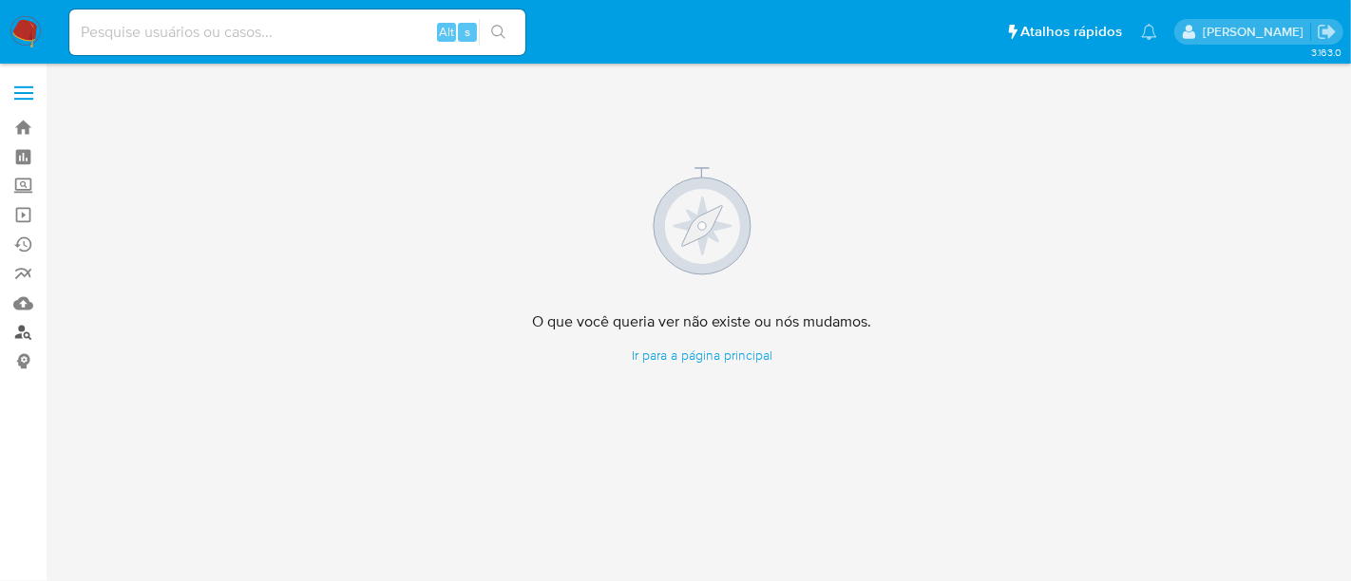
click at [23, 327] on link "Localizador de pessoas" at bounding box center [113, 332] width 226 height 29
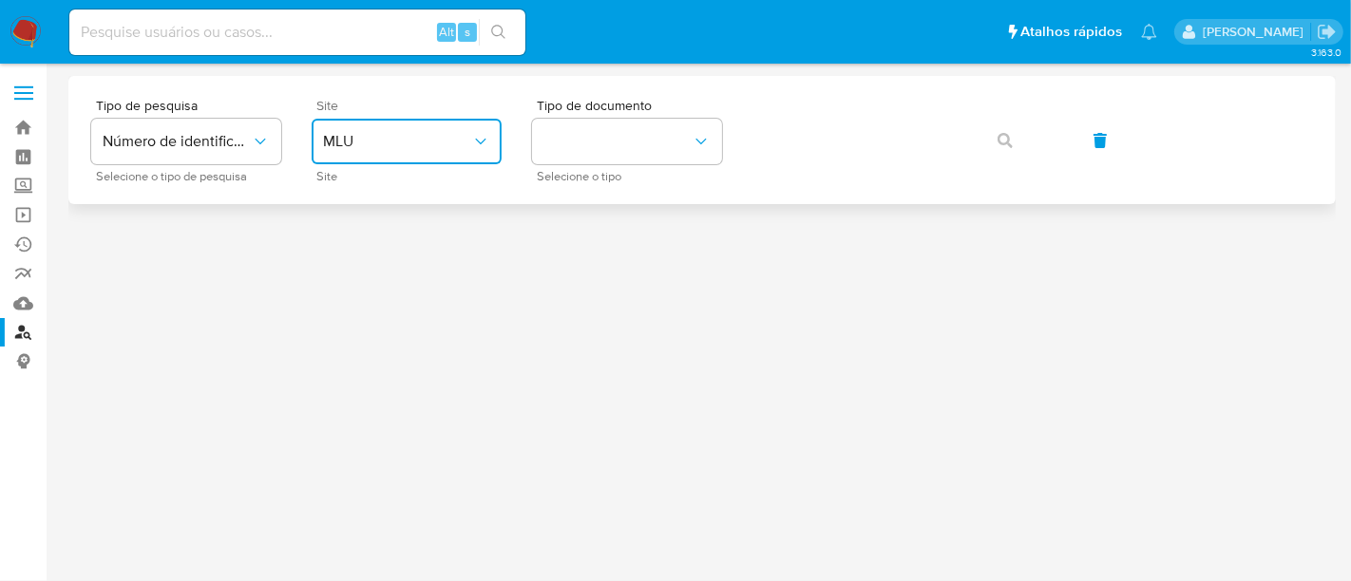
drag, startPoint x: 484, startPoint y: 136, endPoint x: 469, endPoint y: 158, distance: 26.6
click at [484, 137] on icon "site_id" at bounding box center [480, 141] width 19 height 19
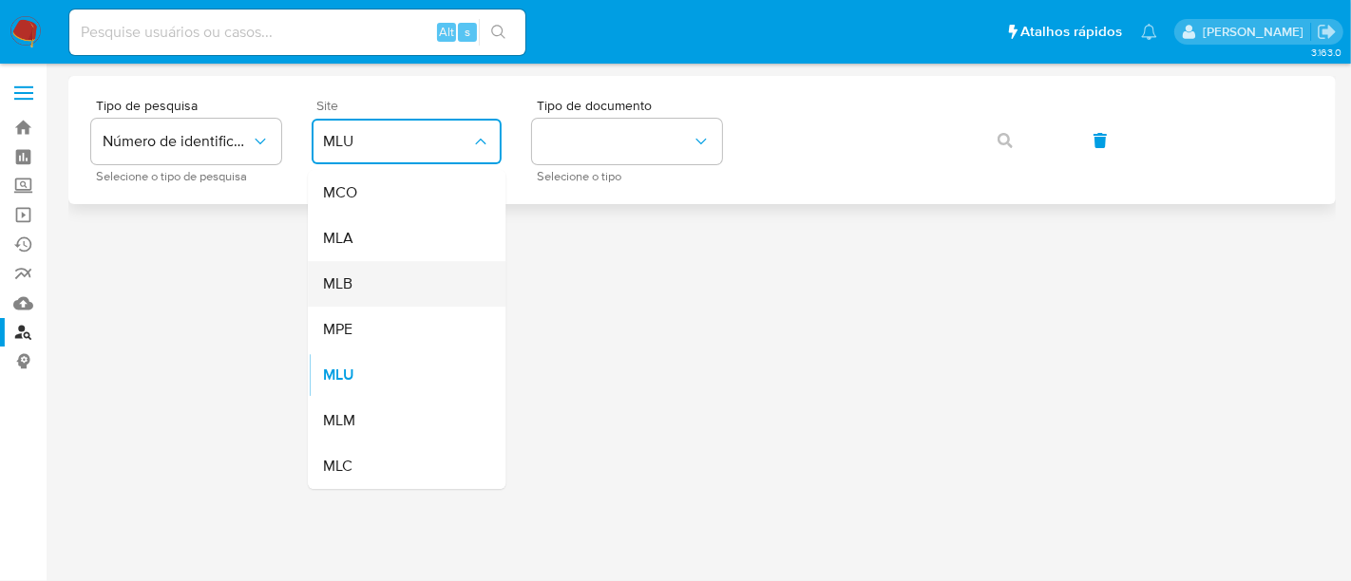
click at [350, 283] on span "MLB" at bounding box center [337, 284] width 29 height 19
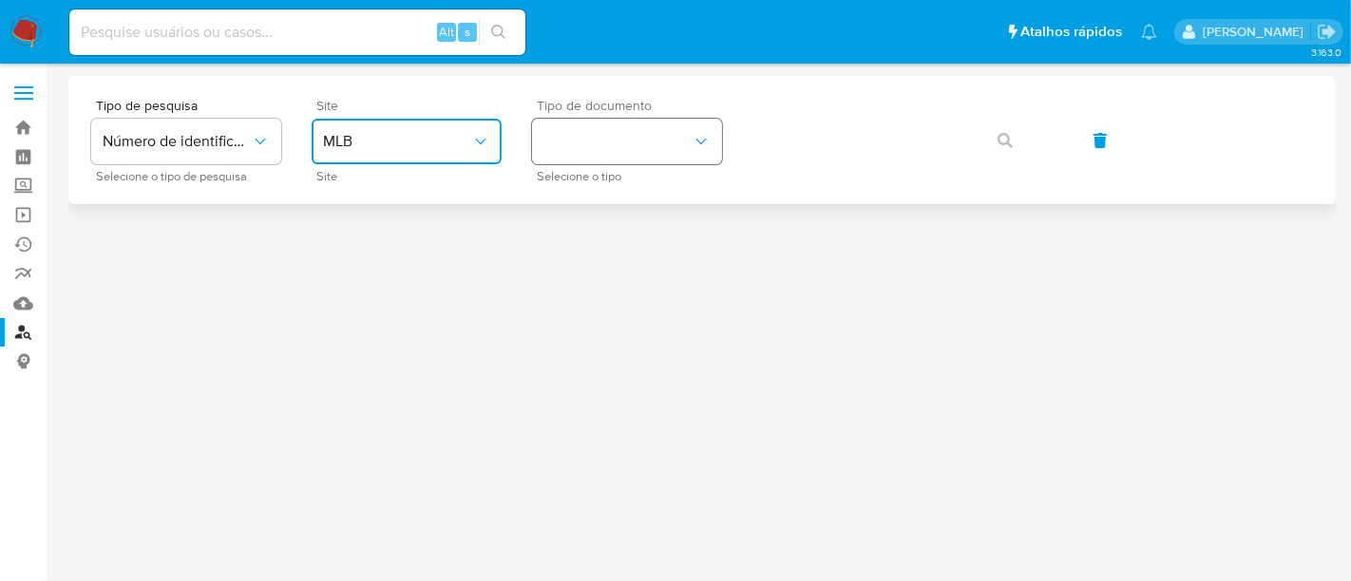
click at [696, 144] on icon "identificationType" at bounding box center [701, 141] width 19 height 19
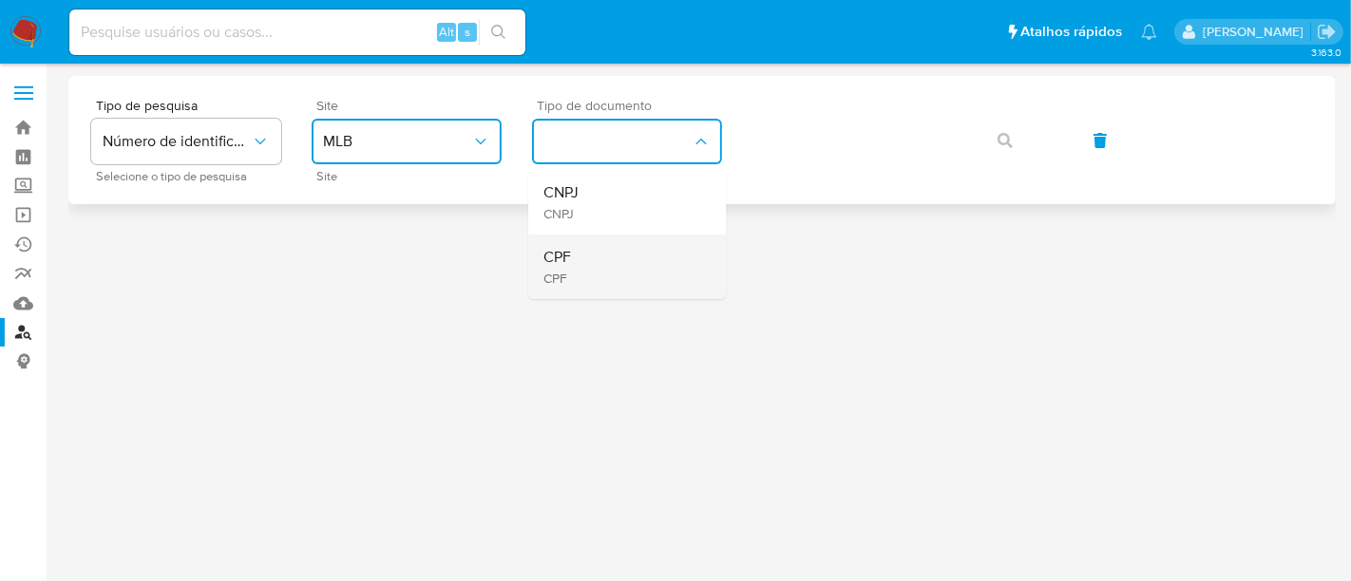
click at [580, 251] on div "CPF CPF" at bounding box center [621, 267] width 156 height 65
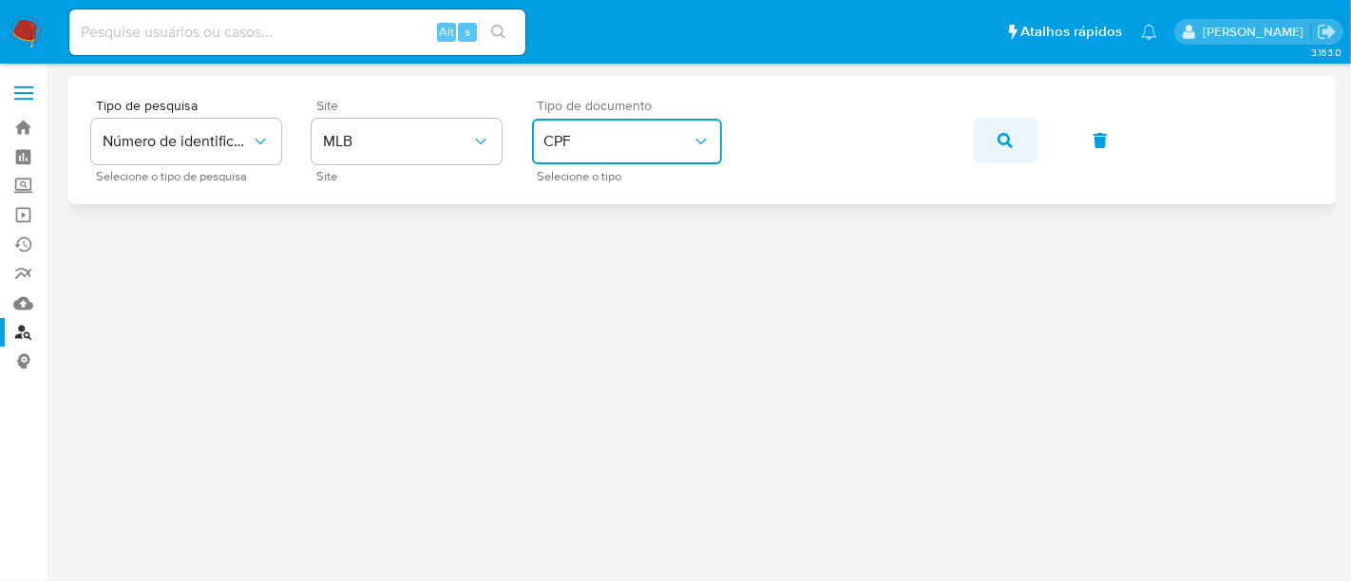
click at [1002, 141] on icon "button" at bounding box center [1004, 140] width 15 height 15
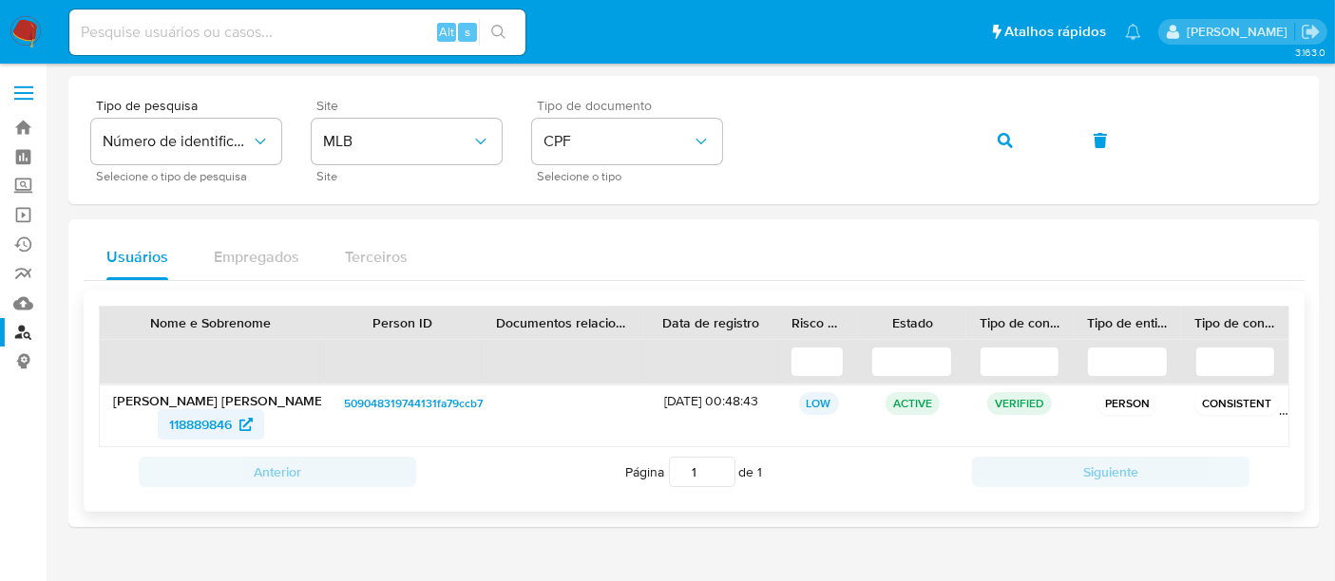
click at [200, 411] on span "118889846" at bounding box center [200, 424] width 63 height 30
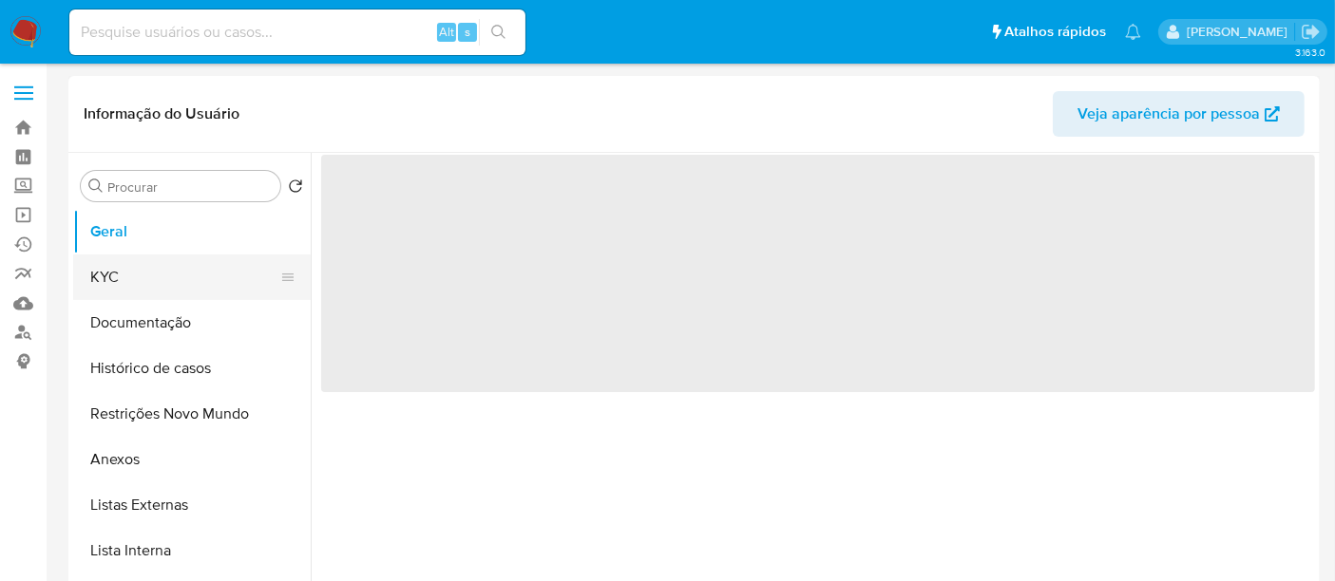
select select "10"
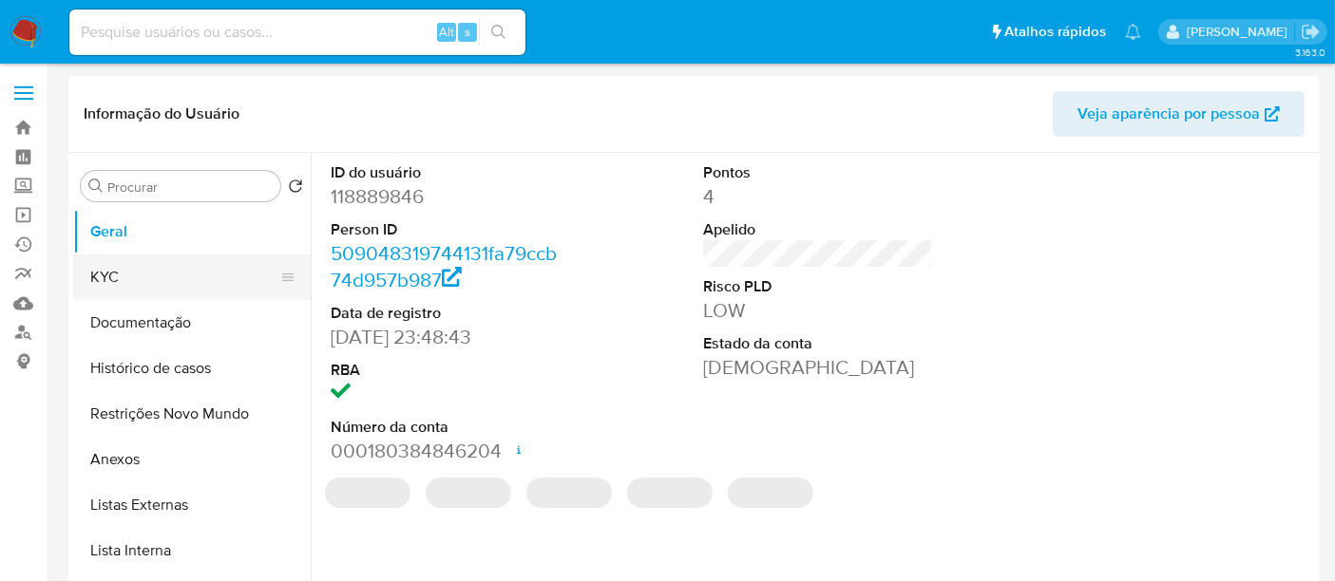
click at [97, 282] on button "KYC" at bounding box center [184, 278] width 222 height 46
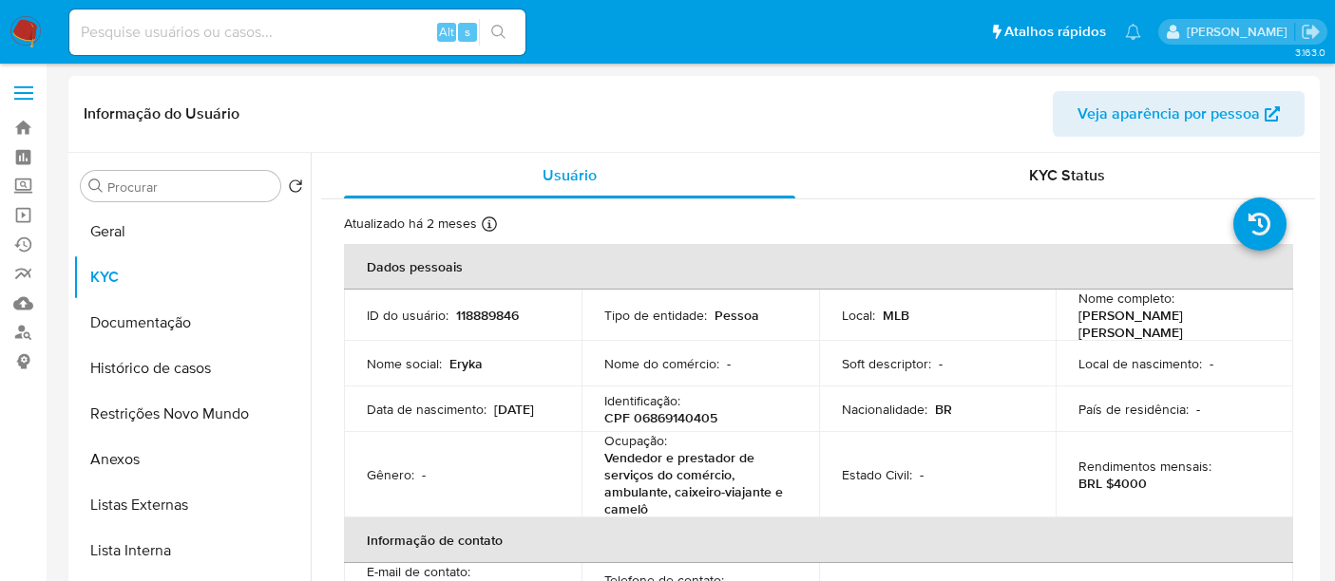
select select "10"
click at [25, 212] on link "Operações em massa" at bounding box center [113, 214] width 226 height 29
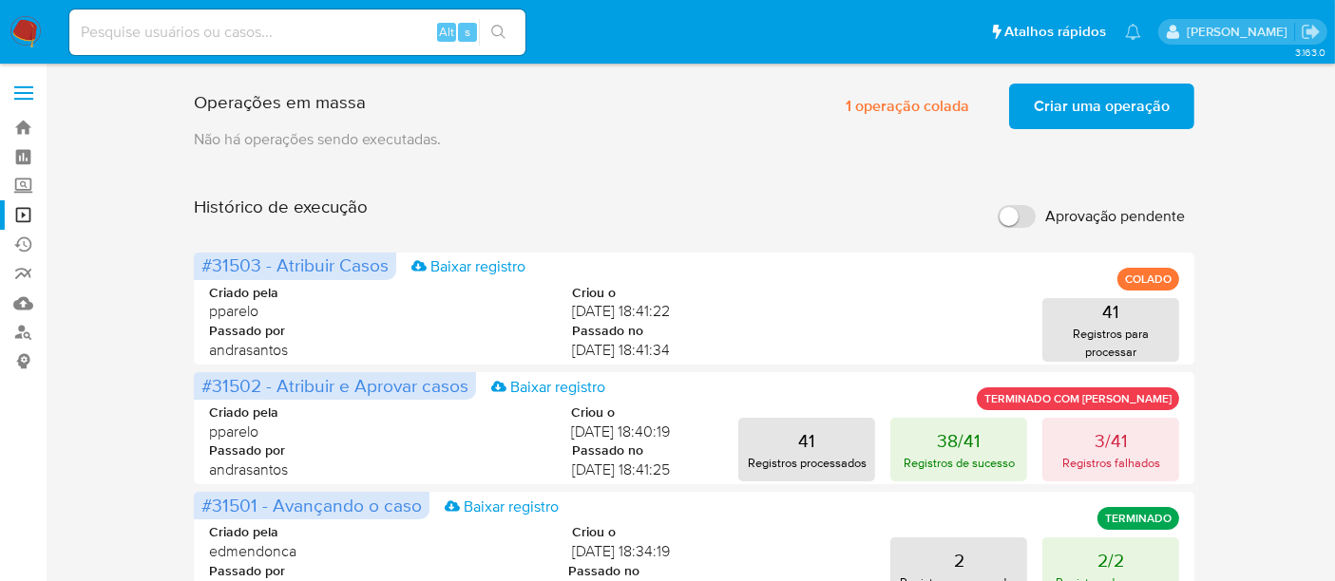
click at [1098, 101] on span "Criar uma operação" at bounding box center [1102, 106] width 136 height 42
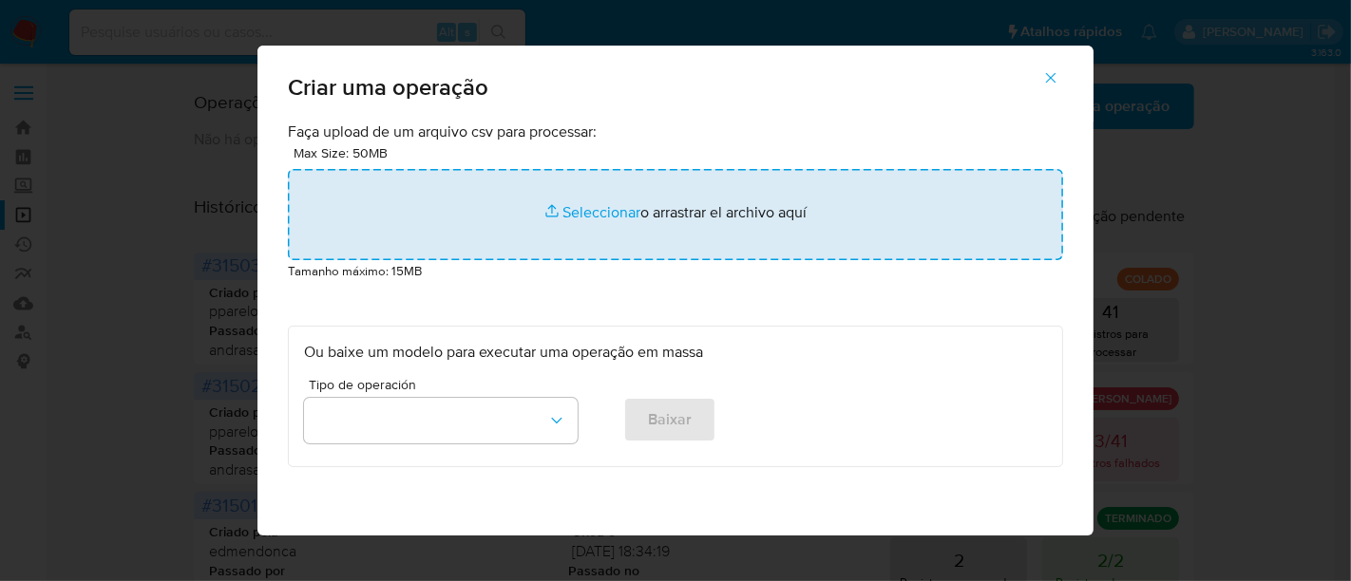
click at [582, 208] on input "file" at bounding box center [675, 214] width 775 height 91
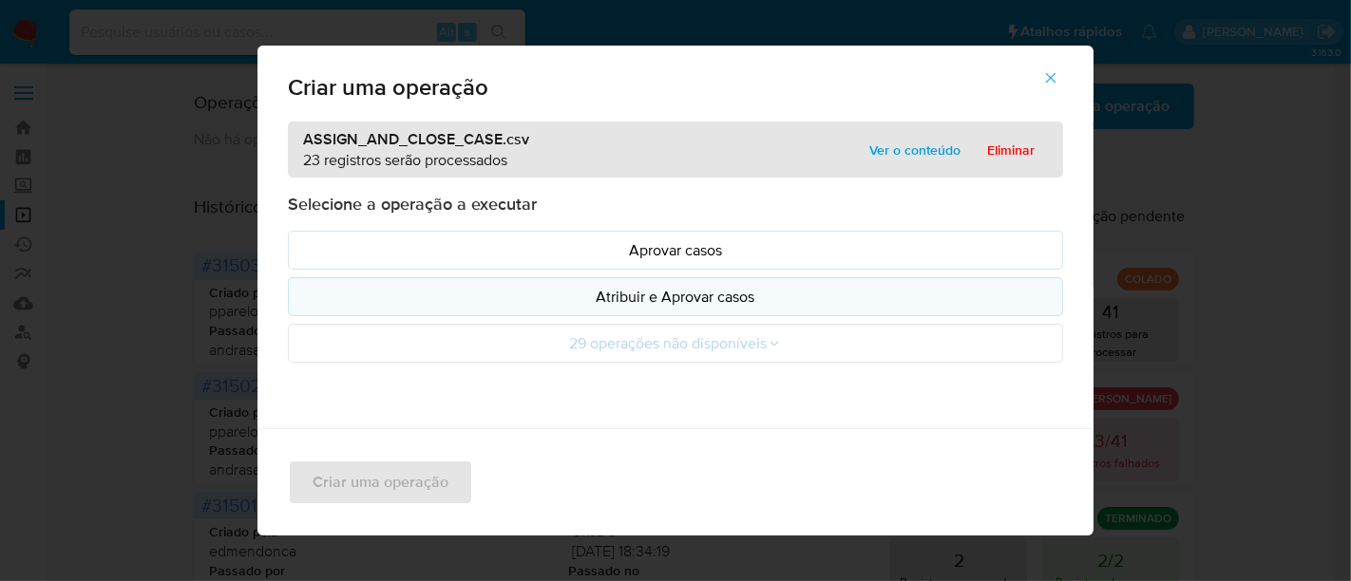
drag, startPoint x: 582, startPoint y: 208, endPoint x: 667, endPoint y: 294, distance: 120.9
click at [667, 294] on p "Atribuir e Aprovar casos" at bounding box center [675, 297] width 743 height 22
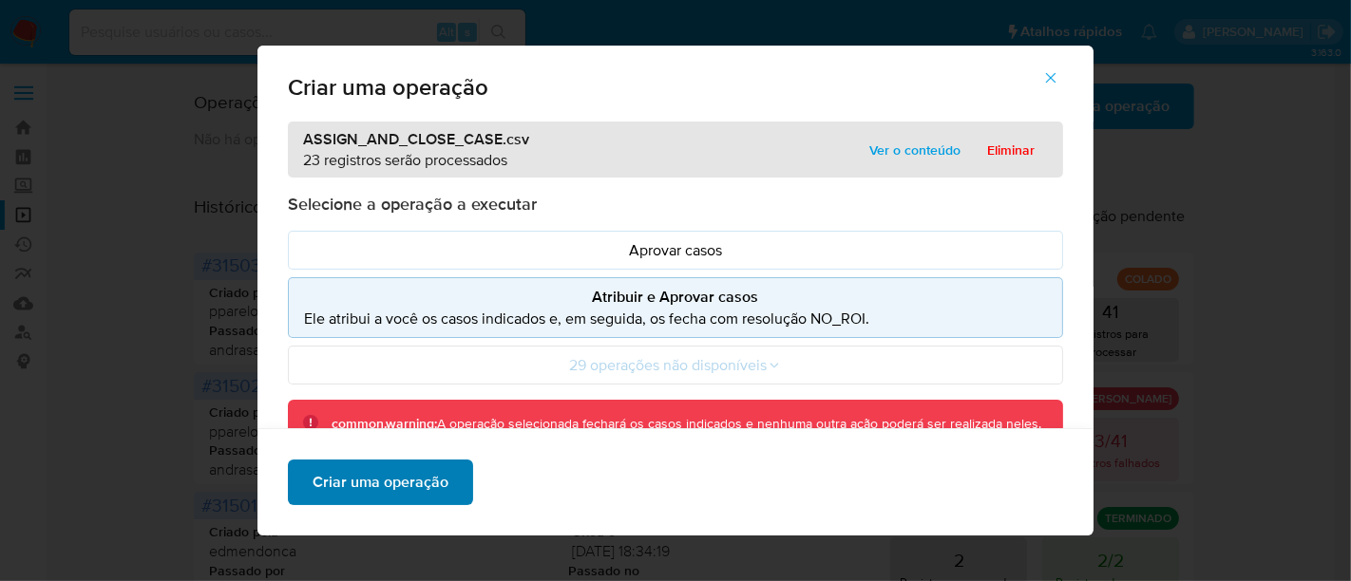
click at [379, 484] on span "Criar uma operação" at bounding box center [381, 483] width 136 height 42
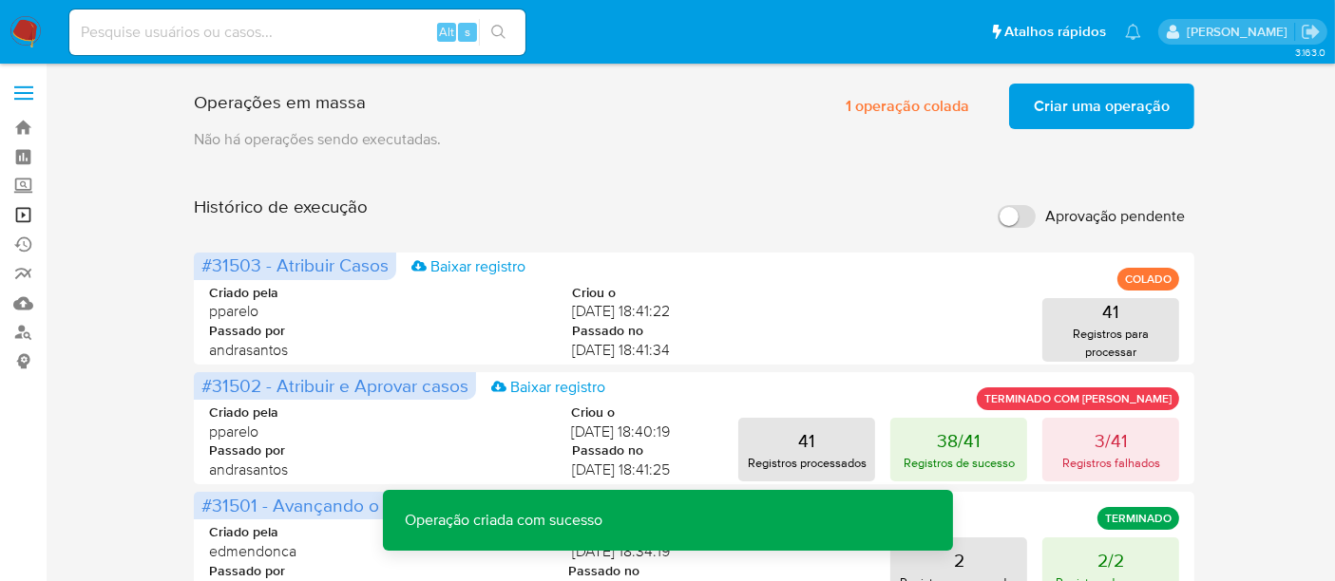
click at [20, 210] on link "Operações em massa" at bounding box center [113, 214] width 226 height 29
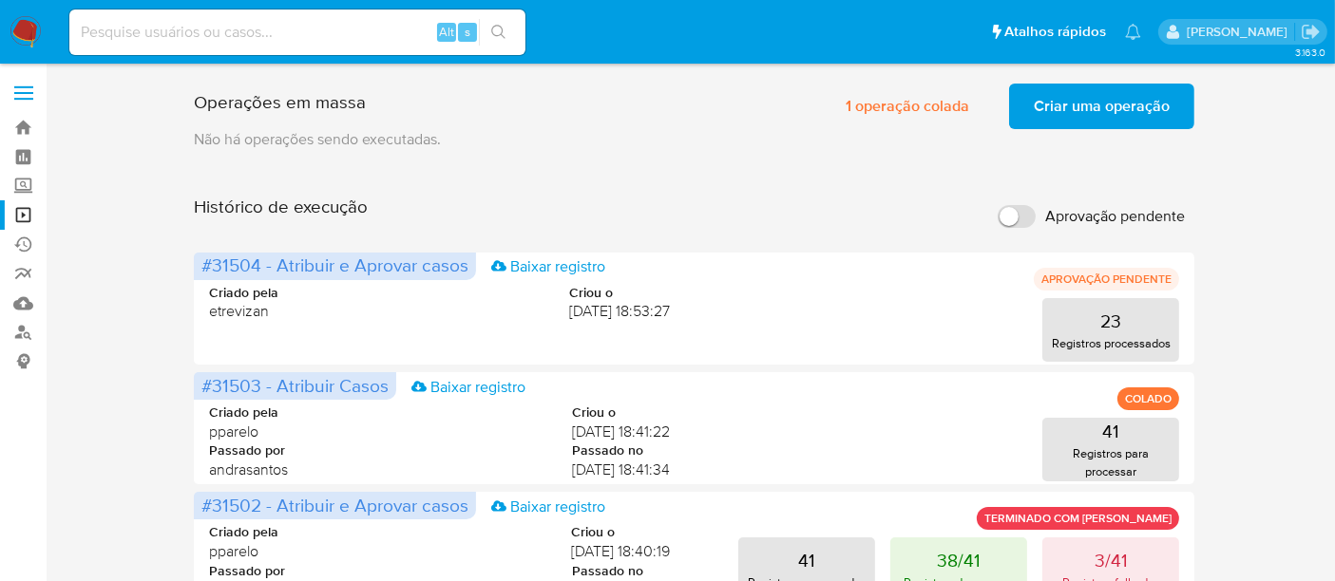
click at [1098, 118] on span "Criar uma operação" at bounding box center [1102, 106] width 136 height 42
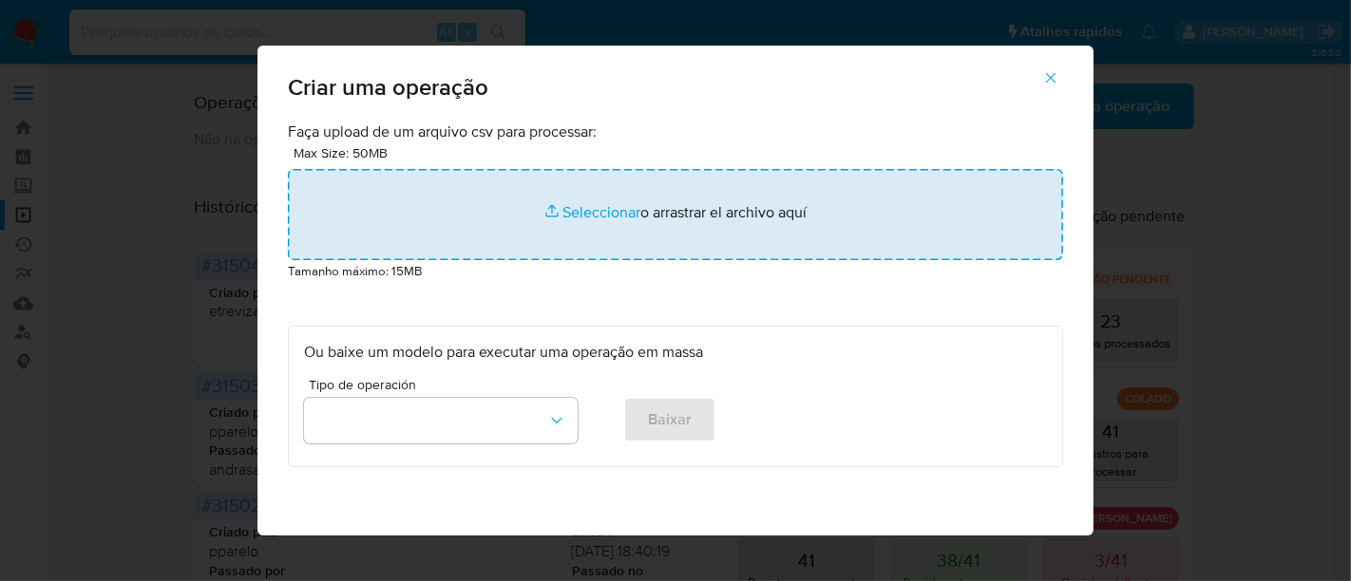
click at [600, 207] on input "file" at bounding box center [675, 214] width 775 height 91
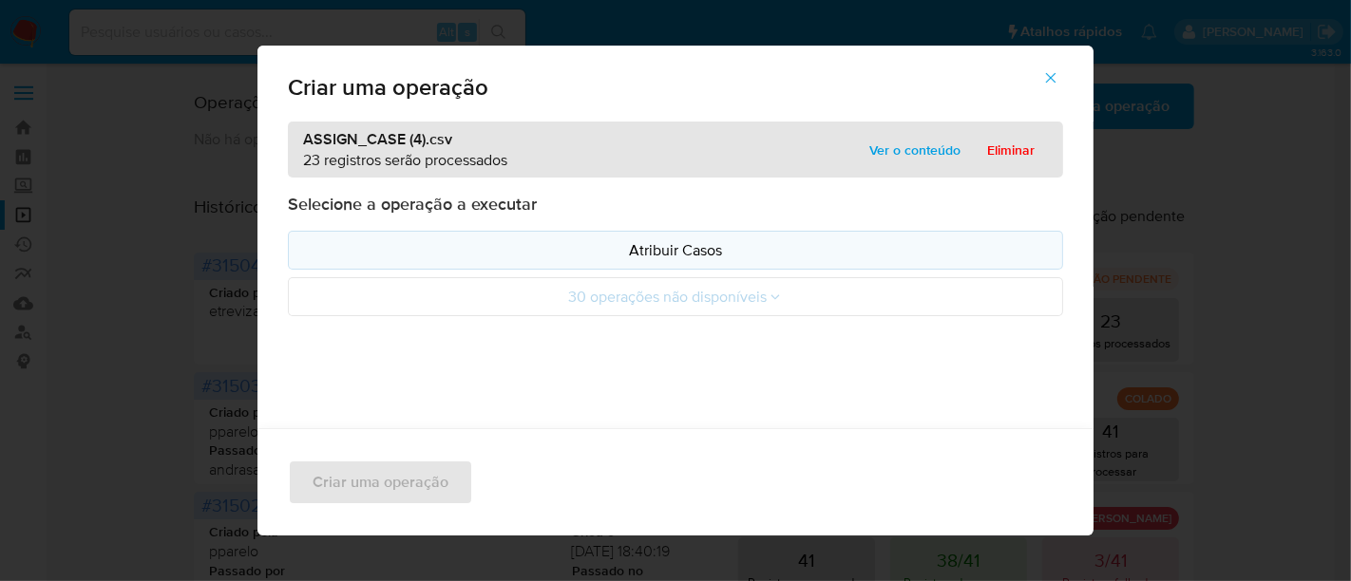
click at [674, 242] on p "Atribuir Casos" at bounding box center [675, 250] width 743 height 22
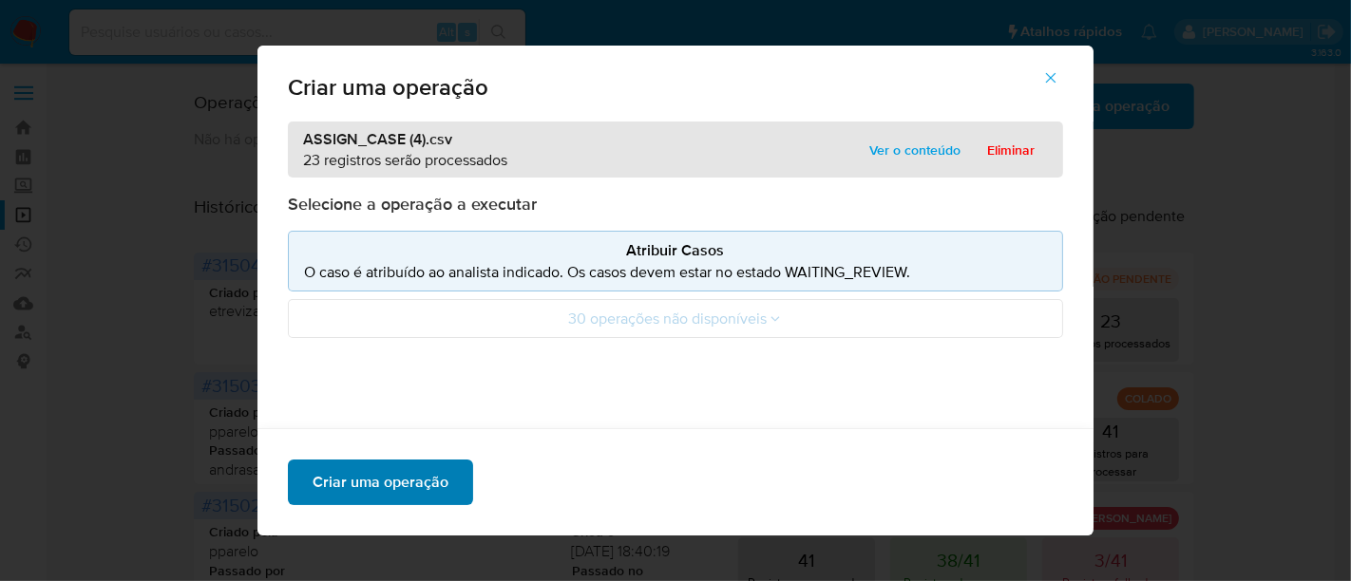
click at [386, 495] on span "Criar uma operação" at bounding box center [381, 483] width 136 height 42
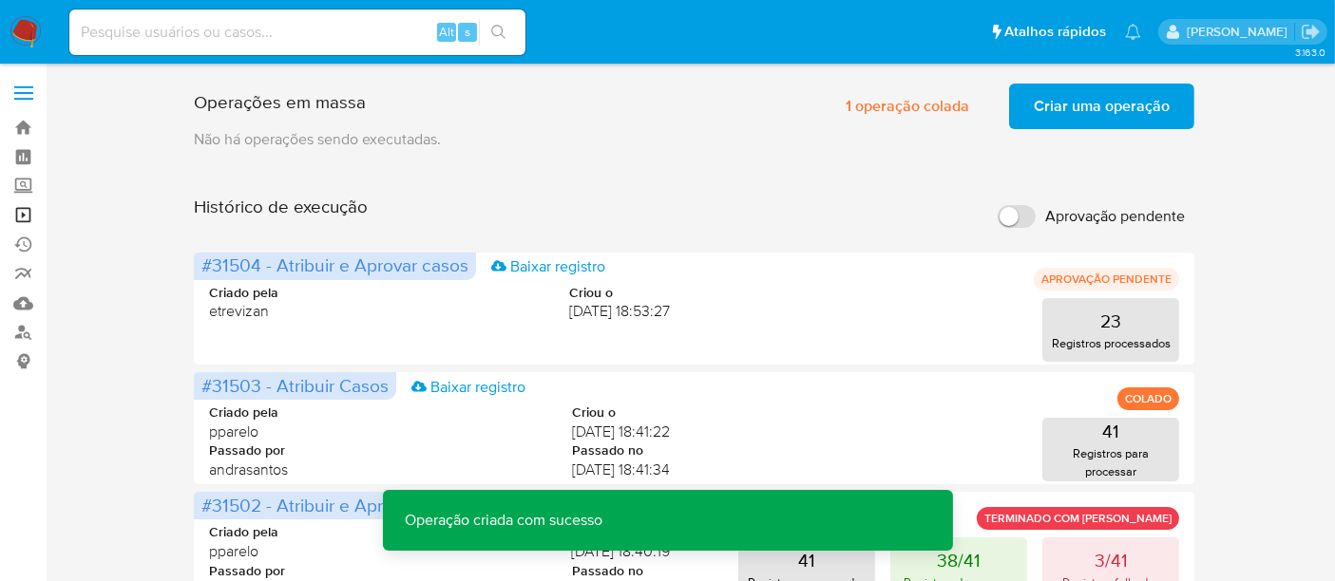
click at [26, 209] on link "Operações em massa" at bounding box center [113, 214] width 226 height 29
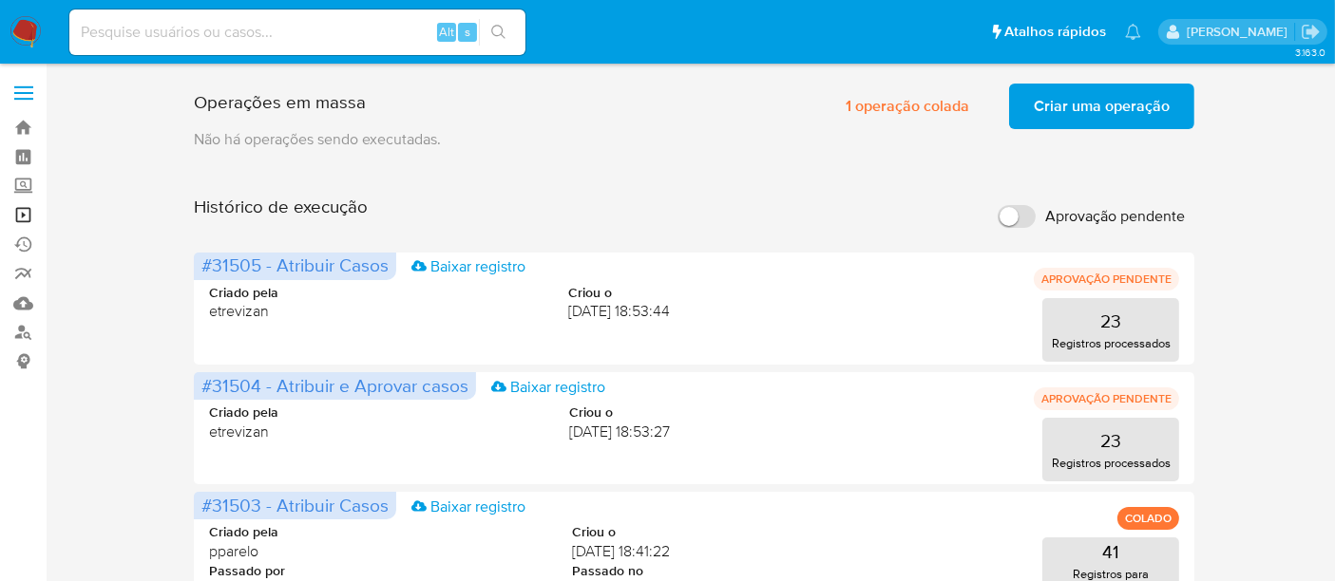
click at [27, 212] on link "Operações em massa" at bounding box center [113, 214] width 226 height 29
click at [23, 210] on link "Operações em massa" at bounding box center [113, 214] width 226 height 29
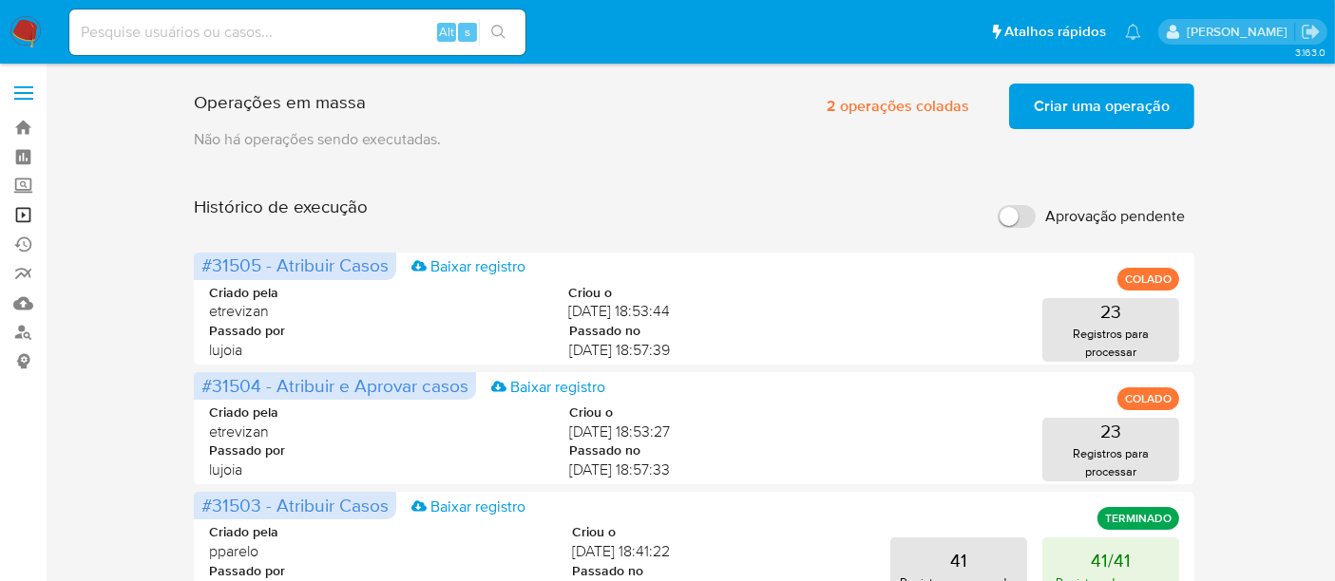
click at [25, 208] on link "Operações em massa" at bounding box center [113, 214] width 226 height 29
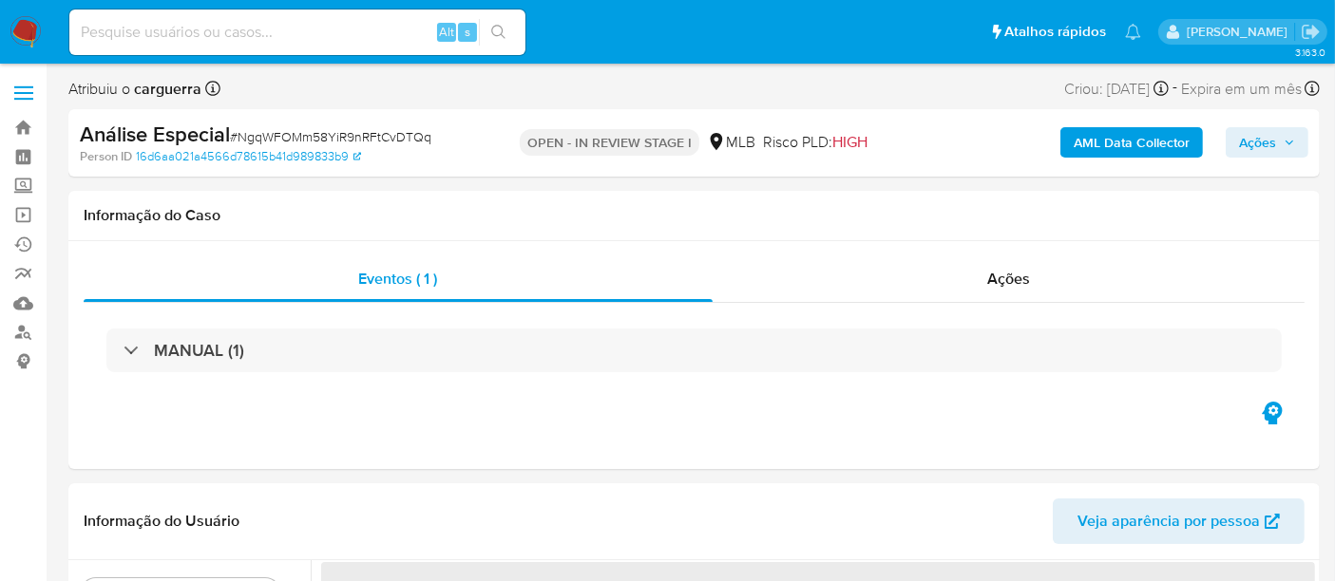
select select "10"
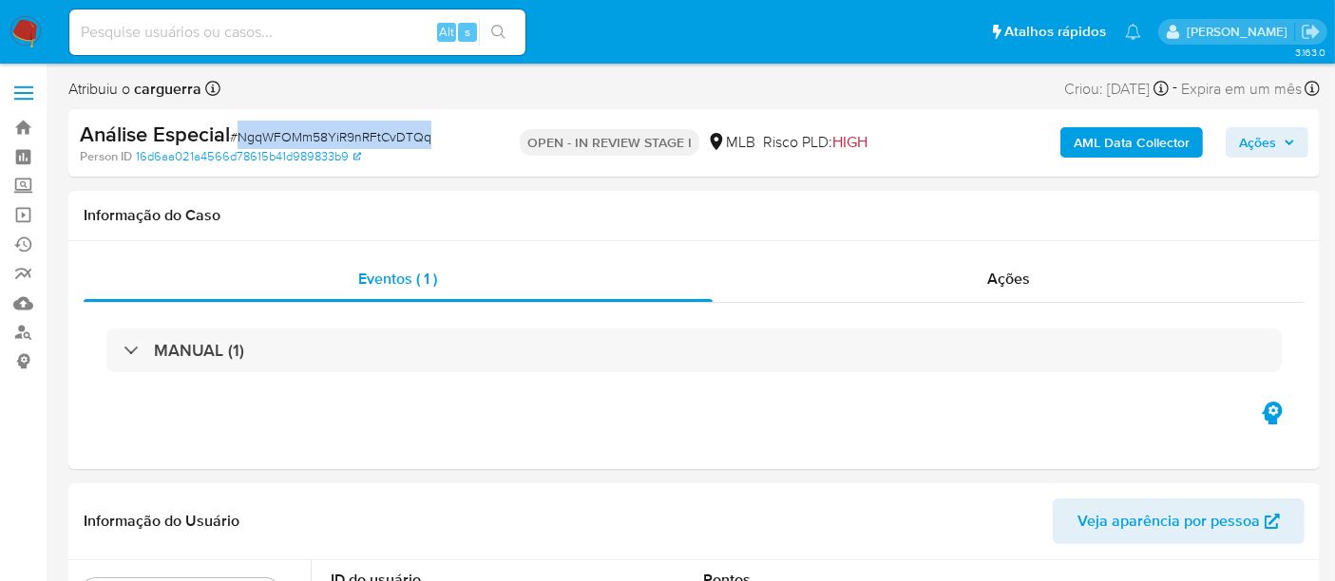
drag, startPoint x: 241, startPoint y: 130, endPoint x: 427, endPoint y: 131, distance: 186.2
click at [427, 131] on span "# NgqWFOMm58YiR9nRFtCvDTQq" at bounding box center [330, 136] width 201 height 19
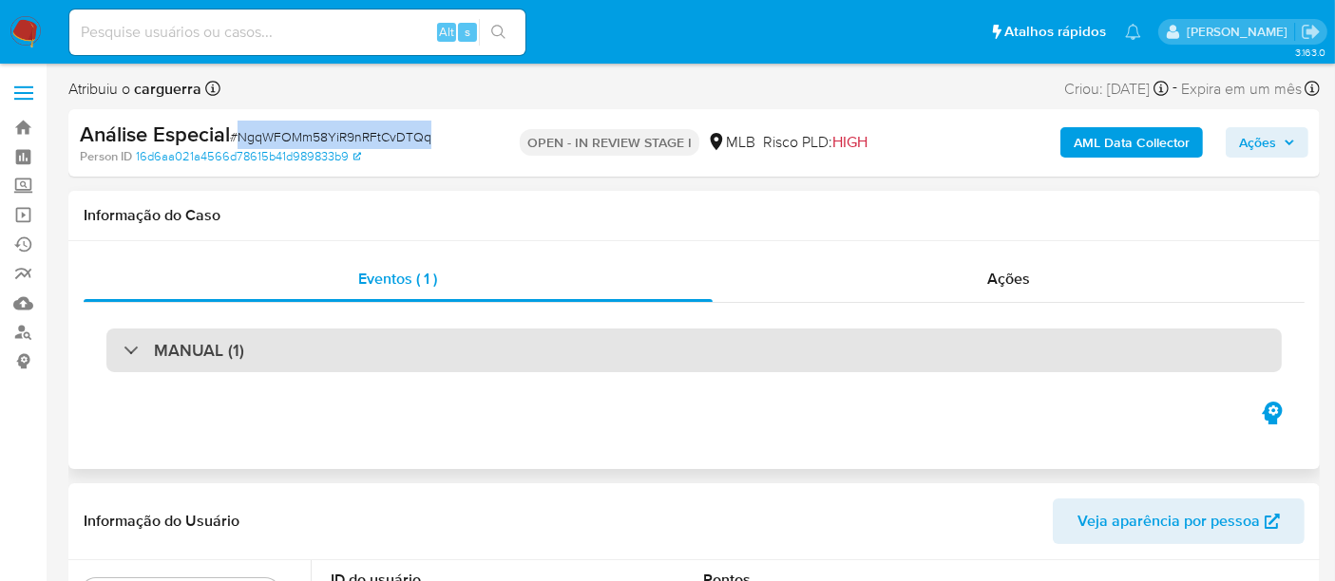
copy span "NgqWFOMm58YiR9nRFtCvDTQq"
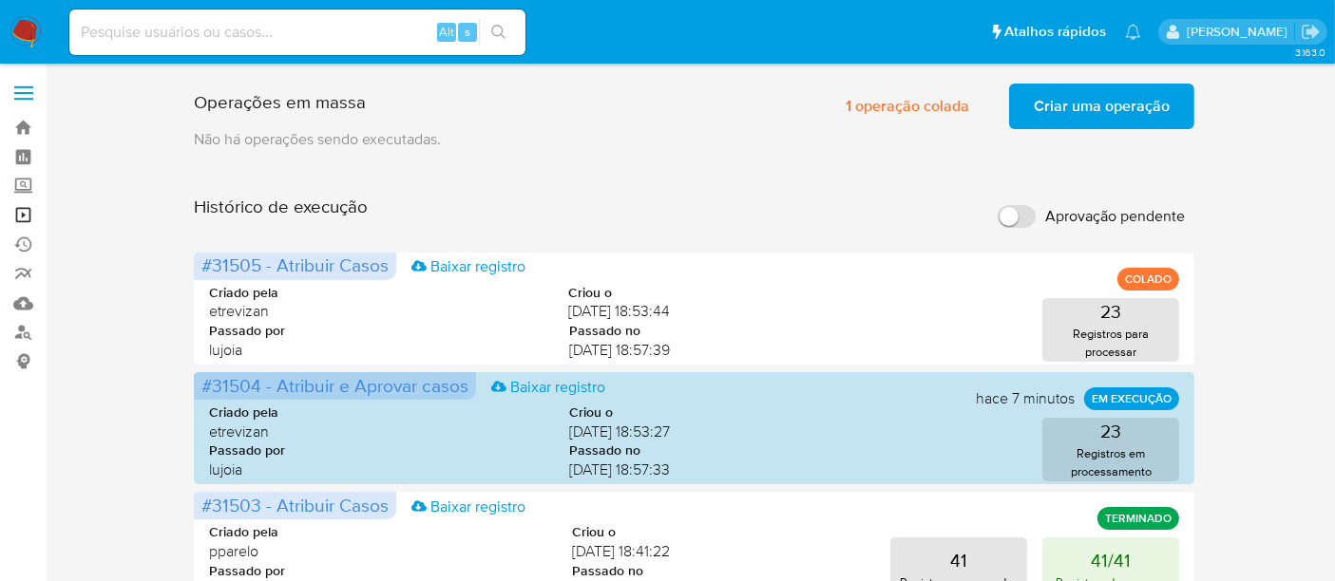
click at [26, 215] on link "Operações em massa" at bounding box center [113, 214] width 226 height 29
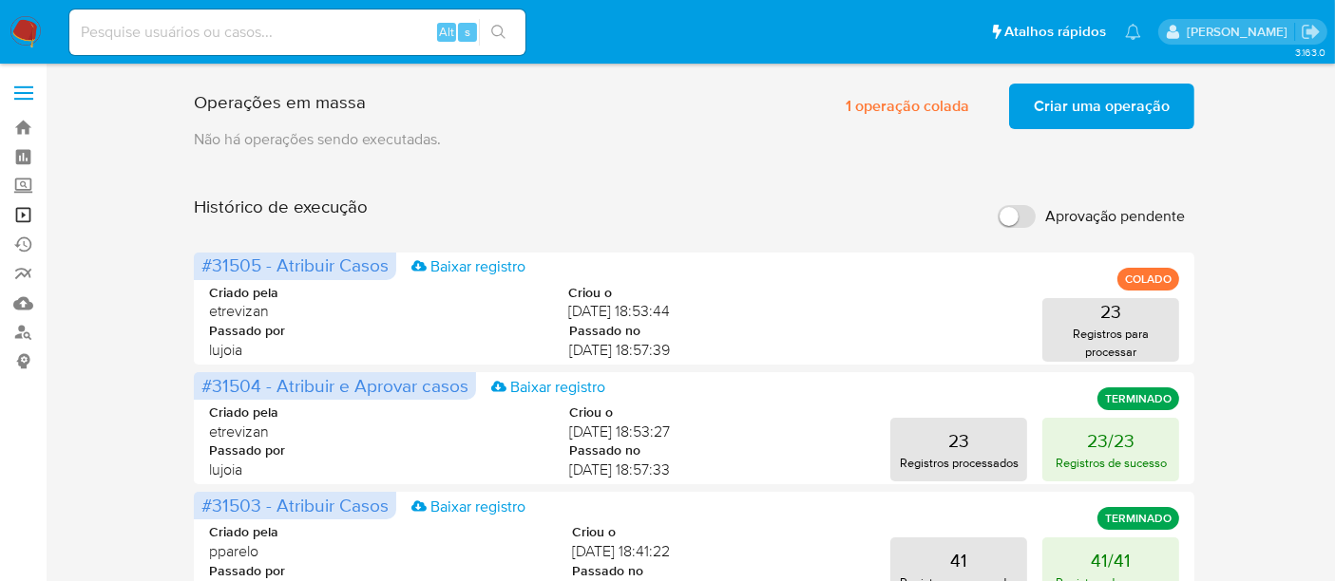
click at [14, 209] on link "Operações em massa" at bounding box center [113, 214] width 226 height 29
click at [25, 220] on link "Operações em massa" at bounding box center [113, 214] width 226 height 29
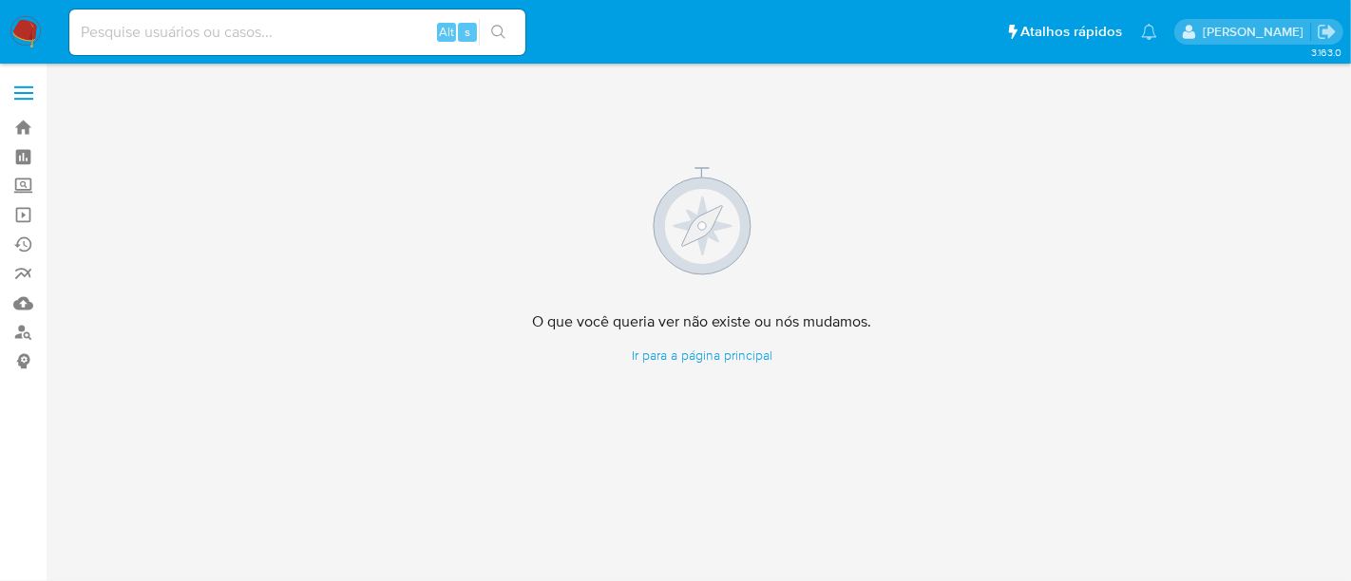
click at [32, 28] on img at bounding box center [25, 32] width 32 height 32
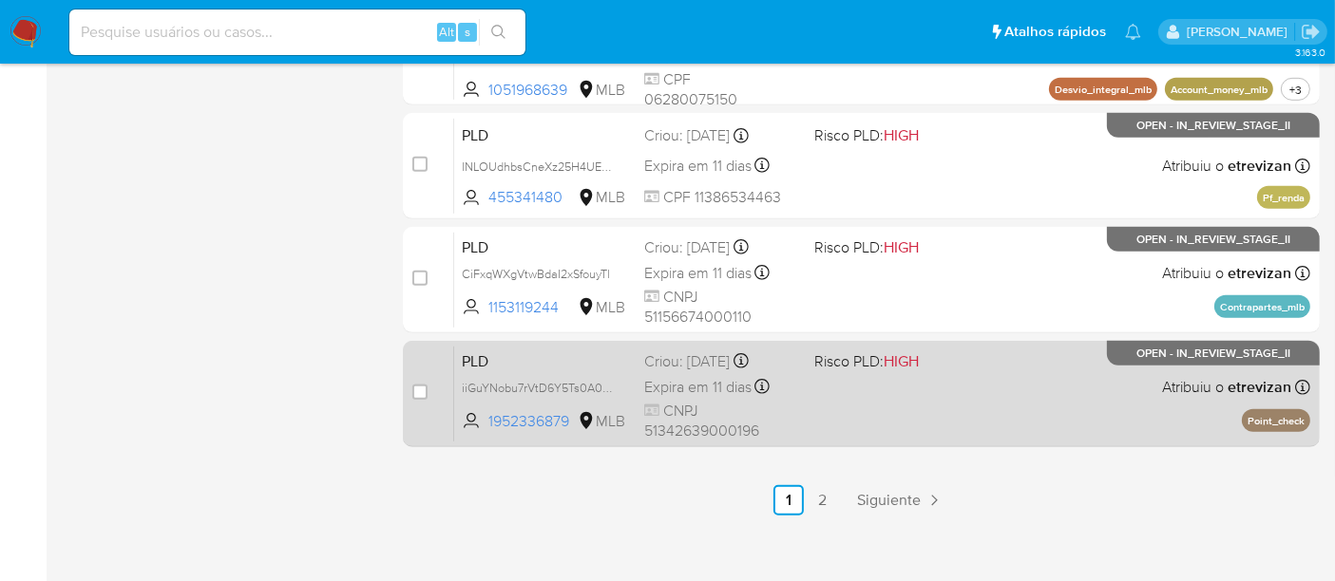
scroll to position [984, 0]
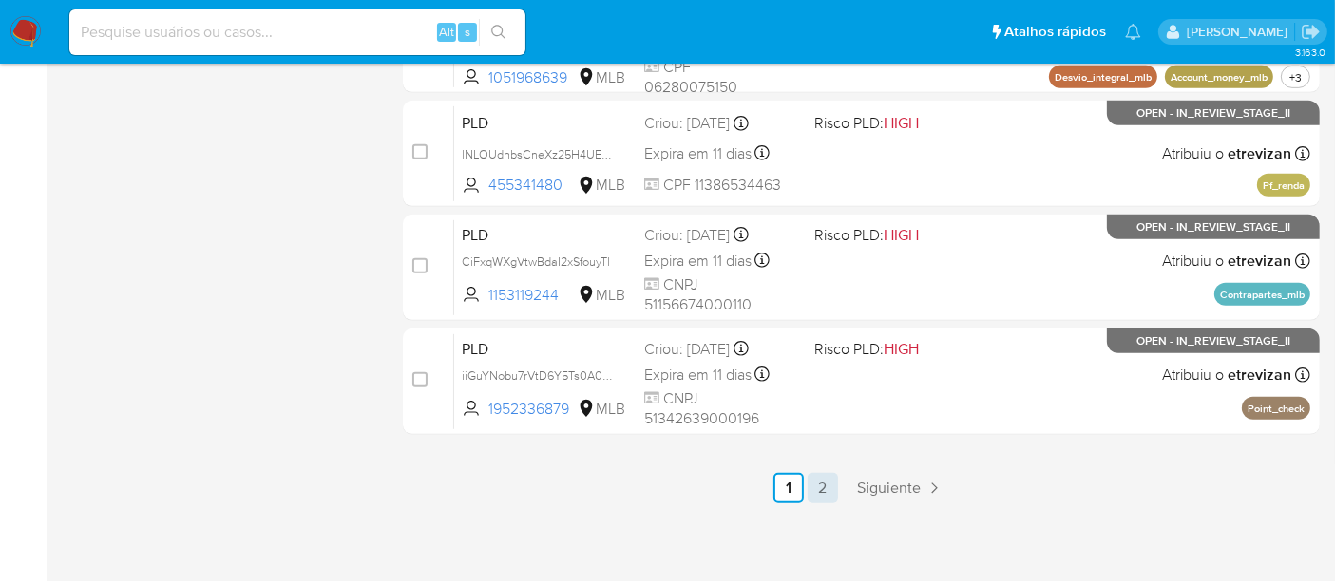
click at [819, 488] on link "2" at bounding box center [822, 488] width 30 height 30
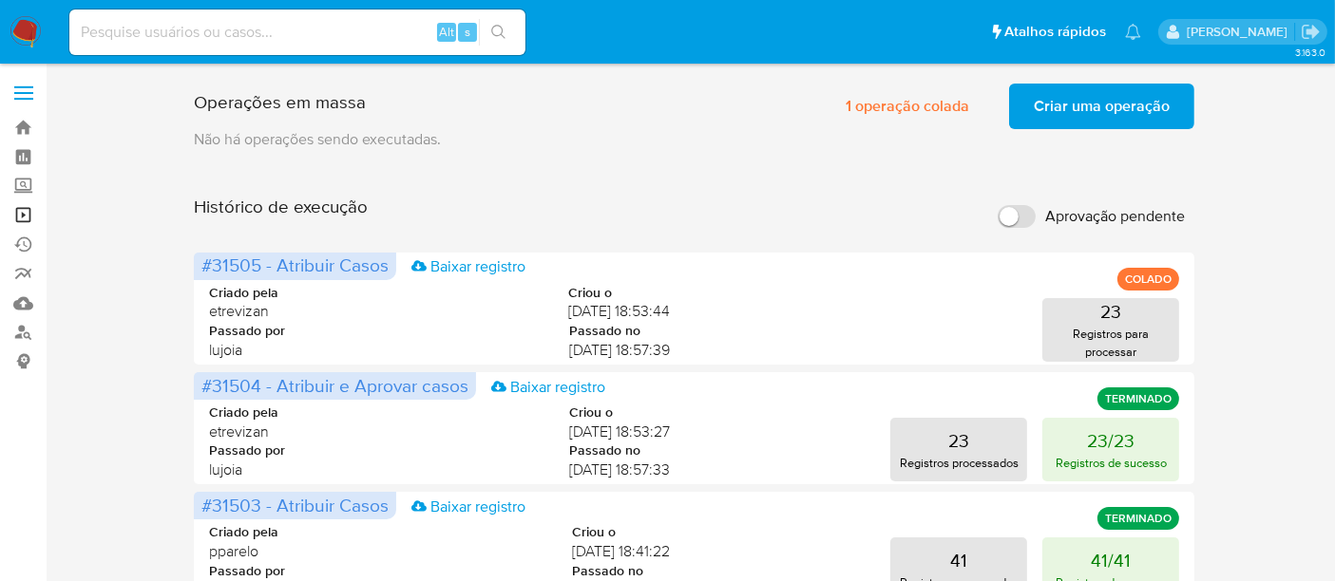
click at [27, 212] on link "Operações em massa" at bounding box center [113, 214] width 226 height 29
click at [20, 213] on link "Operações em massa" at bounding box center [113, 214] width 226 height 29
